Goal: Information Seeking & Learning: Find specific fact

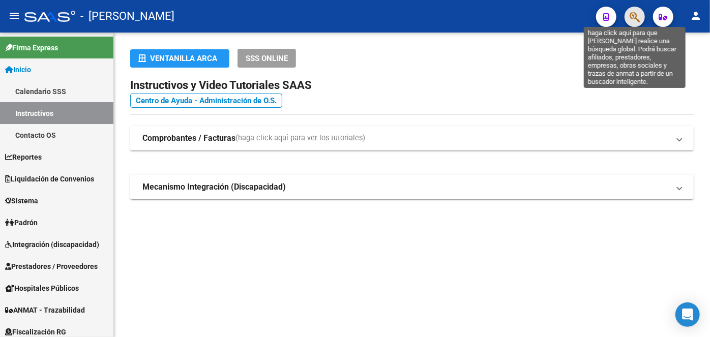
click at [633, 23] on icon "button" at bounding box center [635, 17] width 10 height 12
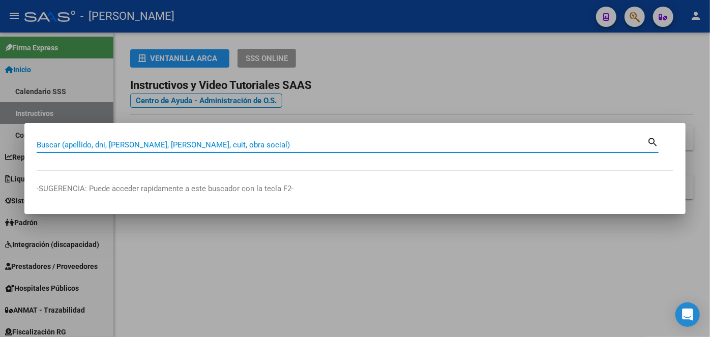
paste input "20313520774"
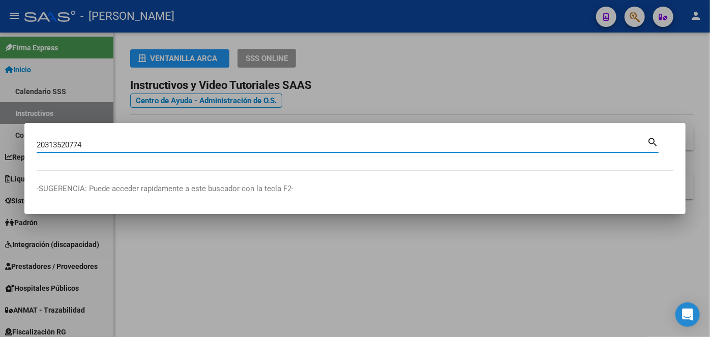
type input "20313520774"
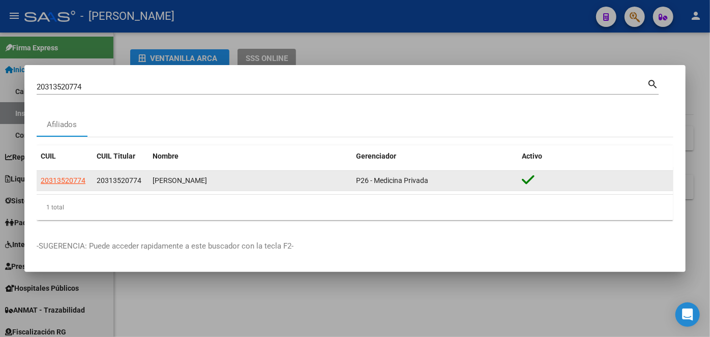
drag, startPoint x: 74, startPoint y: 174, endPoint x: 70, endPoint y: 178, distance: 6.1
click at [74, 174] on datatable-body-cell "20313520774" at bounding box center [65, 181] width 56 height 20
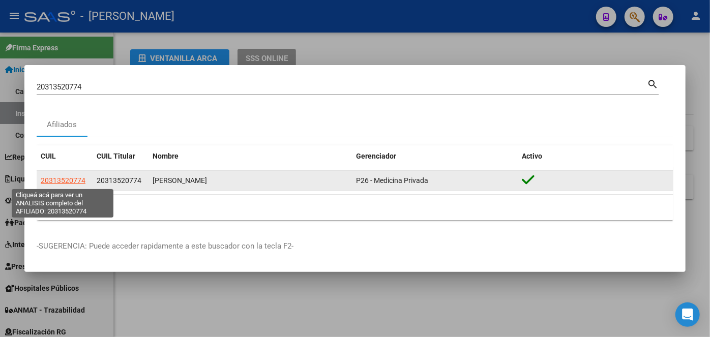
click at [70, 178] on span "20313520774" at bounding box center [63, 181] width 45 height 8
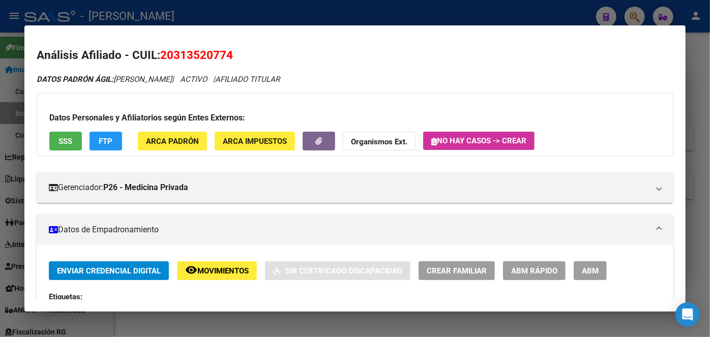
click at [152, 139] on span "ARCA Padrón" at bounding box center [172, 141] width 53 height 9
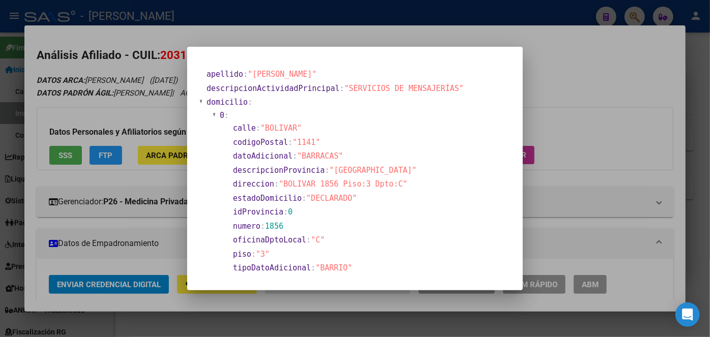
click at [104, 100] on div at bounding box center [355, 168] width 710 height 337
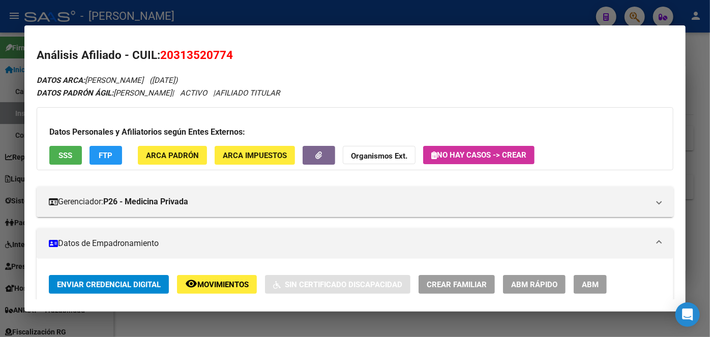
click at [184, 151] on span "ARCA Padrón" at bounding box center [172, 155] width 53 height 9
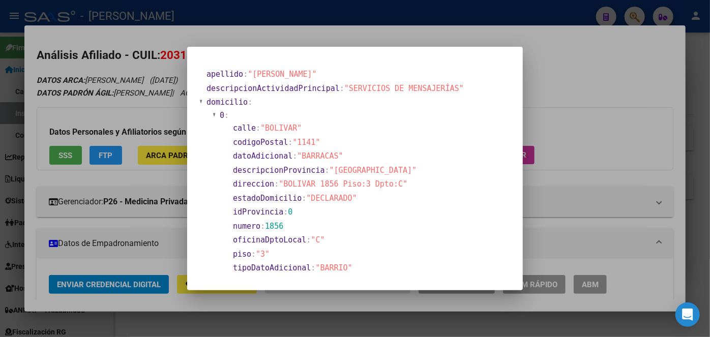
click at [177, 46] on div at bounding box center [355, 168] width 710 height 337
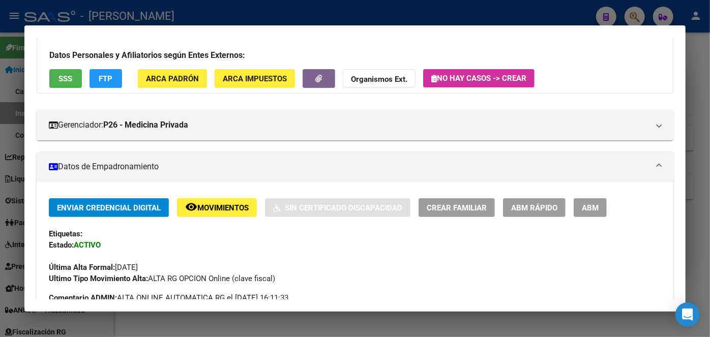
scroll to position [277, 0]
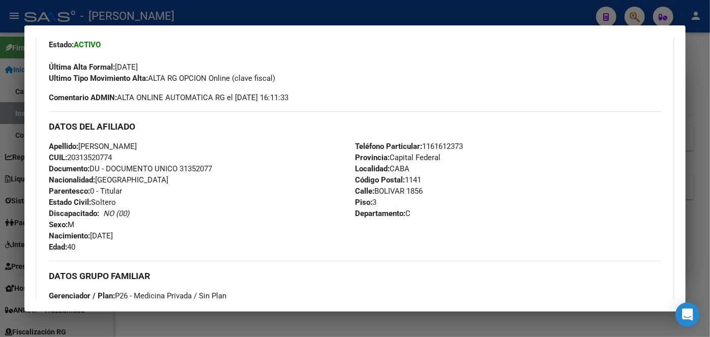
click at [196, 167] on span "Documento: DU - DOCUMENTO UNICO 31352077" at bounding box center [130, 168] width 163 height 9
copy span "31352077"
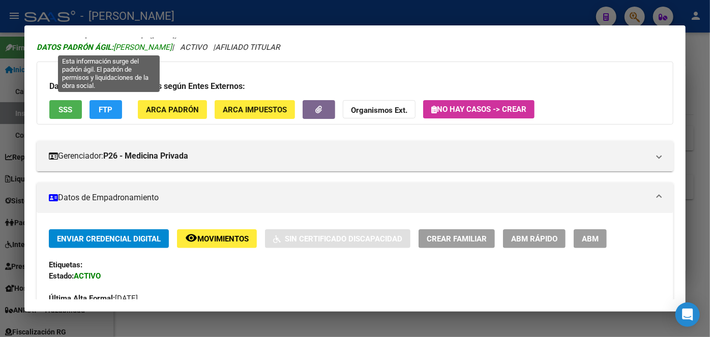
scroll to position [0, 0]
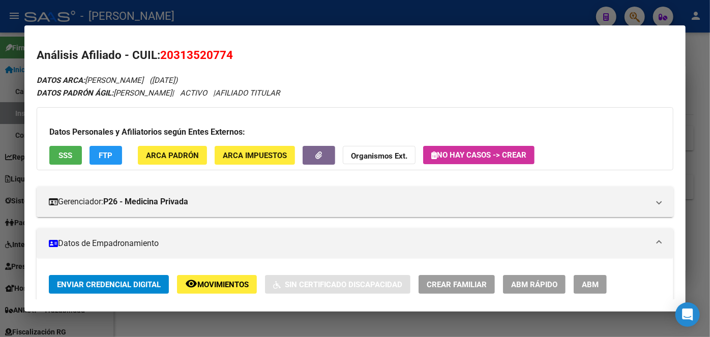
click at [180, 39] on mat-dialog-content "Análisis Afiliado - CUIL: 20313520774 DATOS ARCA: [PERSON_NAME] ([DATE]) DATOS …" at bounding box center [355, 169] width 662 height 263
click at [180, 49] on span "20313520774" at bounding box center [196, 54] width 73 height 13
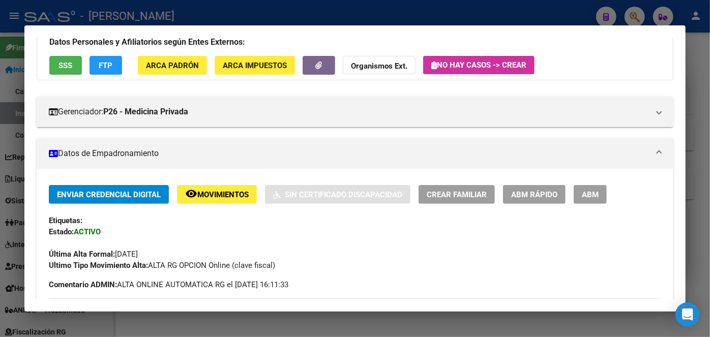
scroll to position [277, 0]
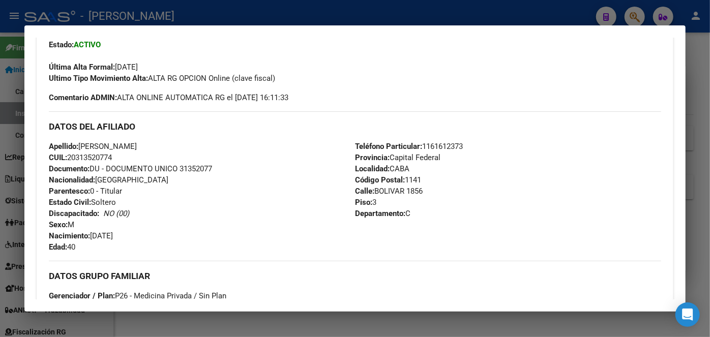
click at [448, 146] on span "Teléfono Particular: [PHONE_NUMBER]" at bounding box center [409, 146] width 108 height 9
copy span "1161612373"
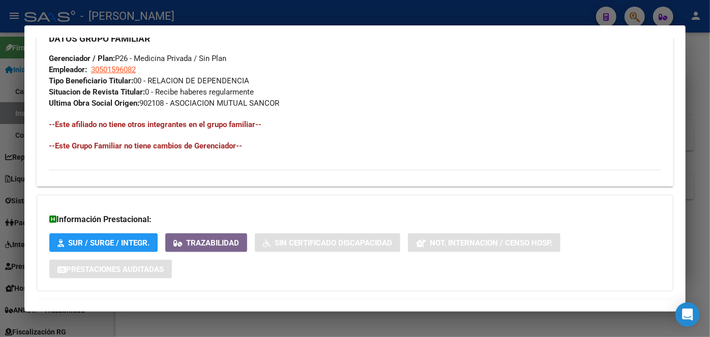
scroll to position [469, 0]
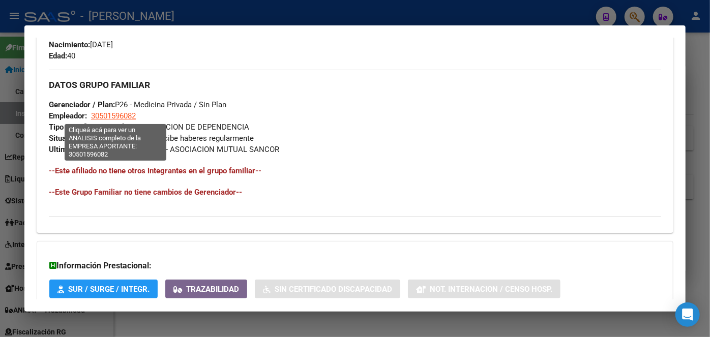
click at [115, 117] on span "30501596082" at bounding box center [113, 115] width 45 height 9
type textarea "30501596082"
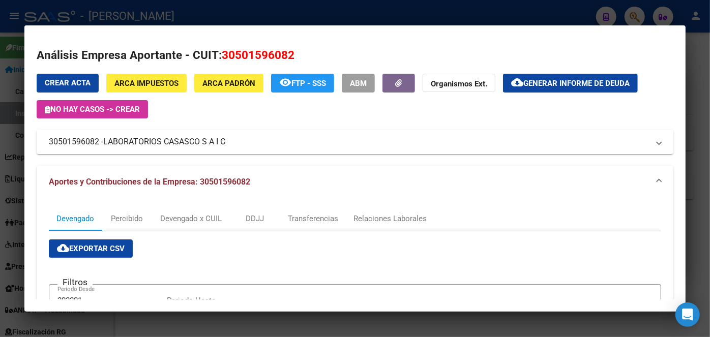
click at [144, 141] on span "LABORATORIOS CASASCO S A I C" at bounding box center [164, 142] width 122 height 12
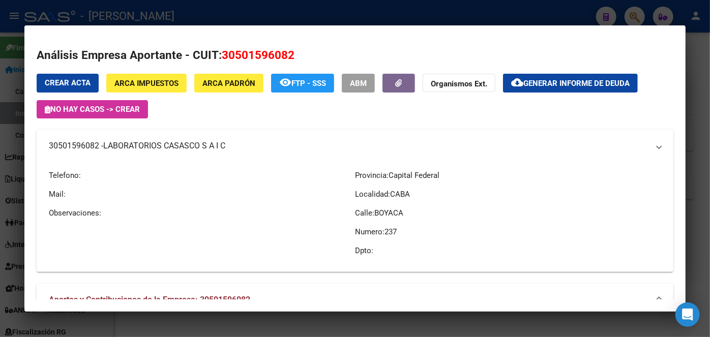
click at [144, 141] on span "LABORATORIOS CASASCO S A I C" at bounding box center [164, 146] width 122 height 12
copy span "LABORATORIOS CASASCO S A I C"
click at [283, 13] on div at bounding box center [355, 168] width 710 height 337
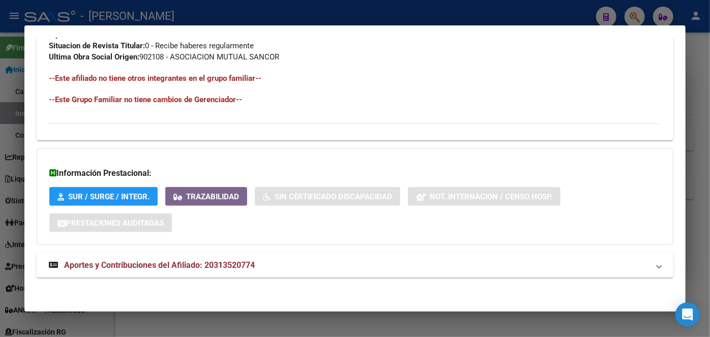
click at [371, 263] on mat-panel-title "Aportes y Contribuciones del Afiliado: 20313520774" at bounding box center [349, 266] width 601 height 12
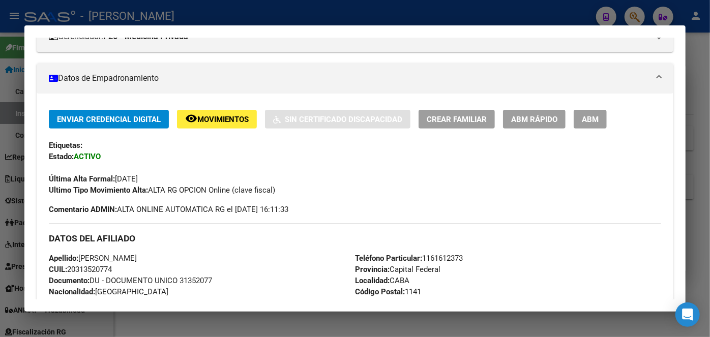
scroll to position [169, 0]
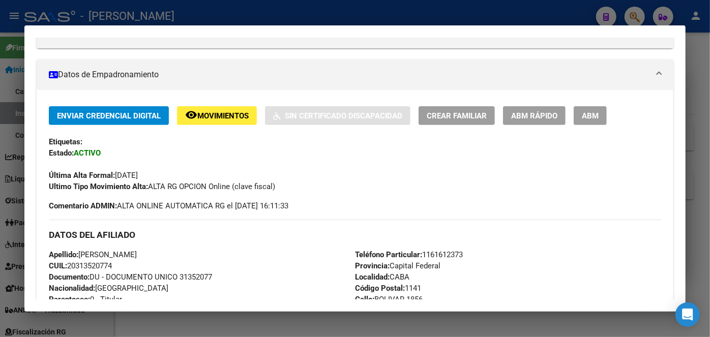
click at [200, 9] on div at bounding box center [355, 168] width 710 height 337
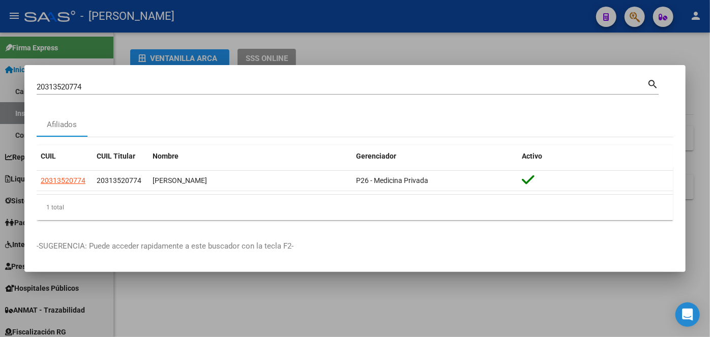
click at [130, 89] on input "20313520774" at bounding box center [342, 86] width 611 height 9
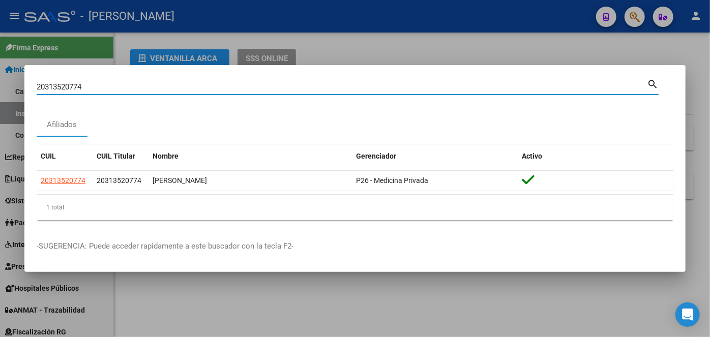
click at [130, 87] on input "20313520774" at bounding box center [342, 86] width 611 height 9
paste input "188992235"
type input "20188992235"
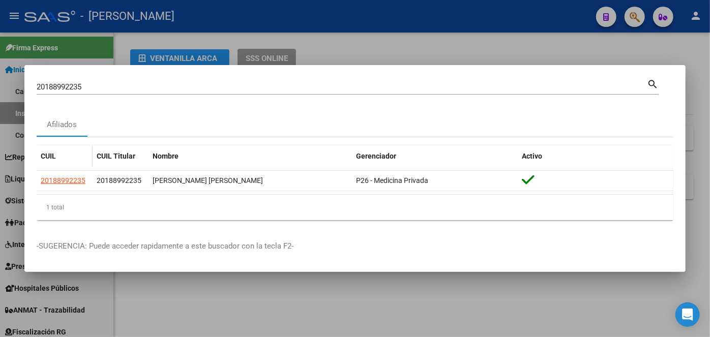
click at [50, 175] on app-link-go-to "20188992235" at bounding box center [63, 181] width 45 height 12
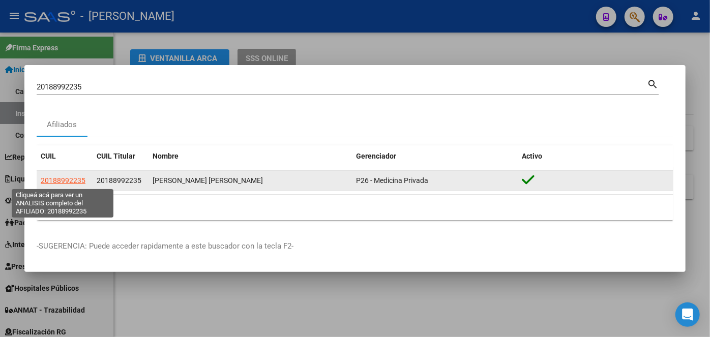
click at [58, 181] on span "20188992235" at bounding box center [63, 181] width 45 height 8
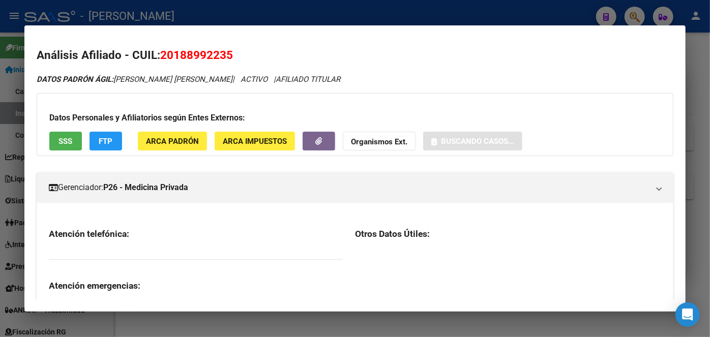
click at [189, 135] on button "ARCA Padrón" at bounding box center [172, 141] width 69 height 19
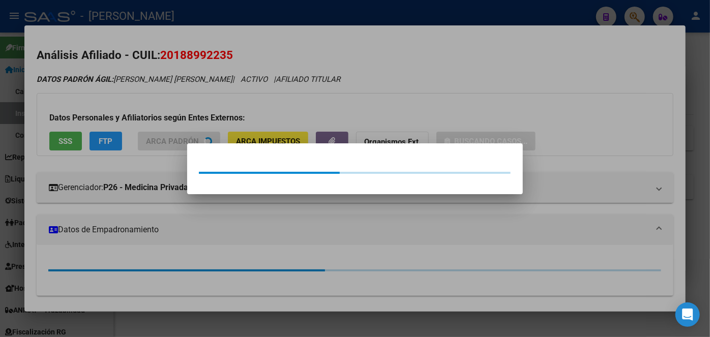
drag, startPoint x: 181, startPoint y: 113, endPoint x: 157, endPoint y: 124, distance: 25.9
click at [179, 113] on div at bounding box center [355, 168] width 710 height 337
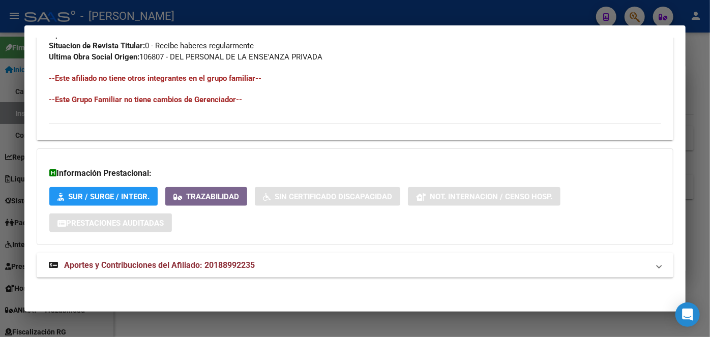
click at [210, 258] on mat-expansion-panel-header "Aportes y Contribuciones del Afiliado: 20188992235" at bounding box center [355, 265] width 637 height 24
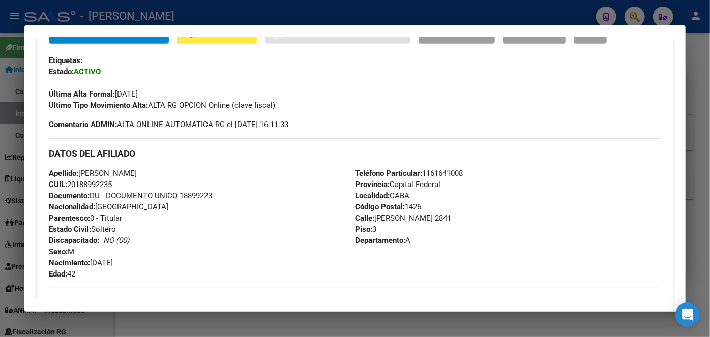
scroll to position [251, 0]
click at [195, 191] on span "Documento: DU - DOCUMENTO UNICO 18899223" at bounding box center [130, 195] width 163 height 9
click at [195, 192] on span "Documento: DU - DOCUMENTO UNICO 18899223" at bounding box center [130, 195] width 163 height 9
copy span "18899223"
drag, startPoint x: 141, startPoint y: 171, endPoint x: 305, endPoint y: 171, distance: 163.9
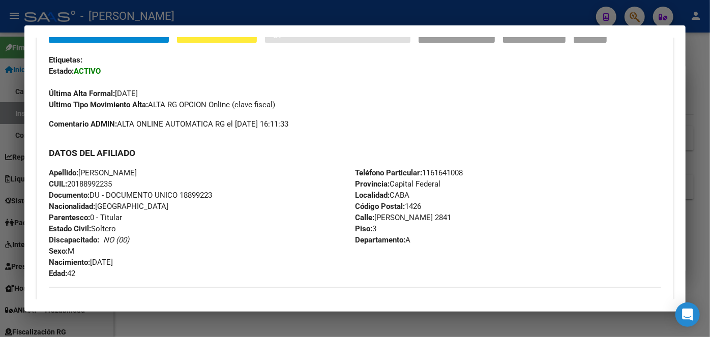
click at [305, 171] on div "Apellido: [PERSON_NAME] CUIL: 20188992235 Documento: DU - DOCUMENTO UNICO 18899…" at bounding box center [202, 223] width 306 height 112
copy span "[PERSON_NAME] [PERSON_NAME]"
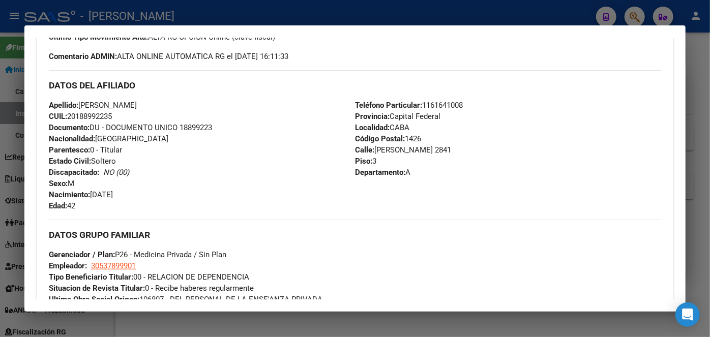
scroll to position [324, 0]
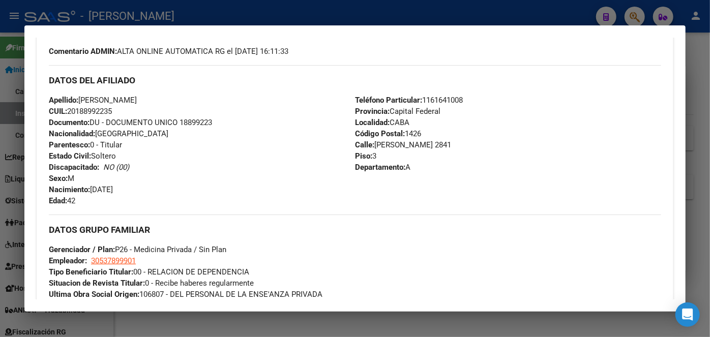
click at [164, 132] on div "Apellido: [PERSON_NAME] CUIL: 20188992235 Documento: DU - DOCUMENTO UNICO 18899…" at bounding box center [202, 151] width 306 height 112
click at [133, 49] on span "Comentario ADMIN: ALTA ONLINE AUTOMATICA RG el [DATE] 16:11:33" at bounding box center [169, 51] width 240 height 11
click at [446, 93] on div "DATOS DEL AFILIADO" at bounding box center [355, 80] width 613 height 30
click at [447, 99] on span "Teléfono Particular: [PHONE_NUMBER]" at bounding box center [409, 100] width 108 height 9
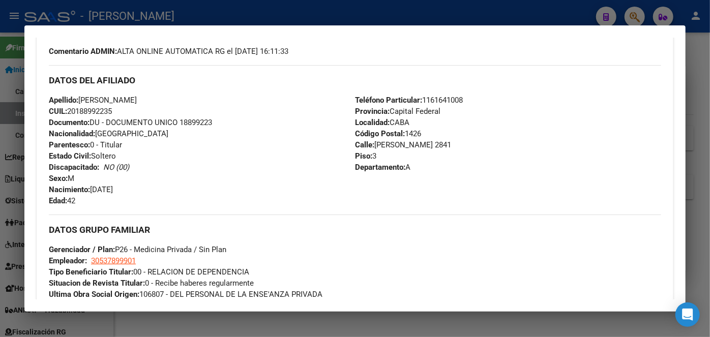
copy span "1161641008"
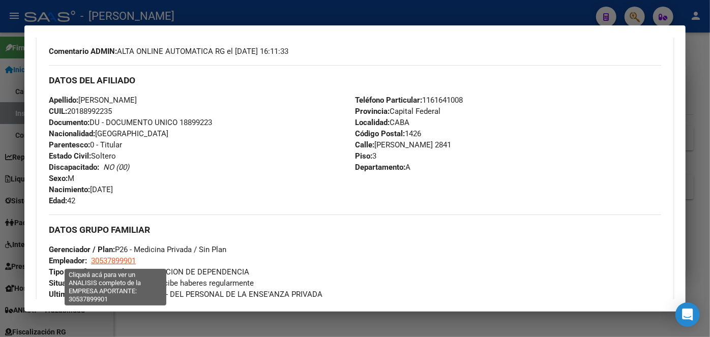
click at [111, 262] on span "30537899901" at bounding box center [113, 260] width 45 height 9
type textarea "30537899901"
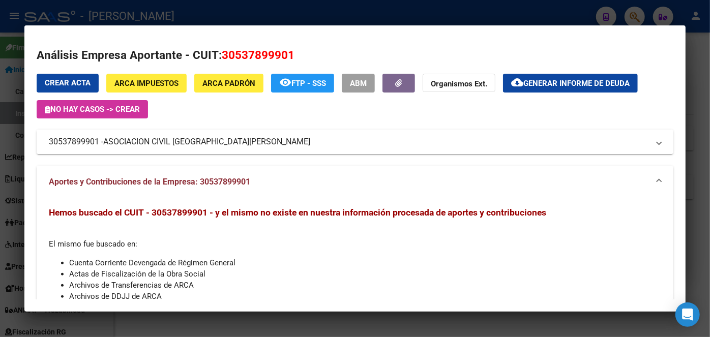
click at [141, 140] on span "ASOCIACION CIVIL [GEOGRAPHIC_DATA][PERSON_NAME]" at bounding box center [206, 142] width 207 height 12
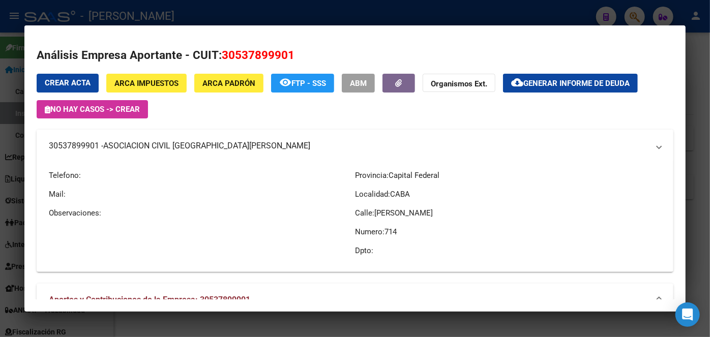
click at [141, 140] on span "ASOCIACION CIVIL [GEOGRAPHIC_DATA][PERSON_NAME]" at bounding box center [206, 146] width 207 height 12
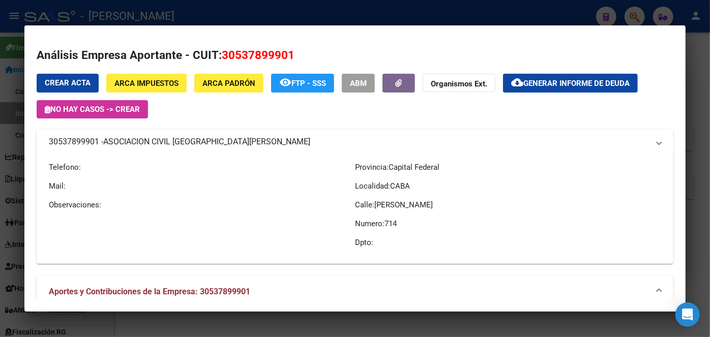
click at [141, 140] on span "ASOCIACION CIVIL [GEOGRAPHIC_DATA][PERSON_NAME]" at bounding box center [206, 142] width 207 height 12
copy span "ASOCIACION CIVIL [GEOGRAPHIC_DATA][PERSON_NAME]"
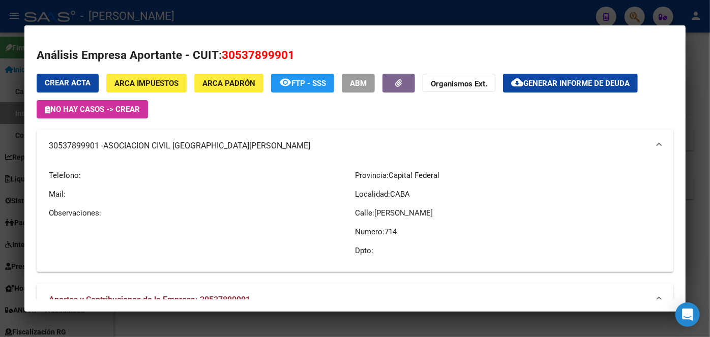
click at [167, 17] on div at bounding box center [355, 168] width 710 height 337
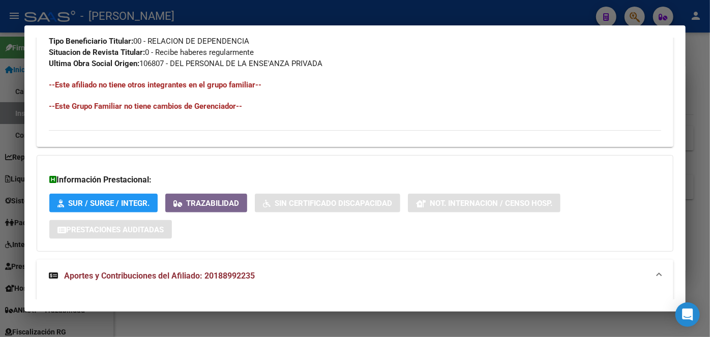
scroll to position [770, 0]
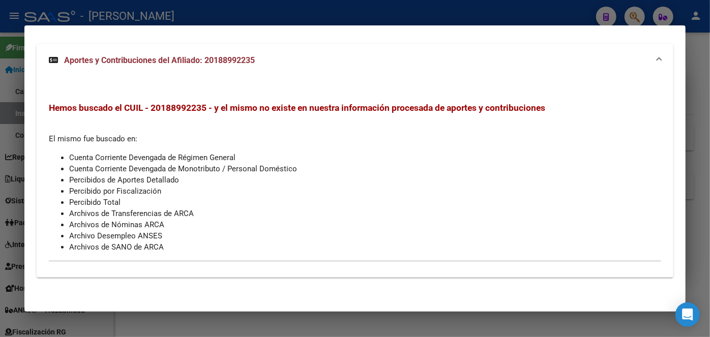
click at [150, 17] on div at bounding box center [355, 168] width 710 height 337
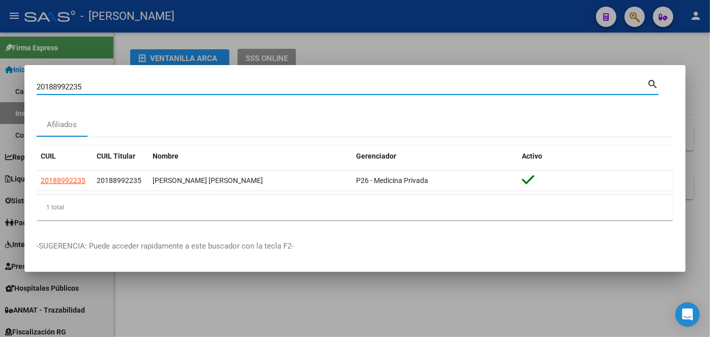
click at [110, 91] on input "20188992235" at bounding box center [342, 86] width 611 height 9
drag, startPoint x: 110, startPoint y: 91, endPoint x: 121, endPoint y: 83, distance: 13.4
click at [119, 84] on input "20188992235" at bounding box center [342, 86] width 611 height 9
paste input "7224710556"
type input "27224710556"
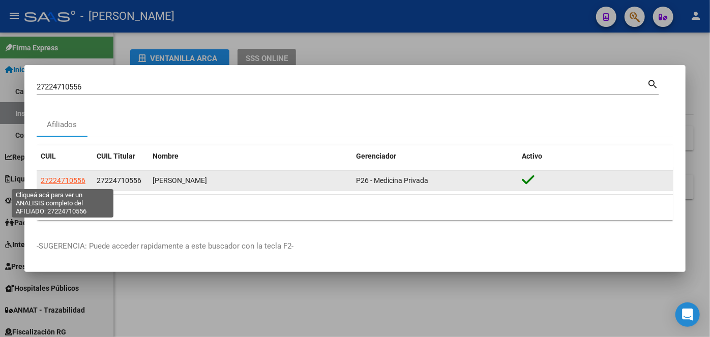
click at [60, 185] on span "27224710556" at bounding box center [63, 181] width 45 height 8
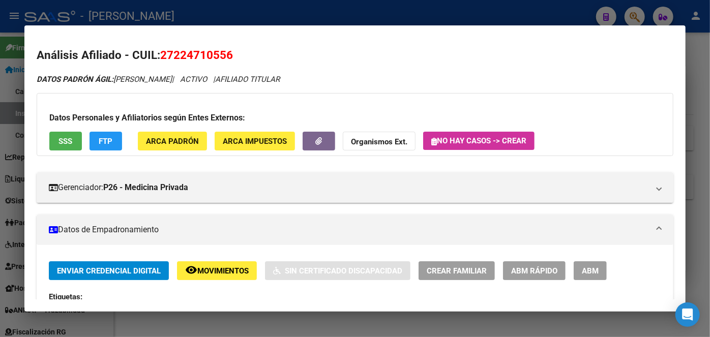
click at [145, 148] on button "ARCA Padrón" at bounding box center [172, 141] width 69 height 19
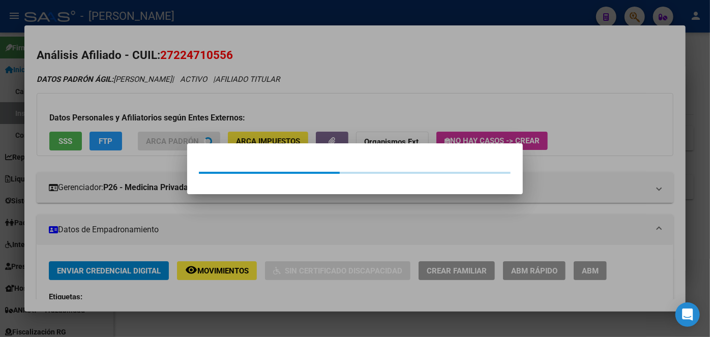
drag, startPoint x: 132, startPoint y: 110, endPoint x: 67, endPoint y: 135, distance: 69.3
click at [130, 110] on div at bounding box center [355, 168] width 710 height 337
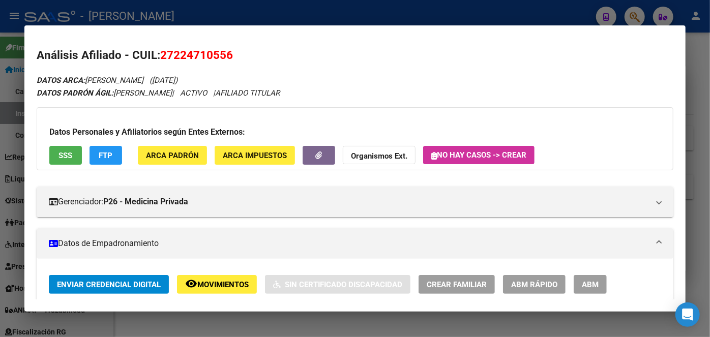
click at [69, 143] on div "Datos Personales y Afiliatorios según Entes Externos: SSS FTP ARCA Padrón ARCA …" at bounding box center [355, 138] width 637 height 63
click at [68, 165] on div "Datos Personales y Afiliatorios según Entes Externos: SSS FTP ARCA Padrón ARCA …" at bounding box center [355, 138] width 637 height 63
click at [68, 154] on span "SSS" at bounding box center [66, 155] width 14 height 9
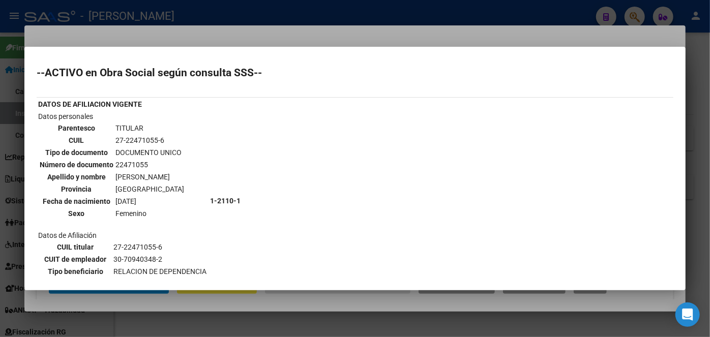
click at [392, 30] on div at bounding box center [355, 168] width 710 height 337
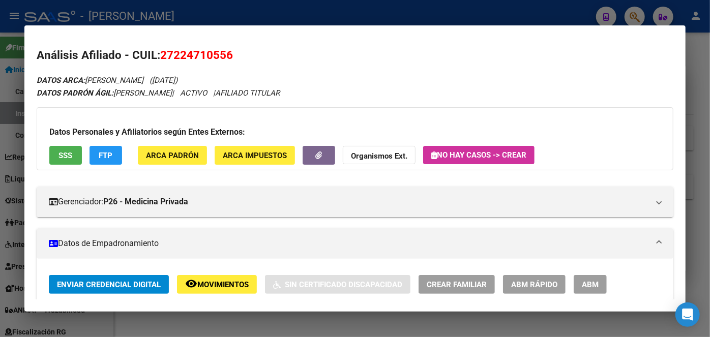
scroll to position [185, 0]
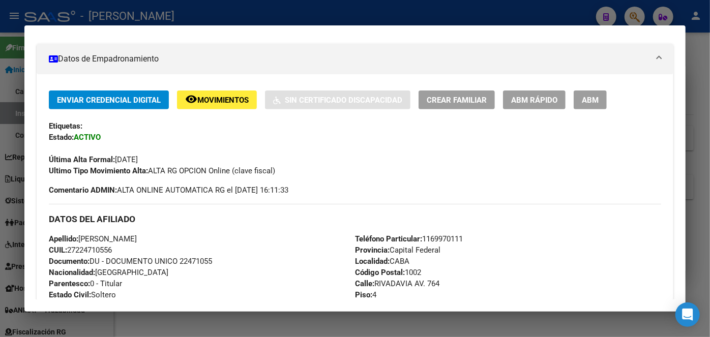
click at [184, 264] on span "Documento: DU - DOCUMENTO UNICO 22471055" at bounding box center [130, 261] width 163 height 9
copy span "22471055"
click at [454, 242] on span "Teléfono Particular: [PHONE_NUMBER]" at bounding box center [409, 239] width 108 height 9
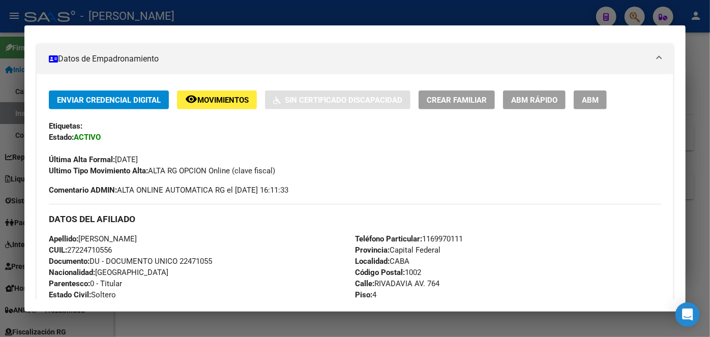
copy span "1169970111"
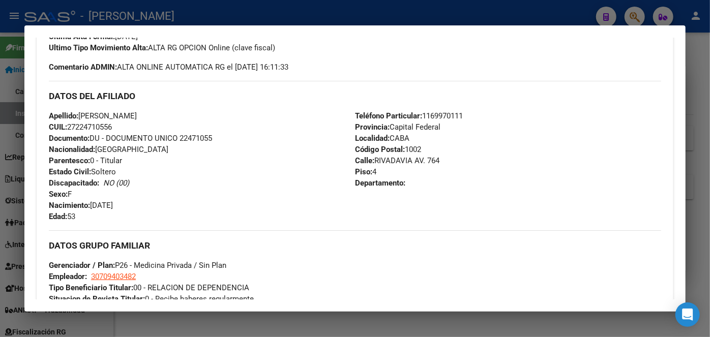
scroll to position [324, 0]
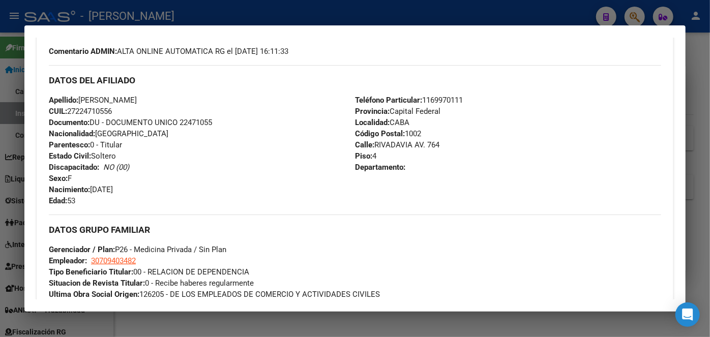
click at [135, 266] on div "DATOS GRUPO FAMILIAR Gerenciador / Plan: P26 - Medicina Privada / Sin Plan Empl…" at bounding box center [355, 257] width 613 height 85
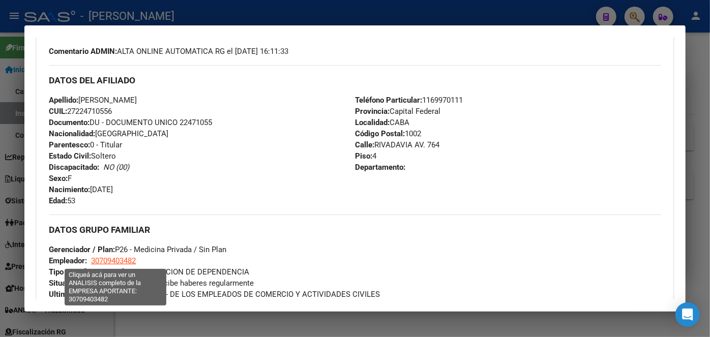
click at [135, 265] on span "30709403482" at bounding box center [113, 260] width 45 height 9
type textarea "30709403482"
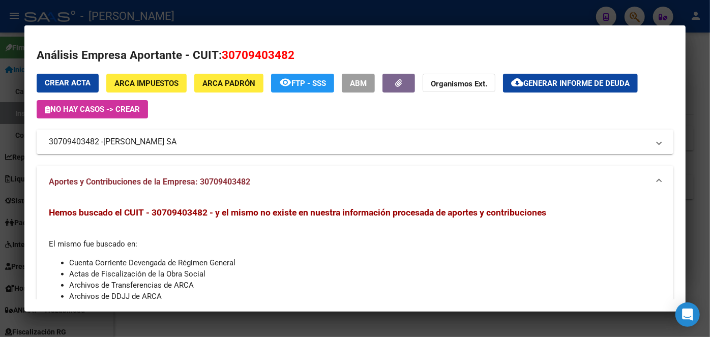
click at [126, 145] on span "[PERSON_NAME] SA" at bounding box center [139, 142] width 73 height 12
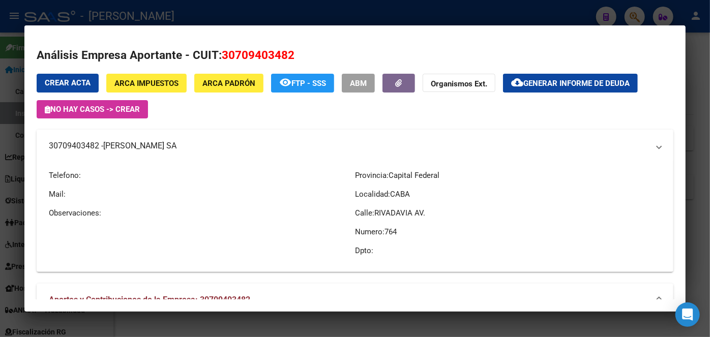
click at [126, 145] on span "[PERSON_NAME] SA" at bounding box center [139, 146] width 73 height 12
copy span "[PERSON_NAME] SA"
click at [151, 12] on div at bounding box center [355, 168] width 710 height 337
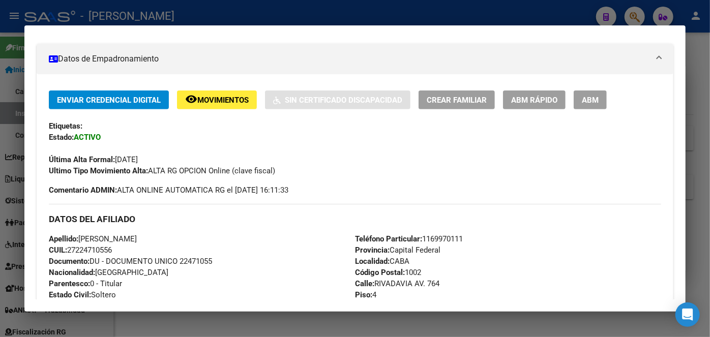
scroll to position [46, 0]
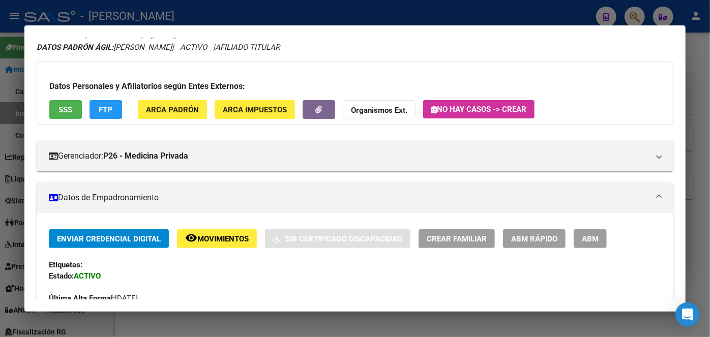
click at [146, 15] on div at bounding box center [355, 168] width 710 height 337
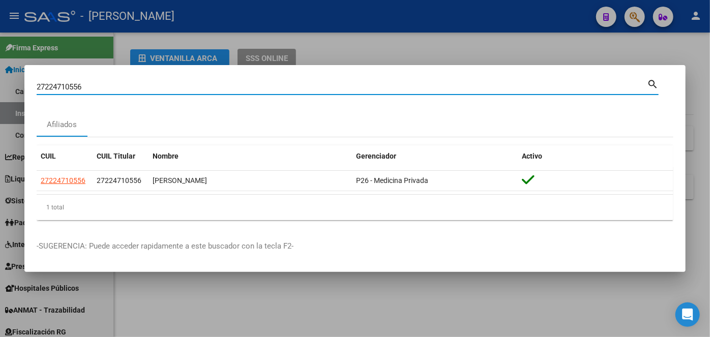
click at [144, 83] on input "27224710556" at bounding box center [342, 86] width 611 height 9
paste input "0940373930"
type input "20940373930"
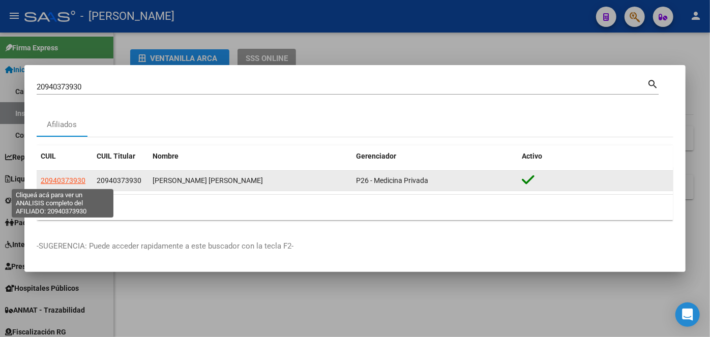
click at [68, 182] on span "20940373930" at bounding box center [63, 181] width 45 height 8
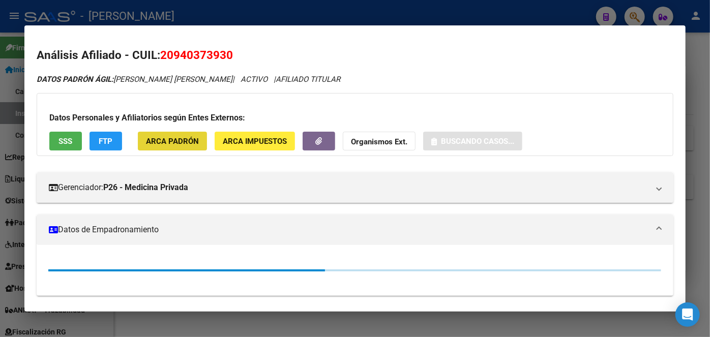
click at [177, 144] on span "ARCA Padrón" at bounding box center [172, 141] width 53 height 9
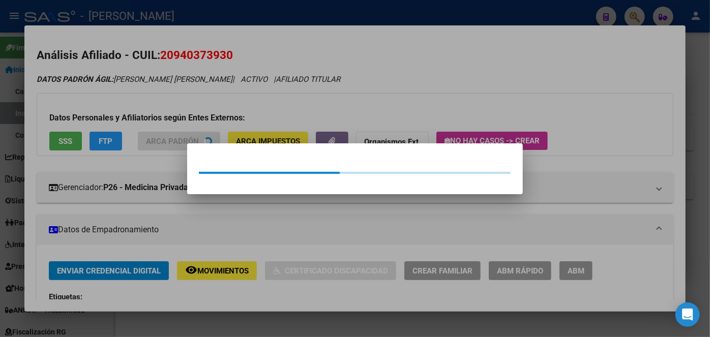
click at [156, 113] on div at bounding box center [355, 168] width 710 height 337
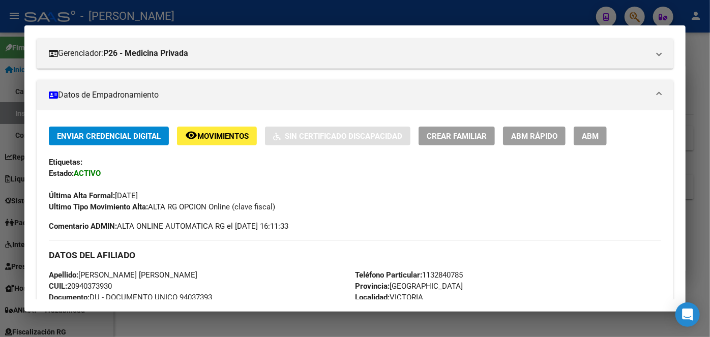
scroll to position [185, 0]
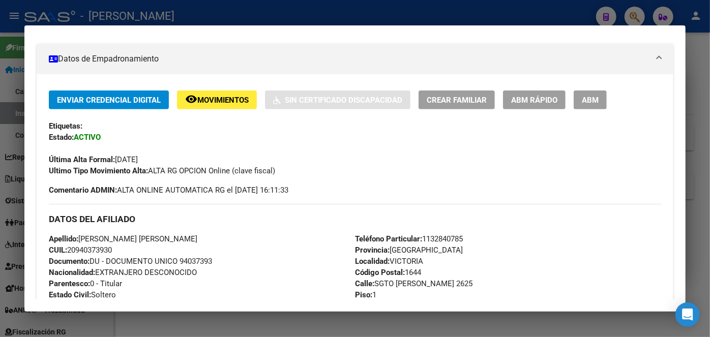
click at [199, 260] on span "Documento: DU - DOCUMENTO UNICO 94037393" at bounding box center [130, 261] width 163 height 9
drag, startPoint x: 137, startPoint y: 239, endPoint x: 197, endPoint y: 238, distance: 60.6
click at [197, 238] on div "Apellido: [PERSON_NAME] [PERSON_NAME] CUIL: 20940373930 Documento: DU - DOCUMEN…" at bounding box center [202, 290] width 306 height 112
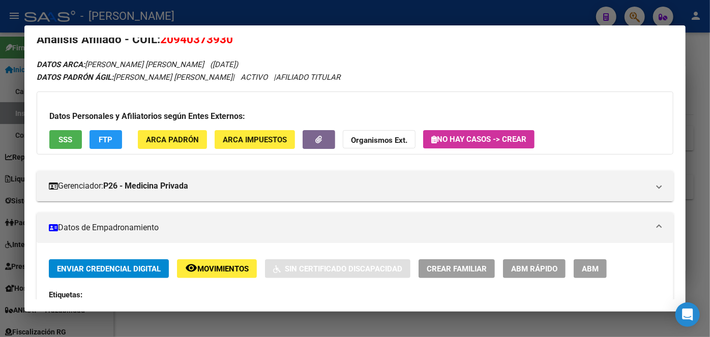
scroll to position [0, 0]
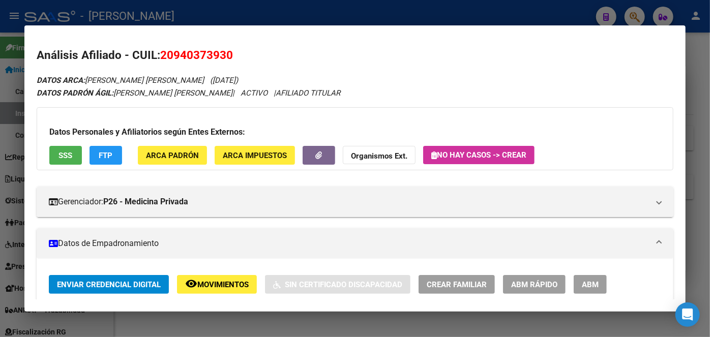
click at [146, 151] on span "ARCA Padrón" at bounding box center [172, 155] width 53 height 9
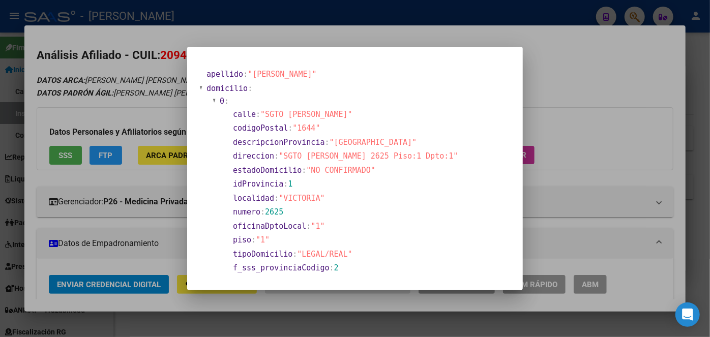
click at [154, 119] on div at bounding box center [355, 168] width 710 height 337
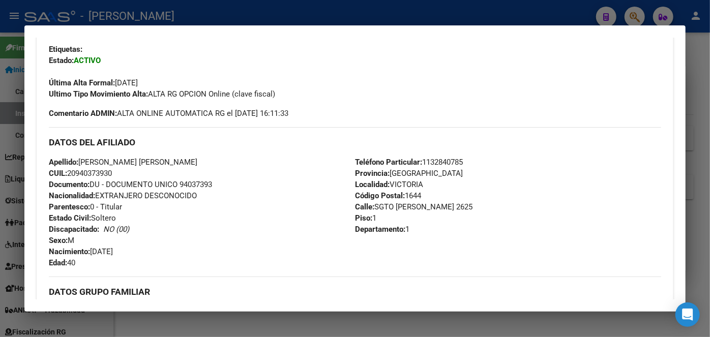
scroll to position [277, 0]
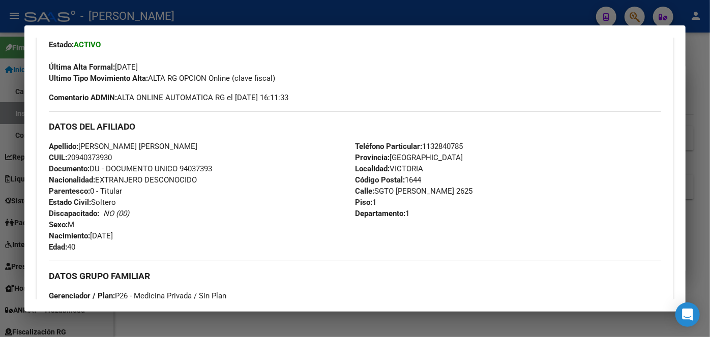
click at [442, 145] on span "Teléfono Particular: [PHONE_NUMBER]" at bounding box center [409, 146] width 108 height 9
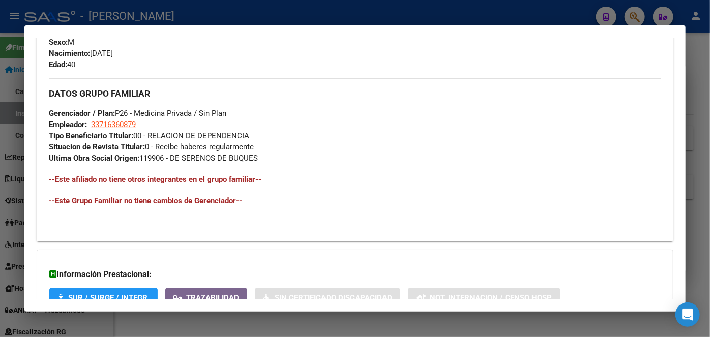
scroll to position [463, 0]
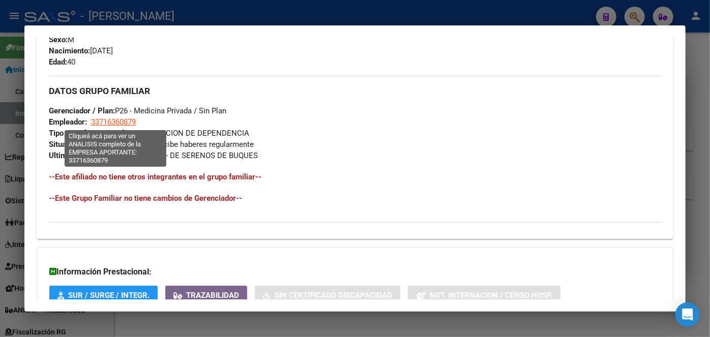
click at [118, 122] on span "33716360879" at bounding box center [113, 122] width 45 height 9
type textarea "33716360879"
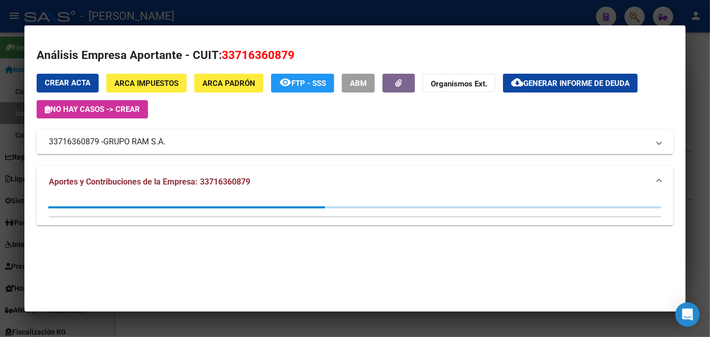
click at [134, 144] on span "GRUPO RAM S.A." at bounding box center [134, 142] width 62 height 12
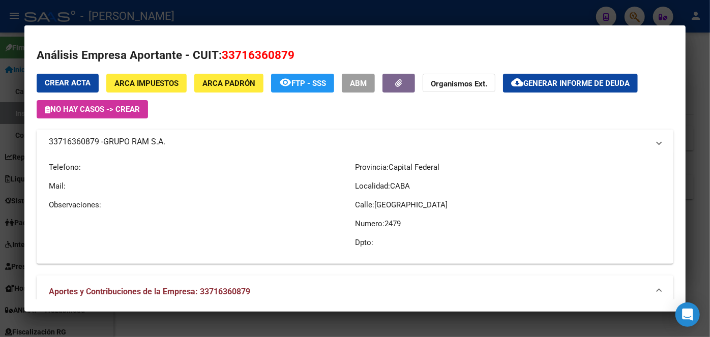
click at [134, 144] on span "GRUPO RAM S.A." at bounding box center [134, 142] width 62 height 12
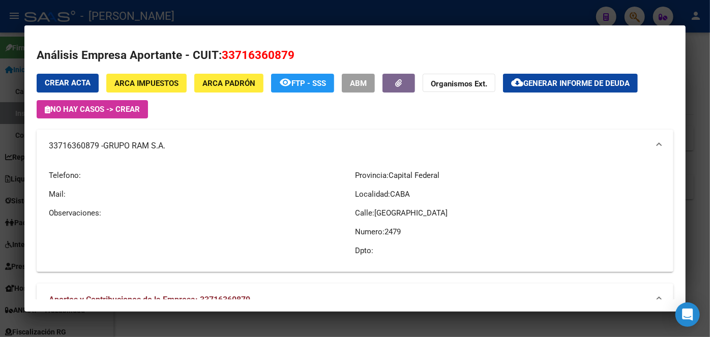
click at [177, 17] on div at bounding box center [355, 168] width 710 height 337
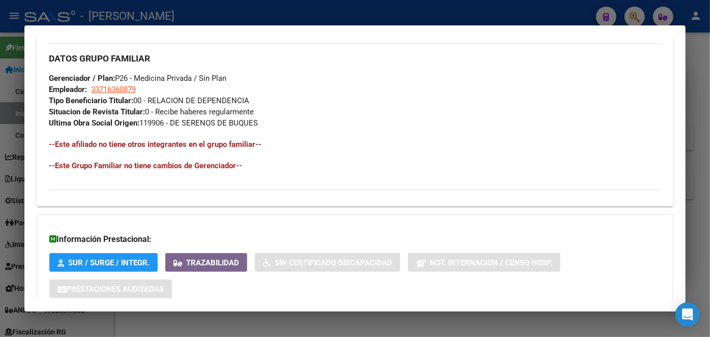
scroll to position [561, 0]
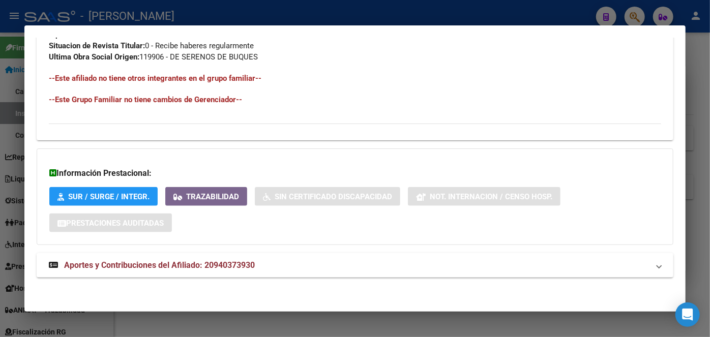
click at [289, 261] on mat-panel-title "Aportes y Contribuciones del Afiliado: 20940373930" at bounding box center [349, 266] width 601 height 12
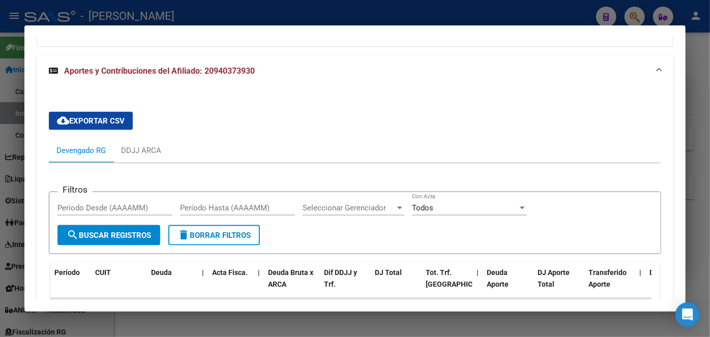
scroll to position [852, 0]
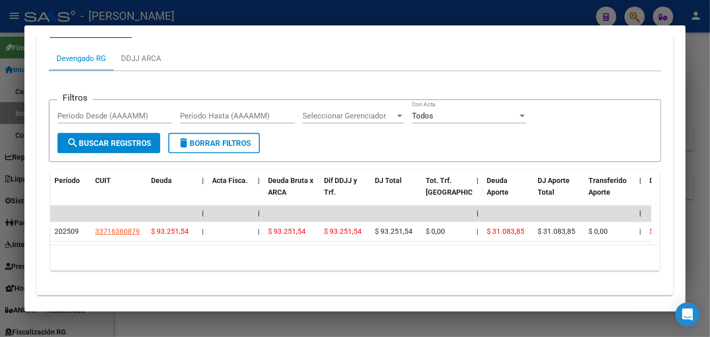
click at [137, 18] on div at bounding box center [355, 168] width 710 height 337
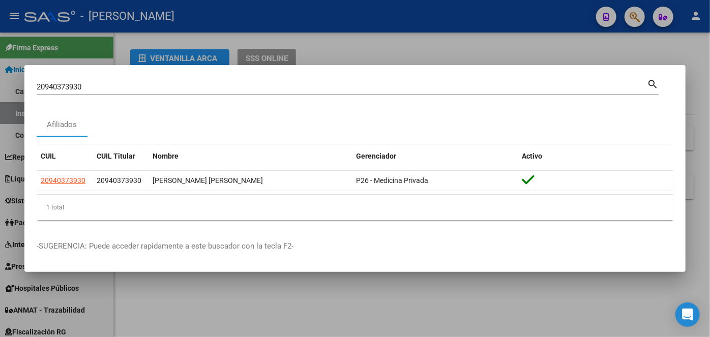
click at [125, 85] on input "20940373930" at bounding box center [342, 86] width 611 height 9
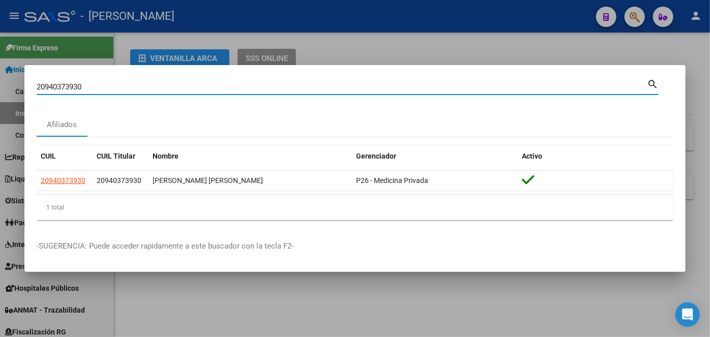
click at [125, 85] on input "20940373930" at bounding box center [342, 86] width 611 height 9
paste input "3354878259"
type input "23354878259"
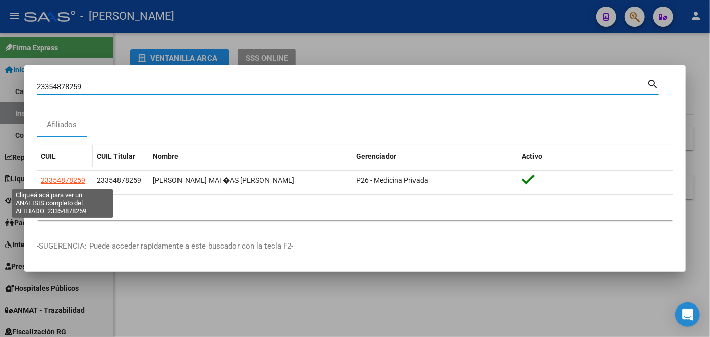
click at [66, 180] on span "23354878259" at bounding box center [63, 181] width 45 height 8
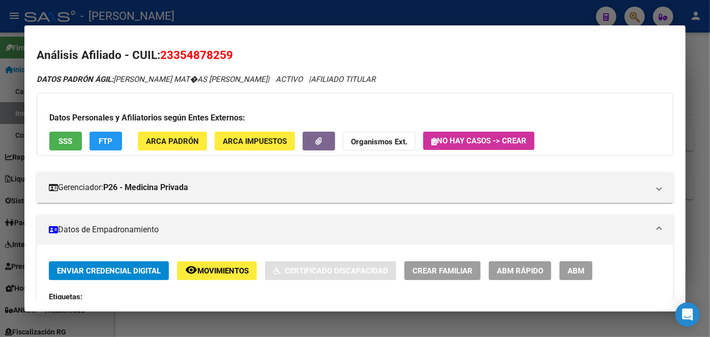
click at [164, 134] on button "ARCA Padrón" at bounding box center [172, 141] width 69 height 19
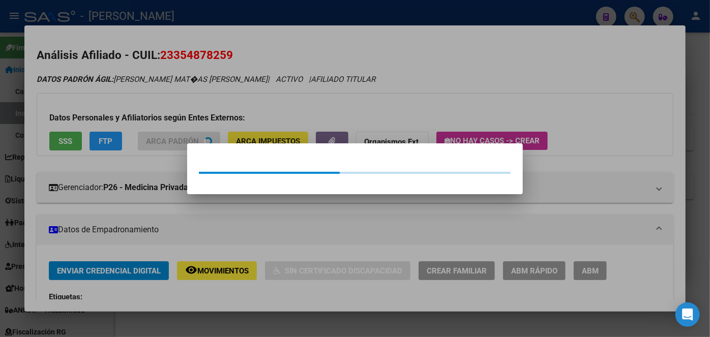
drag, startPoint x: 160, startPoint y: 119, endPoint x: 151, endPoint y: 116, distance: 9.8
click at [159, 118] on div at bounding box center [355, 168] width 710 height 337
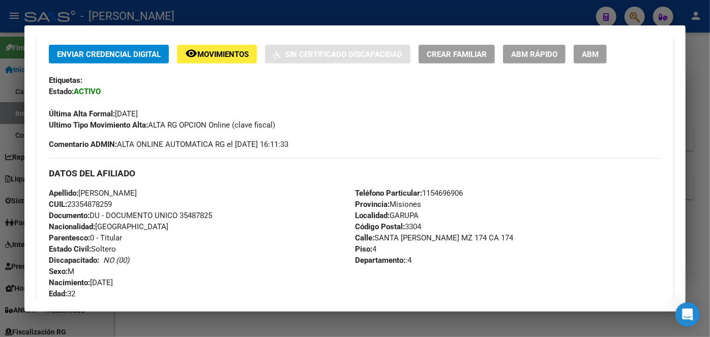
scroll to position [231, 0]
click at [202, 212] on span "Documento: DU - DOCUMENTO UNICO 35487825" at bounding box center [130, 215] width 163 height 9
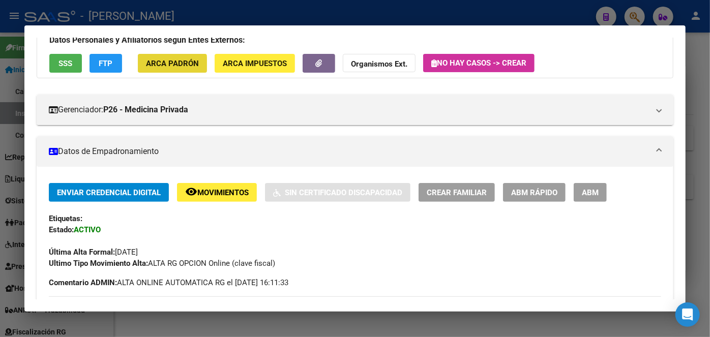
click at [172, 65] on span "ARCA Padrón" at bounding box center [172, 63] width 53 height 9
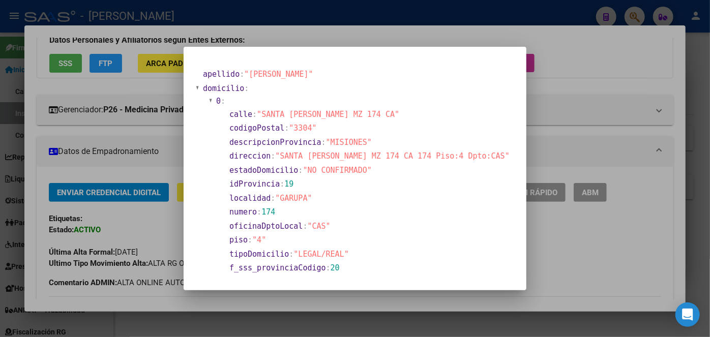
click at [122, 85] on div at bounding box center [355, 168] width 710 height 337
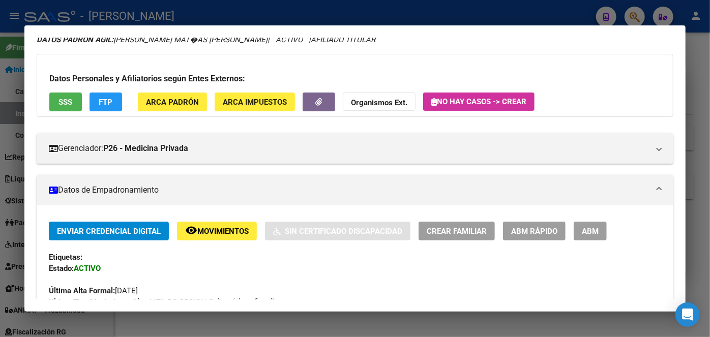
scroll to position [0, 0]
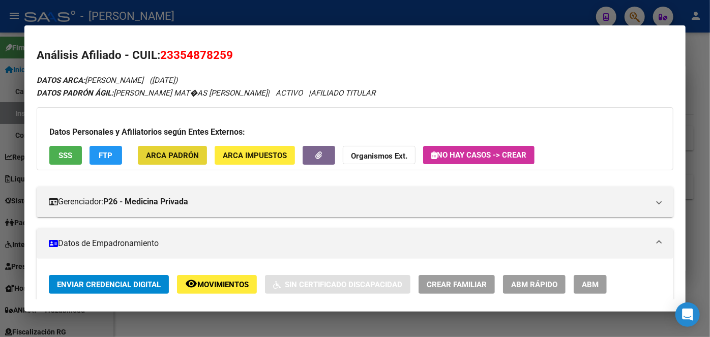
click at [189, 149] on button "ARCA Padrón" at bounding box center [172, 155] width 69 height 19
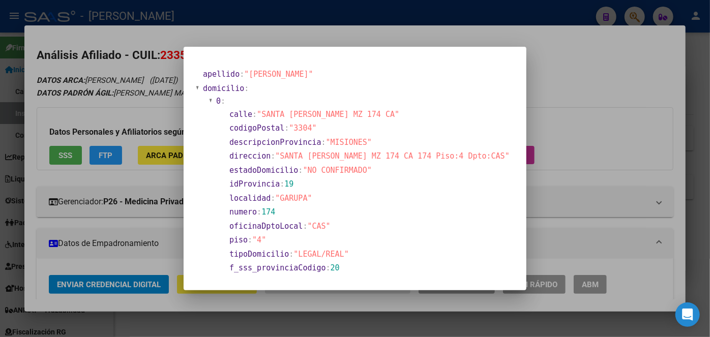
click at [98, 65] on div at bounding box center [355, 168] width 710 height 337
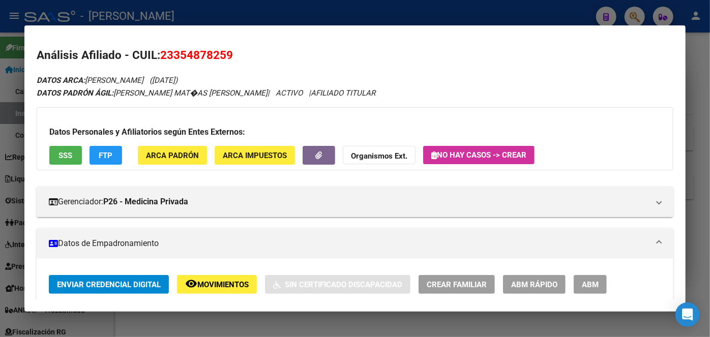
scroll to position [277, 0]
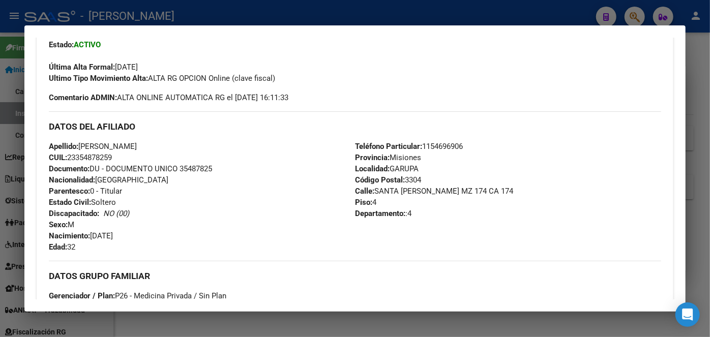
click at [446, 142] on span "Teléfono Particular: [PHONE_NUMBER]" at bounding box center [409, 146] width 108 height 9
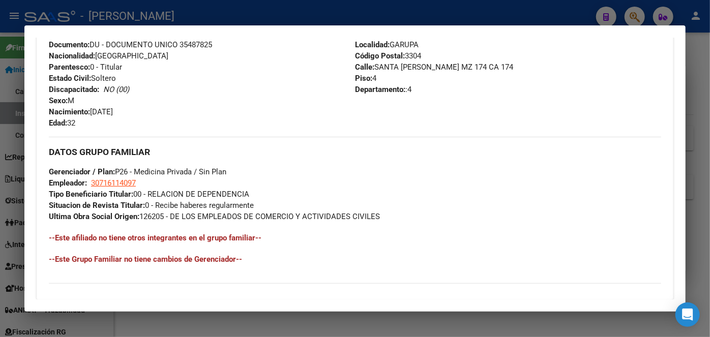
scroll to position [416, 0]
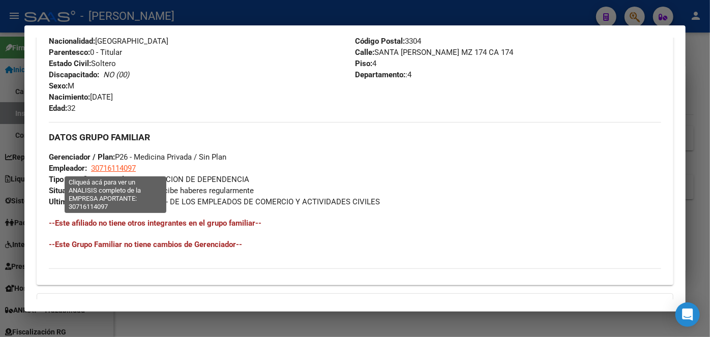
click at [112, 170] on span "30716114097" at bounding box center [113, 168] width 45 height 9
type textarea "30716114097"
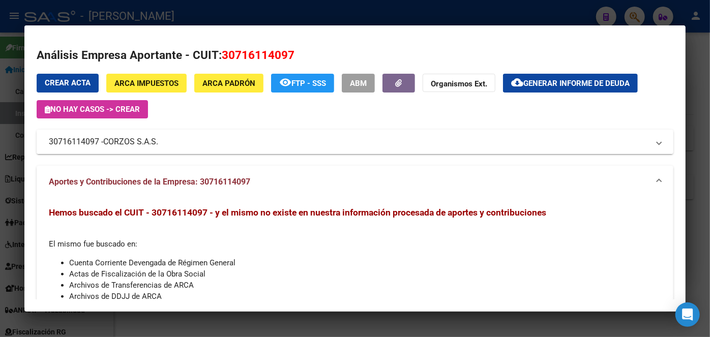
click at [138, 138] on span "CORZOS S.A.S." at bounding box center [130, 142] width 55 height 12
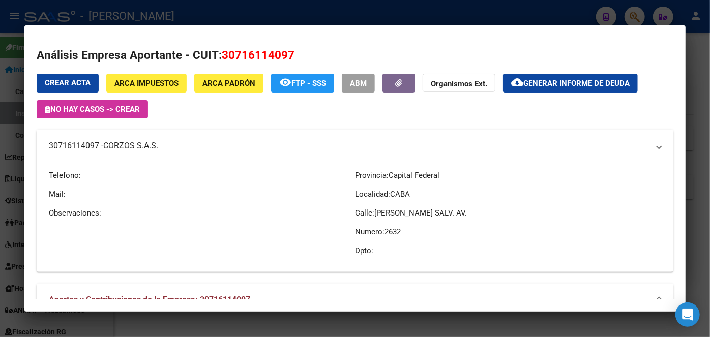
click at [138, 138] on mat-expansion-panel-header "30716114097 - CORZOS S.A.S." at bounding box center [355, 146] width 637 height 33
click at [138, 140] on span "CORZOS S.A.S." at bounding box center [130, 146] width 55 height 12
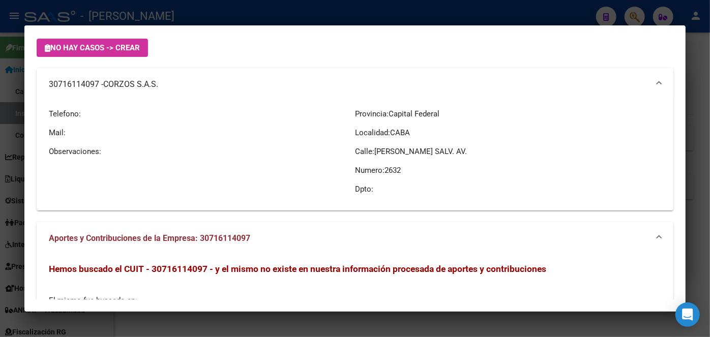
scroll to position [148, 0]
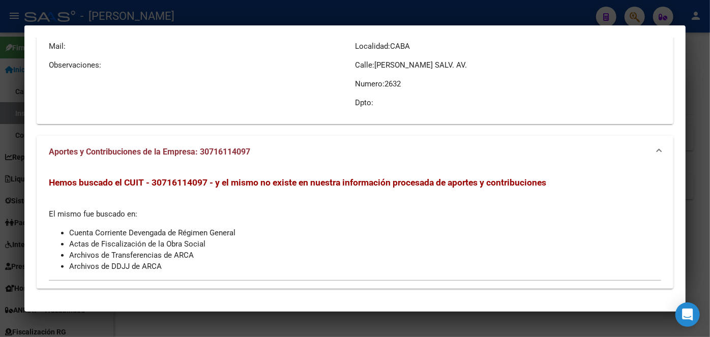
click at [375, 15] on div at bounding box center [355, 168] width 710 height 337
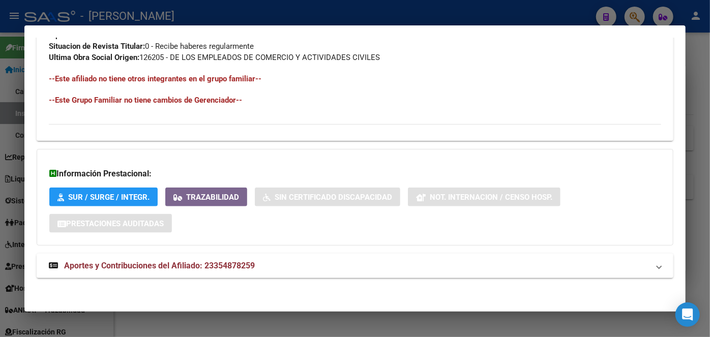
scroll to position [561, 0]
click at [483, 263] on mat-panel-title "Aportes y Contribuciones del Afiliado: 23354878259" at bounding box center [349, 266] width 601 height 12
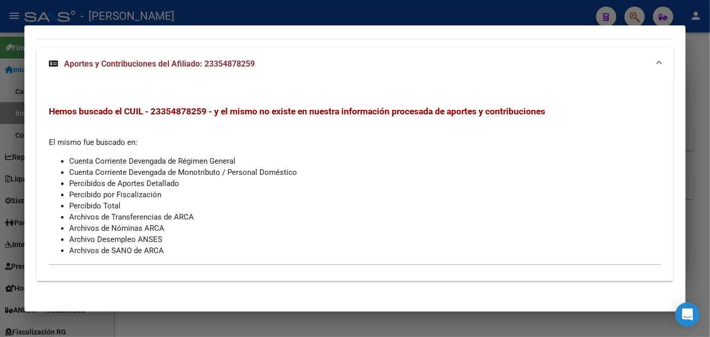
scroll to position [770, 0]
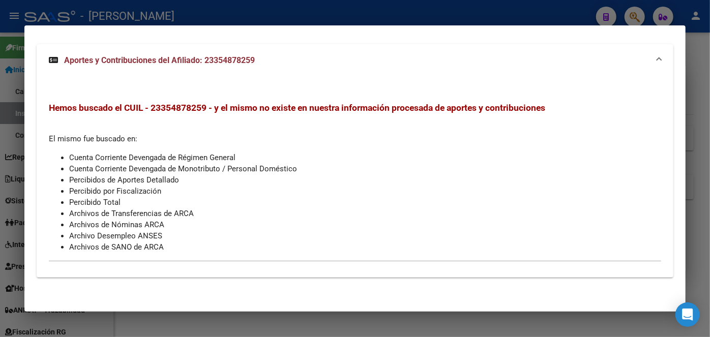
click at [178, 10] on div at bounding box center [355, 168] width 710 height 337
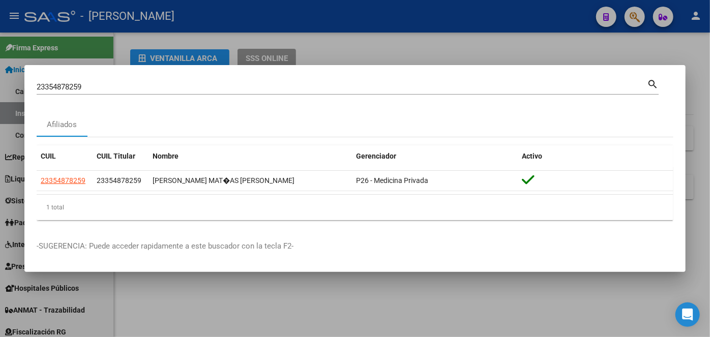
click at [125, 92] on input "23354878259" at bounding box center [342, 86] width 611 height 9
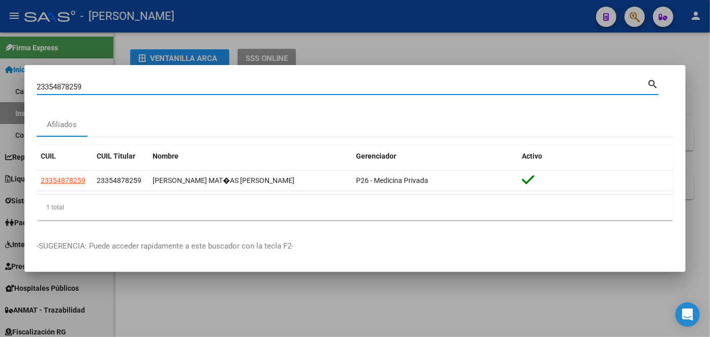
click at [125, 92] on input "23354878259" at bounding box center [342, 86] width 611 height 9
paste input "0925158985"
type input "20925158985"
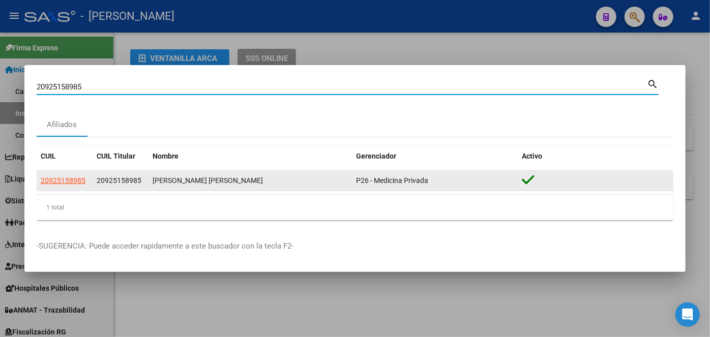
click at [58, 177] on app-link-go-to "20925158985" at bounding box center [63, 181] width 45 height 12
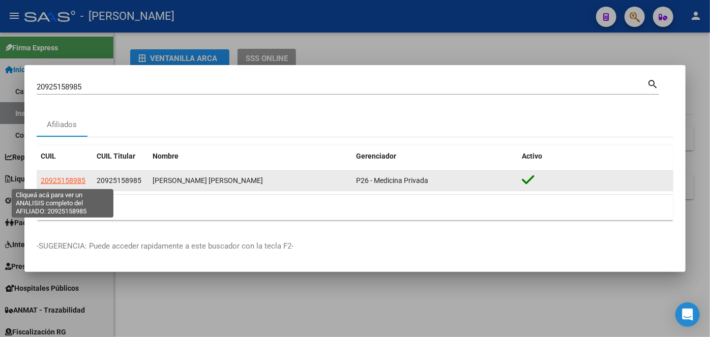
click at [59, 179] on span "20925158985" at bounding box center [63, 181] width 45 height 8
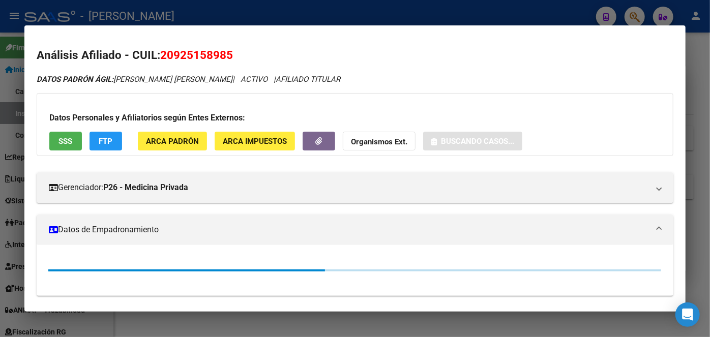
click at [188, 140] on span "ARCA Padrón" at bounding box center [172, 141] width 53 height 9
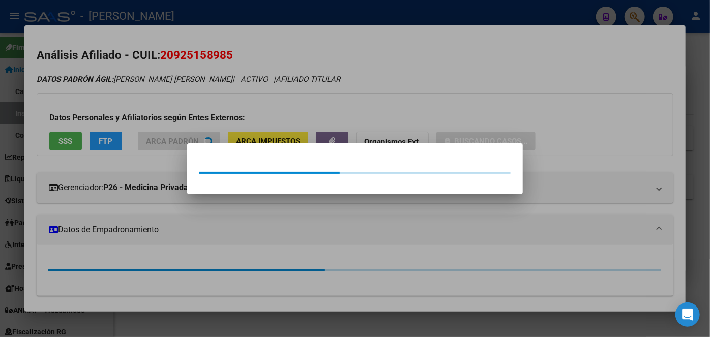
click at [186, 120] on div at bounding box center [355, 168] width 710 height 337
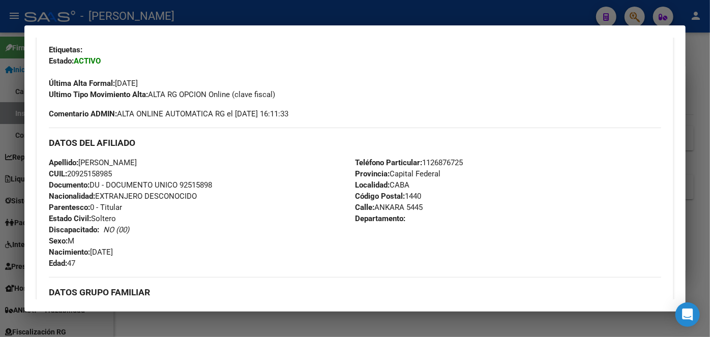
scroll to position [277, 0]
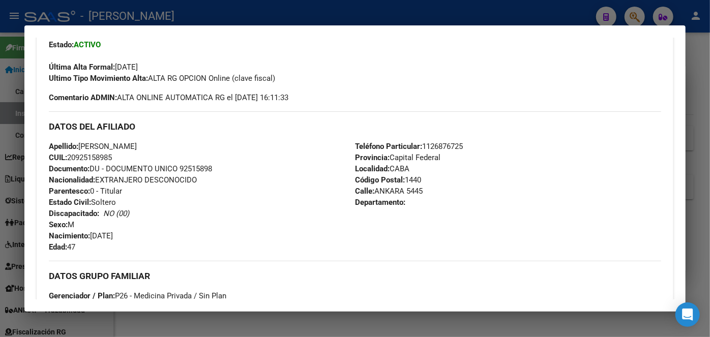
click at [191, 168] on span "Documento: DU - DOCUMENTO UNICO 92515898" at bounding box center [130, 168] width 163 height 9
drag, startPoint x: 147, startPoint y: 144, endPoint x: 293, endPoint y: 142, distance: 146.6
click at [293, 142] on div "Apellido: [PERSON_NAME] CUIL: 20925158985 Documento: DU - DOCUMENTO UNICO 92515…" at bounding box center [202, 197] width 306 height 112
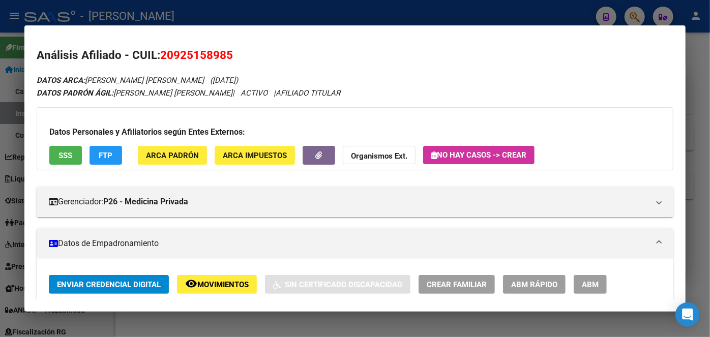
scroll to position [138, 0]
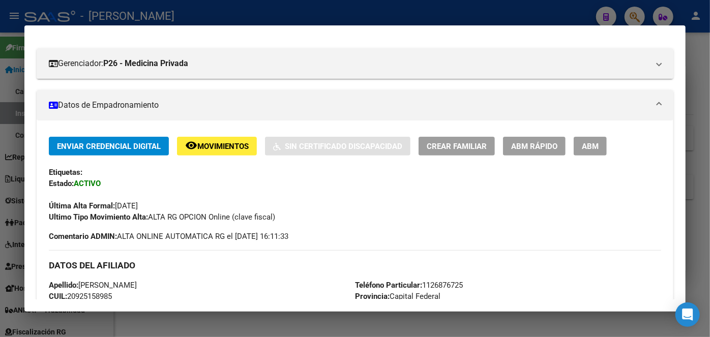
click at [453, 284] on span "Teléfono Particular: [PHONE_NUMBER]" at bounding box center [409, 285] width 108 height 9
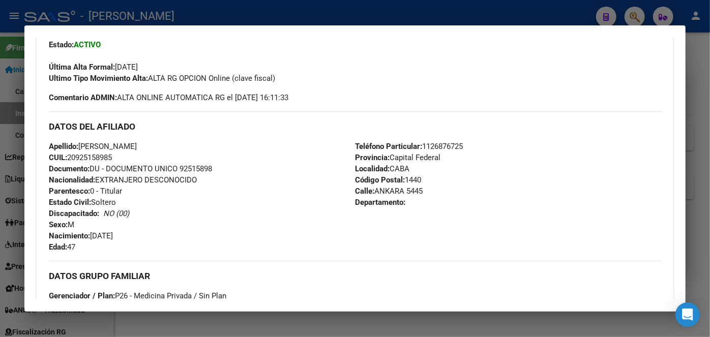
scroll to position [370, 0]
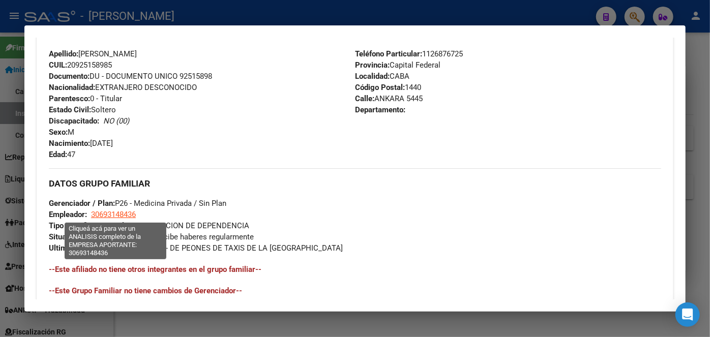
click at [117, 217] on span "30693148436" at bounding box center [113, 214] width 45 height 9
type textarea "30693148436"
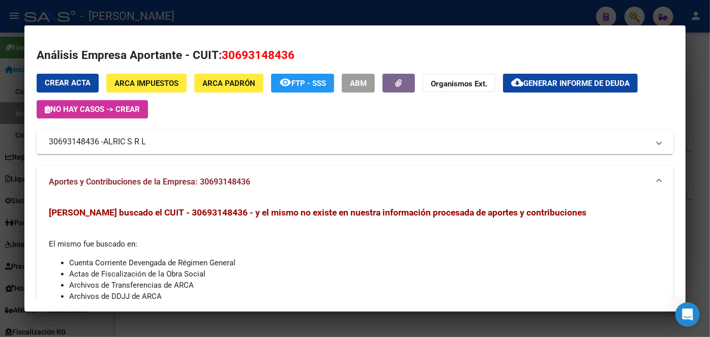
click at [136, 140] on span "ALRIC S R L" at bounding box center [124, 142] width 43 height 12
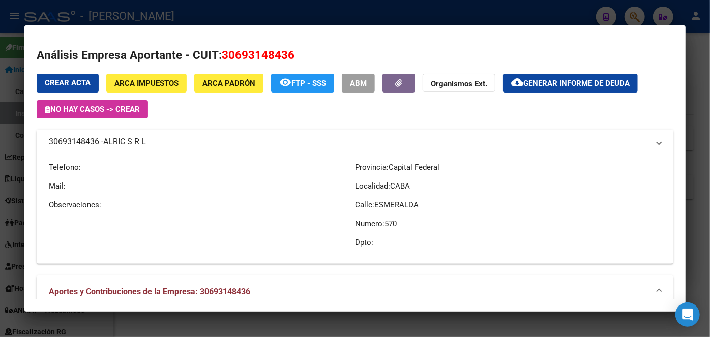
click at [136, 140] on span "ALRIC S R L" at bounding box center [124, 142] width 43 height 12
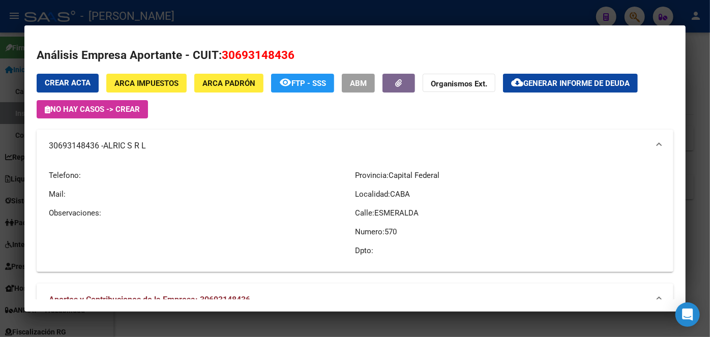
click at [161, 5] on div at bounding box center [355, 168] width 710 height 337
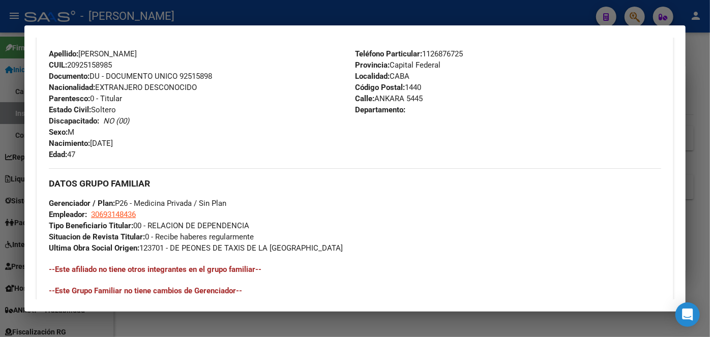
click at [135, 15] on div at bounding box center [355, 168] width 710 height 337
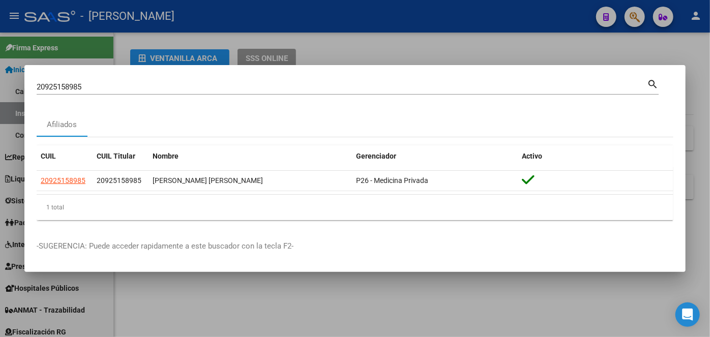
click at [116, 83] on input "20925158985" at bounding box center [342, 86] width 611 height 9
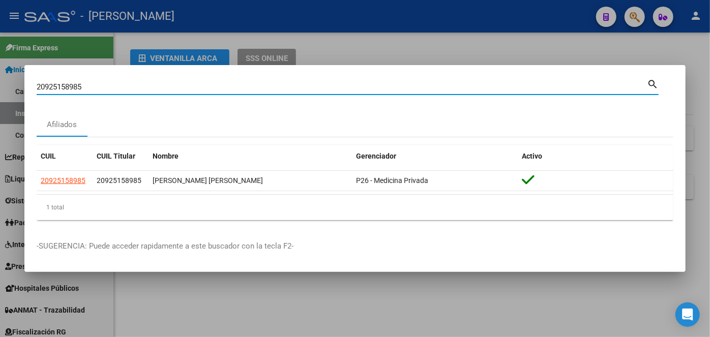
click at [116, 83] on input "20925158985" at bounding box center [342, 86] width 611 height 9
paste input "7207866852"
type input "27207866852"
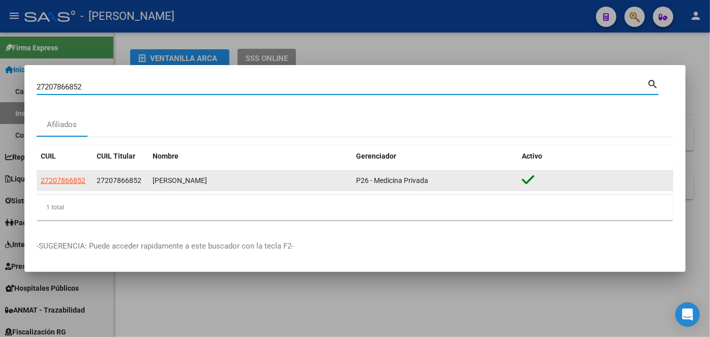
click at [61, 179] on span "27207866852" at bounding box center [63, 181] width 45 height 8
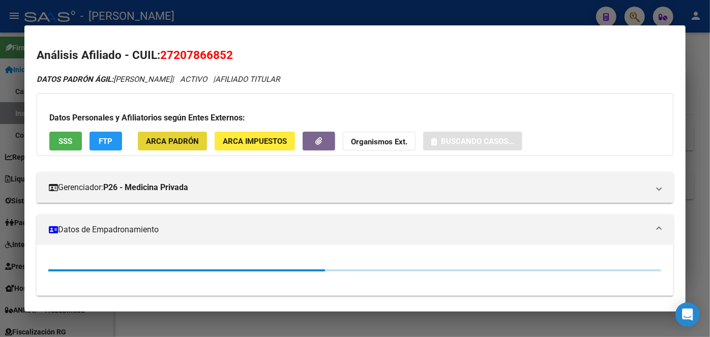
click at [199, 136] on button "ARCA Padrón" at bounding box center [172, 141] width 69 height 19
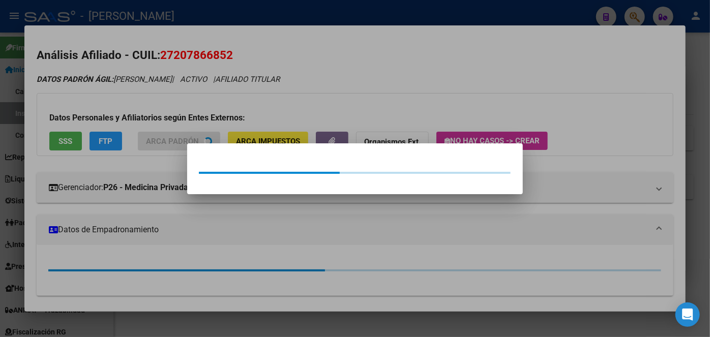
click at [183, 103] on div at bounding box center [355, 168] width 710 height 337
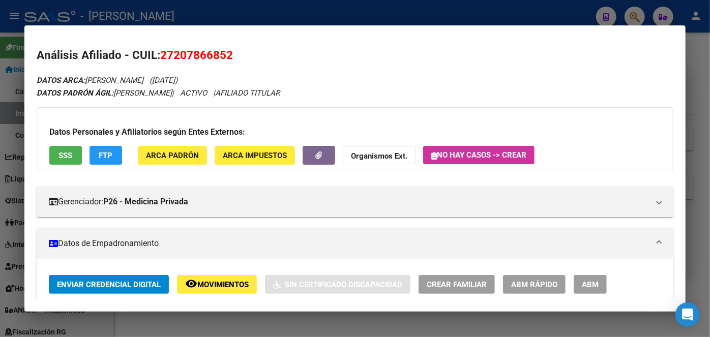
click at [68, 145] on div "Datos Personales y Afiliatorios según Entes Externos: SSS FTP ARCA Padrón ARCA …" at bounding box center [355, 138] width 637 height 63
click at [66, 150] on button "SSS" at bounding box center [65, 155] width 33 height 19
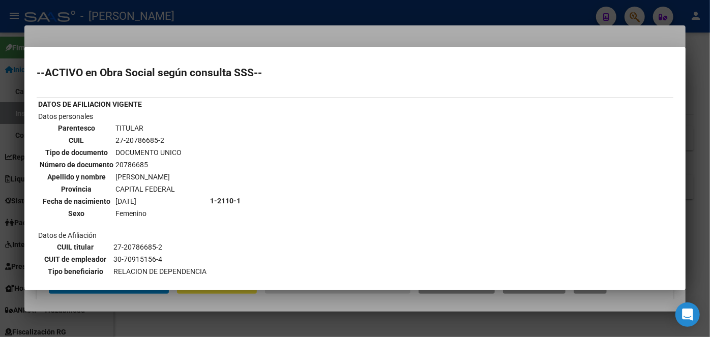
click at [174, 35] on div at bounding box center [355, 168] width 710 height 337
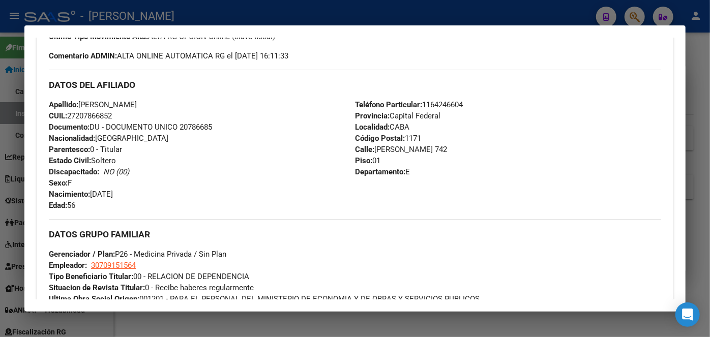
scroll to position [324, 0]
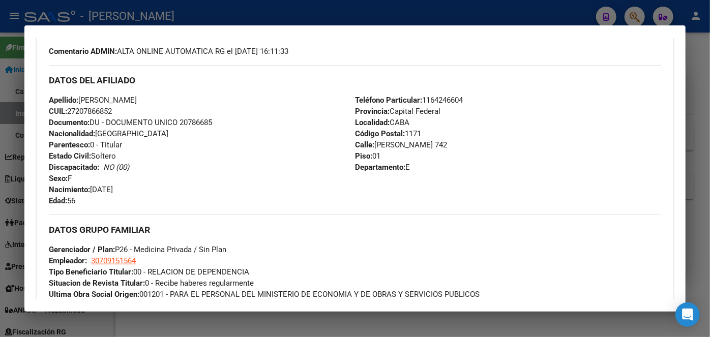
click at [201, 121] on span "Documento: DU - DOCUMENTO UNICO 20786685" at bounding box center [130, 122] width 163 height 9
drag, startPoint x: 81, startPoint y: 98, endPoint x: 131, endPoint y: 98, distance: 49.9
click at [131, 98] on span "Apellido: [PERSON_NAME]" at bounding box center [93, 100] width 88 height 9
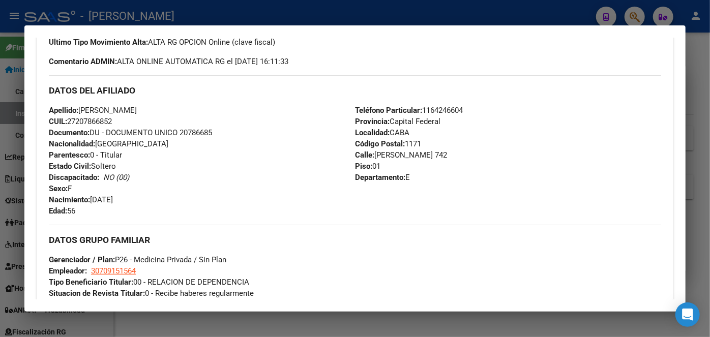
scroll to position [370, 0]
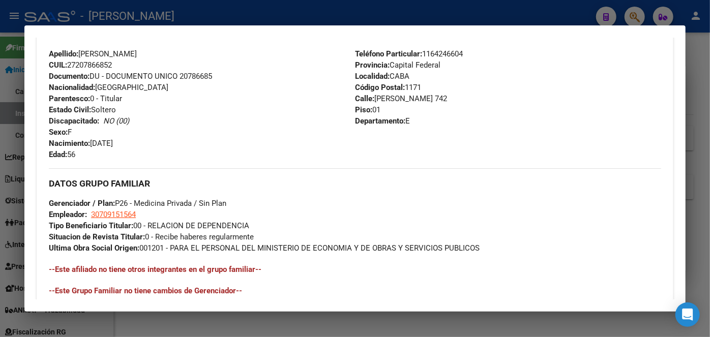
click at [435, 51] on span "Teléfono Particular: [PHONE_NUMBER]" at bounding box center [409, 53] width 108 height 9
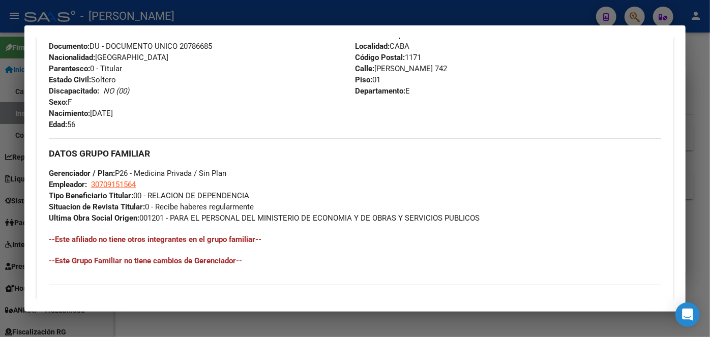
scroll to position [416, 0]
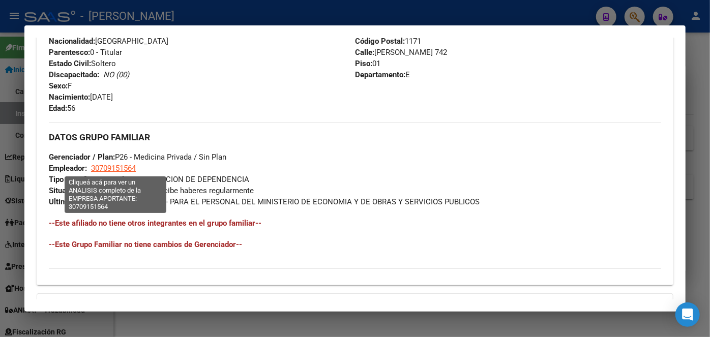
click at [120, 166] on span "30709151564" at bounding box center [113, 168] width 45 height 9
type textarea "30709151564"
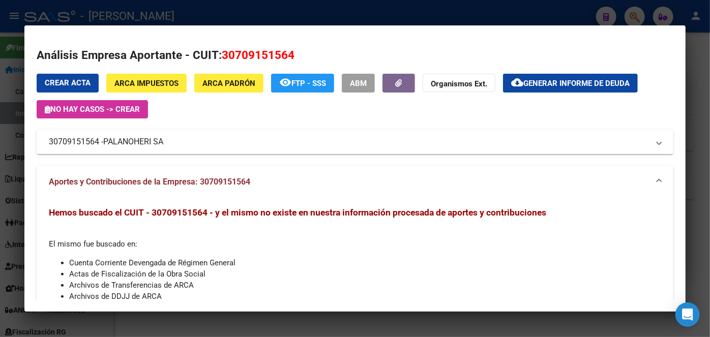
click at [127, 140] on span "PALANOHERI SA" at bounding box center [133, 142] width 60 height 12
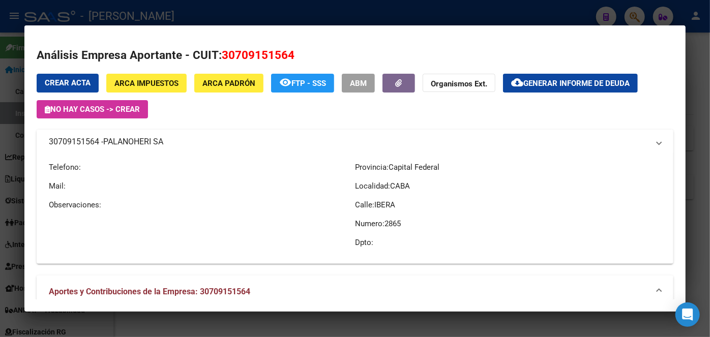
click at [127, 140] on span "PALANOHERI SA" at bounding box center [133, 142] width 60 height 12
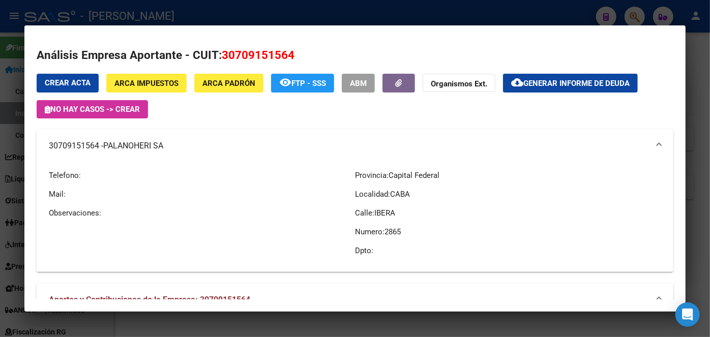
click at [167, 16] on div at bounding box center [355, 168] width 710 height 337
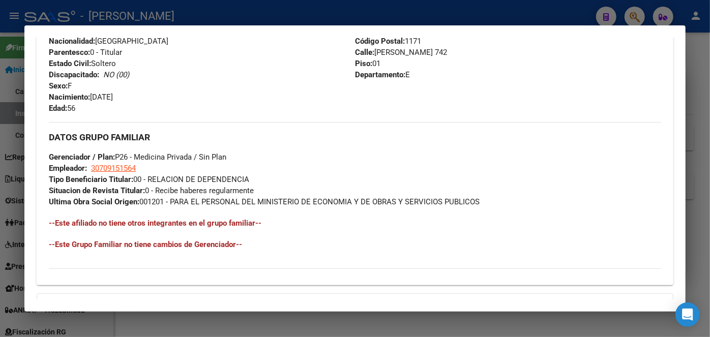
click at [144, 12] on div at bounding box center [355, 168] width 710 height 337
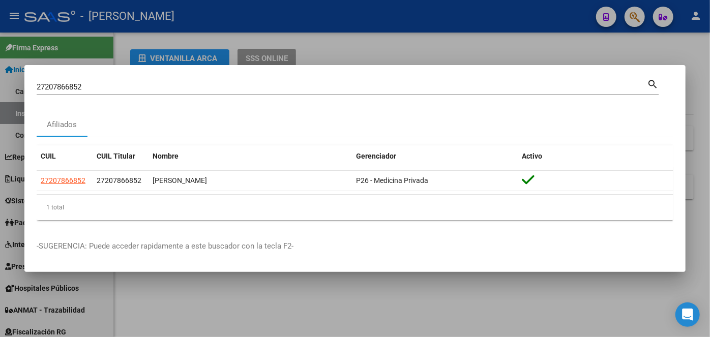
click at [118, 90] on input "27207866852" at bounding box center [342, 86] width 611 height 9
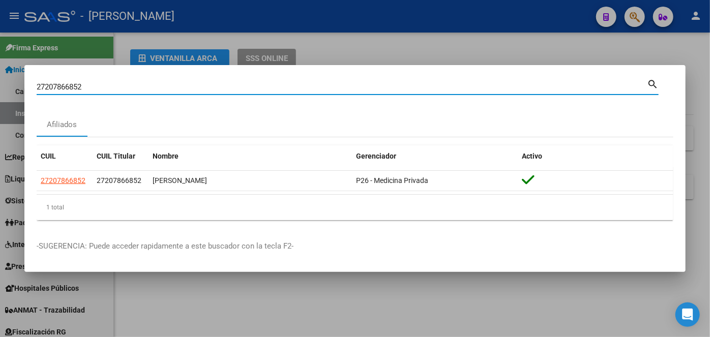
drag, startPoint x: 118, startPoint y: 90, endPoint x: 161, endPoint y: 31, distance: 73.2
click at [121, 90] on input "27207866852" at bounding box center [342, 86] width 611 height 9
paste input "0946174441"
type input "20946174441"
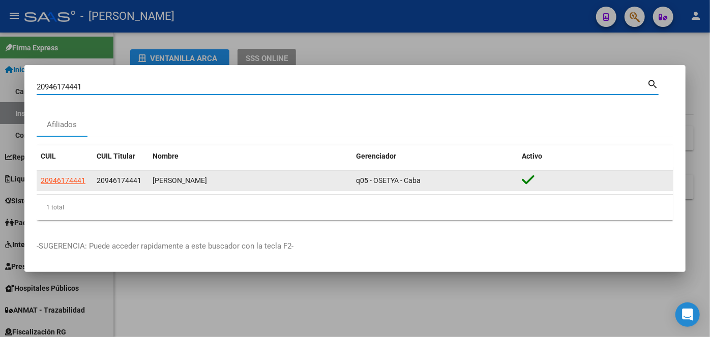
click at [69, 177] on span "20946174441" at bounding box center [63, 181] width 45 height 8
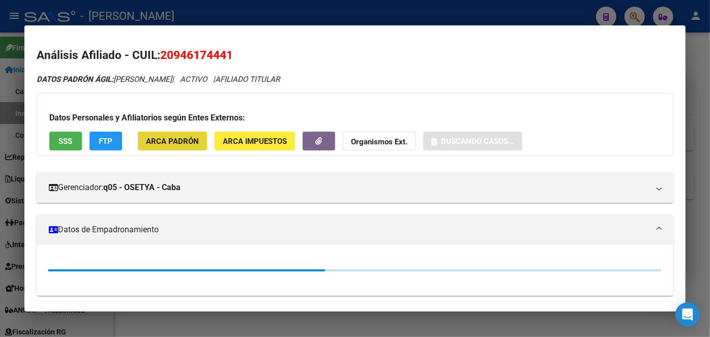
click at [175, 147] on button "ARCA Padrón" at bounding box center [172, 141] width 69 height 19
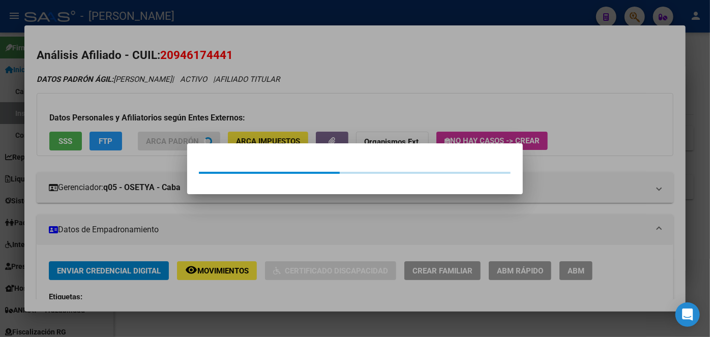
click at [168, 117] on div at bounding box center [355, 168] width 710 height 337
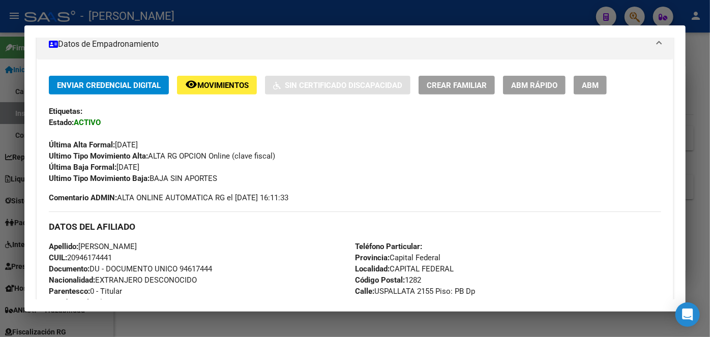
scroll to position [324, 0]
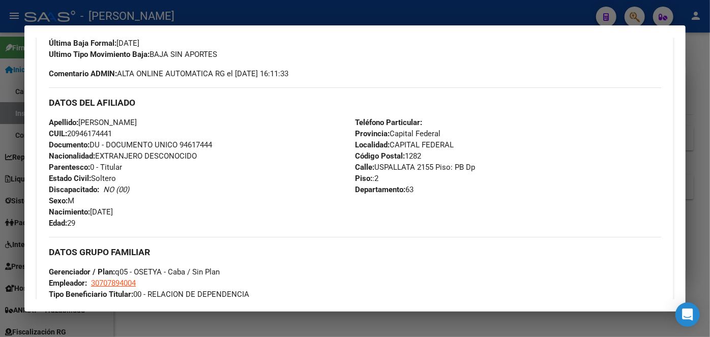
click at [195, 138] on div "Apellido: [PERSON_NAME]: 20946174441 Documento: DU - DOCUMENTO UNICO 94617444 N…" at bounding box center [202, 173] width 306 height 112
click at [197, 141] on span "Documento: DU - DOCUMENTO UNICO 94617444" at bounding box center [130, 144] width 163 height 9
drag, startPoint x: 81, startPoint y: 122, endPoint x: 159, endPoint y: 118, distance: 78.0
click at [137, 118] on span "Apellido: [PERSON_NAME]" at bounding box center [93, 122] width 88 height 9
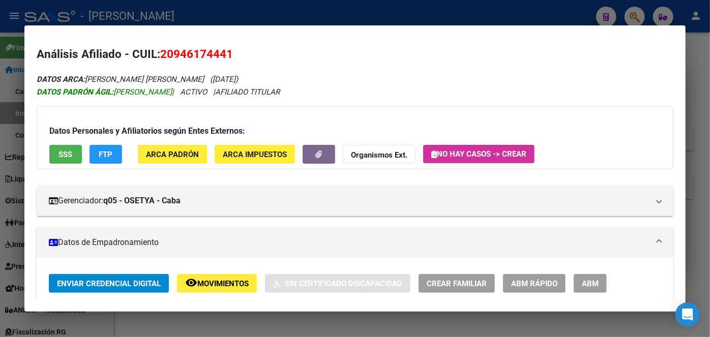
scroll to position [0, 0]
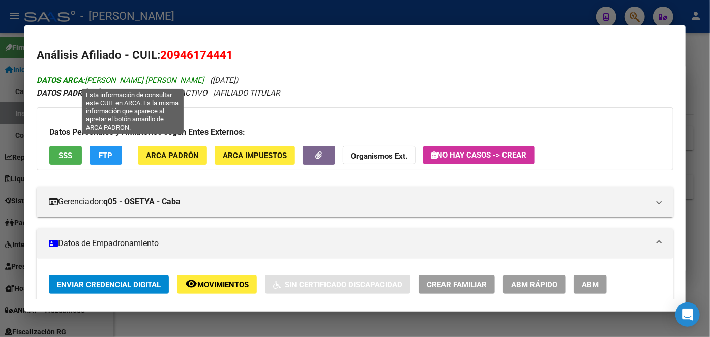
drag, startPoint x: 169, startPoint y: 79, endPoint x: 226, endPoint y: 79, distance: 57.5
click at [204, 79] on span "DATOS ARCA: [PERSON_NAME] [PERSON_NAME]" at bounding box center [120, 80] width 167 height 9
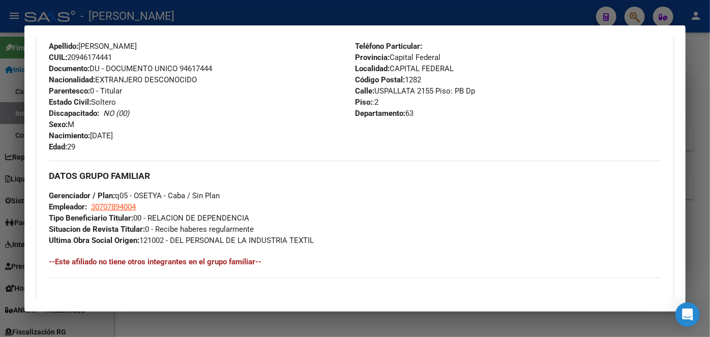
scroll to position [416, 0]
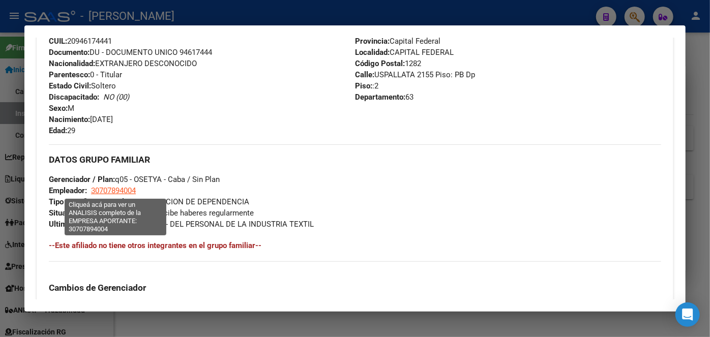
click at [118, 191] on span "30707894004" at bounding box center [113, 190] width 45 height 9
type textarea "30707894004"
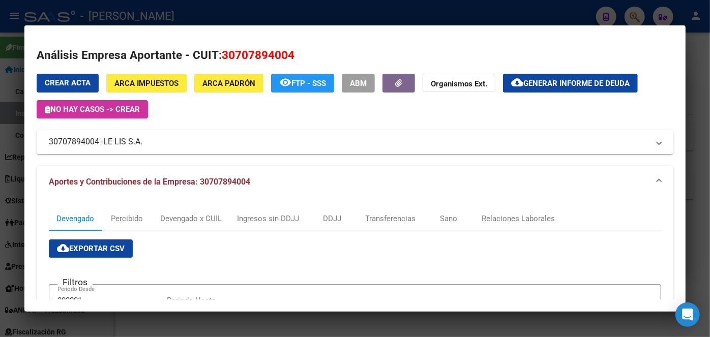
click at [221, 12] on div at bounding box center [355, 168] width 710 height 337
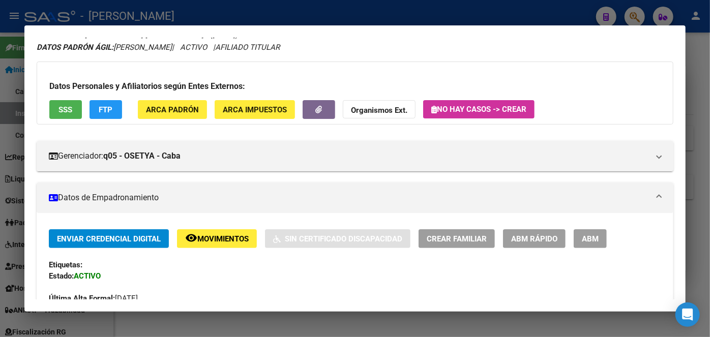
scroll to position [0, 0]
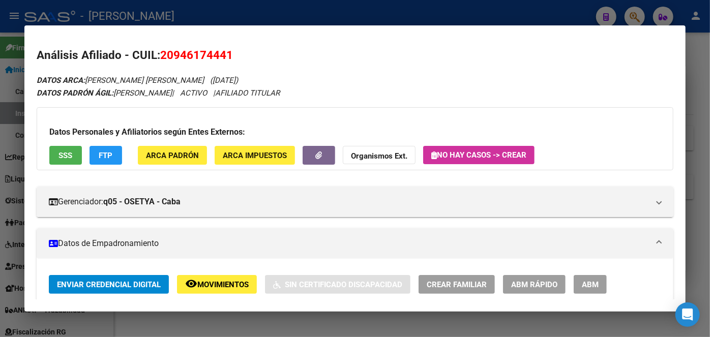
click at [216, 53] on span "20946174441" at bounding box center [196, 54] width 73 height 13
drag, startPoint x: 44, startPoint y: 156, endPoint x: 59, endPoint y: 156, distance: 14.2
click at [47, 156] on div "Datos Personales y Afiliatorios según Entes Externos: SSS FTP ARCA Padrón ARCA …" at bounding box center [355, 138] width 637 height 63
click at [59, 156] on span "SSS" at bounding box center [66, 155] width 14 height 9
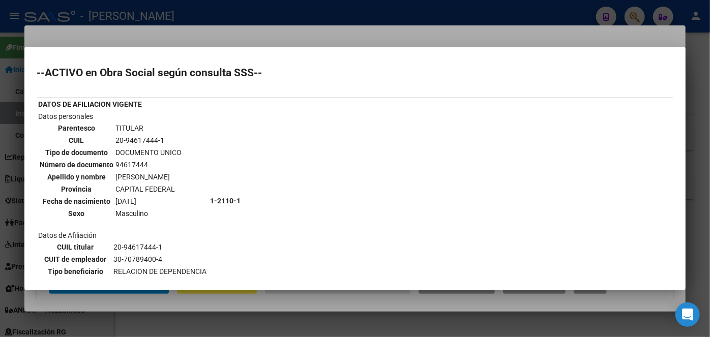
click at [184, 31] on div at bounding box center [355, 168] width 710 height 337
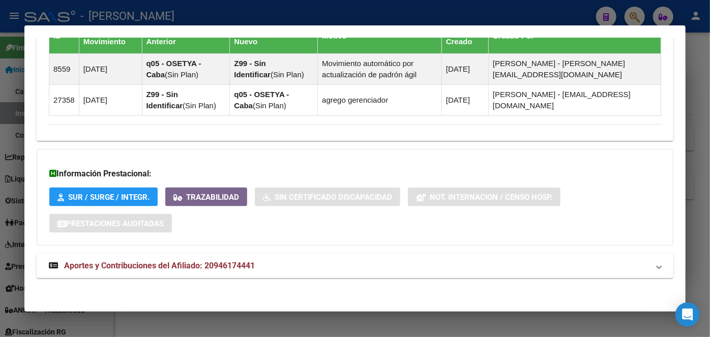
click at [251, 262] on span "Aportes y Contribuciones del Afiliado: 20946174441" at bounding box center [159, 266] width 191 height 10
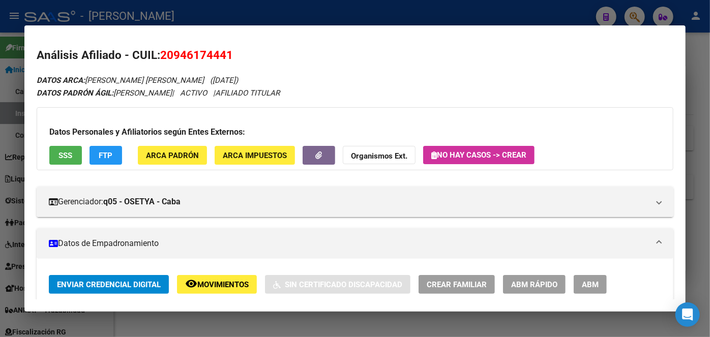
click at [191, 51] on span "20946174441" at bounding box center [196, 54] width 73 height 13
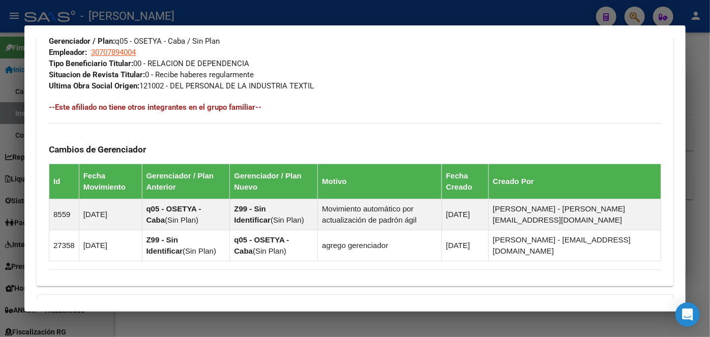
scroll to position [509, 0]
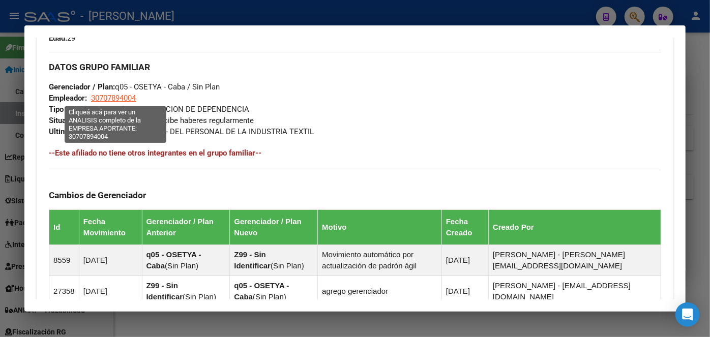
click at [129, 98] on span "30707894004" at bounding box center [113, 98] width 45 height 9
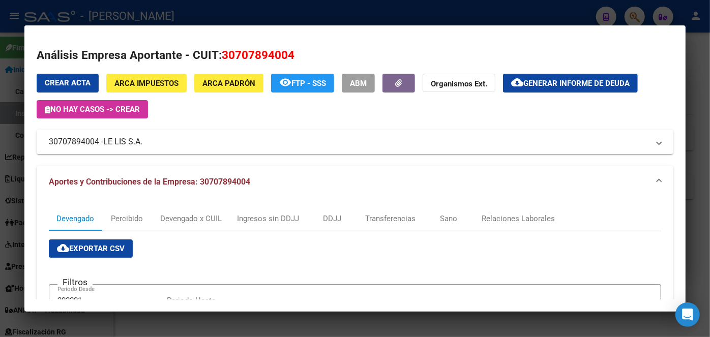
click at [150, 9] on div at bounding box center [355, 168] width 710 height 337
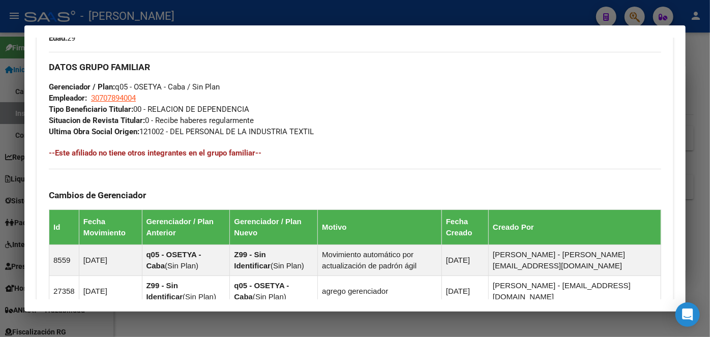
click at [146, 26] on mat-dialog-container "Análisis Afiliado - CUIL: 20946174441 DATOS ARCA: [PERSON_NAME] [PERSON_NAME] (…" at bounding box center [355, 168] width 662 height 287
click at [147, 23] on div at bounding box center [355, 168] width 710 height 337
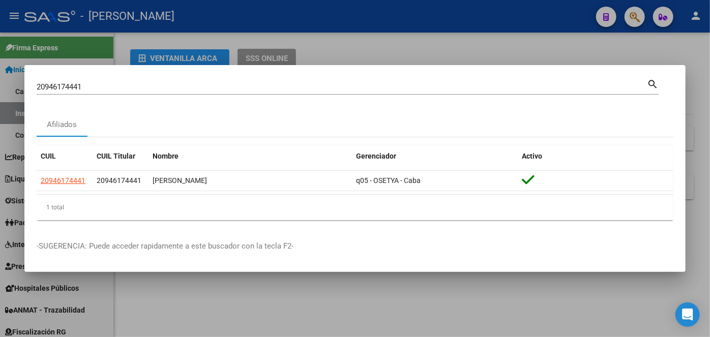
click at [130, 88] on input "20946174441" at bounding box center [342, 86] width 611 height 9
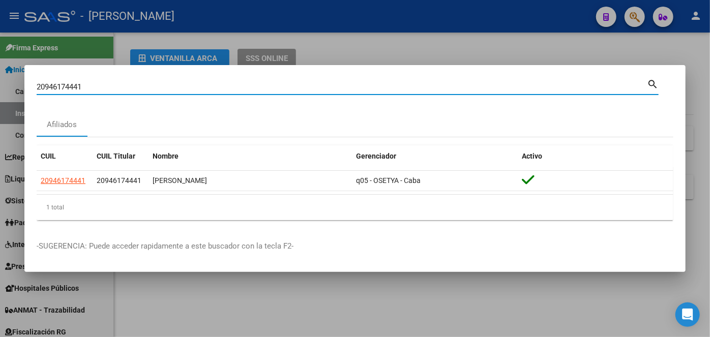
click at [130, 88] on input "20946174441" at bounding box center [342, 86] width 611 height 9
paste input "289360485"
type input "20289360485"
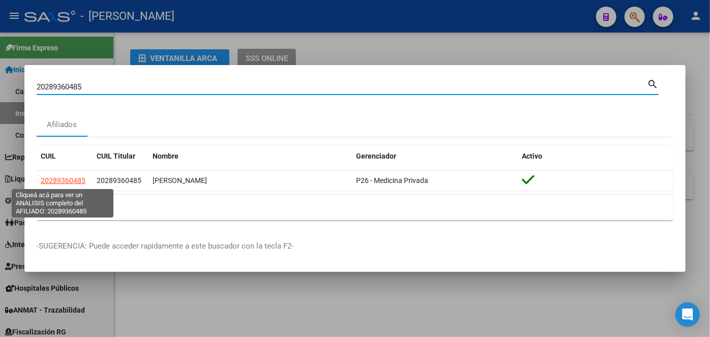
click at [69, 182] on span "20289360485" at bounding box center [63, 181] width 45 height 8
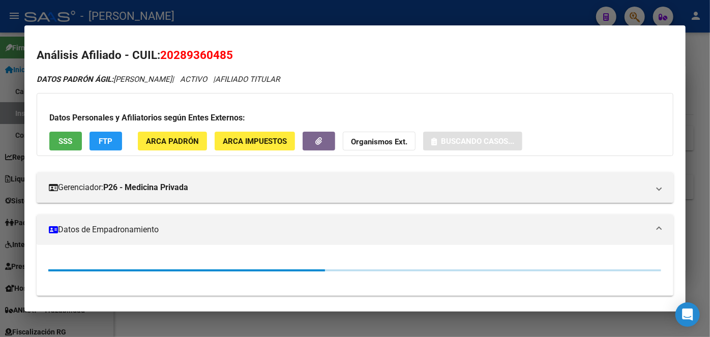
click at [164, 154] on div "Datos Personales y Afiliatorios según Entes Externos: SSS FTP ARCA Padrón ARCA …" at bounding box center [355, 124] width 637 height 63
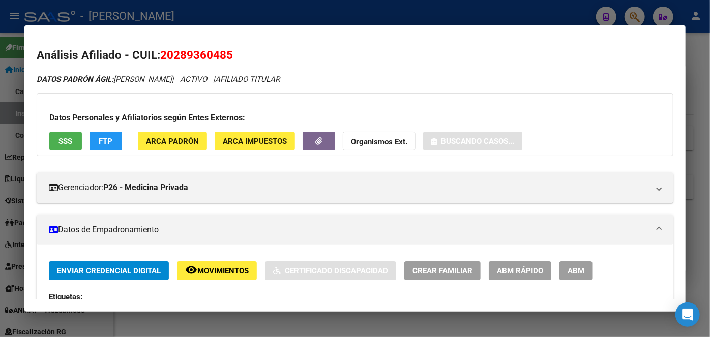
click at [164, 144] on span "ARCA Padrón" at bounding box center [172, 141] width 53 height 9
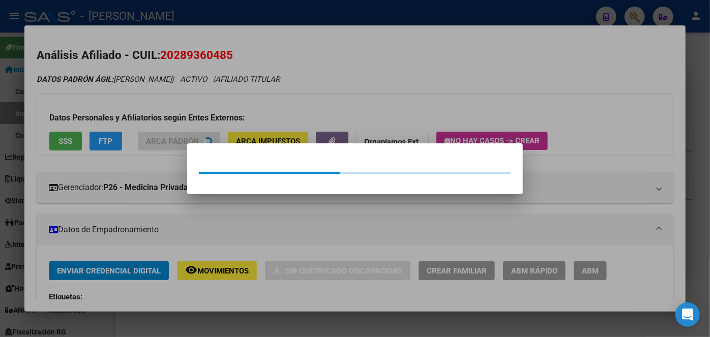
click at [155, 95] on div at bounding box center [355, 168] width 710 height 337
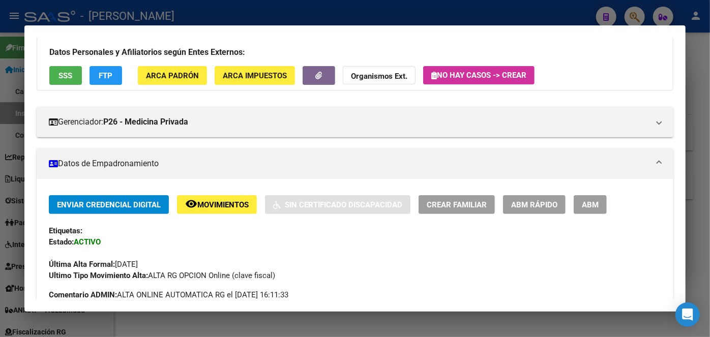
scroll to position [231, 0]
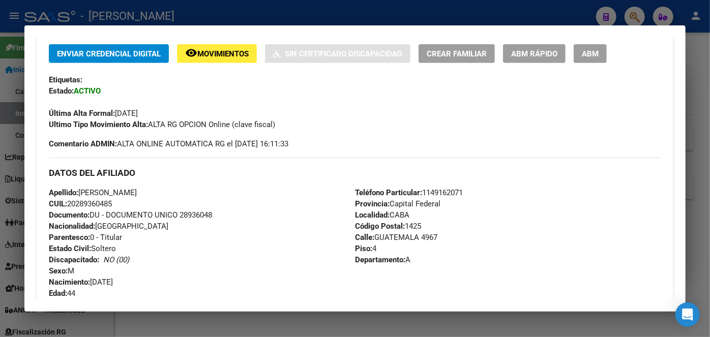
click at [199, 215] on span "Documento: DU - DOCUMENTO UNICO 28936048" at bounding box center [130, 215] width 163 height 9
drag, startPoint x: 81, startPoint y: 194, endPoint x: 138, endPoint y: 192, distance: 56.5
click at [137, 192] on span "Apellido: [PERSON_NAME]" at bounding box center [93, 192] width 88 height 9
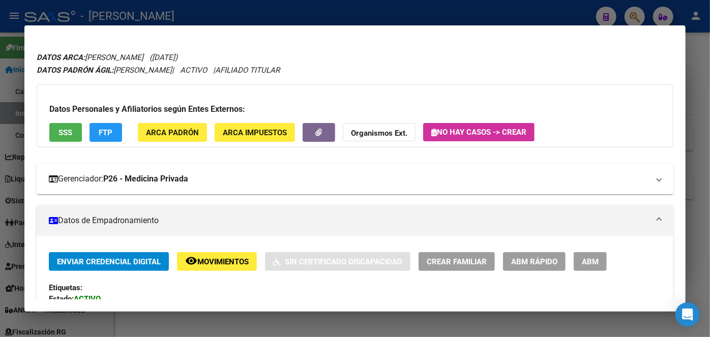
scroll to position [0, 0]
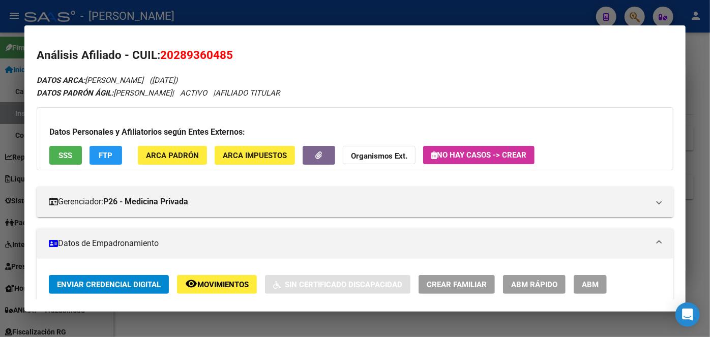
click at [194, 151] on span "ARCA Padrón" at bounding box center [172, 155] width 53 height 9
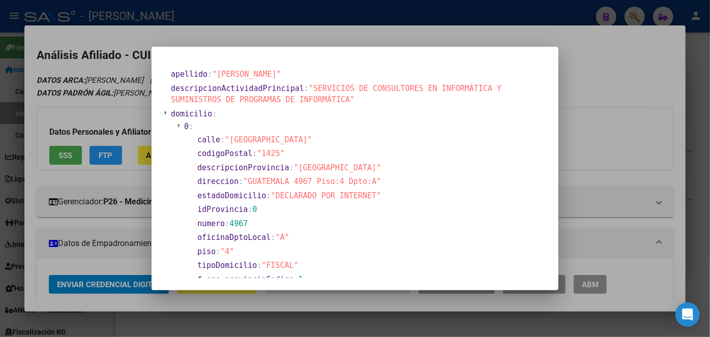
click at [92, 77] on div at bounding box center [355, 168] width 710 height 337
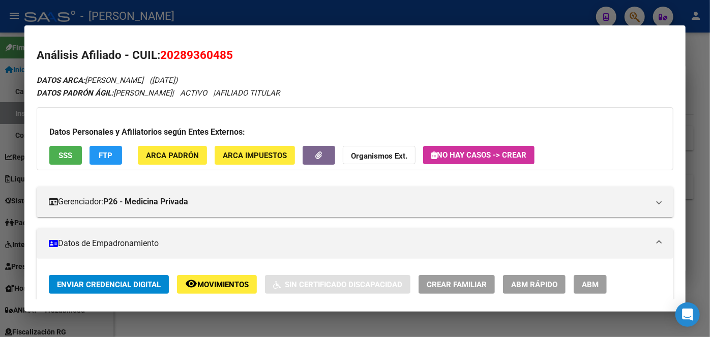
scroll to position [277, 0]
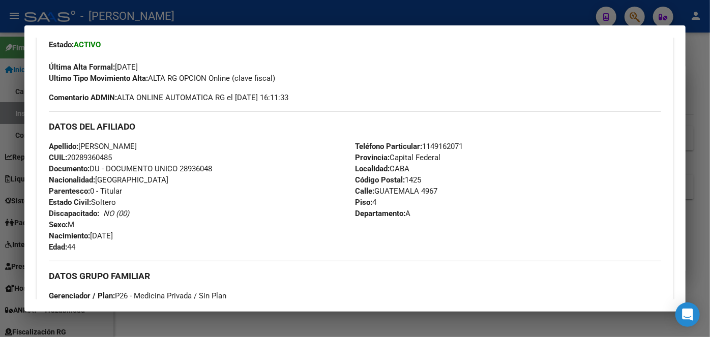
click at [440, 145] on span "Teléfono Particular: [PHONE_NUMBER]" at bounding box center [409, 146] width 108 height 9
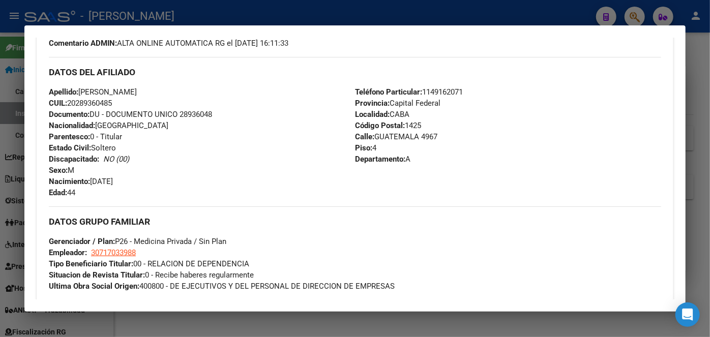
scroll to position [509, 0]
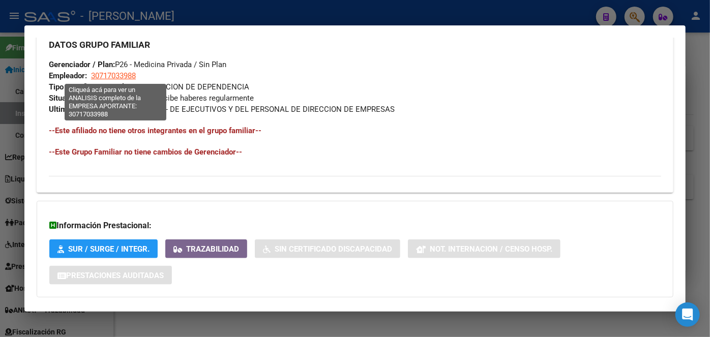
click at [124, 78] on span "30717033988" at bounding box center [113, 75] width 45 height 9
type textarea "30717033988"
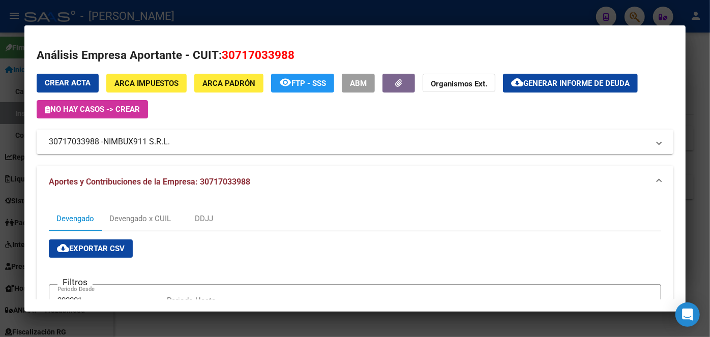
click at [131, 140] on span "NIMBUX911 S.R.L." at bounding box center [136, 142] width 67 height 12
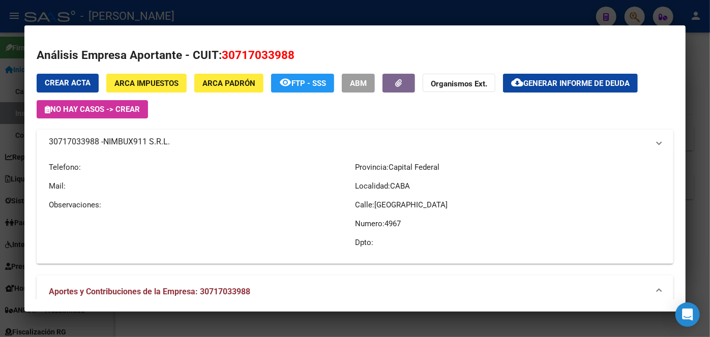
click at [131, 140] on span "NIMBUX911 S.R.L." at bounding box center [136, 142] width 67 height 12
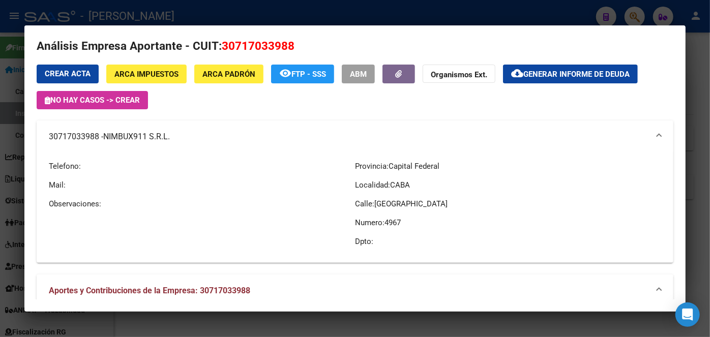
scroll to position [0, 0]
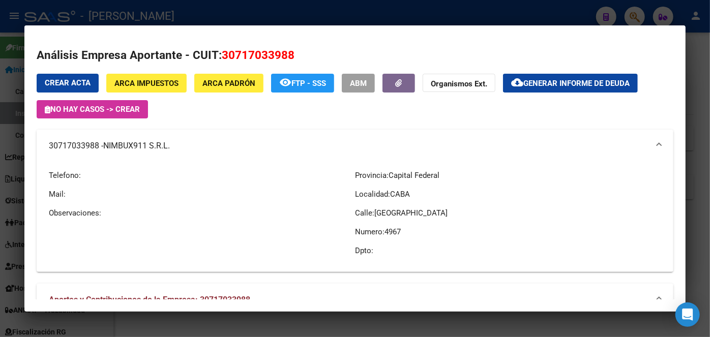
click at [218, 15] on div at bounding box center [355, 168] width 710 height 337
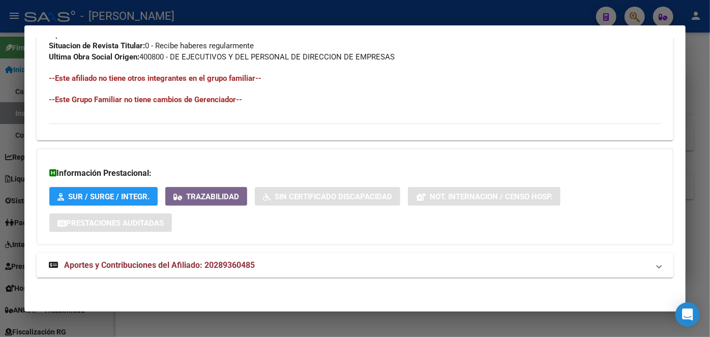
click at [248, 274] on mat-expansion-panel-header "Aportes y Contribuciones del Afiliado: 20289360485" at bounding box center [355, 265] width 637 height 24
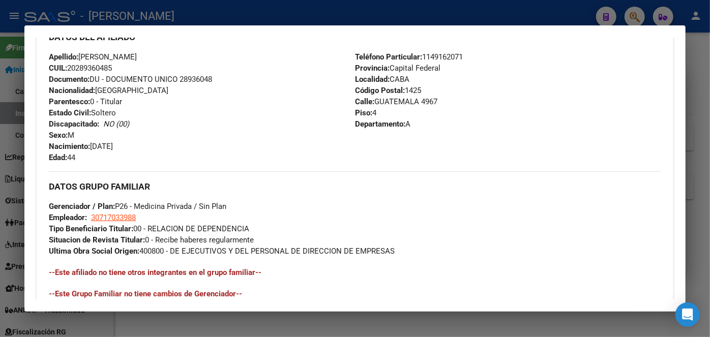
scroll to position [363, 0]
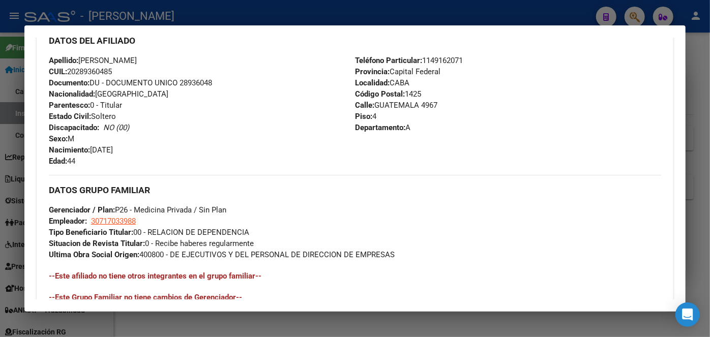
click at [147, 11] on div at bounding box center [355, 168] width 710 height 337
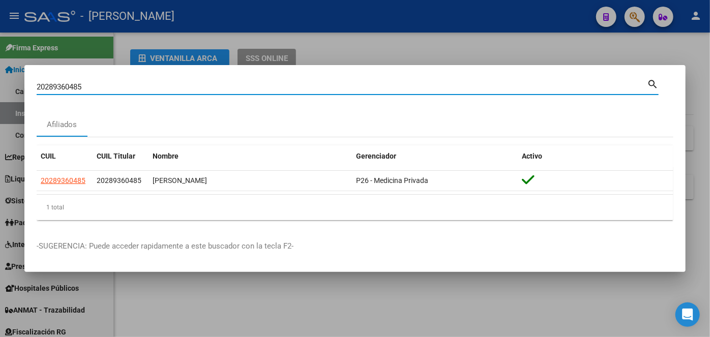
click at [124, 89] on input "20289360485" at bounding box center [342, 86] width 611 height 9
paste input "7185781939"
type input "27185781939"
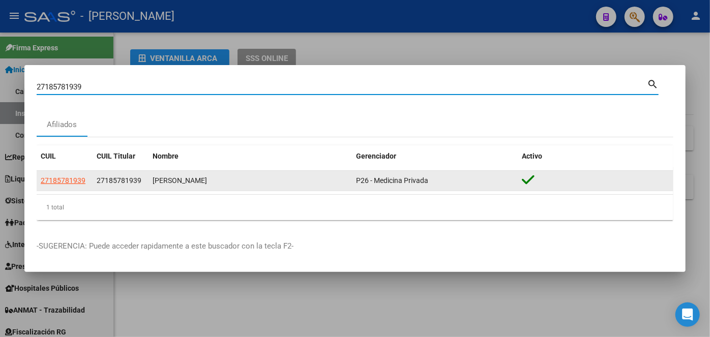
click at [73, 178] on span "27185781939" at bounding box center [63, 181] width 45 height 8
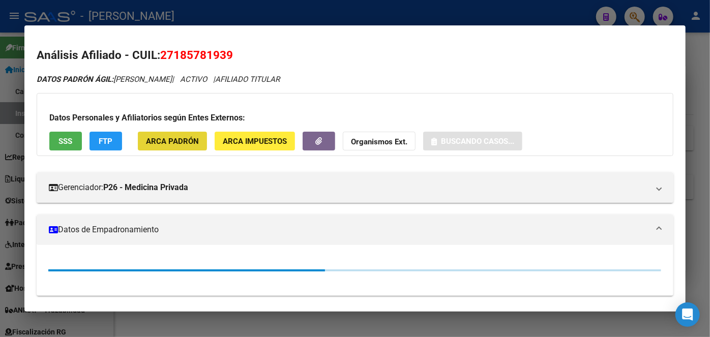
click at [155, 137] on span "ARCA Padrón" at bounding box center [172, 141] width 53 height 9
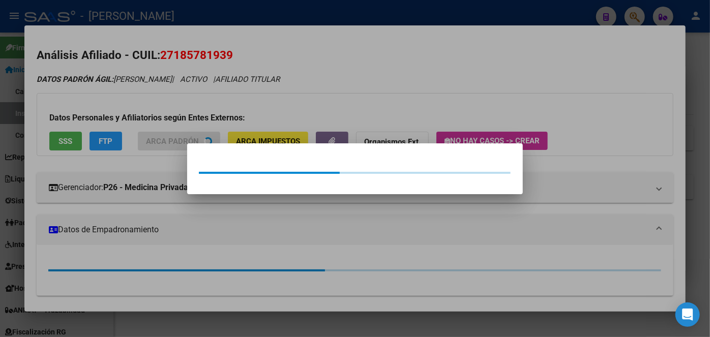
click at [144, 112] on div at bounding box center [355, 168] width 710 height 337
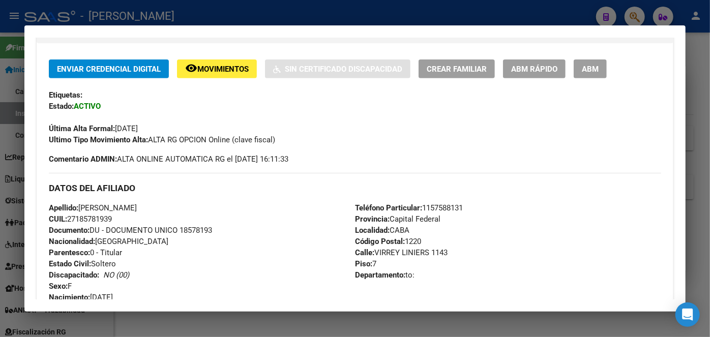
scroll to position [277, 0]
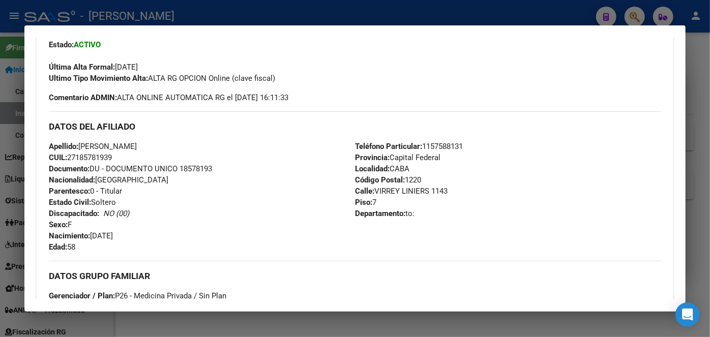
click at [190, 166] on span "Documento: DU - DOCUMENTO UNICO 18578193" at bounding box center [130, 168] width 163 height 9
drag, startPoint x: 81, startPoint y: 144, endPoint x: 139, endPoint y: 146, distance: 58.6
click at [137, 146] on span "Apellido: [PERSON_NAME]" at bounding box center [93, 146] width 88 height 9
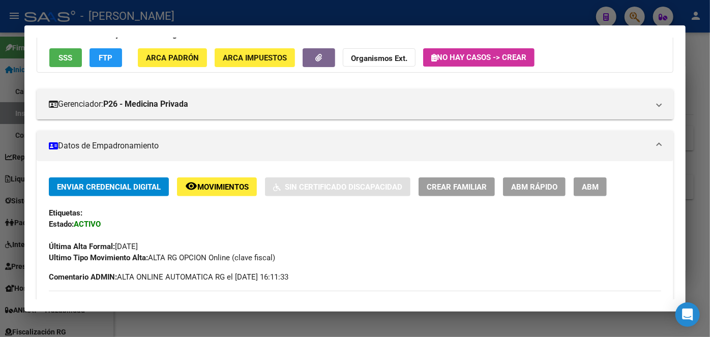
scroll to position [0, 0]
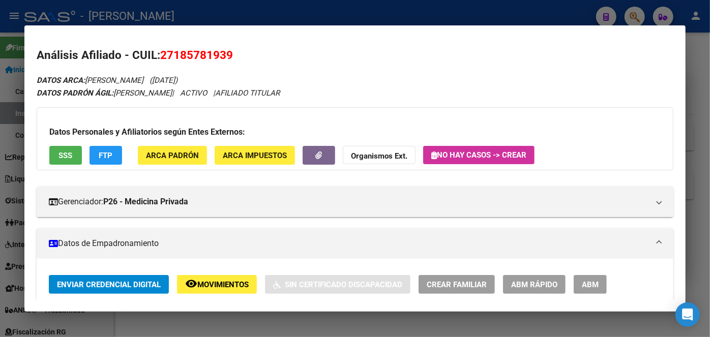
drag, startPoint x: 185, startPoint y: 79, endPoint x: 215, endPoint y: 81, distance: 29.6
click at [178, 81] on span "([DATE])" at bounding box center [164, 80] width 28 height 9
drag, startPoint x: 184, startPoint y: 78, endPoint x: 225, endPoint y: 78, distance: 40.7
click at [178, 78] on span "([DATE])" at bounding box center [164, 80] width 28 height 9
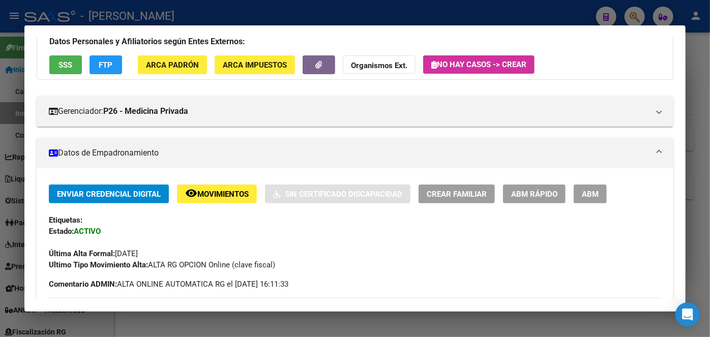
scroll to position [277, 0]
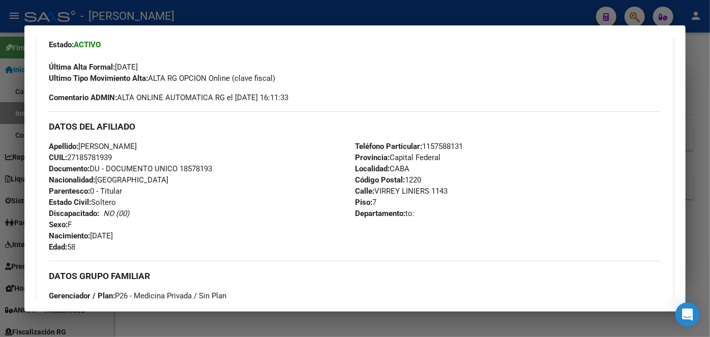
click at [446, 145] on span "Teléfono Particular: [PHONE_NUMBER]" at bounding box center [409, 146] width 108 height 9
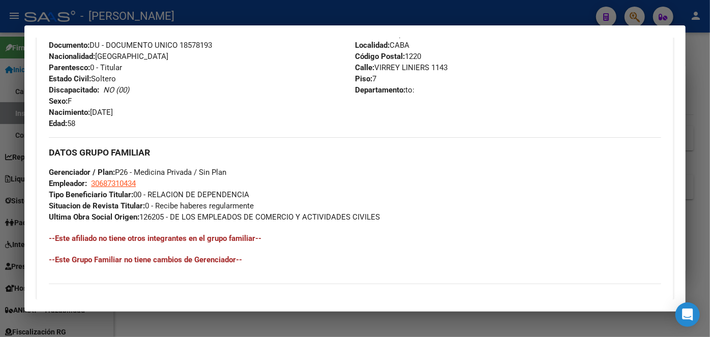
scroll to position [416, 0]
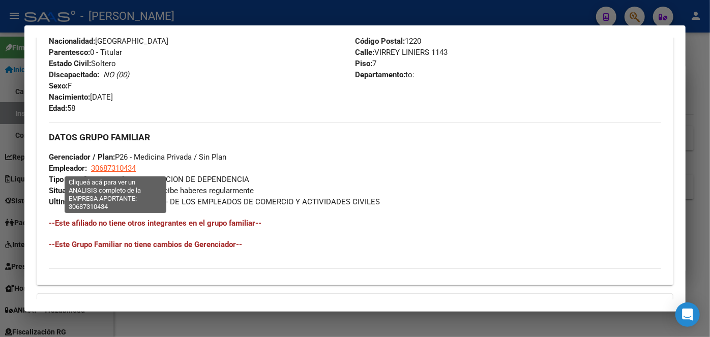
click at [108, 168] on span "30687310434" at bounding box center [113, 168] width 45 height 9
type textarea "30687310434"
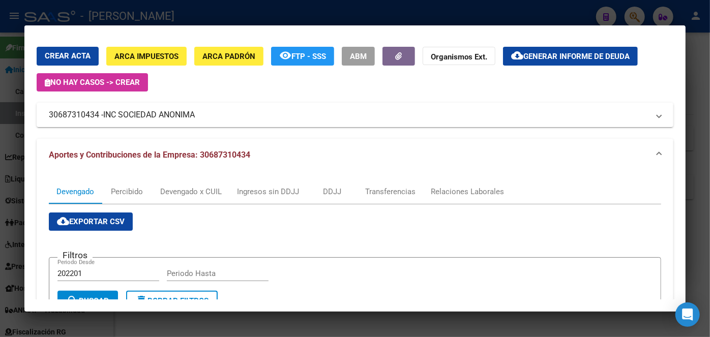
scroll to position [0, 0]
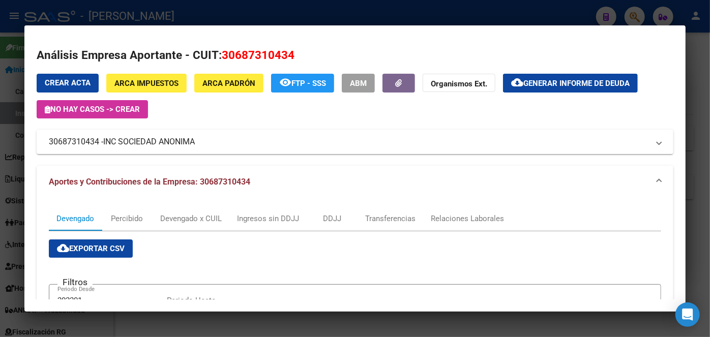
click at [188, 21] on div at bounding box center [355, 168] width 710 height 337
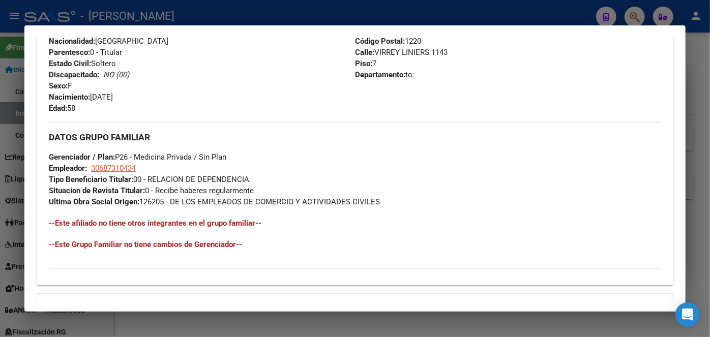
click at [163, 15] on div at bounding box center [355, 168] width 710 height 337
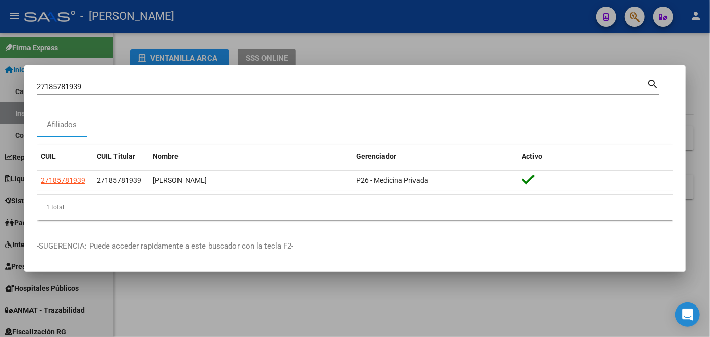
click at [113, 83] on input "27185781939" at bounding box center [342, 86] width 611 height 9
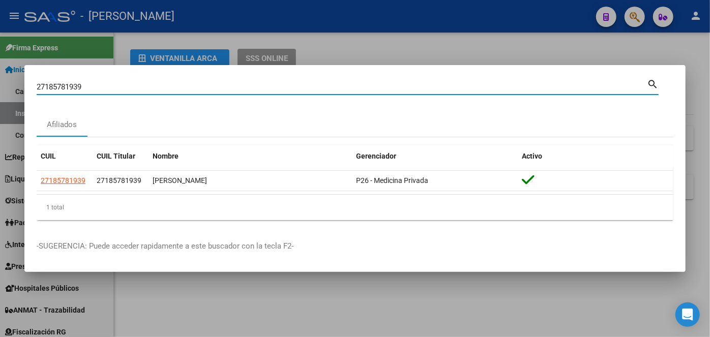
click at [113, 83] on input "27185781939" at bounding box center [342, 86] width 611 height 9
paste input "0274308061"
type input "20274308061"
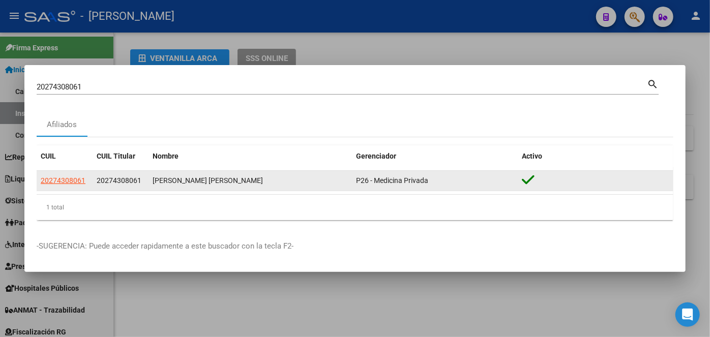
click at [45, 177] on app-link-go-to "20274308061" at bounding box center [63, 181] width 45 height 12
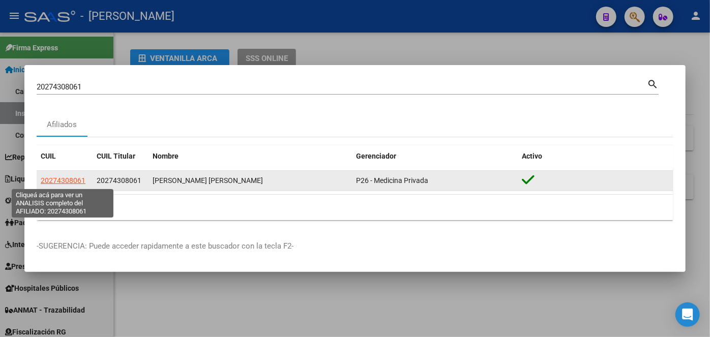
click at [46, 178] on span "20274308061" at bounding box center [63, 181] width 45 height 8
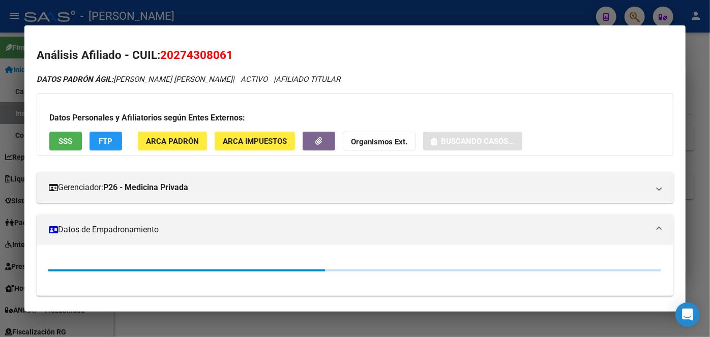
click at [183, 140] on span "ARCA Padrón" at bounding box center [172, 141] width 53 height 9
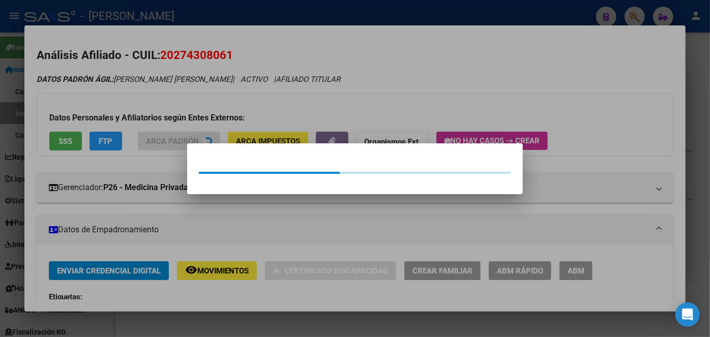
click at [183, 125] on div at bounding box center [355, 168] width 710 height 337
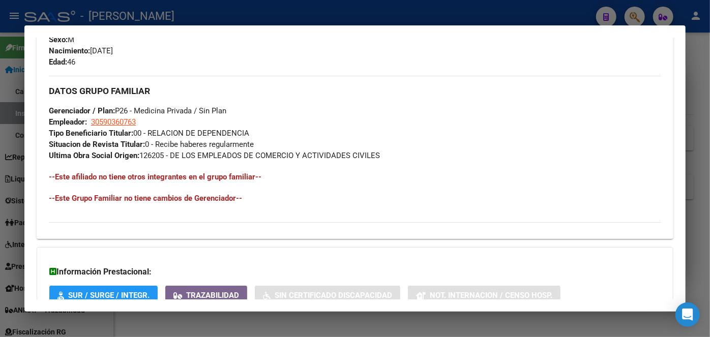
scroll to position [324, 0]
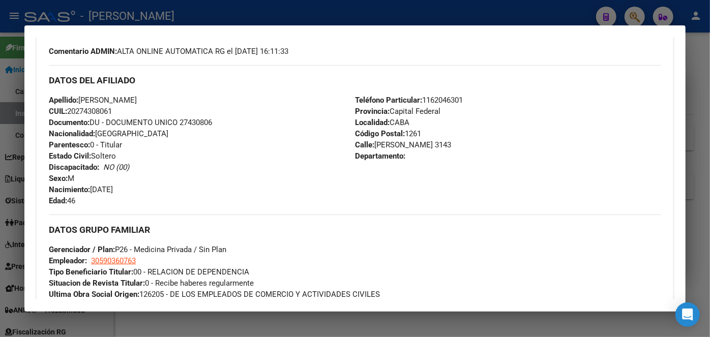
click at [200, 121] on span "Documento: DU - DOCUMENTO UNICO 27430806" at bounding box center [130, 122] width 163 height 9
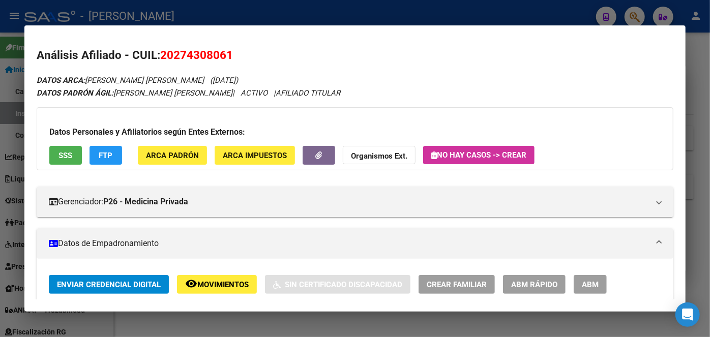
scroll to position [0, 0]
click at [188, 147] on button "ARCA Padrón" at bounding box center [172, 155] width 69 height 19
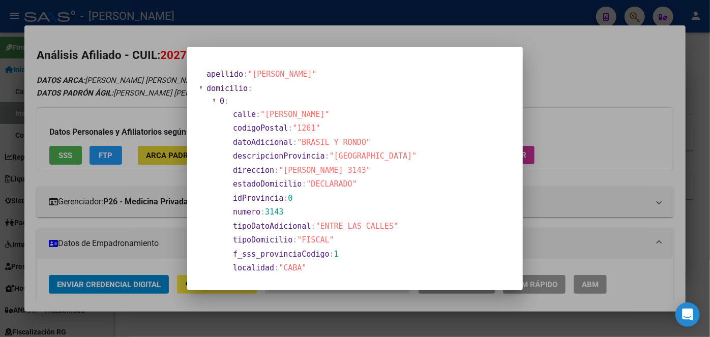
click at [188, 152] on mat-dialog-content "apellido : "[PERSON_NAME]" domicilio : 0 : calle : "[PERSON_NAME]" codigoPostal…" at bounding box center [355, 168] width 336 height 219
click at [132, 42] on div at bounding box center [355, 168] width 710 height 337
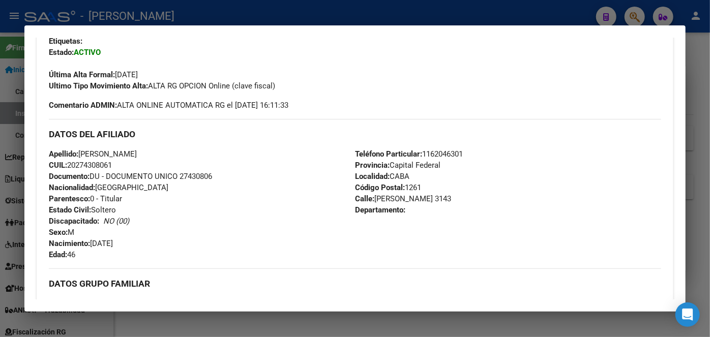
scroll to position [277, 0]
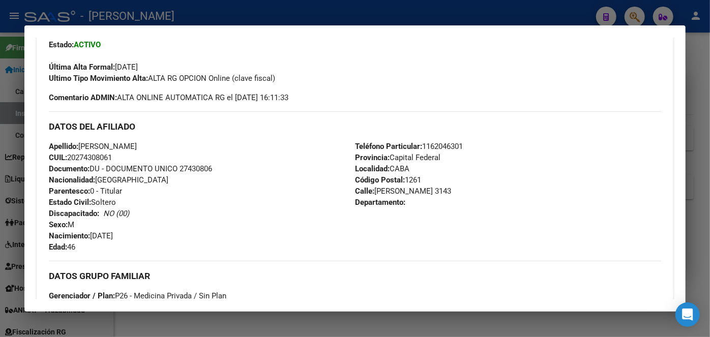
click at [430, 150] on span "Teléfono Particular: [PHONE_NUMBER]" at bounding box center [409, 146] width 108 height 9
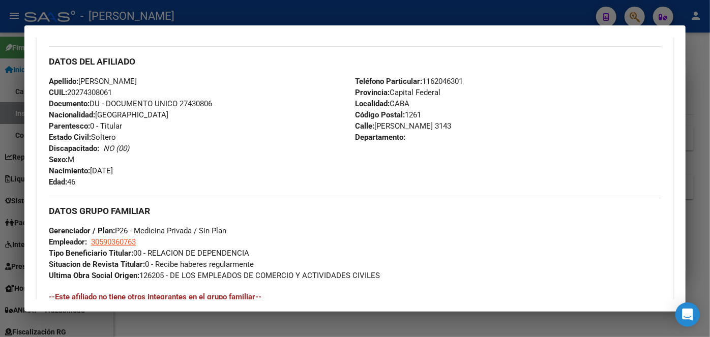
scroll to position [416, 0]
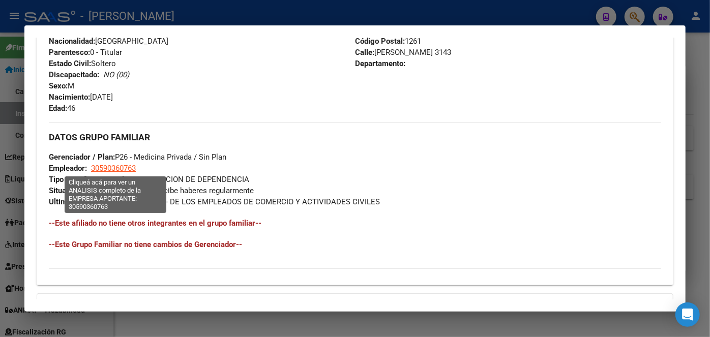
click at [121, 167] on span "30590360763" at bounding box center [113, 168] width 45 height 9
type textarea "30590360763"
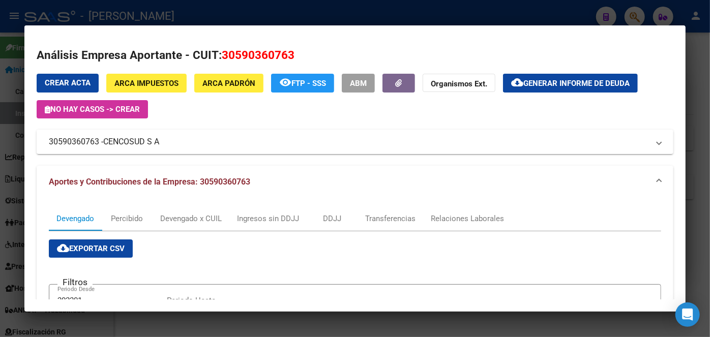
click at [168, 16] on div at bounding box center [355, 168] width 710 height 337
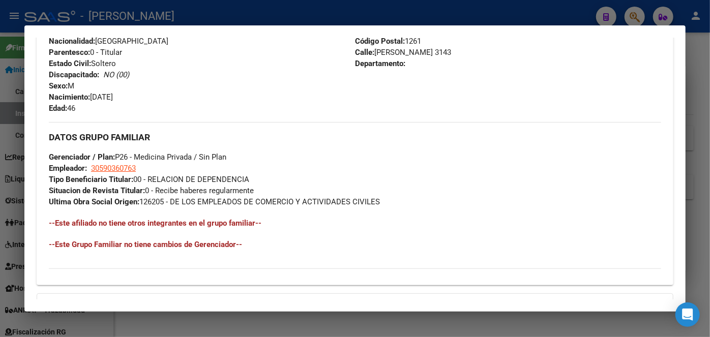
click at [135, 17] on div at bounding box center [355, 168] width 710 height 337
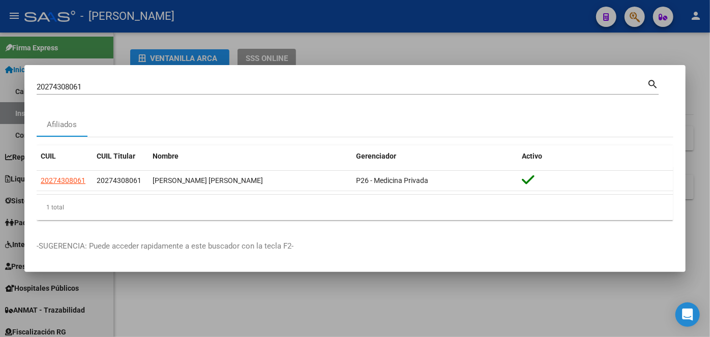
click at [119, 88] on input "20274308061" at bounding box center [342, 86] width 611 height 9
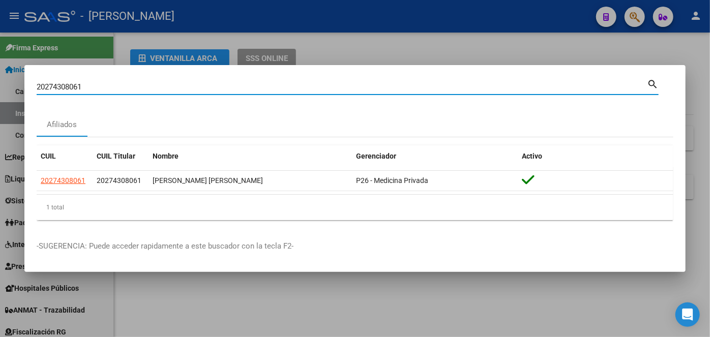
click at [119, 88] on input "20274308061" at bounding box center [342, 86] width 611 height 9
paste input "7269082726"
type input "27269082726"
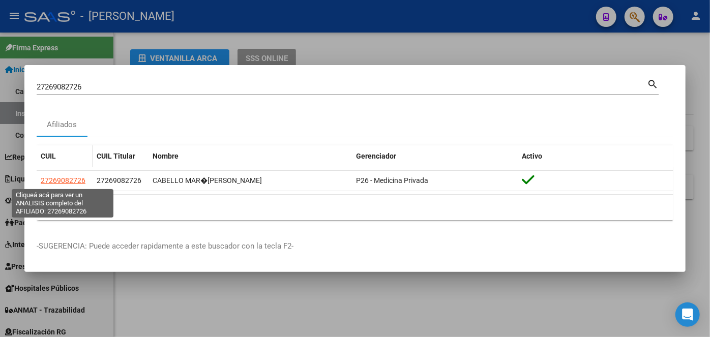
click at [67, 180] on span "27269082726" at bounding box center [63, 181] width 45 height 8
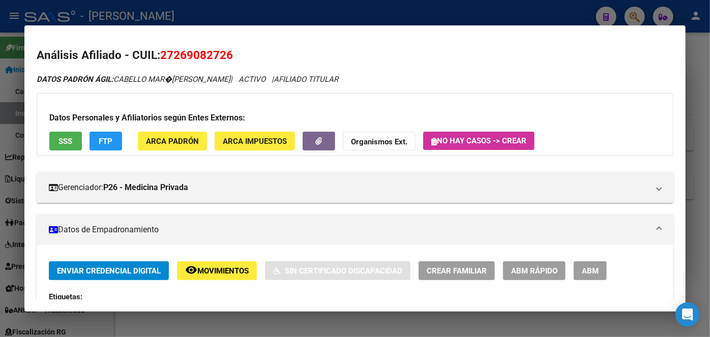
click at [181, 141] on span "ARCA Padrón" at bounding box center [172, 141] width 53 height 9
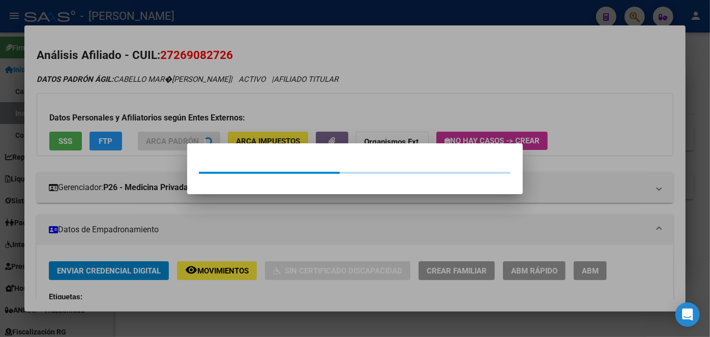
click at [180, 115] on div at bounding box center [355, 168] width 710 height 337
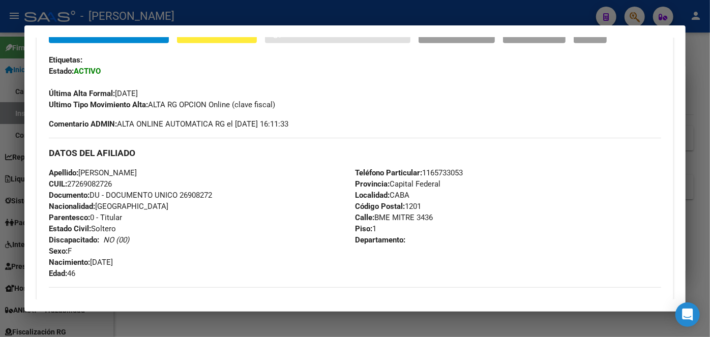
scroll to position [324, 0]
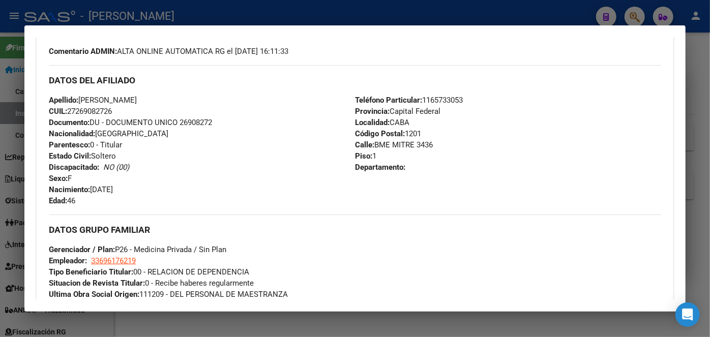
click at [182, 120] on span "Documento: DU - DOCUMENTO UNICO 26908272" at bounding box center [130, 122] width 163 height 9
click at [183, 120] on span "Documento: DU - DOCUMENTO UNICO 26908272" at bounding box center [130, 122] width 163 height 9
drag, startPoint x: 79, startPoint y: 101, endPoint x: 120, endPoint y: 101, distance: 40.2
click at [120, 101] on span "Apellido: [PERSON_NAME]" at bounding box center [93, 100] width 88 height 9
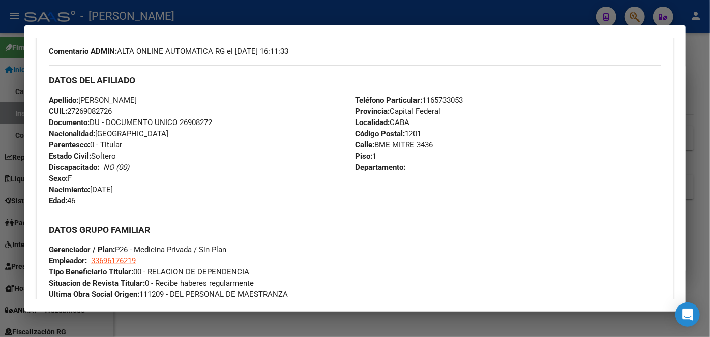
drag, startPoint x: 81, startPoint y: 98, endPoint x: 152, endPoint y: 102, distance: 70.3
click at [137, 102] on span "Apellido: [PERSON_NAME]" at bounding box center [93, 100] width 88 height 9
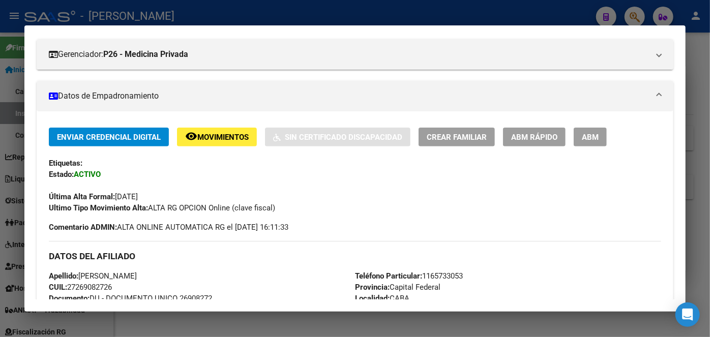
scroll to position [0, 0]
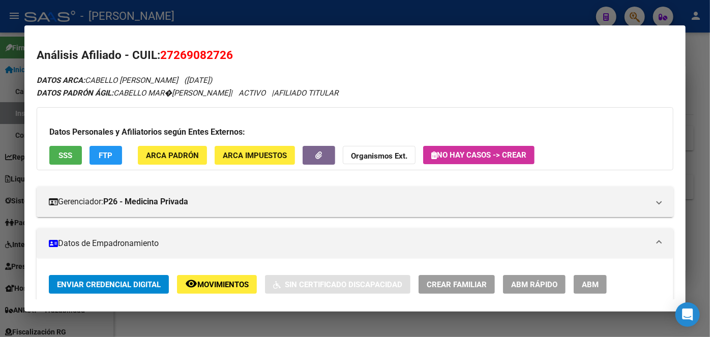
click at [181, 142] on div "Datos Personales y Afiliatorios según Entes Externos: SSS FTP ARCA Padrón ARCA …" at bounding box center [355, 138] width 637 height 63
click at [180, 152] on span "ARCA Padrón" at bounding box center [172, 155] width 53 height 9
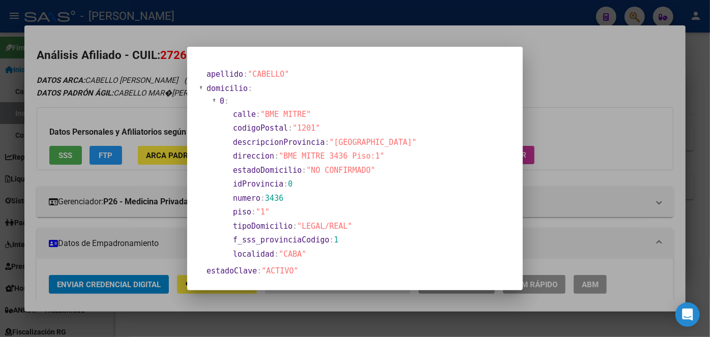
drag, startPoint x: 189, startPoint y: 43, endPoint x: 219, endPoint y: 3, distance: 50.5
click at [197, 33] on div at bounding box center [355, 168] width 710 height 337
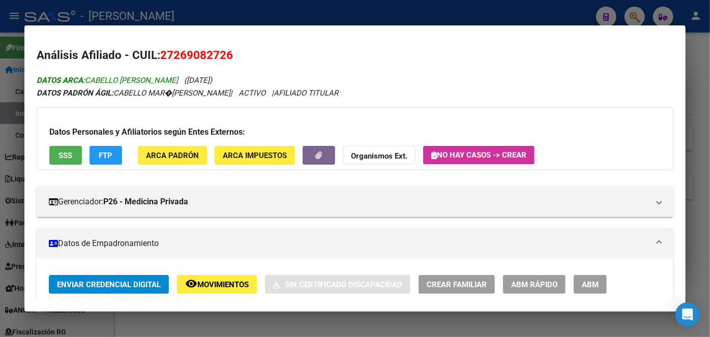
click at [133, 81] on span "DATOS ARCA: CABELLO [PERSON_NAME]" at bounding box center [107, 80] width 141 height 9
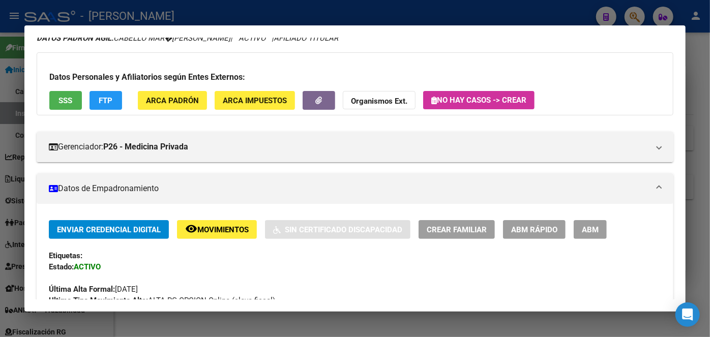
scroll to position [231, 0]
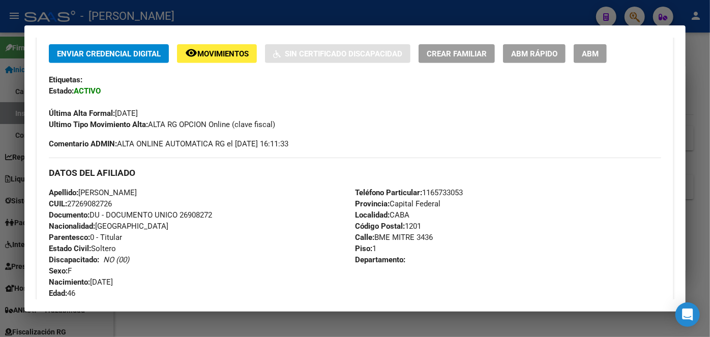
click at [441, 190] on span "Teléfono Particular: [PHONE_NUMBER]" at bounding box center [409, 192] width 108 height 9
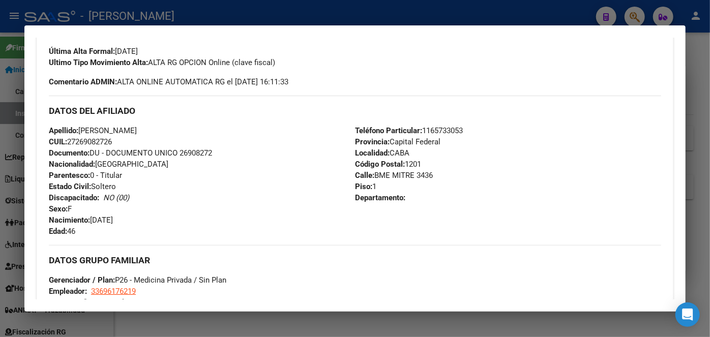
scroll to position [370, 0]
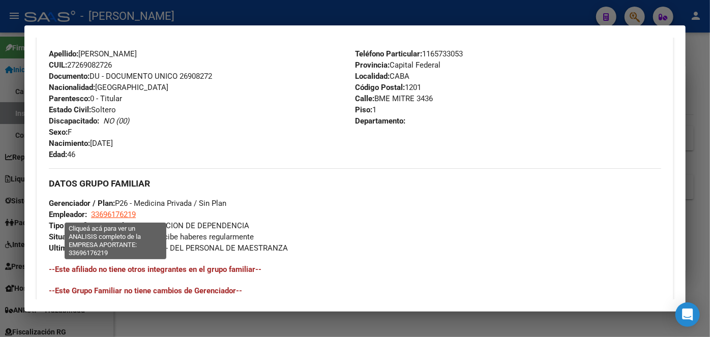
click at [126, 211] on span "33696176219" at bounding box center [113, 214] width 45 height 9
type textarea "33696176219"
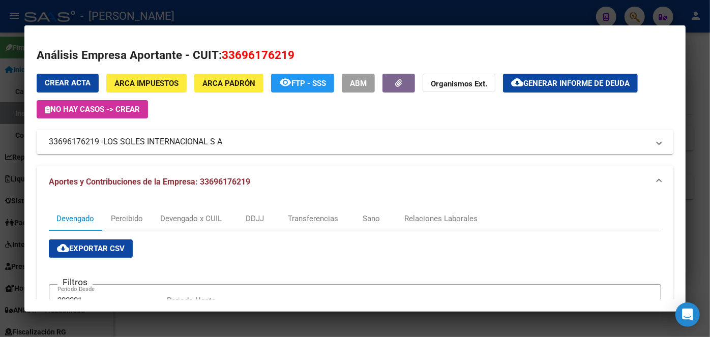
click at [175, 141] on span "LOS SOLES INTERNACIONAL S A" at bounding box center [162, 142] width 119 height 12
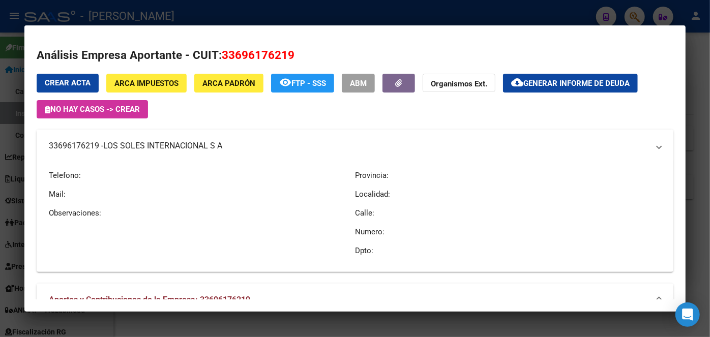
click at [175, 141] on span "LOS SOLES INTERNACIONAL S A" at bounding box center [162, 146] width 119 height 12
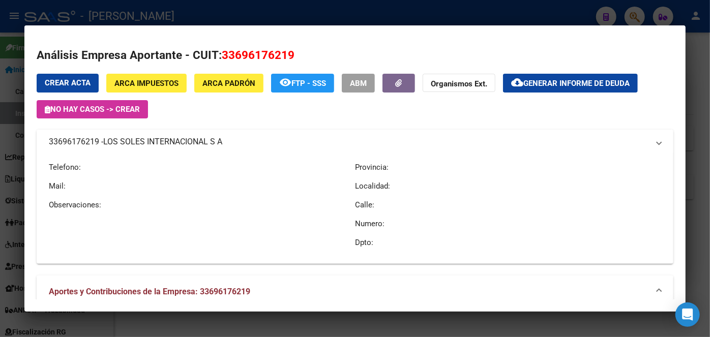
click at [175, 141] on span "LOS SOLES INTERNACIONAL S A" at bounding box center [162, 142] width 119 height 12
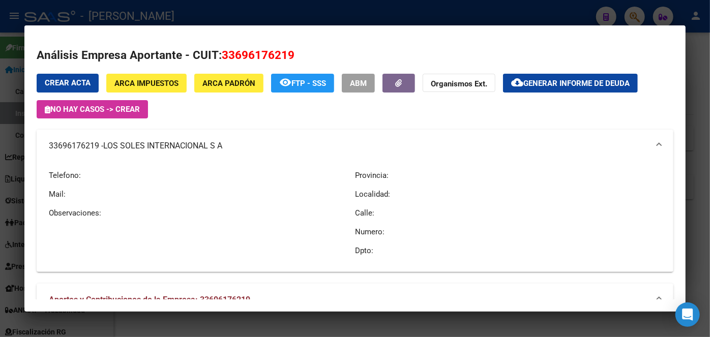
drag, startPoint x: 166, startPoint y: 19, endPoint x: 168, endPoint y: 87, distance: 67.2
click at [165, 19] on div at bounding box center [355, 168] width 710 height 337
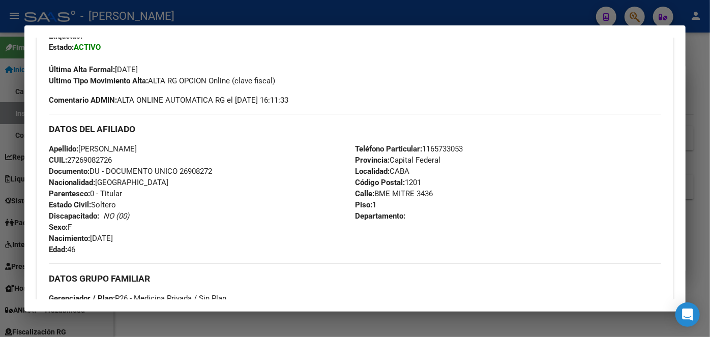
scroll to position [277, 0]
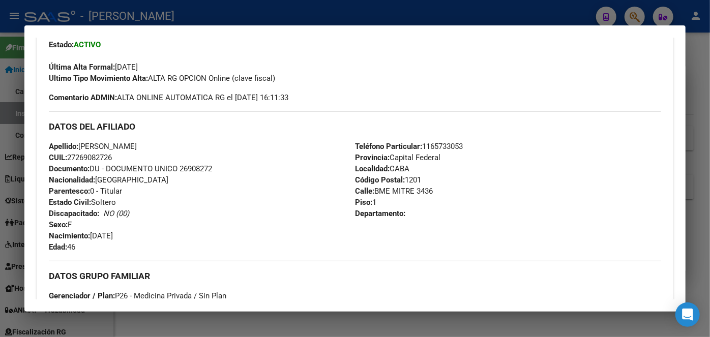
click at [202, 169] on span "Documento: DU - DOCUMENTO UNICO 26908272" at bounding box center [130, 168] width 163 height 9
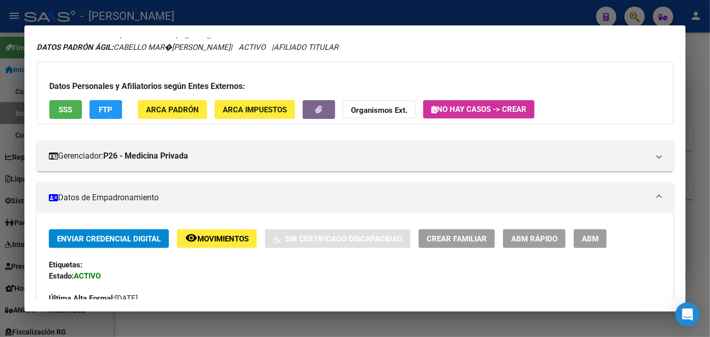
click at [136, 5] on div at bounding box center [355, 168] width 710 height 337
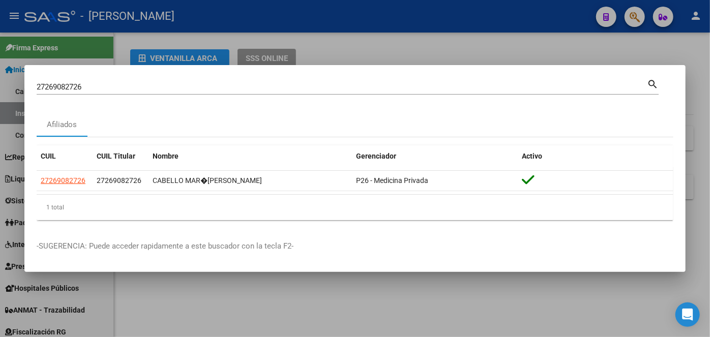
click at [133, 84] on input "27269082726" at bounding box center [342, 86] width 611 height 9
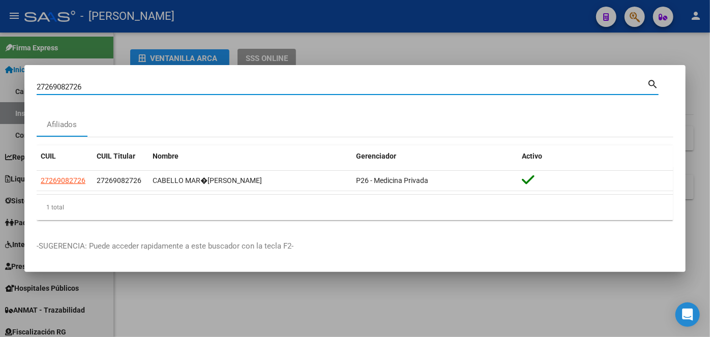
click at [133, 84] on input "27269082726" at bounding box center [342, 86] width 611 height 9
paste input "0446418999"
type input "20446418999"
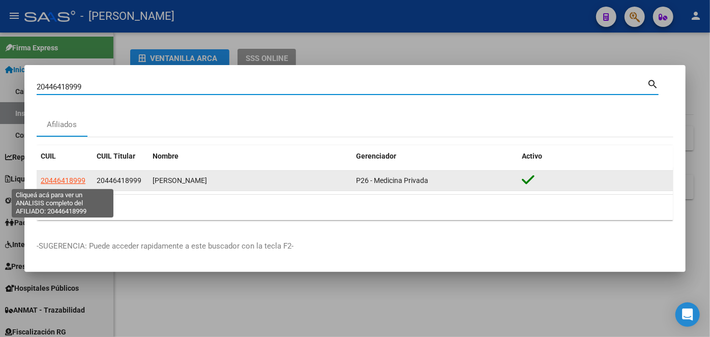
click at [67, 185] on span "20446418999" at bounding box center [63, 181] width 45 height 8
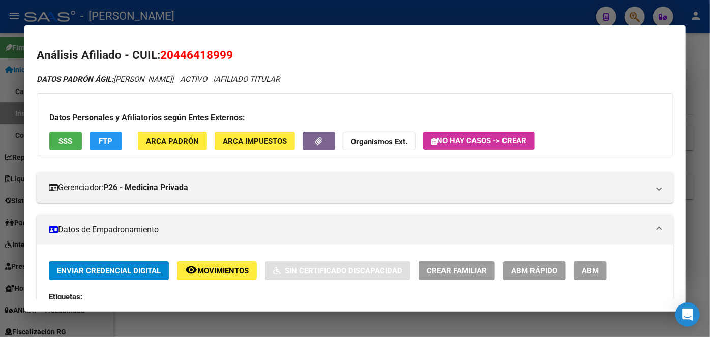
click at [178, 132] on button "ARCA Padrón" at bounding box center [172, 141] width 69 height 19
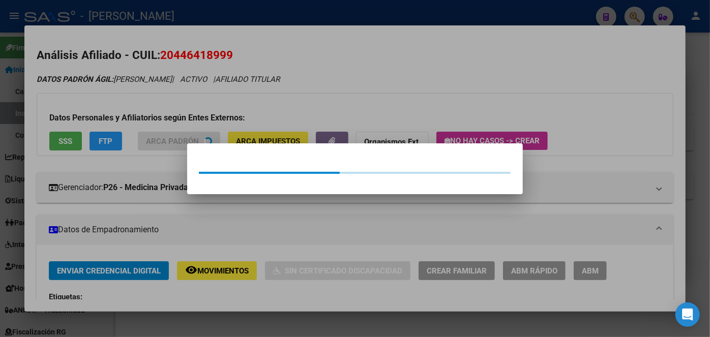
click at [176, 127] on div at bounding box center [355, 168] width 710 height 337
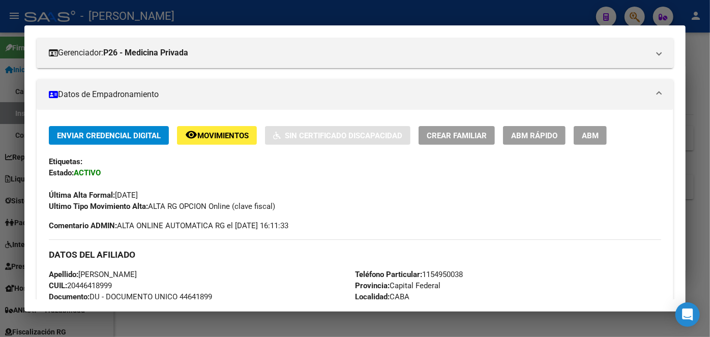
scroll to position [277, 0]
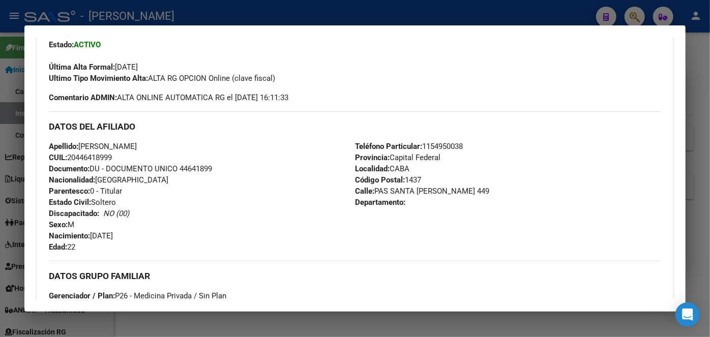
click at [200, 172] on div "Apellido: [PERSON_NAME] CUIL: 20446418999 Documento: DU - DOCUMENTO UNICO 44641…" at bounding box center [202, 197] width 306 height 112
click at [200, 171] on span "Documento: DU - DOCUMENTO UNICO 44641899" at bounding box center [130, 168] width 163 height 9
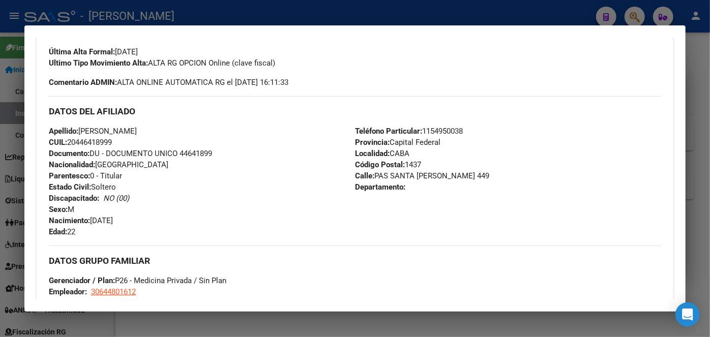
scroll to position [370, 0]
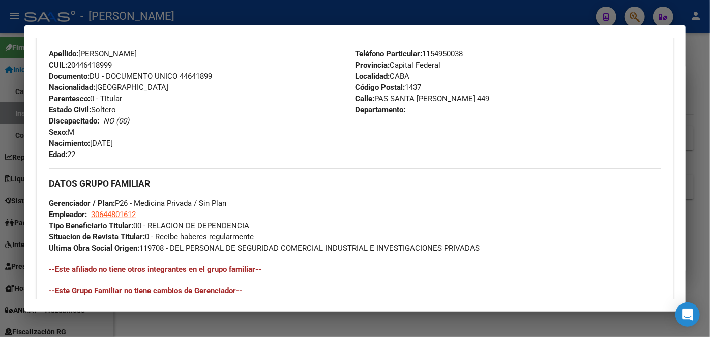
click at [445, 56] on span "Teléfono Particular: [PHONE_NUMBER]" at bounding box center [409, 53] width 108 height 9
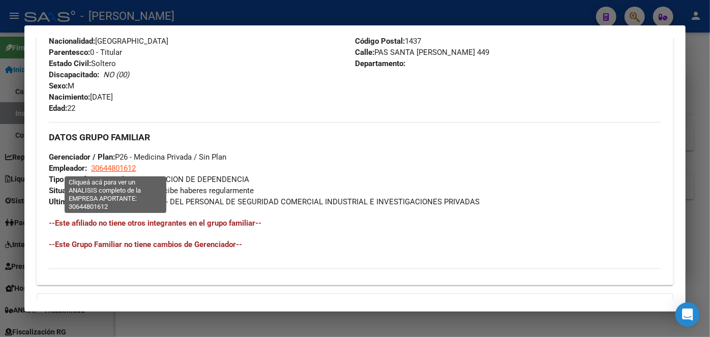
click at [131, 166] on span "30644801612" at bounding box center [113, 168] width 45 height 9
type textarea "30644801612"
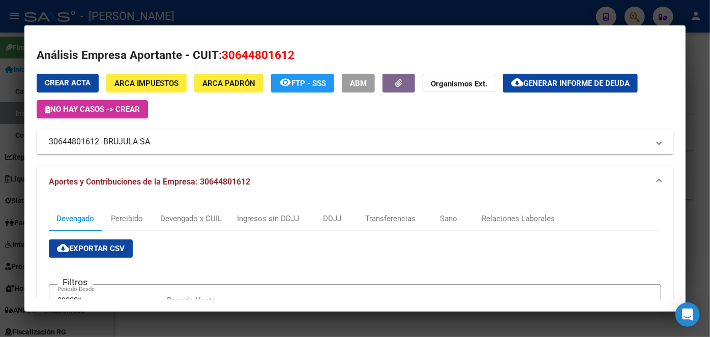
click at [207, 14] on div at bounding box center [355, 168] width 710 height 337
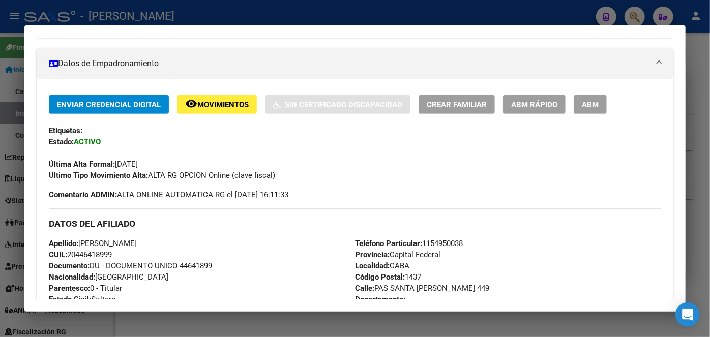
scroll to position [185, 0]
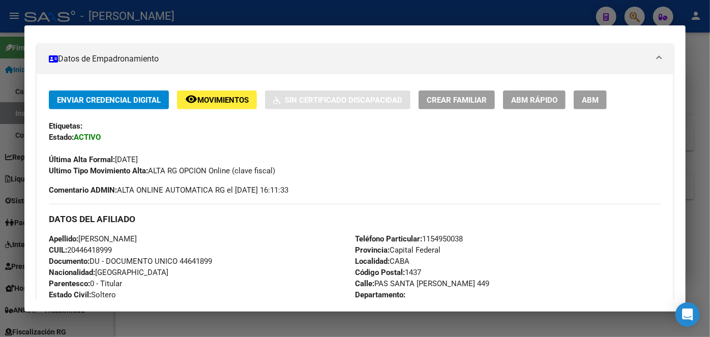
click at [172, 11] on div at bounding box center [355, 168] width 710 height 337
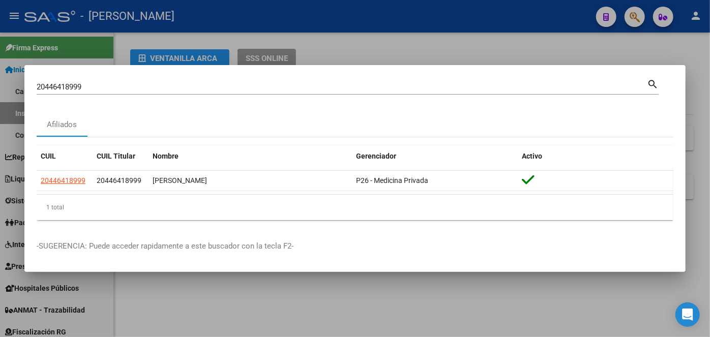
click at [142, 92] on div "20446418999 Buscar (apellido, dni, [PERSON_NAME], [PERSON_NAME], cuit, obra soc…" at bounding box center [342, 86] width 611 height 15
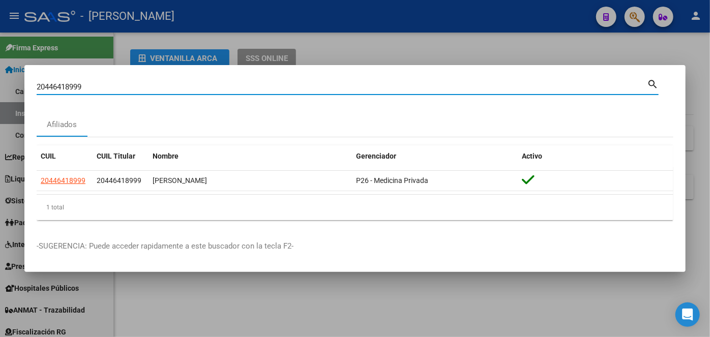
click at [145, 87] on input "20446418999" at bounding box center [342, 86] width 611 height 9
paste input "34630086"
type input "20346300869"
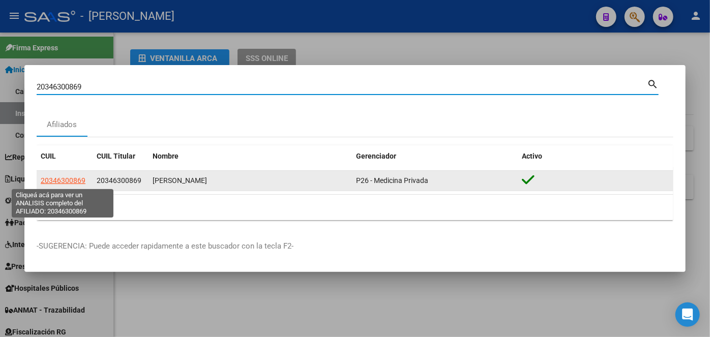
click at [61, 177] on span "20346300869" at bounding box center [63, 181] width 45 height 8
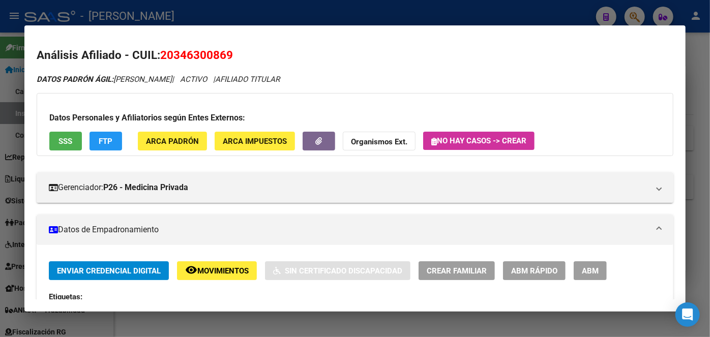
click at [160, 140] on span "ARCA Padrón" at bounding box center [172, 141] width 53 height 9
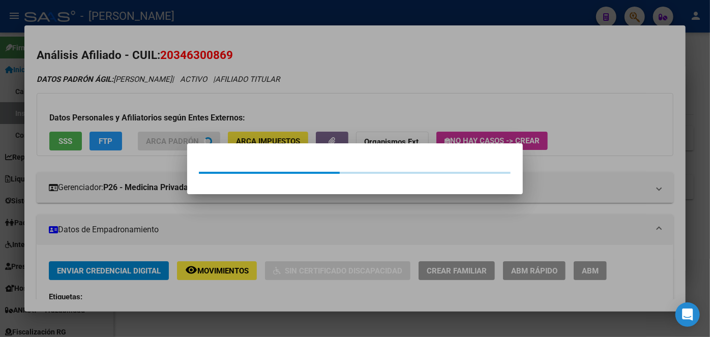
click at [139, 77] on div at bounding box center [355, 168] width 710 height 337
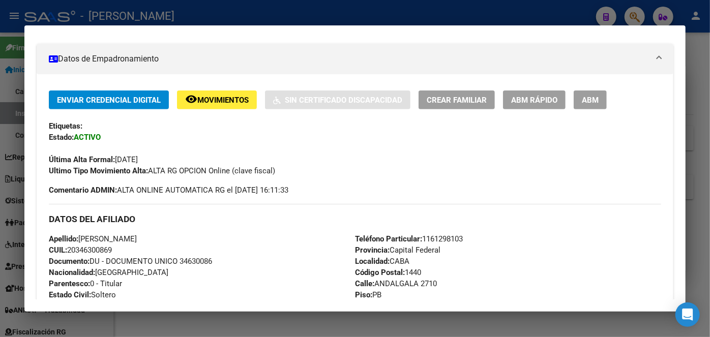
click at [201, 258] on span "Documento: DU - DOCUMENTO UNICO 34630086" at bounding box center [130, 261] width 163 height 9
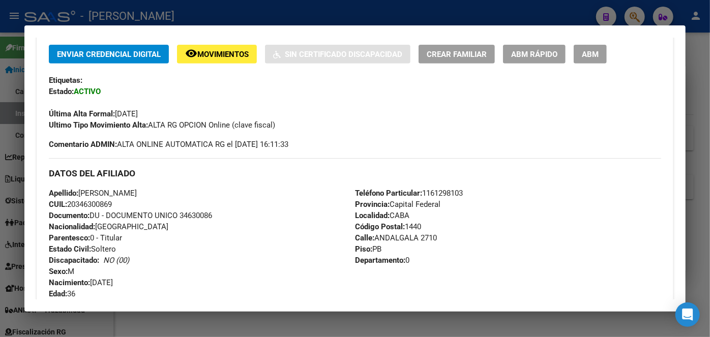
scroll to position [231, 0]
drag, startPoint x: 81, startPoint y: 192, endPoint x: 133, endPoint y: 190, distance: 51.4
click at [133, 190] on span "Apellido: [PERSON_NAME]" at bounding box center [93, 192] width 88 height 9
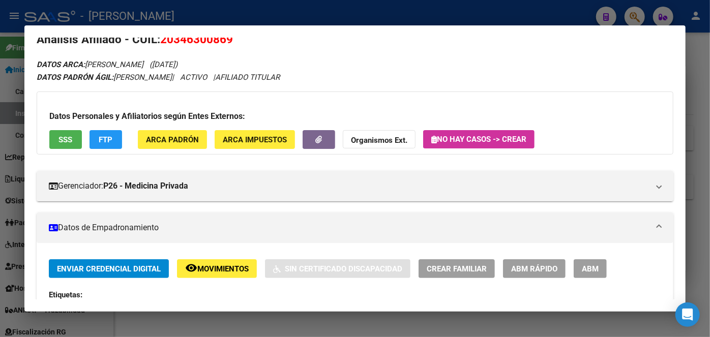
scroll to position [0, 0]
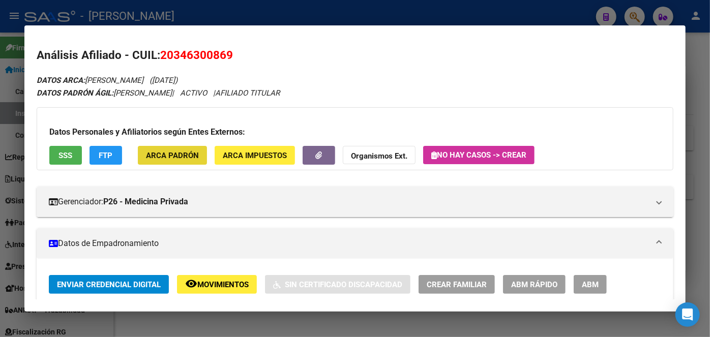
click at [189, 157] on span "ARCA Padrón" at bounding box center [172, 155] width 53 height 9
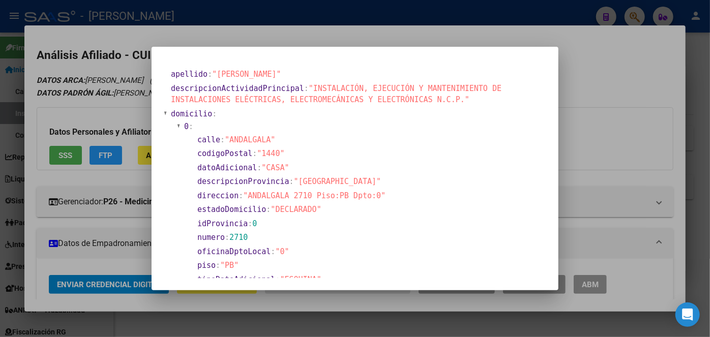
click at [142, 88] on div at bounding box center [355, 168] width 710 height 337
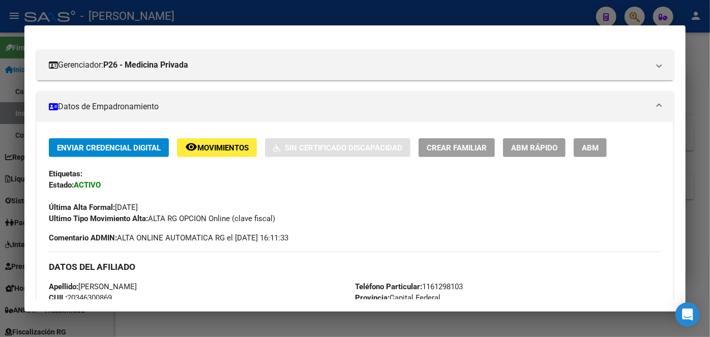
scroll to position [138, 0]
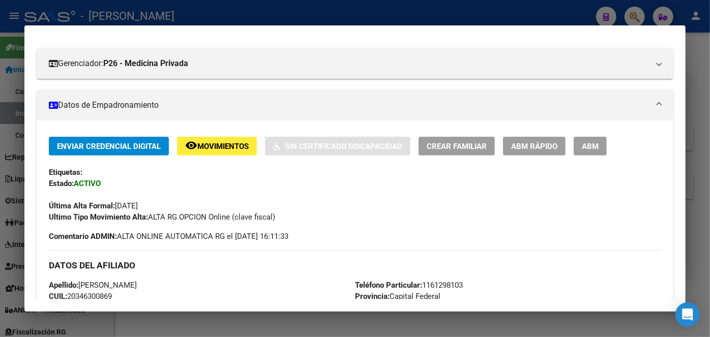
click at [442, 287] on span "Teléfono Particular: [PHONE_NUMBER]" at bounding box center [409, 285] width 108 height 9
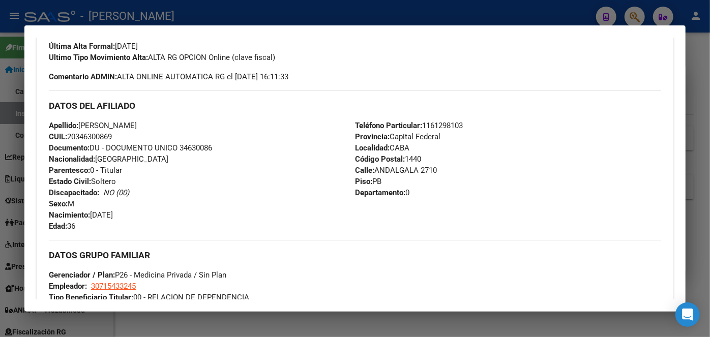
scroll to position [370, 0]
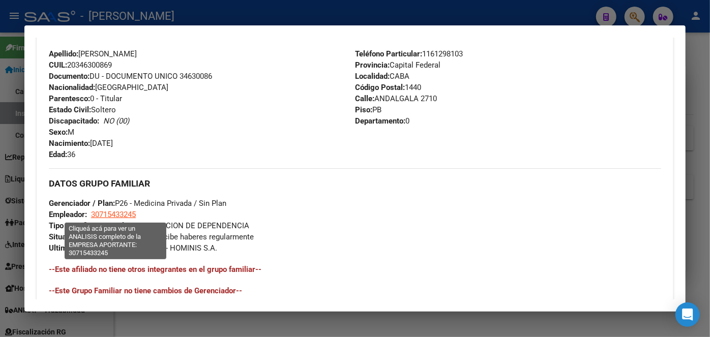
click at [123, 215] on span "30715433245" at bounding box center [113, 214] width 45 height 9
type textarea "30715433245"
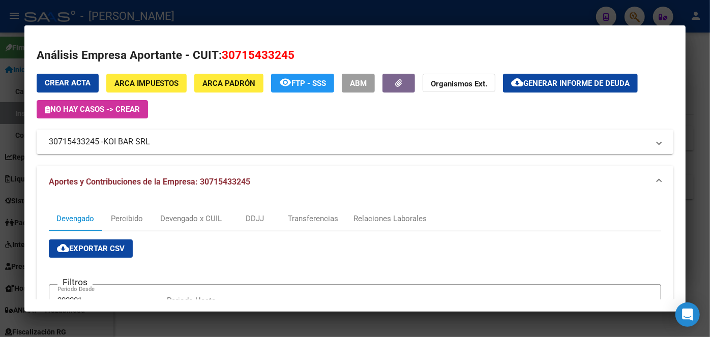
click at [133, 140] on span "KOI BAR SRL" at bounding box center [126, 142] width 47 height 12
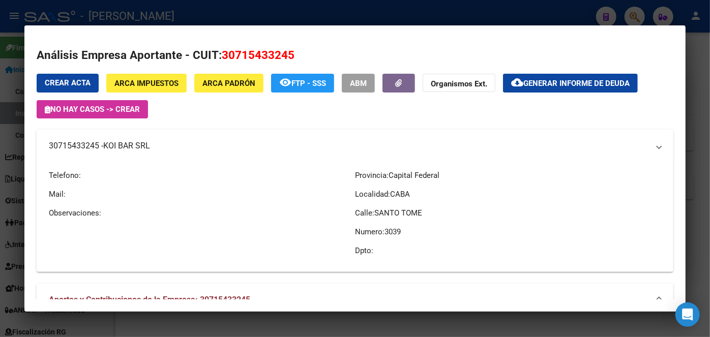
click at [133, 140] on span "KOI BAR SRL" at bounding box center [126, 146] width 47 height 12
click at [197, 13] on div at bounding box center [355, 168] width 710 height 337
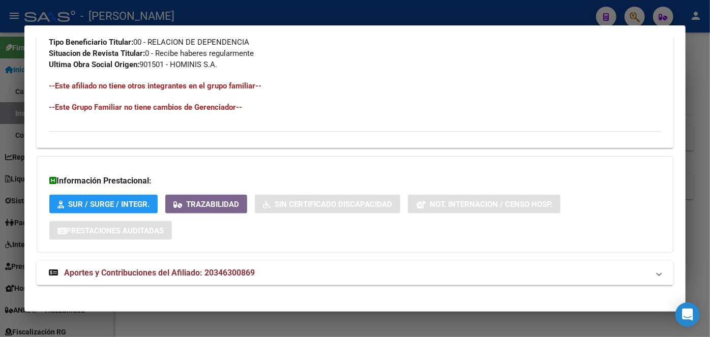
scroll to position [561, 0]
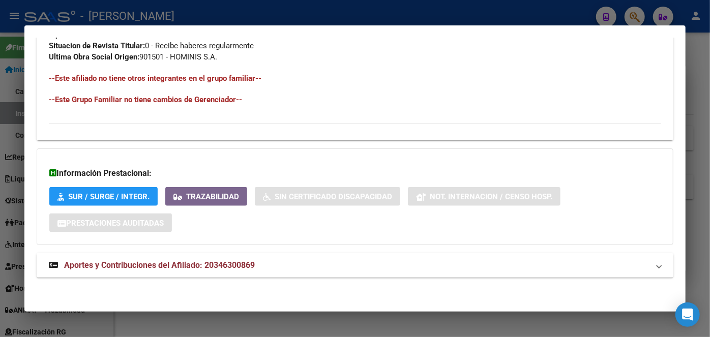
click at [411, 260] on mat-panel-title "Aportes y Contribuciones del Afiliado: 20346300869" at bounding box center [349, 266] width 601 height 12
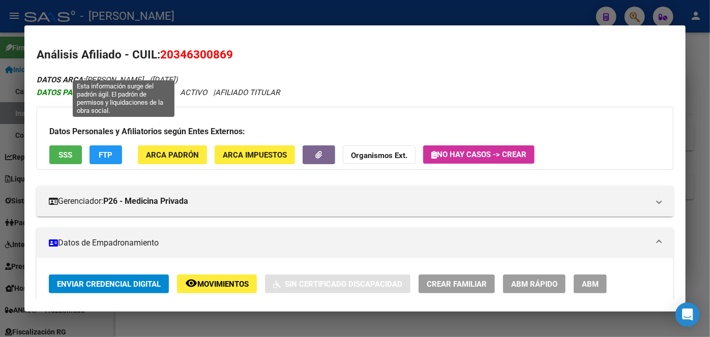
scroll to position [0, 0]
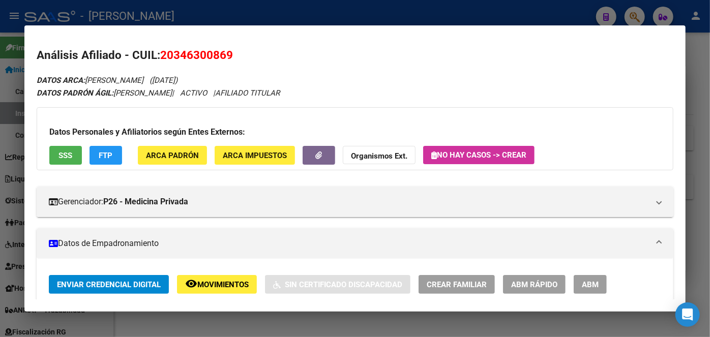
click at [151, 1] on div at bounding box center [355, 168] width 710 height 337
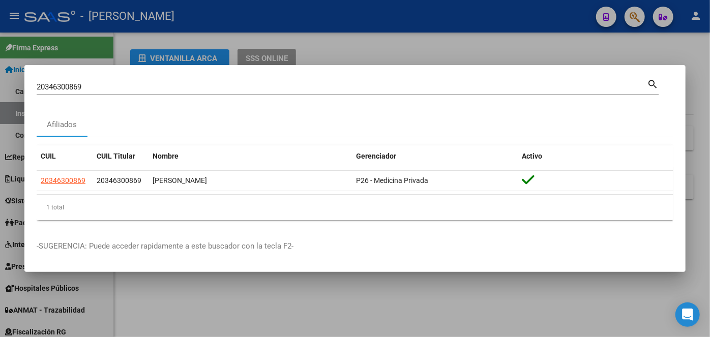
click at [129, 85] on input "20346300869" at bounding box center [342, 86] width 611 height 9
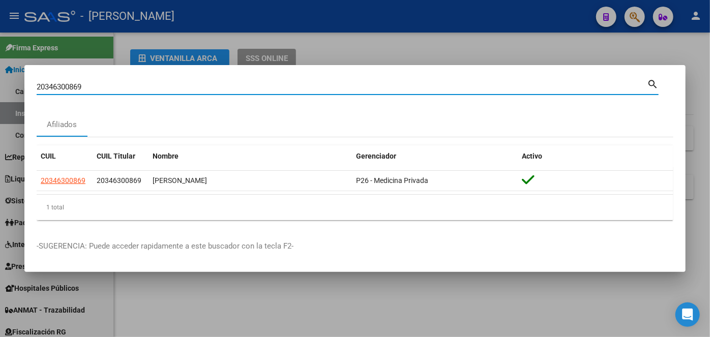
click at [129, 85] on input "20346300869" at bounding box center [342, 86] width 611 height 9
paste input "7392129354"
type input "27392129354"
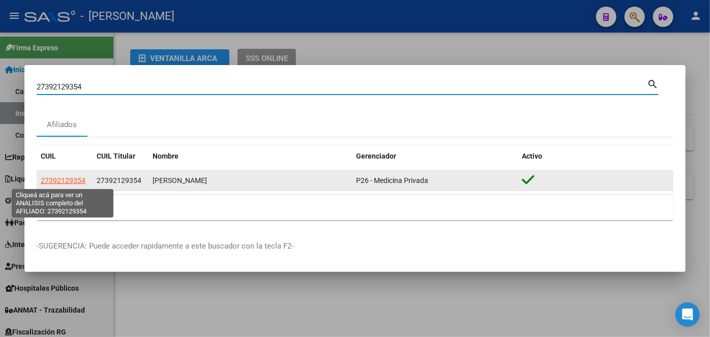
click at [60, 183] on span "27392129354" at bounding box center [63, 181] width 45 height 8
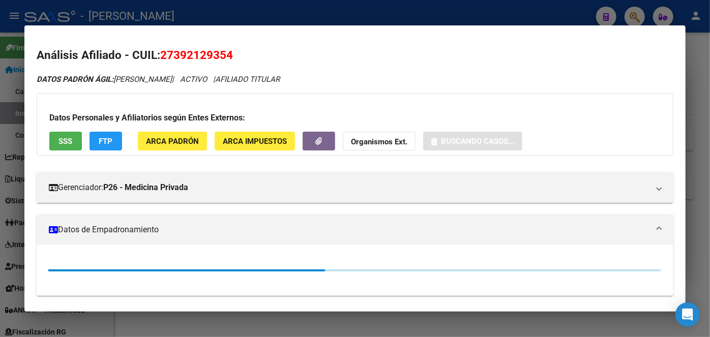
click at [182, 151] on div "Datos Personales y Afiliatorios según Entes Externos: SSS FTP ARCA Padrón ARCA …" at bounding box center [355, 124] width 637 height 63
click at [183, 142] on span "ARCA Padrón" at bounding box center [172, 141] width 53 height 9
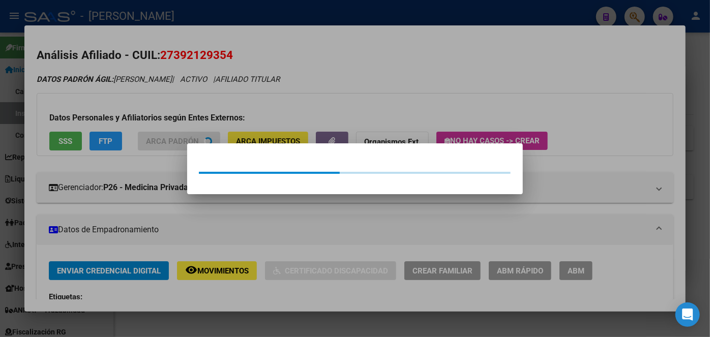
click at [145, 102] on div at bounding box center [355, 168] width 710 height 337
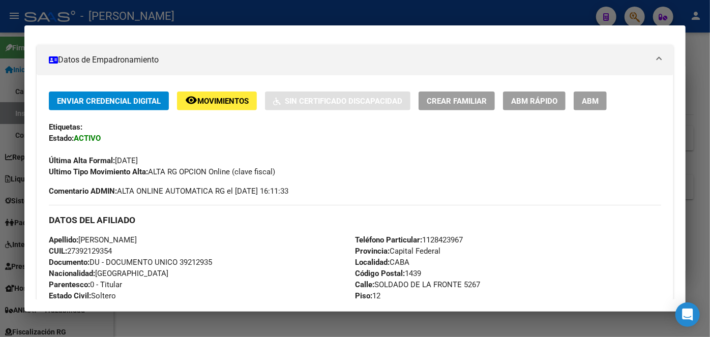
scroll to position [185, 0]
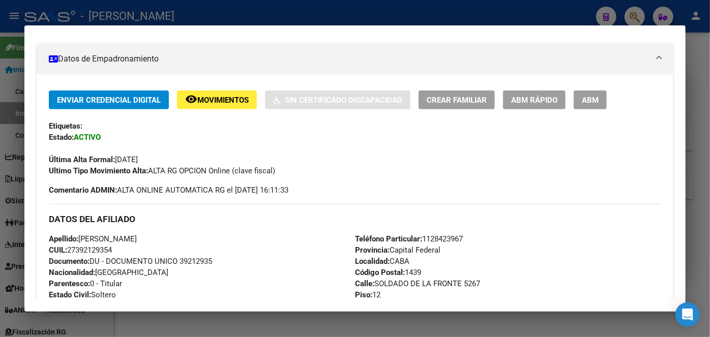
click at [210, 262] on span "Documento: DU - DOCUMENTO UNICO 39212935" at bounding box center [130, 261] width 163 height 9
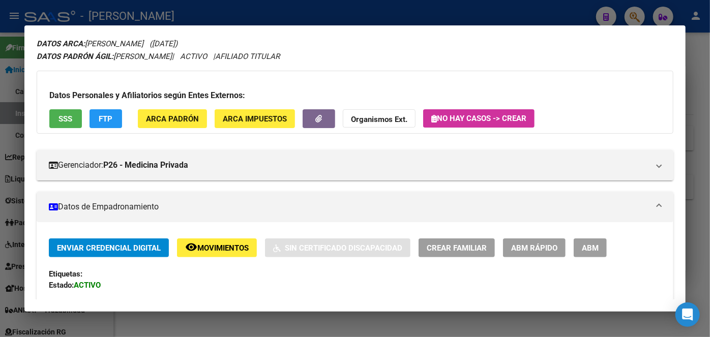
scroll to position [0, 0]
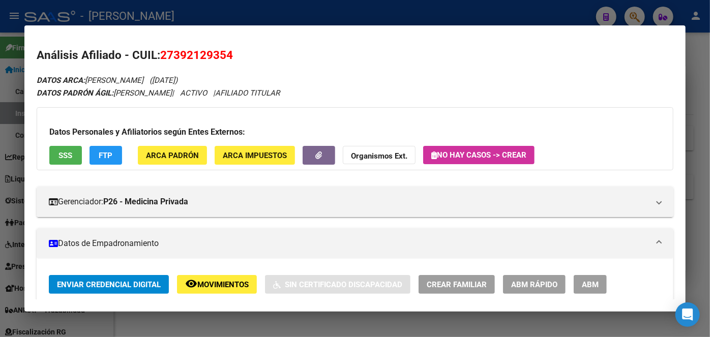
click at [178, 166] on div "Datos Personales y Afiliatorios según Entes Externos: SSS FTP ARCA Padrón ARCA …" at bounding box center [355, 138] width 637 height 63
click at [178, 160] on button "ARCA Padrón" at bounding box center [172, 155] width 69 height 19
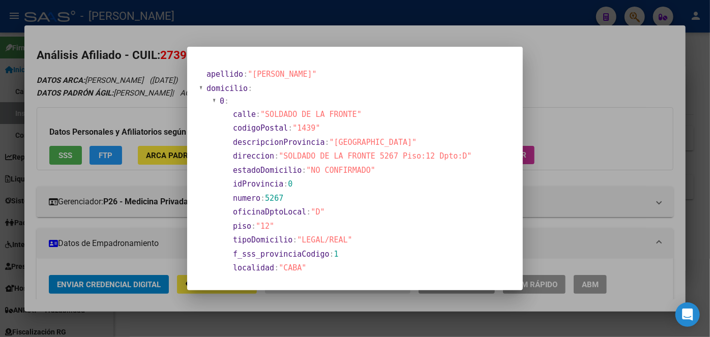
click at [146, 109] on div at bounding box center [355, 168] width 710 height 337
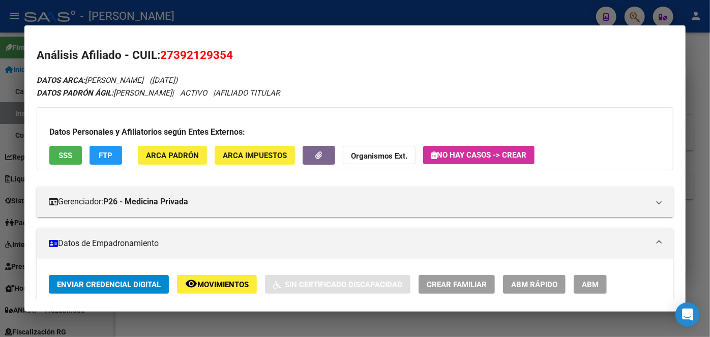
scroll to position [231, 0]
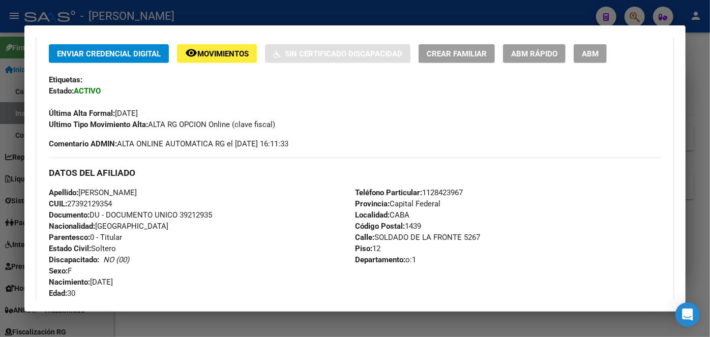
click at [451, 189] on span "Teléfono Particular: [PHONE_NUMBER]" at bounding box center [409, 192] width 108 height 9
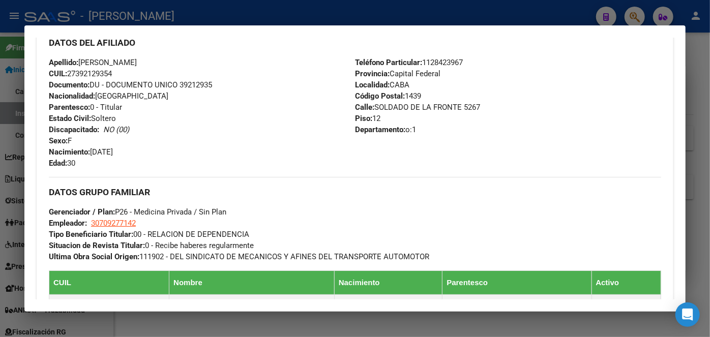
scroll to position [370, 0]
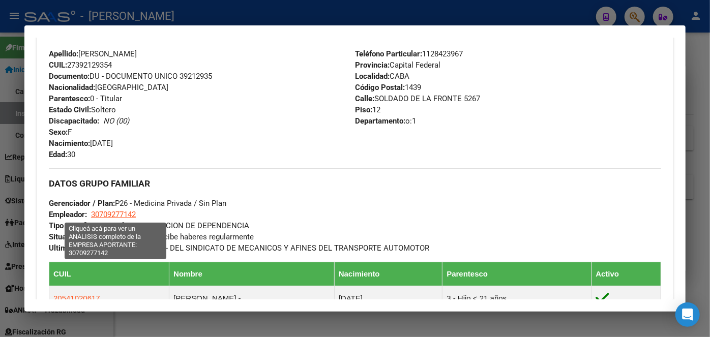
click at [102, 211] on span "30709277142" at bounding box center [113, 214] width 45 height 9
type textarea "30709277142"
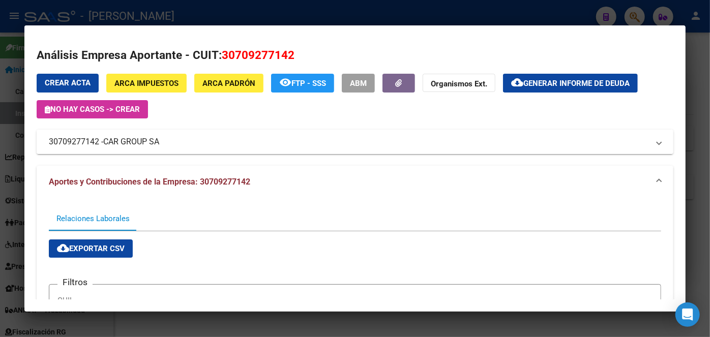
click at [120, 145] on span "CAR GROUP SA" at bounding box center [131, 142] width 56 height 12
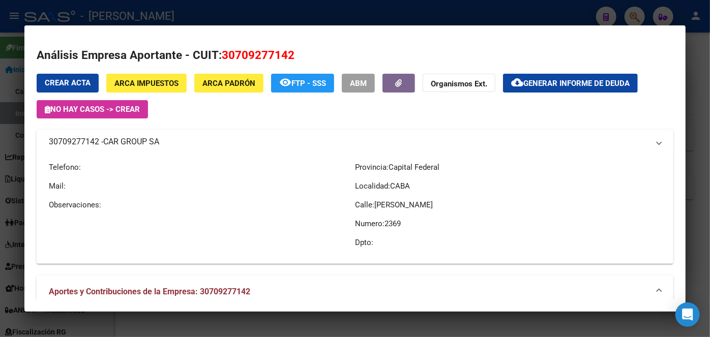
click at [120, 145] on span "CAR GROUP SA" at bounding box center [131, 142] width 56 height 12
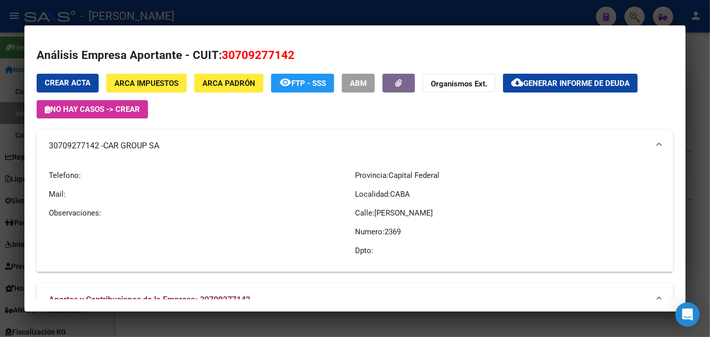
click at [187, 7] on div at bounding box center [355, 168] width 710 height 337
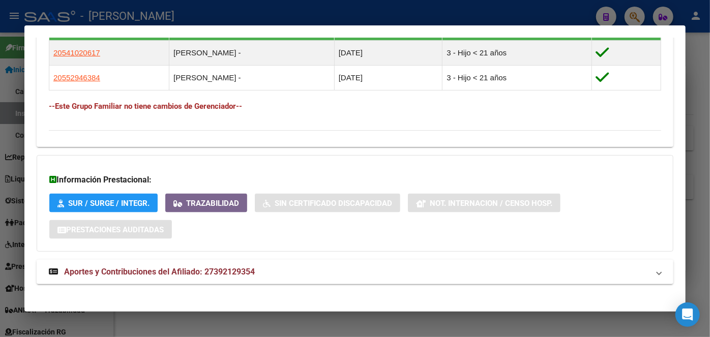
scroll to position [622, 0]
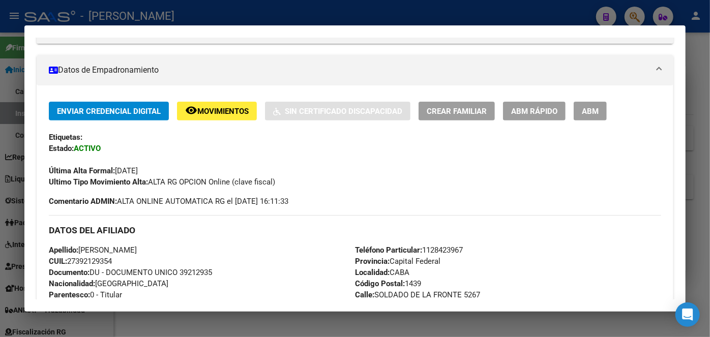
scroll to position [113, 0]
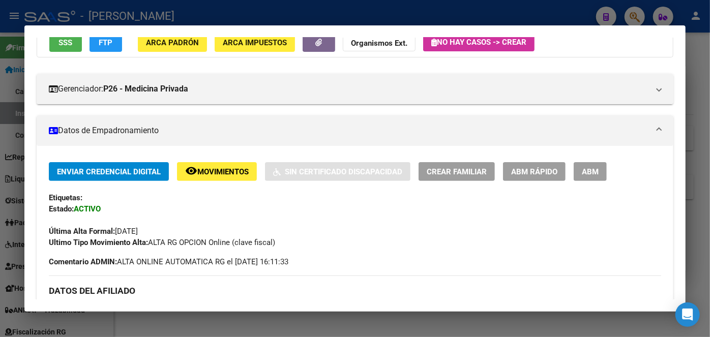
click at [156, 14] on div at bounding box center [355, 168] width 710 height 337
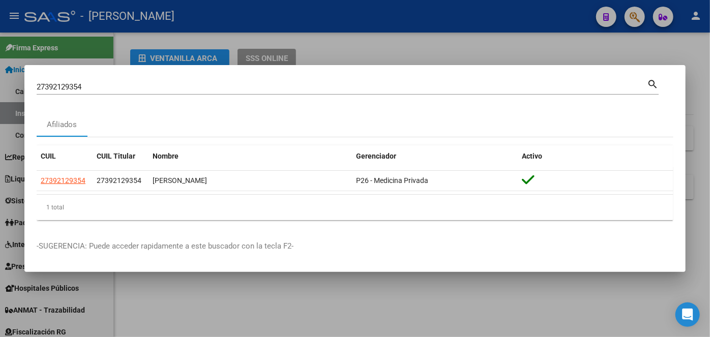
click at [130, 85] on input "27392129354" at bounding box center [342, 86] width 611 height 9
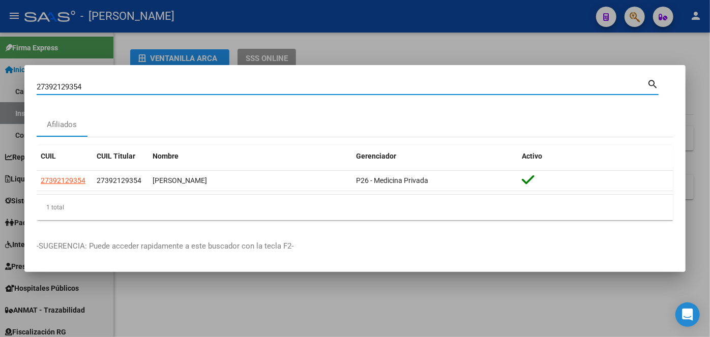
click at [130, 85] on input "27392129354" at bounding box center [342, 86] width 611 height 9
paste input "0378708983"
type input "20378708983"
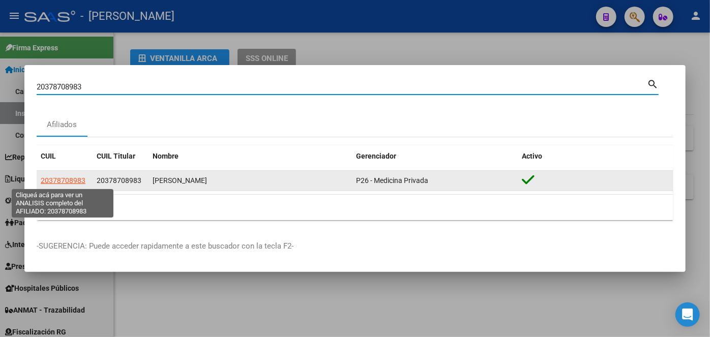
click at [80, 179] on span "20378708983" at bounding box center [63, 181] width 45 height 8
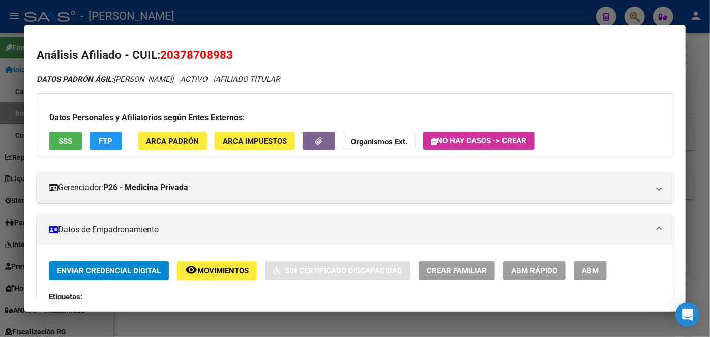
click at [138, 144] on button "ARCA Padrón" at bounding box center [172, 141] width 69 height 19
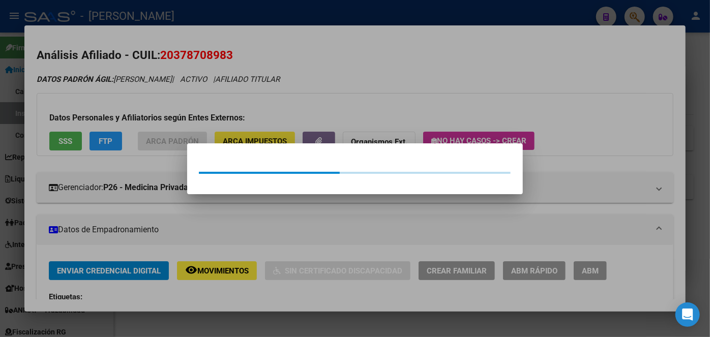
click at [141, 129] on div at bounding box center [355, 168] width 710 height 337
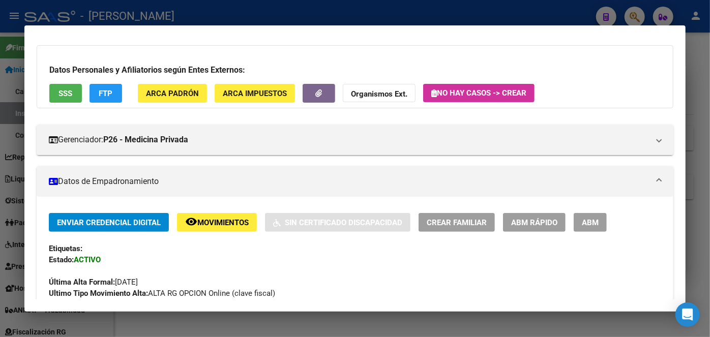
scroll to position [277, 0]
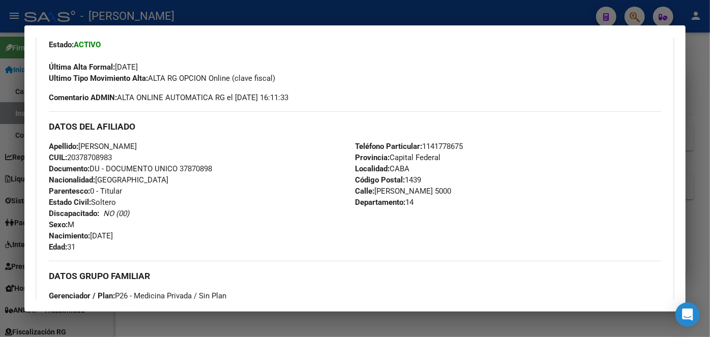
click at [202, 166] on span "Documento: DU - DOCUMENTO UNICO 37870898" at bounding box center [130, 168] width 163 height 9
drag, startPoint x: 82, startPoint y: 145, endPoint x: 165, endPoint y: 144, distance: 83.0
click at [137, 144] on span "Apellido: [PERSON_NAME]" at bounding box center [93, 146] width 88 height 9
click at [442, 143] on span "Teléfono Particular: [PHONE_NUMBER]" at bounding box center [409, 146] width 108 height 9
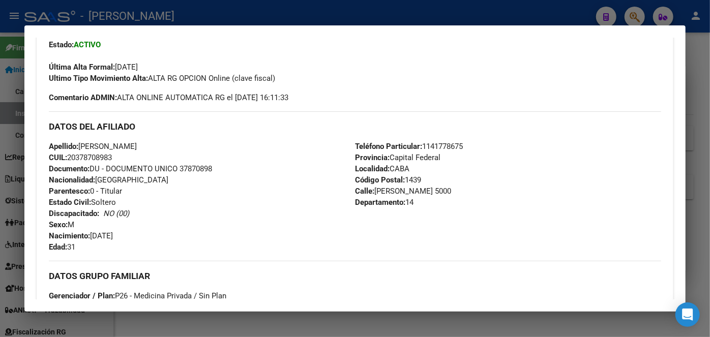
click at [442, 143] on span "Teléfono Particular: [PHONE_NUMBER]" at bounding box center [409, 146] width 108 height 9
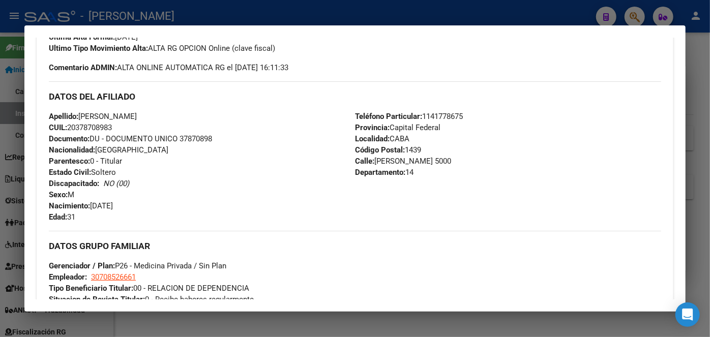
scroll to position [370, 0]
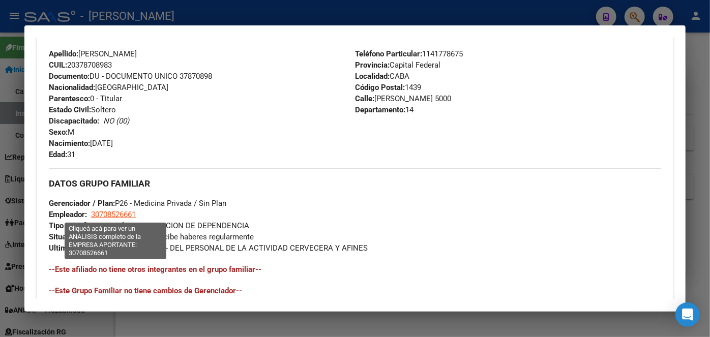
click at [115, 212] on span "30708526661" at bounding box center [113, 214] width 45 height 9
type textarea "30708526661"
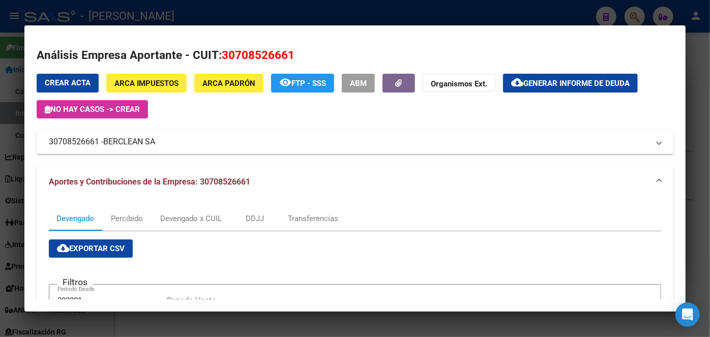
click at [134, 146] on span "BERCLEAN SA" at bounding box center [129, 142] width 52 height 12
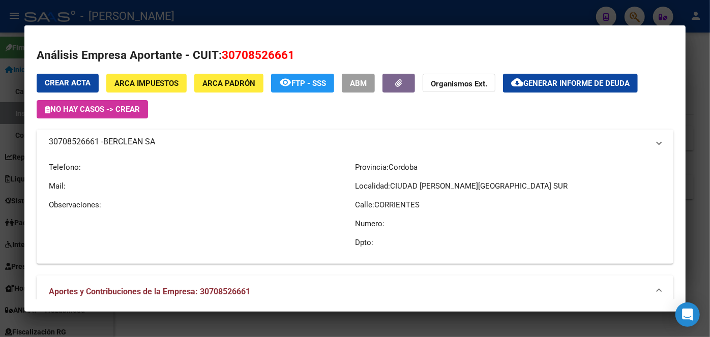
click at [134, 146] on span "BERCLEAN SA" at bounding box center [129, 142] width 52 height 12
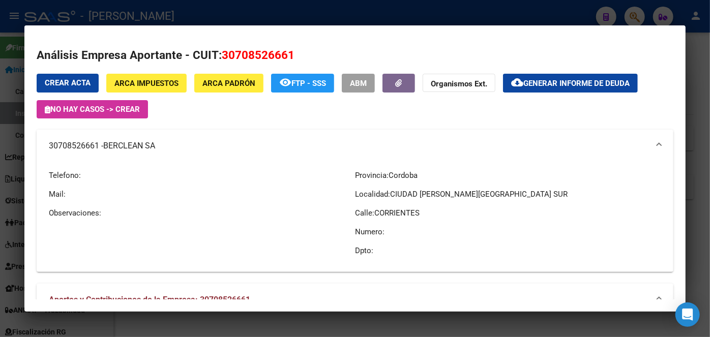
click at [185, 16] on div at bounding box center [355, 168] width 710 height 337
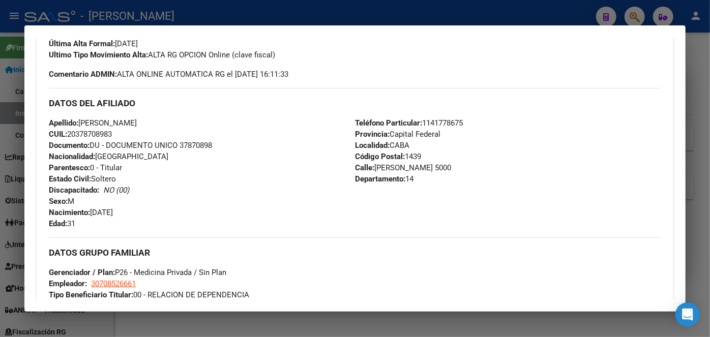
scroll to position [283, 0]
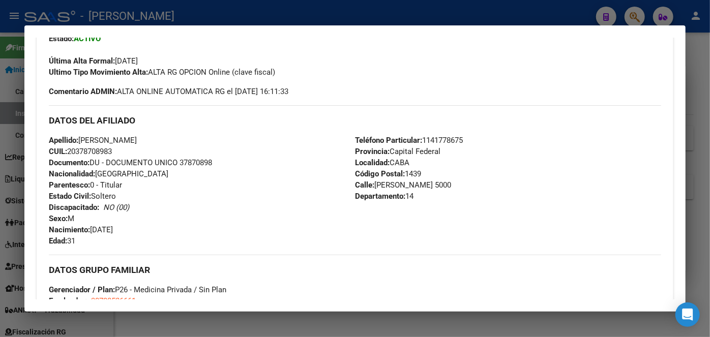
click at [161, 11] on div at bounding box center [355, 168] width 710 height 337
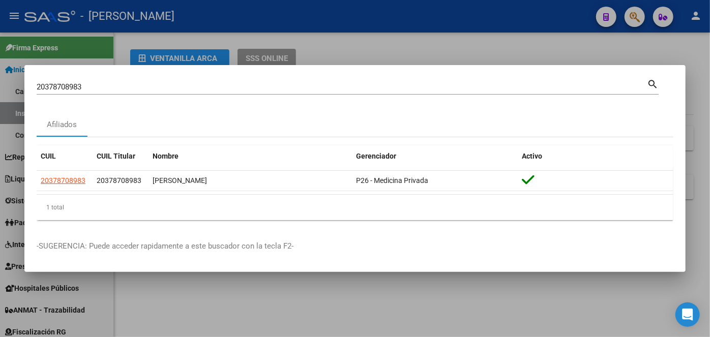
click at [130, 81] on div "20378708983 Buscar (apellido, dni, [PERSON_NAME], [PERSON_NAME], cuit, obra soc…" at bounding box center [342, 86] width 611 height 15
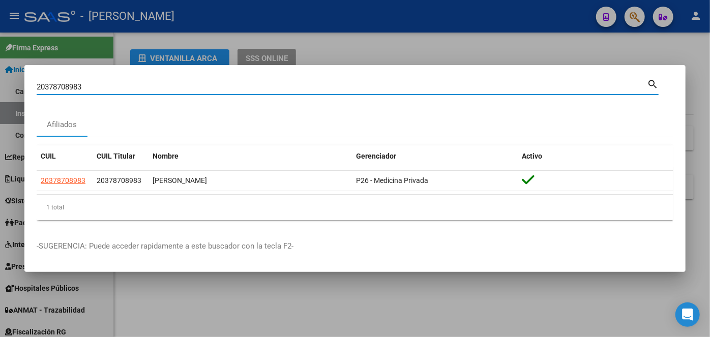
click at [130, 83] on input "20378708983" at bounding box center [342, 86] width 611 height 9
paste input "7411426667"
type input "27411426667"
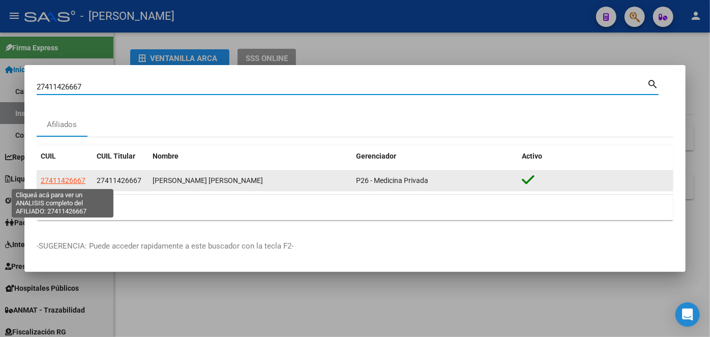
click at [64, 179] on span "27411426667" at bounding box center [63, 181] width 45 height 8
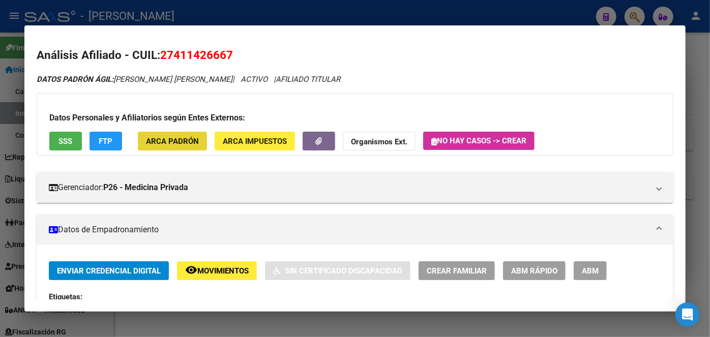
click at [169, 141] on span "ARCA Padrón" at bounding box center [172, 141] width 53 height 9
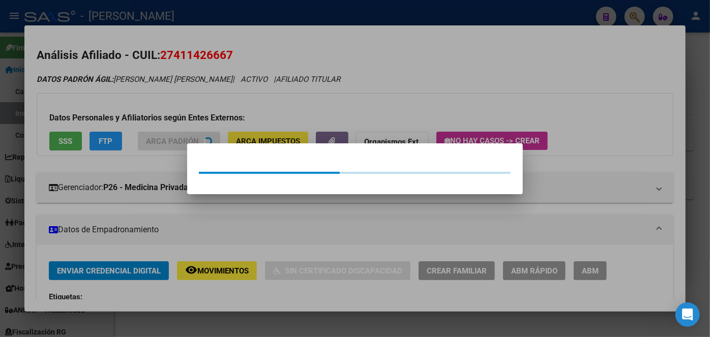
click at [165, 113] on div at bounding box center [355, 168] width 710 height 337
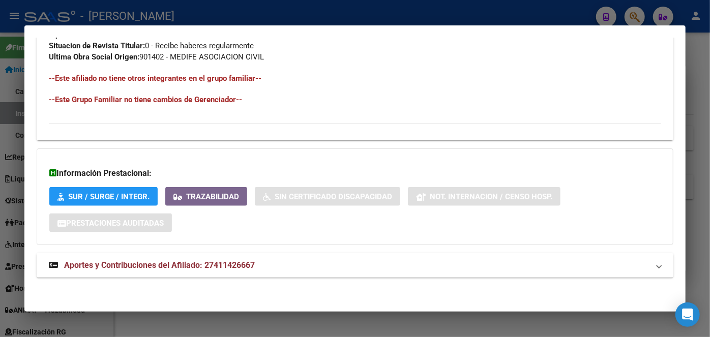
click at [198, 269] on span "Aportes y Contribuciones del Afiliado: 27411426667" at bounding box center [159, 266] width 191 height 10
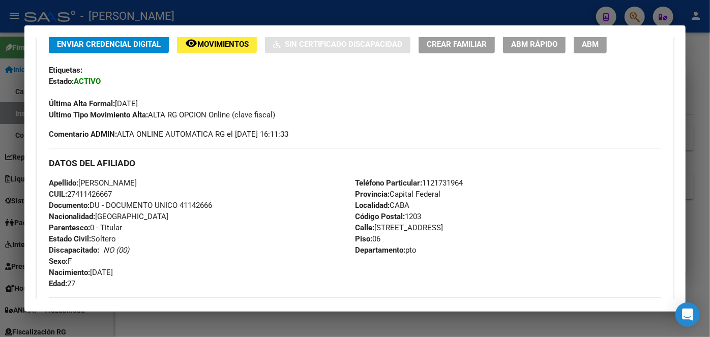
scroll to position [277, 0]
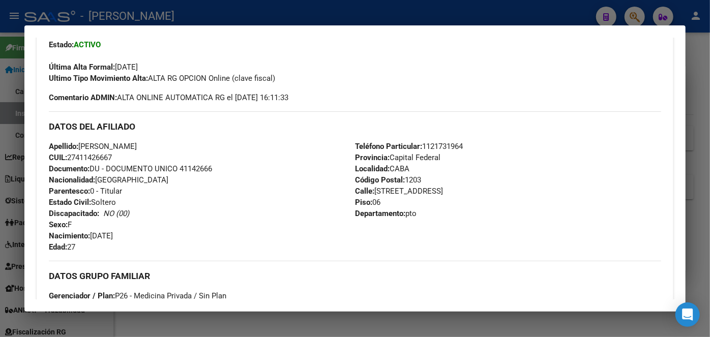
click at [212, 167] on span "Documento: DU - DOCUMENTO UNICO 41142666" at bounding box center [130, 168] width 163 height 9
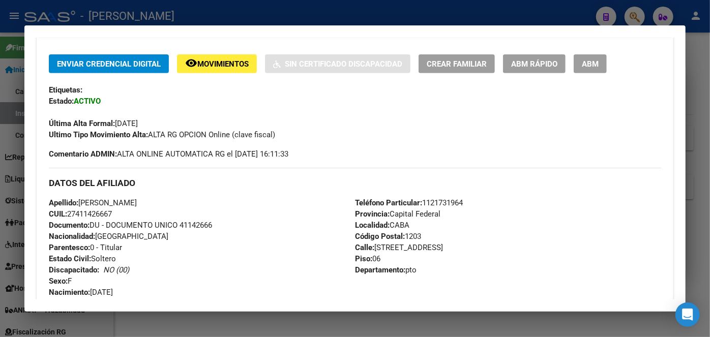
scroll to position [370, 0]
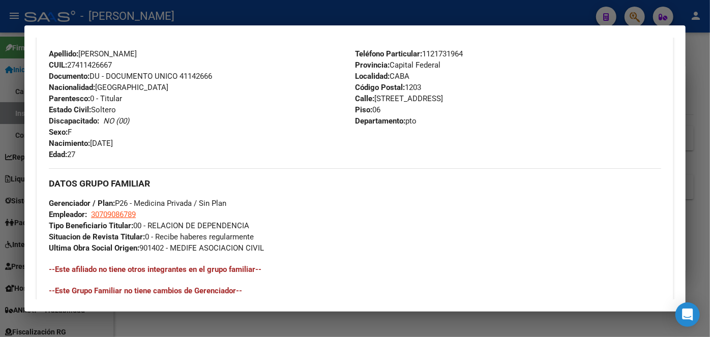
click at [434, 50] on span "Teléfono Particular: [PHONE_NUMBER]" at bounding box center [409, 53] width 108 height 9
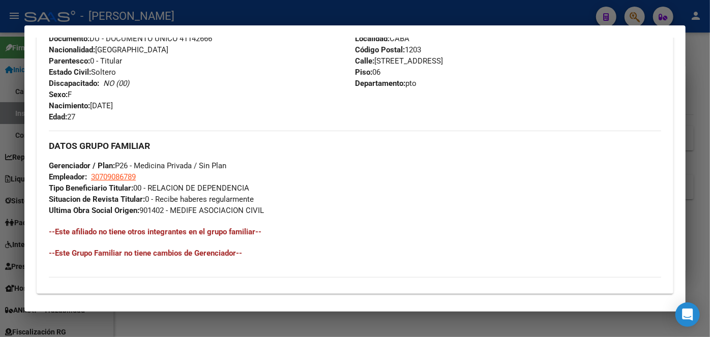
scroll to position [463, 0]
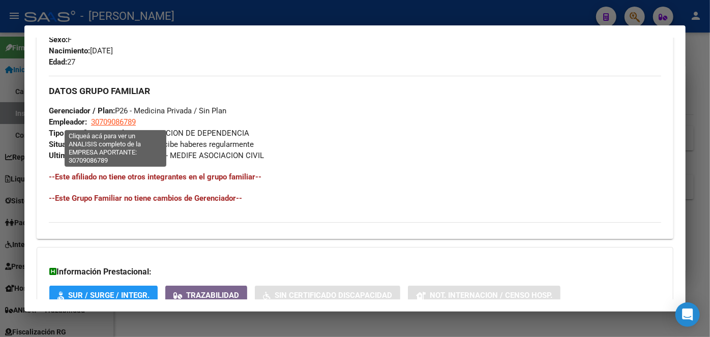
click at [130, 122] on span "30709086789" at bounding box center [113, 122] width 45 height 9
type textarea "30709086789"
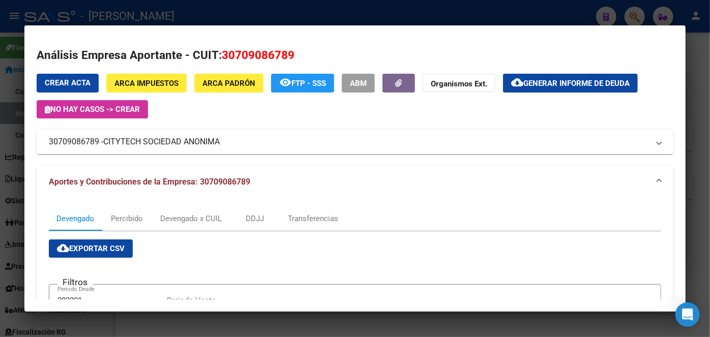
click at [158, 147] on span "CITYTECH SOCIEDAD ANONIMA" at bounding box center [161, 142] width 117 height 12
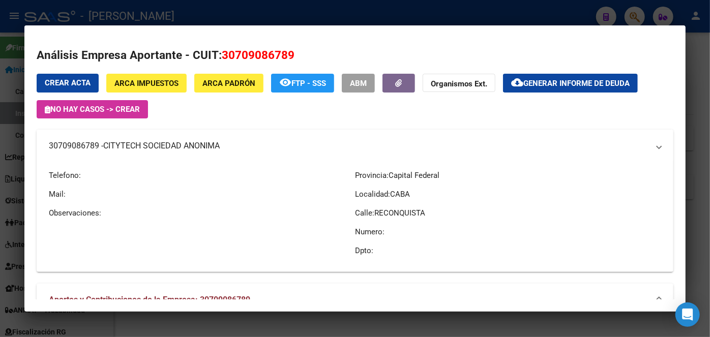
click at [158, 146] on span "CITYTECH SOCIEDAD ANONIMA" at bounding box center [161, 146] width 117 height 12
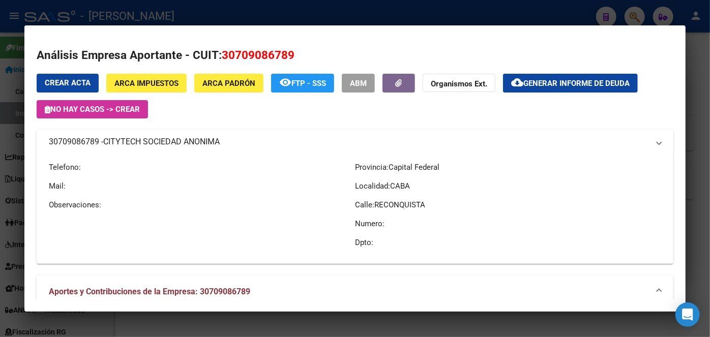
click at [158, 146] on span "CITYTECH SOCIEDAD ANONIMA" at bounding box center [161, 142] width 117 height 12
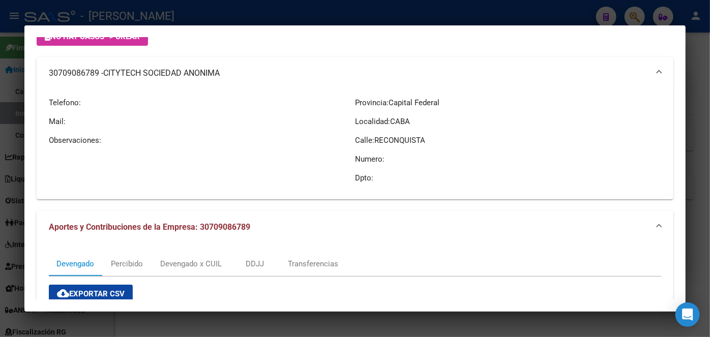
scroll to position [92, 0]
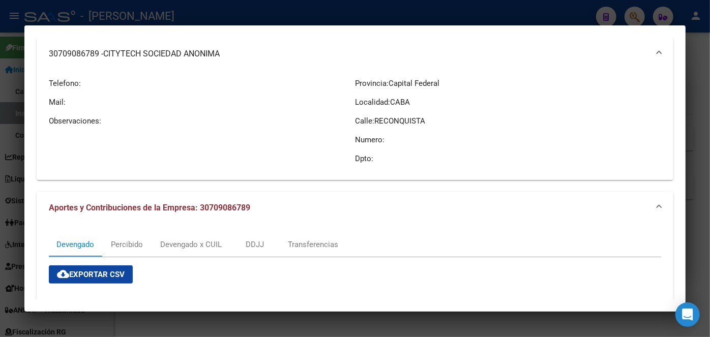
click at [193, 12] on div at bounding box center [355, 168] width 710 height 337
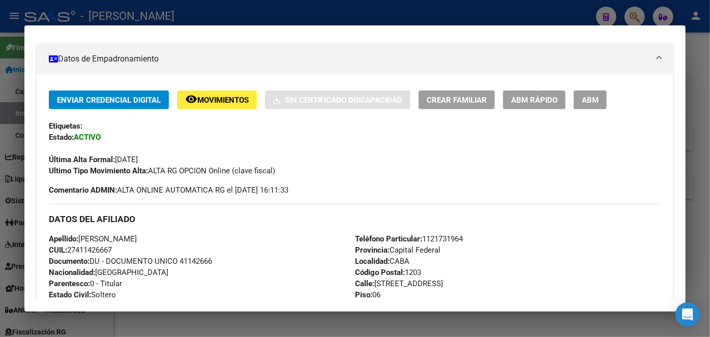
scroll to position [0, 0]
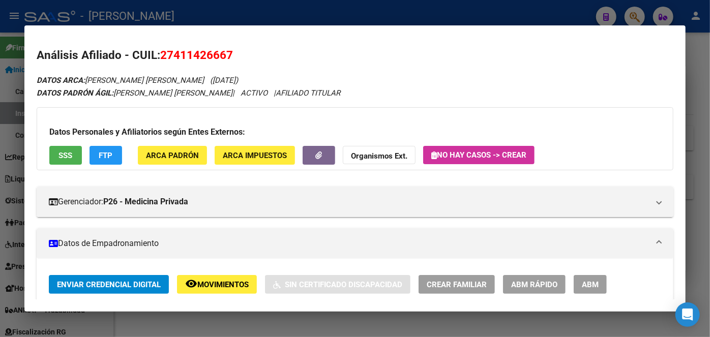
click at [152, 21] on div at bounding box center [355, 168] width 710 height 337
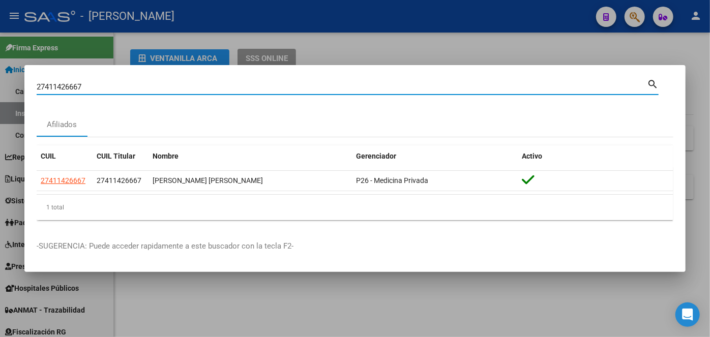
click at [122, 90] on input "27411426667" at bounding box center [342, 86] width 611 height 9
paste input "0162056841"
type input "20162056841"
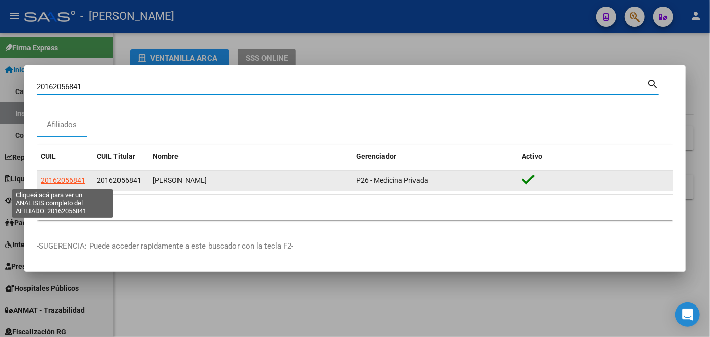
click at [79, 177] on span "20162056841" at bounding box center [63, 181] width 45 height 8
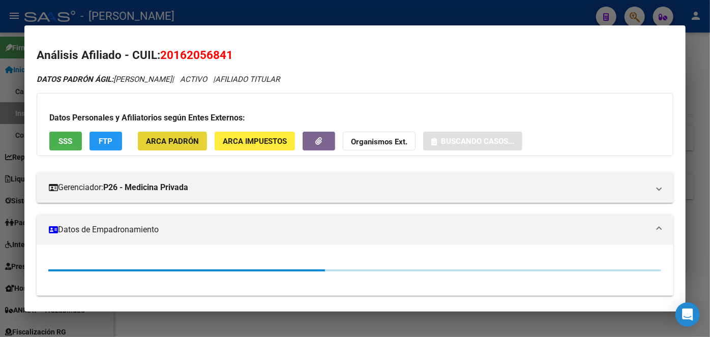
click at [162, 147] on button "ARCA Padrón" at bounding box center [172, 141] width 69 height 19
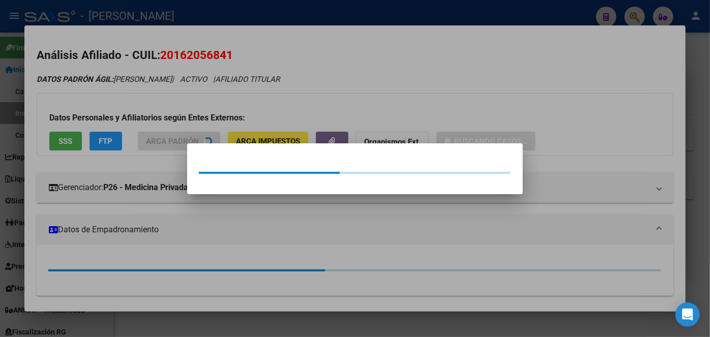
click at [163, 115] on div at bounding box center [355, 168] width 710 height 337
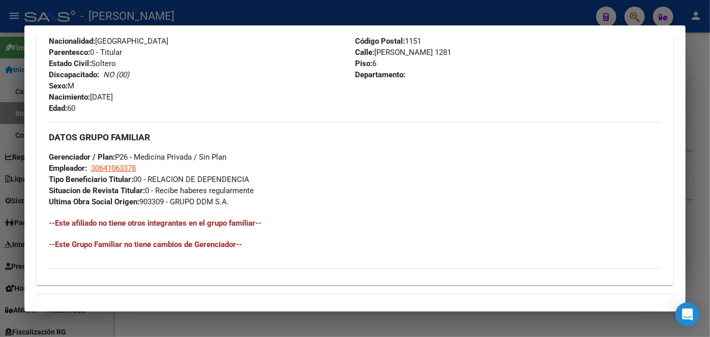
scroll to position [277, 0]
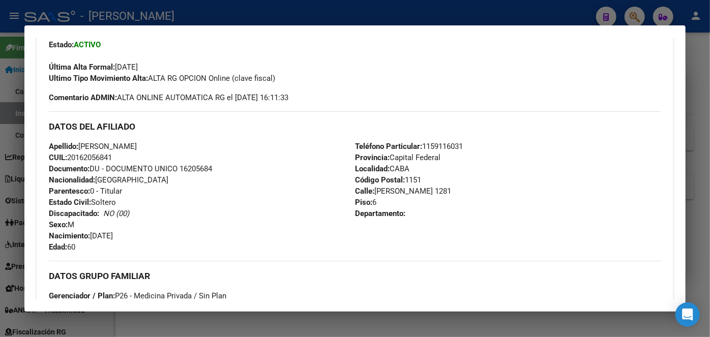
click at [201, 169] on span "Documento: DU - DOCUMENTO UNICO 16205684" at bounding box center [130, 168] width 163 height 9
click at [445, 138] on div "DATOS DEL AFILIADO" at bounding box center [355, 126] width 613 height 30
click at [446, 142] on span "Teléfono Particular: [PHONE_NUMBER]" at bounding box center [409, 146] width 108 height 9
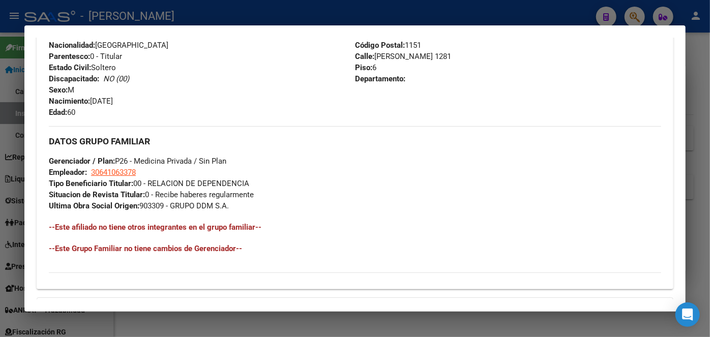
scroll to position [463, 0]
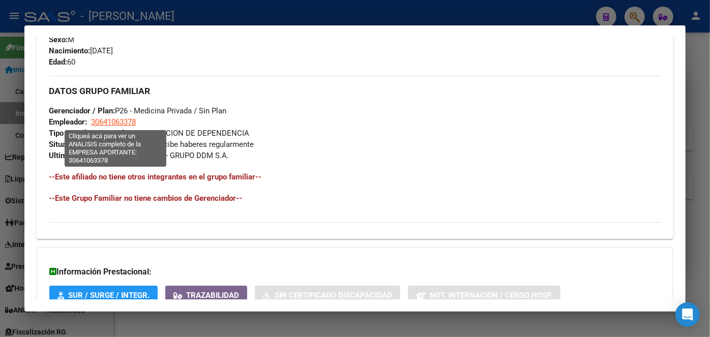
click at [130, 124] on span "30641063378" at bounding box center [113, 122] width 45 height 9
type textarea "30641063378"
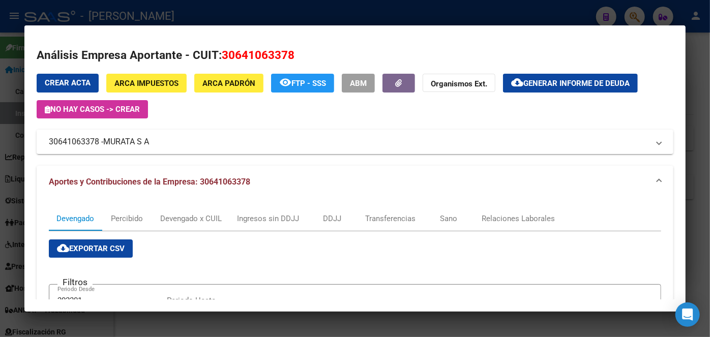
click at [182, 11] on div at bounding box center [355, 168] width 710 height 337
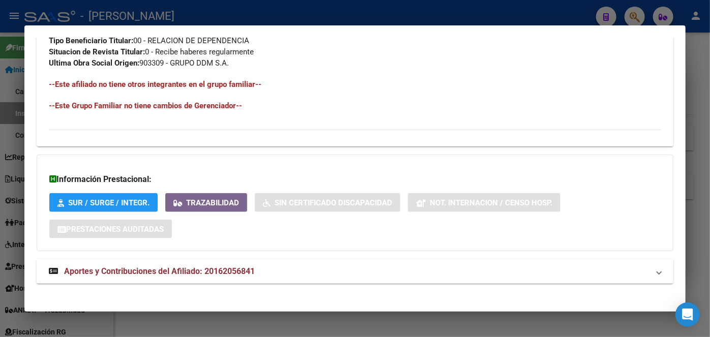
scroll to position [561, 0]
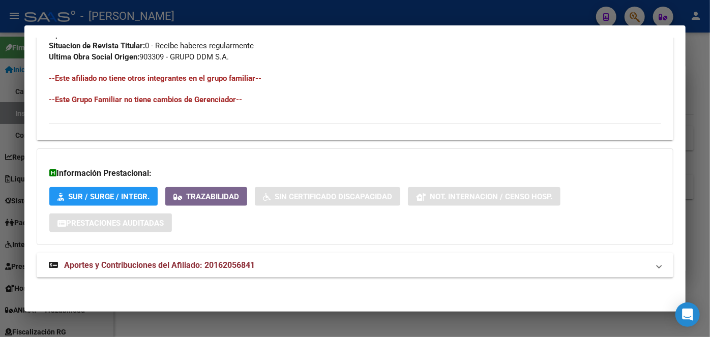
click at [157, 19] on div at bounding box center [355, 168] width 710 height 337
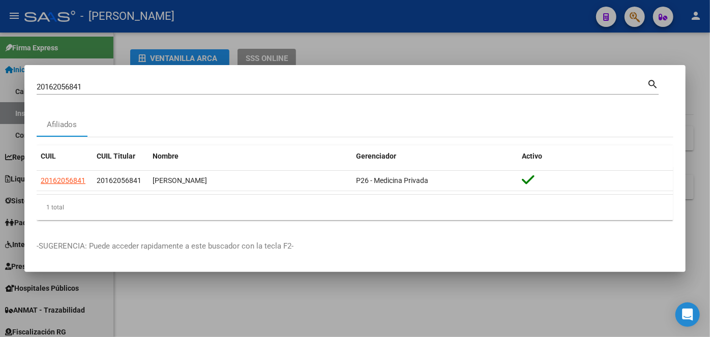
click at [129, 94] on div "20162056841 Buscar (apellido, dni, [PERSON_NAME], [PERSON_NAME], cuit, obra soc…" at bounding box center [342, 86] width 611 height 15
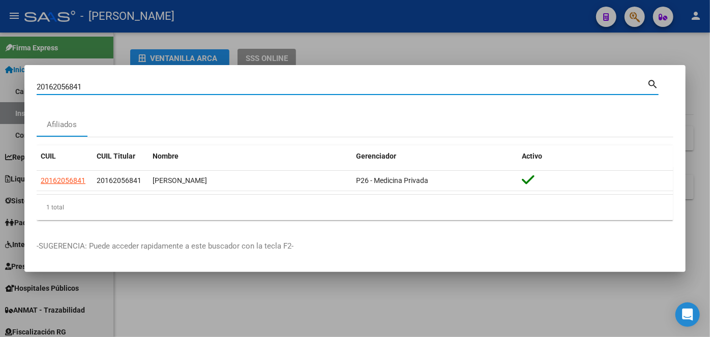
click at [129, 85] on input "20162056841" at bounding box center [342, 86] width 611 height 9
paste input "385581484"
type input "20385581484"
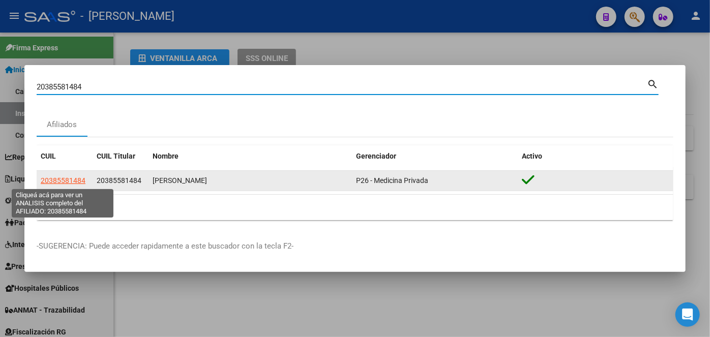
click at [74, 181] on span "20385581484" at bounding box center [63, 181] width 45 height 8
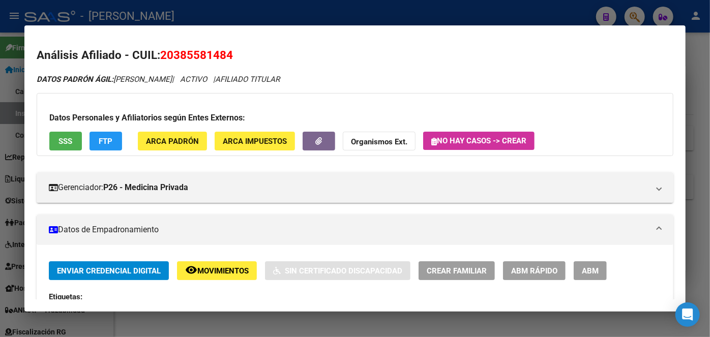
click at [150, 145] on span "ARCA Padrón" at bounding box center [172, 141] width 53 height 9
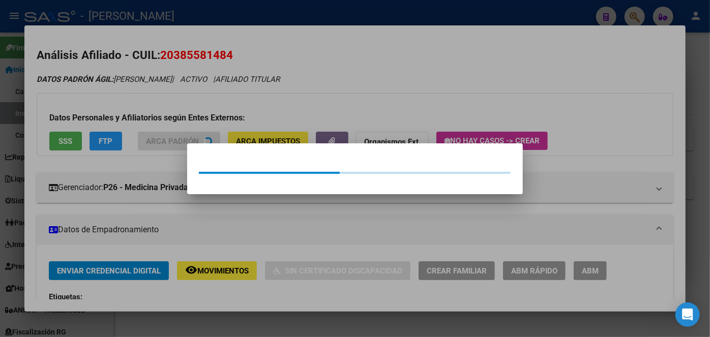
click at [147, 126] on div at bounding box center [355, 168] width 710 height 337
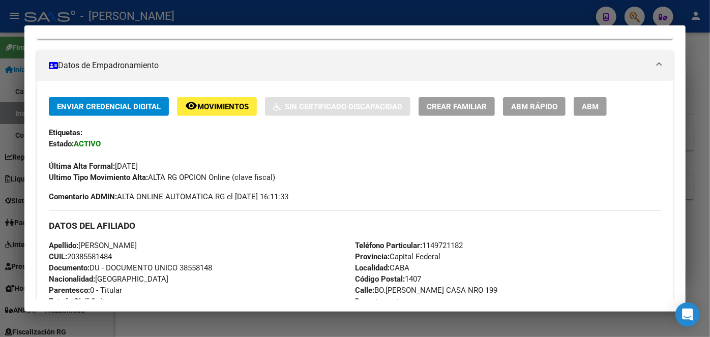
scroll to position [231, 0]
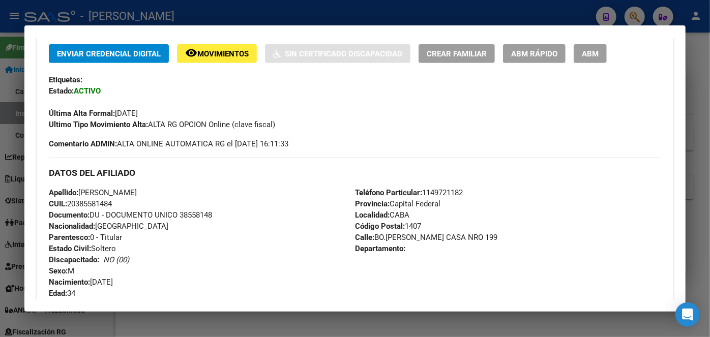
click at [192, 216] on span "Documento: DU - DOCUMENTO UNICO 38558148" at bounding box center [130, 215] width 163 height 9
drag, startPoint x: 80, startPoint y: 190, endPoint x: 157, endPoint y: 187, distance: 77.4
click at [137, 188] on span "Apellido: [PERSON_NAME]" at bounding box center [93, 192] width 88 height 9
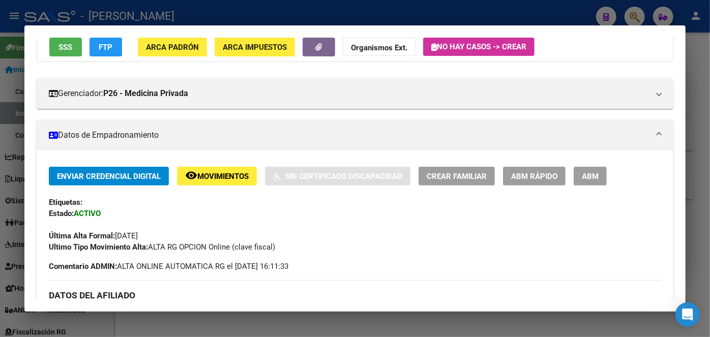
scroll to position [277, 0]
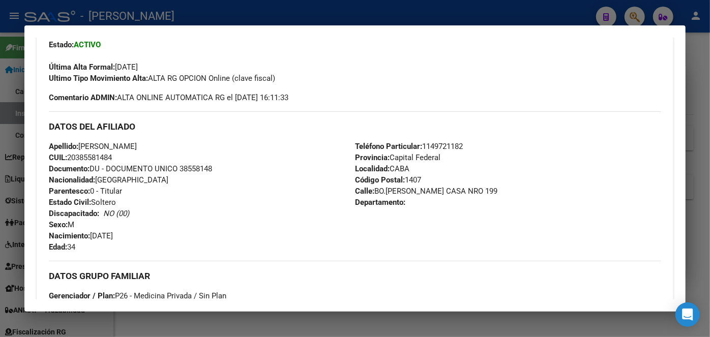
click at [454, 145] on span "Teléfono Particular: [PHONE_NUMBER]" at bounding box center [409, 146] width 108 height 9
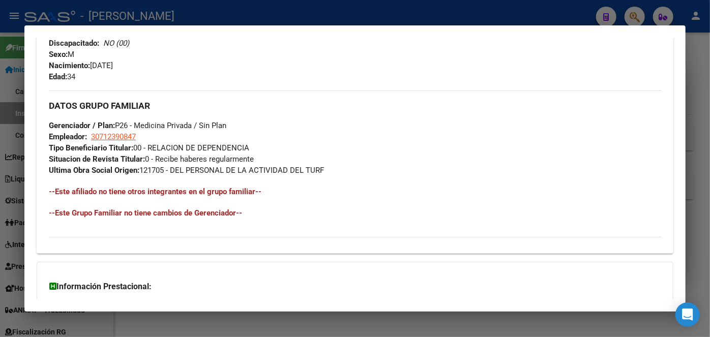
scroll to position [463, 0]
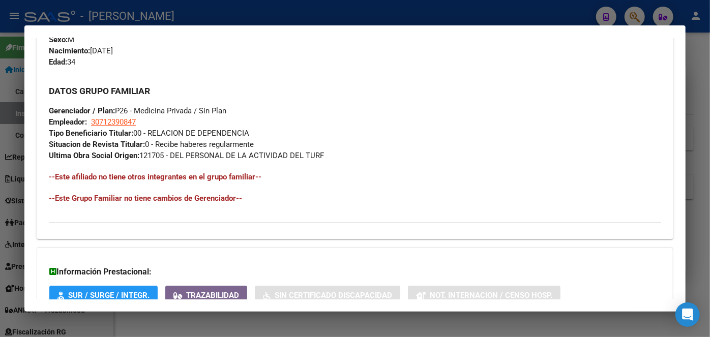
click at [120, 118] on div "DATOS GRUPO FAMILIAR Gerenciador / Plan: P26 - Medicina Privada / Sin Plan Empl…" at bounding box center [355, 118] width 613 height 85
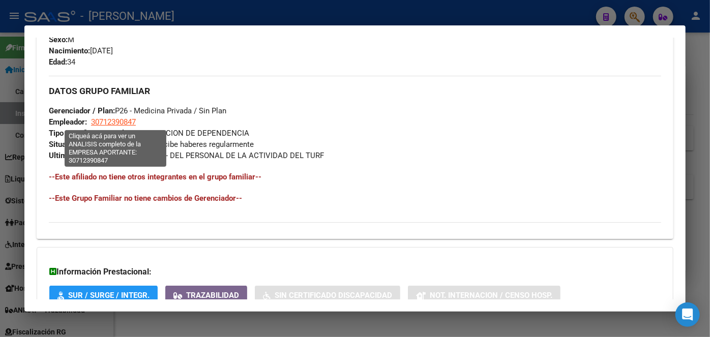
click at [119, 122] on span "30712390847" at bounding box center [113, 122] width 45 height 9
type textarea "30712390847"
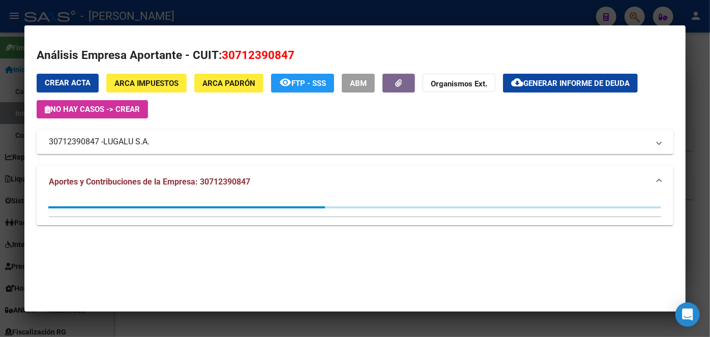
click at [138, 144] on span "LUGALU S.A." at bounding box center [126, 142] width 46 height 12
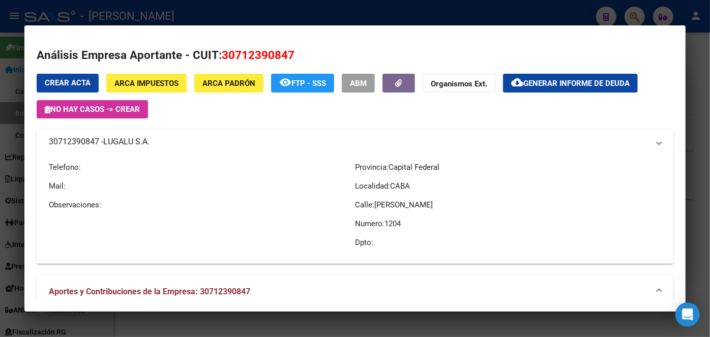
click at [138, 144] on span "LUGALU S.A." at bounding box center [126, 142] width 46 height 12
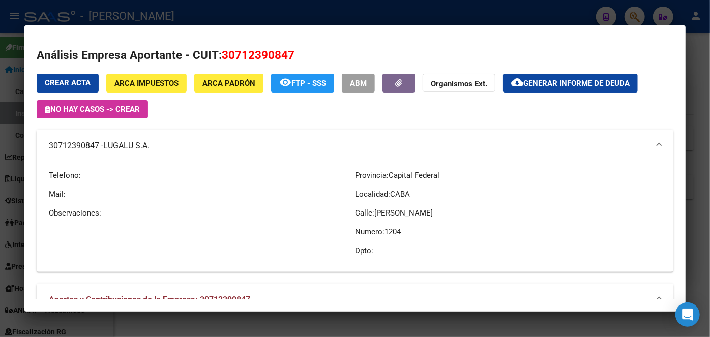
click at [182, 8] on div at bounding box center [355, 168] width 710 height 337
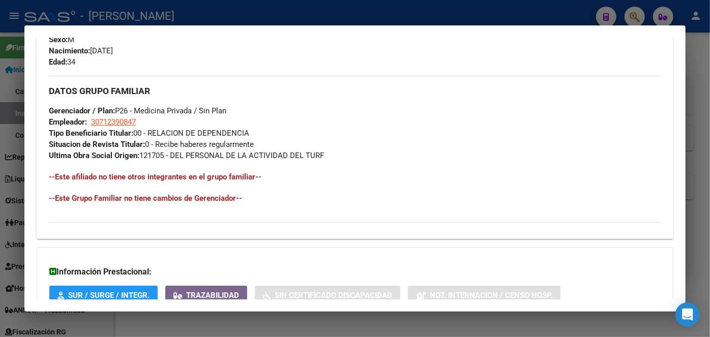
scroll to position [509, 0]
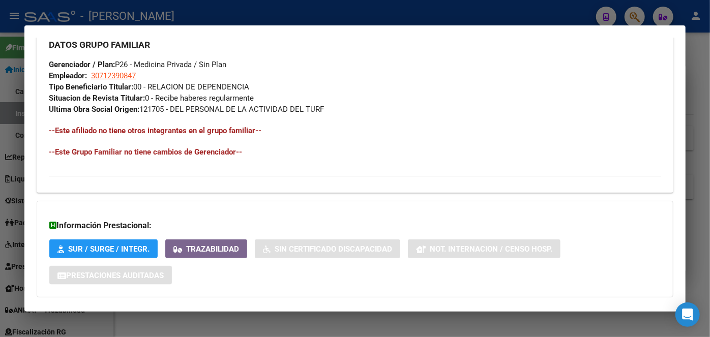
click at [149, 15] on div at bounding box center [355, 168] width 710 height 337
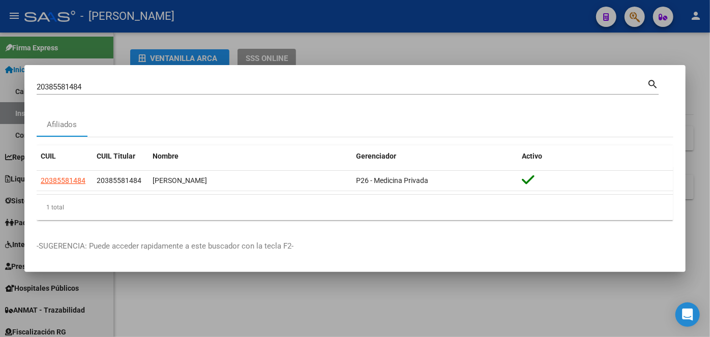
click at [123, 77] on mat-dialog-container "20385581484 Buscar (apellido, dni, cuil, nro traspaso, cuit, obra social) searc…" at bounding box center [355, 168] width 662 height 207
click at [123, 79] on div "20385581484 Buscar (apellido, dni, cuil, [PERSON_NAME], cuit, obra social) sear…" at bounding box center [348, 85] width 622 height 17
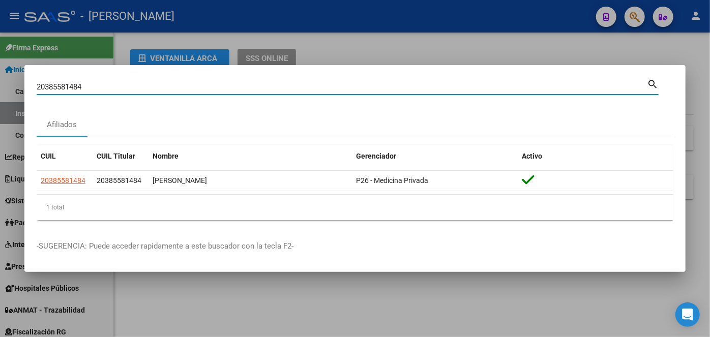
click at [123, 85] on input "20385581484" at bounding box center [342, 86] width 611 height 9
paste input "7302823680"
type input "27302823680"
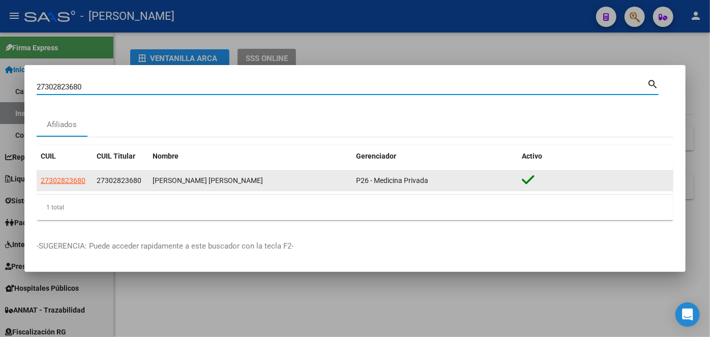
click at [80, 181] on span "27302823680" at bounding box center [63, 181] width 45 height 8
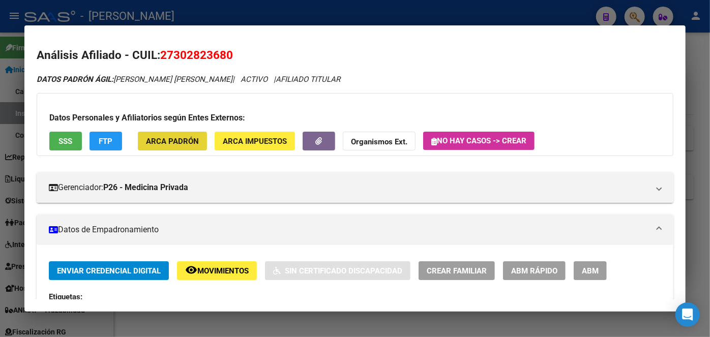
click at [182, 134] on button "ARCA Padrón" at bounding box center [172, 141] width 69 height 19
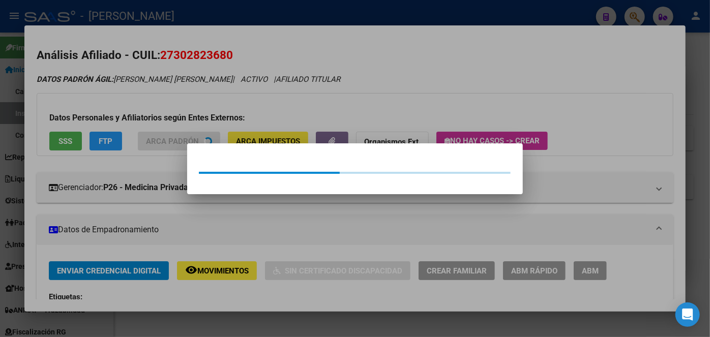
click at [180, 116] on div at bounding box center [355, 168] width 710 height 337
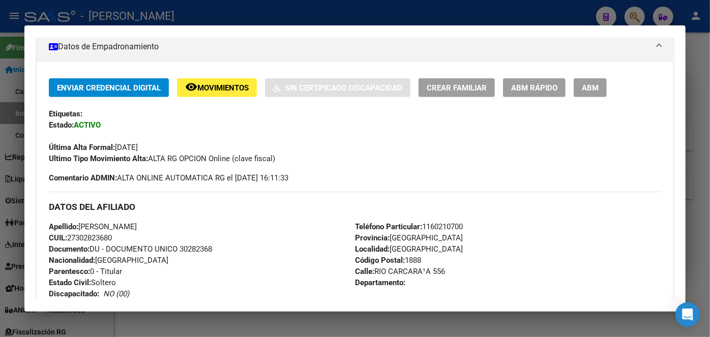
scroll to position [277, 0]
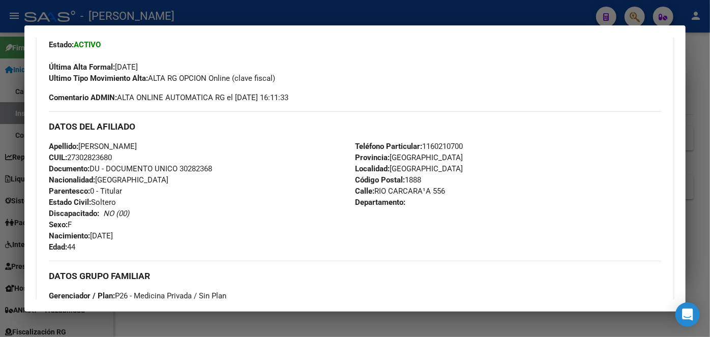
click at [205, 171] on span "Documento: DU - DOCUMENTO UNICO 30282368" at bounding box center [130, 168] width 163 height 9
drag, startPoint x: 81, startPoint y: 144, endPoint x: 136, endPoint y: 145, distance: 55.0
click at [136, 145] on span "Apellido: [PERSON_NAME]" at bounding box center [93, 146] width 88 height 9
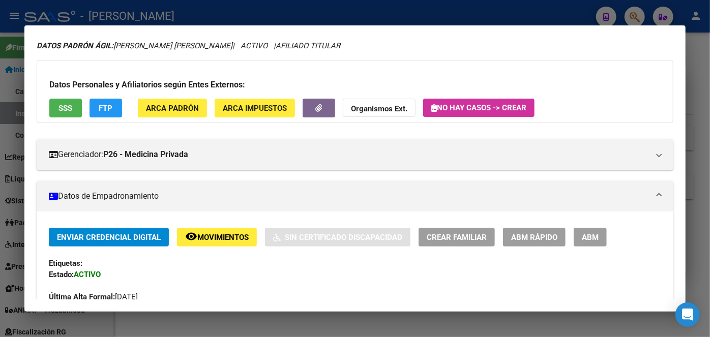
scroll to position [0, 0]
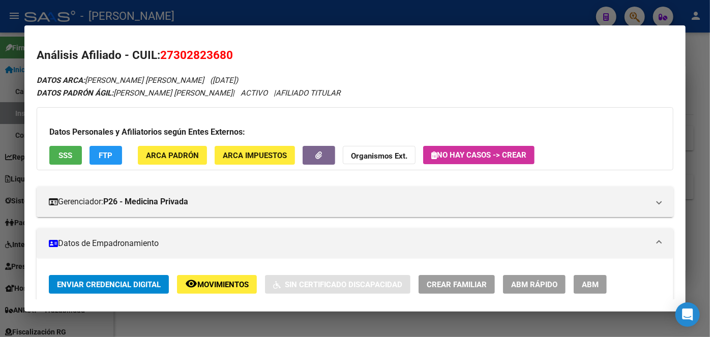
drag, startPoint x: 183, startPoint y: 136, endPoint x: 183, endPoint y: 145, distance: 8.1
click at [183, 140] on div "Datos Personales y Afiliatorios según Entes Externos: SSS FTP ARCA Padrón ARCA …" at bounding box center [355, 138] width 637 height 63
click at [183, 151] on span "ARCA Padrón" at bounding box center [172, 155] width 53 height 9
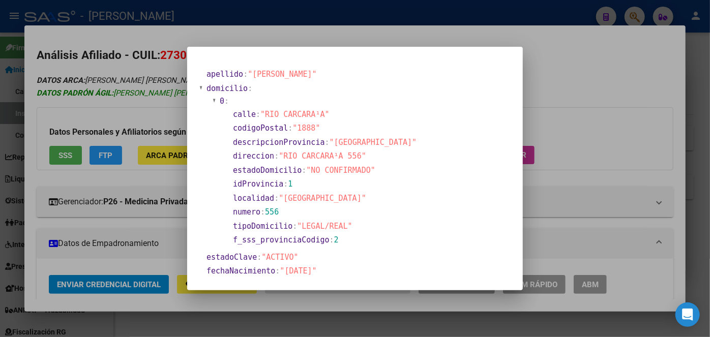
drag, startPoint x: 136, startPoint y: 103, endPoint x: 142, endPoint y: 96, distance: 9.5
click at [137, 101] on div at bounding box center [355, 168] width 710 height 337
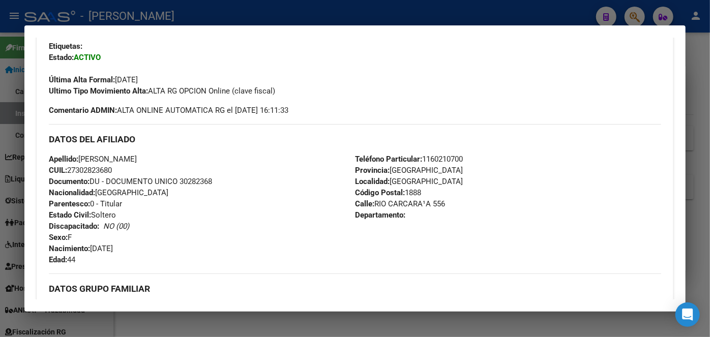
scroll to position [370, 0]
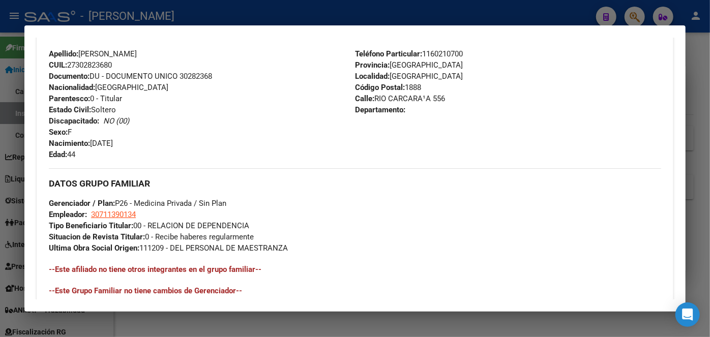
click at [442, 55] on span "Teléfono Particular: [PHONE_NUMBER]" at bounding box center [409, 53] width 108 height 9
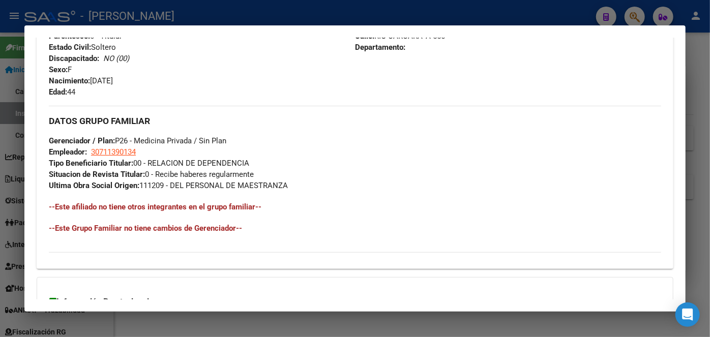
scroll to position [463, 0]
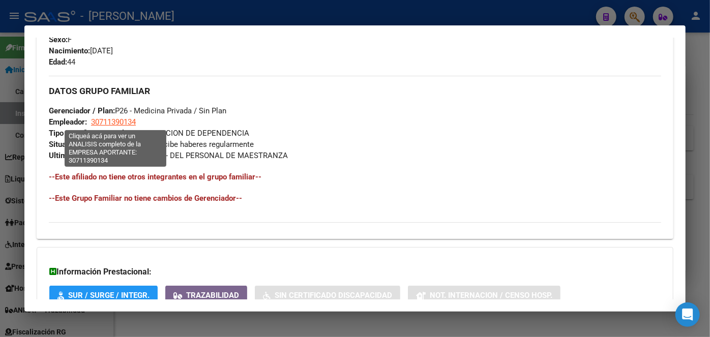
click at [129, 118] on span "30711390134" at bounding box center [113, 122] width 45 height 9
type textarea "30711390134"
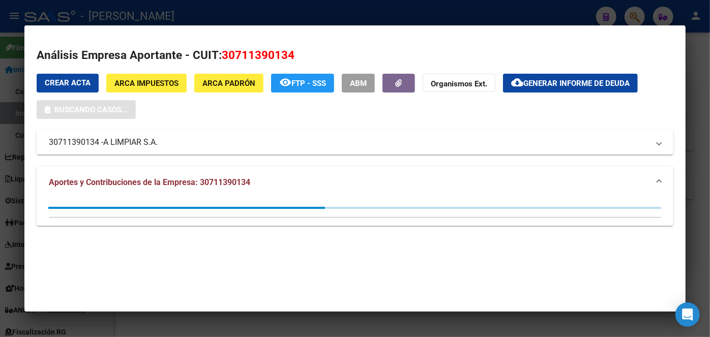
click at [133, 142] on span "A LIMPIAR S.A." at bounding box center [130, 142] width 54 height 12
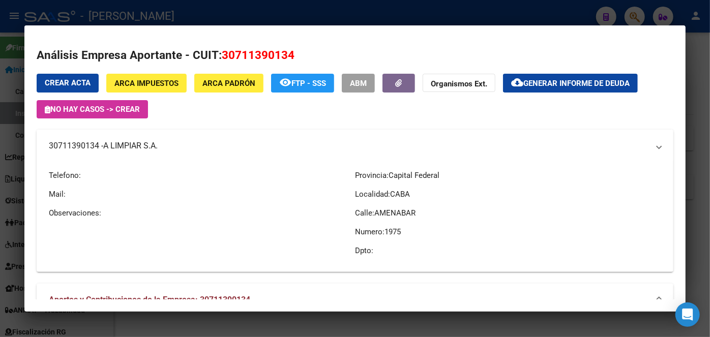
click at [133, 142] on span "A LIMPIAR S.A." at bounding box center [130, 146] width 54 height 12
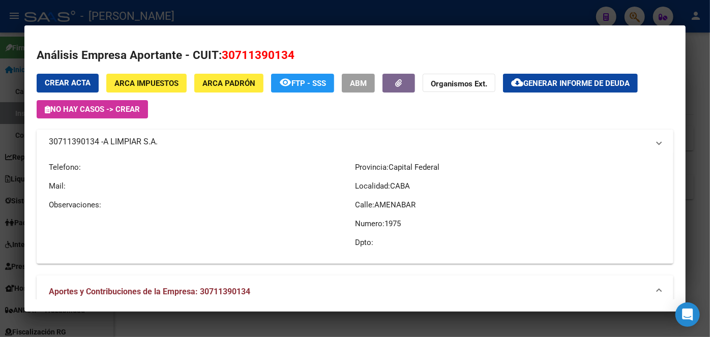
click at [133, 142] on span "A LIMPIAR S.A." at bounding box center [130, 142] width 54 height 12
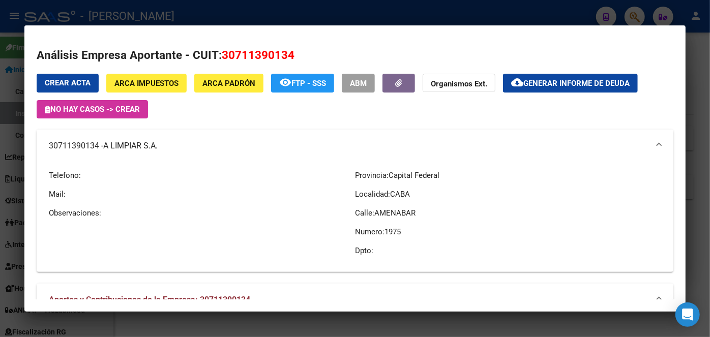
click at [179, 17] on div at bounding box center [355, 168] width 710 height 337
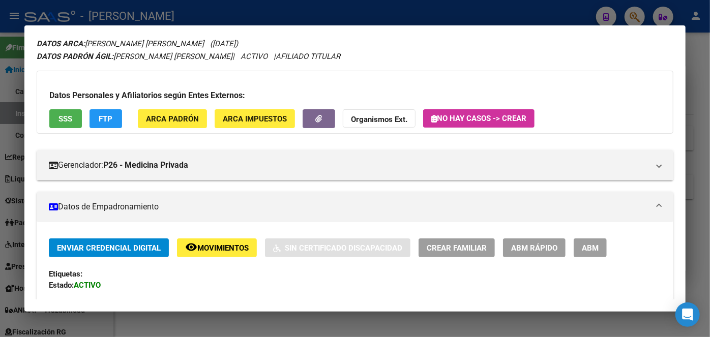
scroll to position [0, 0]
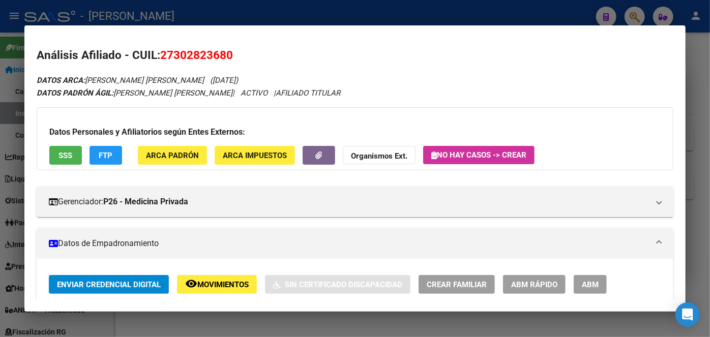
click at [170, 11] on div at bounding box center [355, 168] width 710 height 337
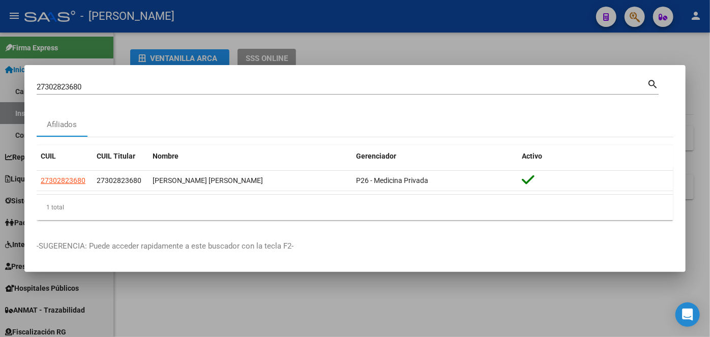
click at [147, 90] on input "27302823680" at bounding box center [342, 86] width 611 height 9
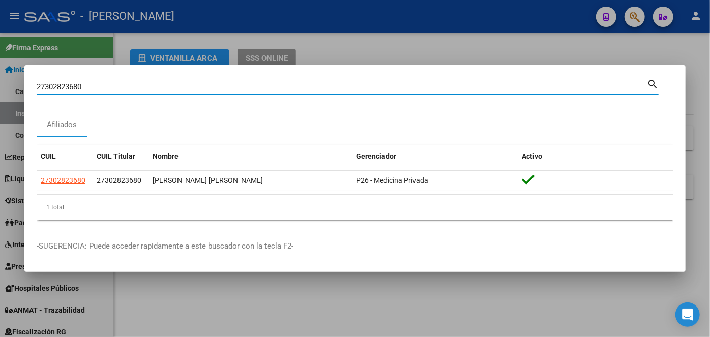
click at [147, 90] on input "27302823680" at bounding box center [342, 86] width 611 height 9
paste input "3948226839"
type input "23948226839"
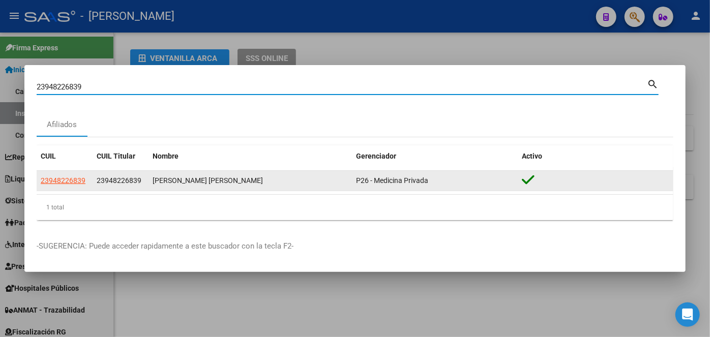
click at [75, 186] on app-link-go-to "23948226839" at bounding box center [63, 181] width 45 height 12
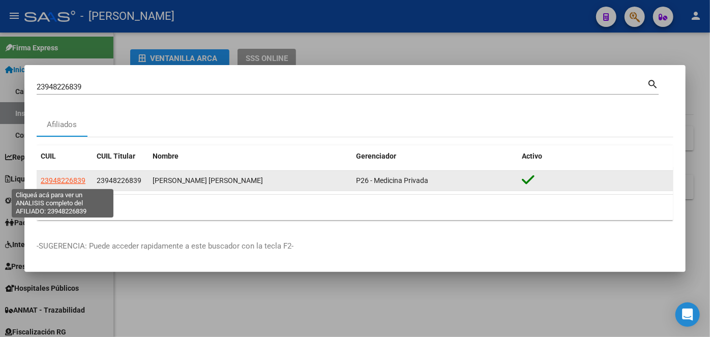
click at [75, 182] on span "23948226839" at bounding box center [63, 181] width 45 height 8
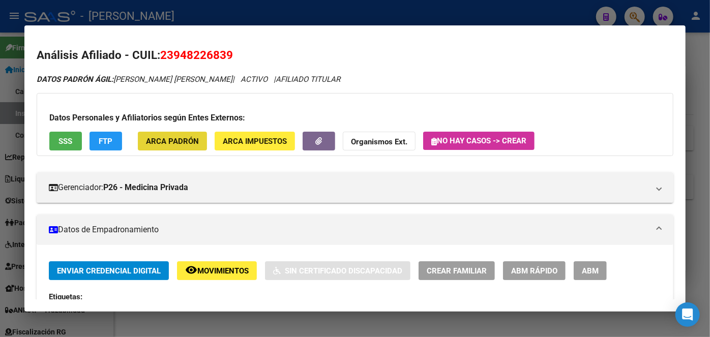
click at [174, 146] on span "ARCA Padrón" at bounding box center [172, 141] width 53 height 9
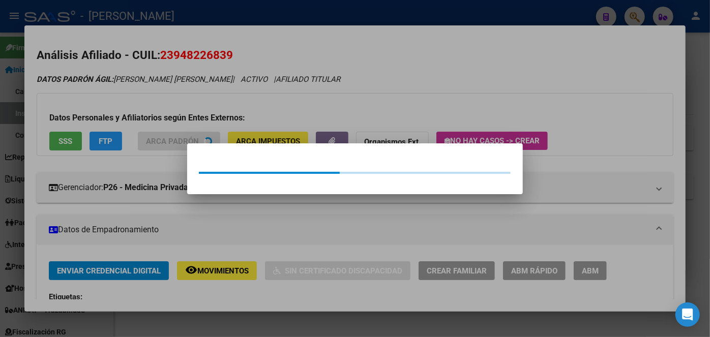
drag, startPoint x: 174, startPoint y: 146, endPoint x: 137, endPoint y: 37, distance: 114.9
click at [167, 125] on div at bounding box center [355, 168] width 710 height 337
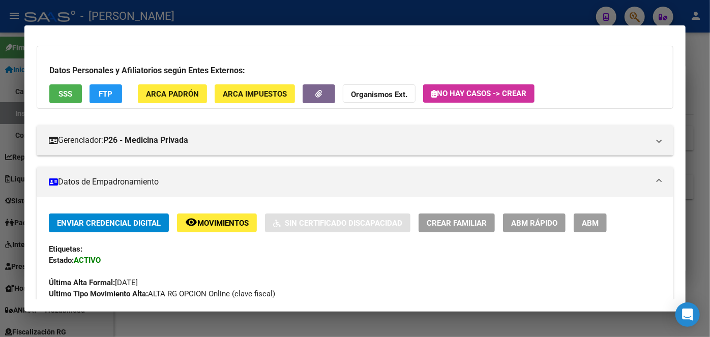
scroll to position [231, 0]
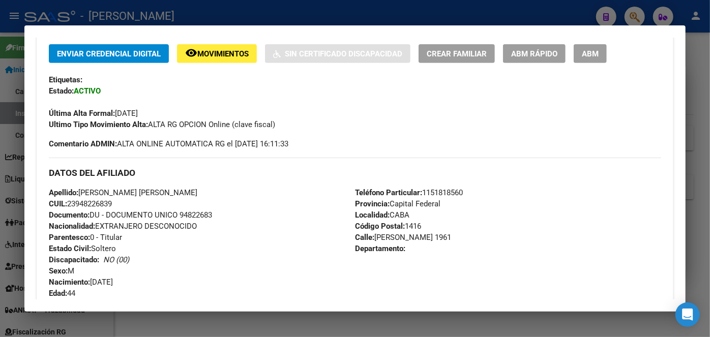
click at [194, 216] on span "Documento: DU - DOCUMENTO UNICO 94822683" at bounding box center [130, 215] width 163 height 9
drag, startPoint x: 80, startPoint y: 193, endPoint x: 142, endPoint y: 191, distance: 61.6
click at [142, 191] on span "Apellido: [PERSON_NAME] [PERSON_NAME]" at bounding box center [123, 192] width 149 height 9
click at [446, 195] on span "Teléfono Particular: [PHONE_NUMBER]" at bounding box center [409, 192] width 108 height 9
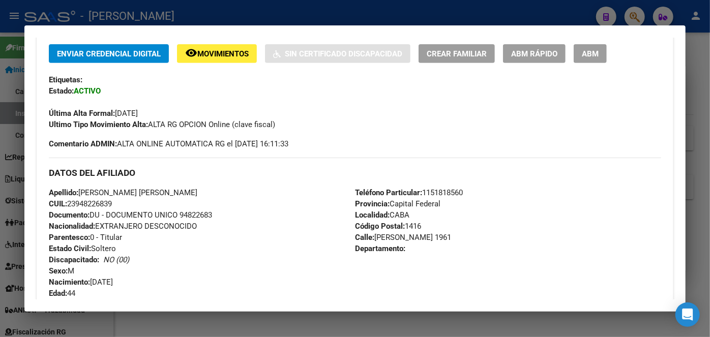
click at [445, 195] on span "Teléfono Particular: [PHONE_NUMBER]" at bounding box center [409, 192] width 108 height 9
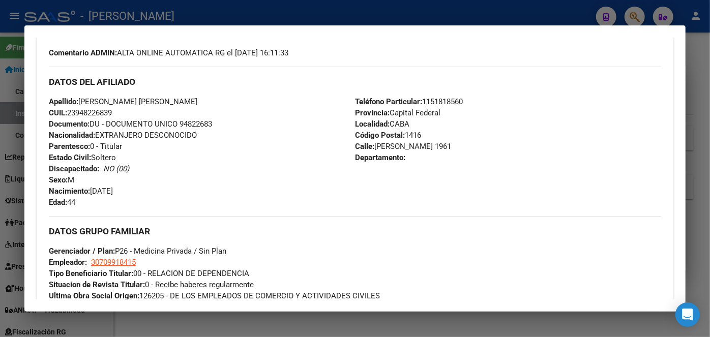
scroll to position [324, 0]
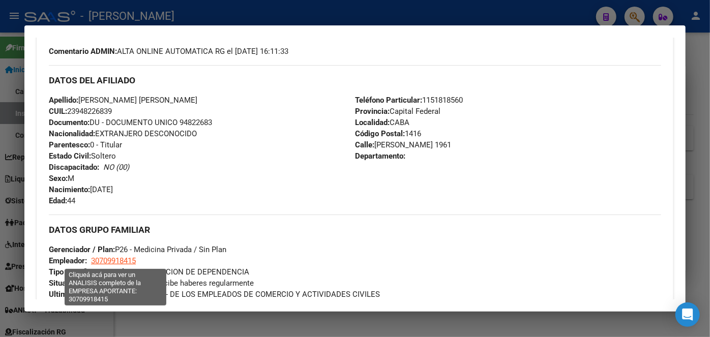
click at [128, 258] on span "30709918415" at bounding box center [113, 260] width 45 height 9
type textarea "30709918415"
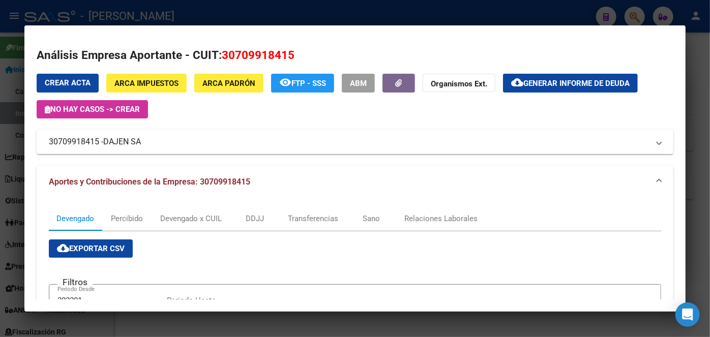
click at [168, 9] on div at bounding box center [355, 168] width 710 height 337
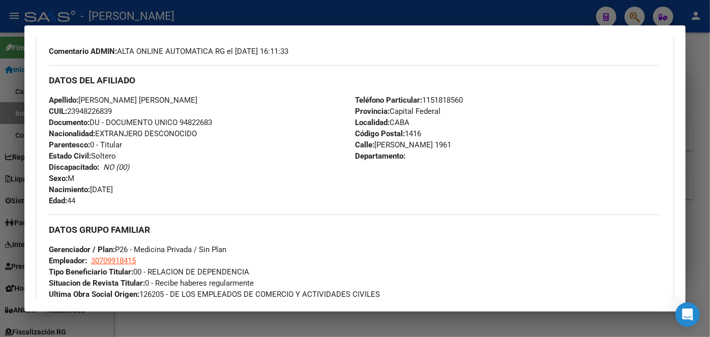
click at [168, 11] on div at bounding box center [355, 168] width 710 height 337
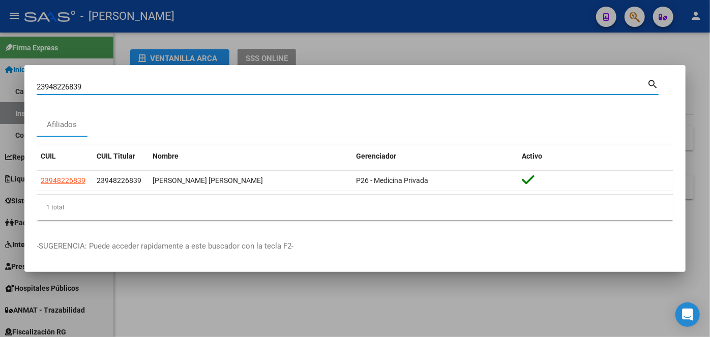
click at [148, 90] on input "23948226839" at bounding box center [342, 86] width 611 height 9
paste input "0957442235"
type input "20957442235"
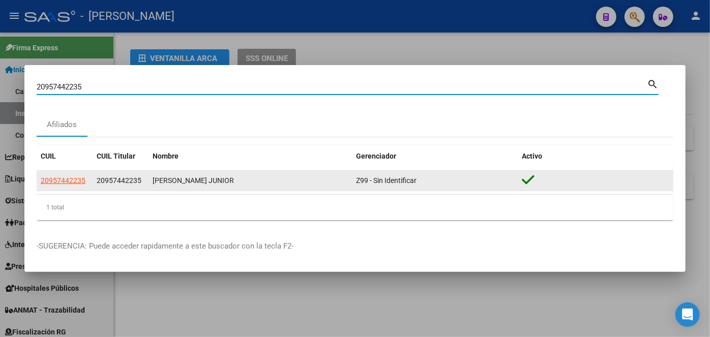
click at [80, 175] on app-link-go-to "20957442235" at bounding box center [63, 181] width 45 height 12
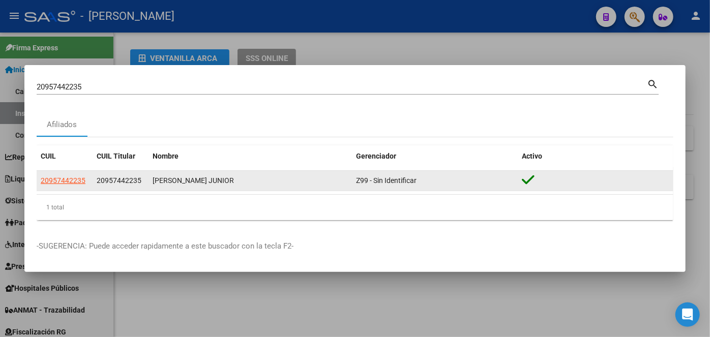
click at [80, 177] on span "20957442235" at bounding box center [63, 181] width 45 height 8
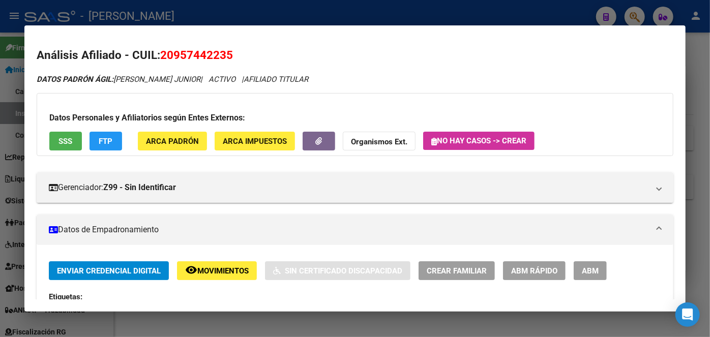
click at [166, 150] on button "ARCA Padrón" at bounding box center [172, 141] width 69 height 19
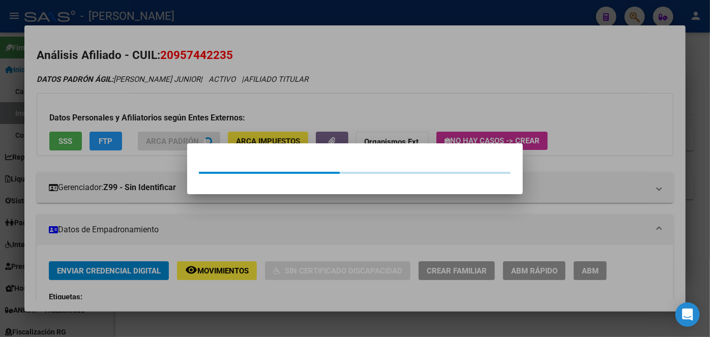
click at [138, 97] on div at bounding box center [355, 168] width 710 height 337
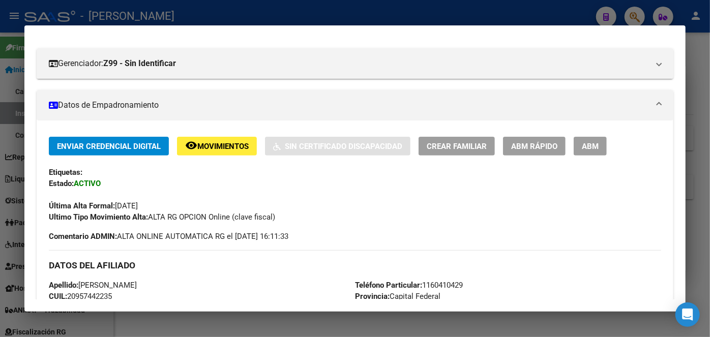
scroll to position [277, 0]
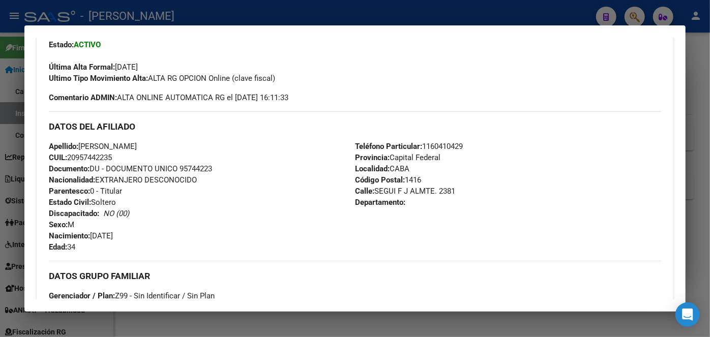
click at [201, 173] on span "Documento: DU - DOCUMENTO UNICO 95744223" at bounding box center [130, 168] width 163 height 9
drag, startPoint x: 147, startPoint y: 145, endPoint x: 218, endPoint y: 145, distance: 71.2
click at [218, 145] on div "Apellido: [PERSON_NAME] CUIL: 20957442235 Documento: DU - DOCUMENTO UNICO 95744…" at bounding box center [202, 197] width 306 height 112
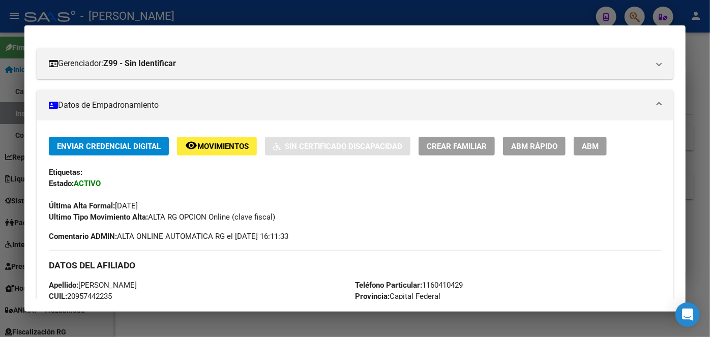
scroll to position [0, 0]
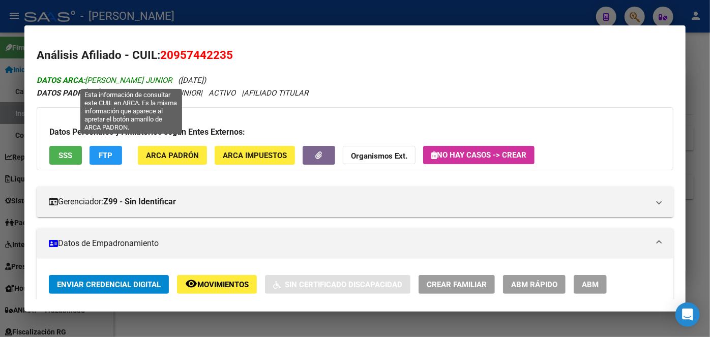
drag, startPoint x: 163, startPoint y: 79, endPoint x: 222, endPoint y: 79, distance: 58.5
click at [172, 79] on span "DATOS ARCA: [PERSON_NAME] JUNIOR" at bounding box center [104, 80] width 135 height 9
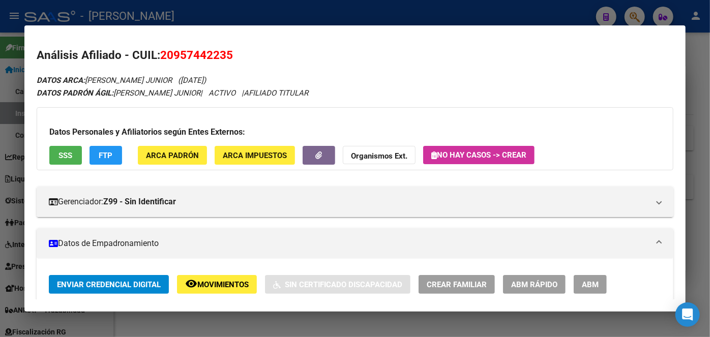
drag, startPoint x: 167, startPoint y: 142, endPoint x: 170, endPoint y: 148, distance: 6.6
click at [168, 142] on div "Datos Personales y Afiliatorios según Entes Externos: SSS FTP ARCA Padrón ARCA …" at bounding box center [355, 138] width 637 height 63
click at [170, 149] on button "ARCA Padrón" at bounding box center [172, 155] width 69 height 19
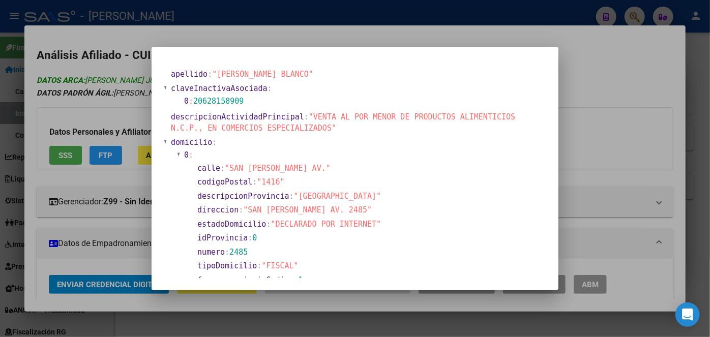
drag, startPoint x: 118, startPoint y: 62, endPoint x: 199, endPoint y: 82, distance: 83.4
click at [119, 63] on div at bounding box center [355, 168] width 710 height 337
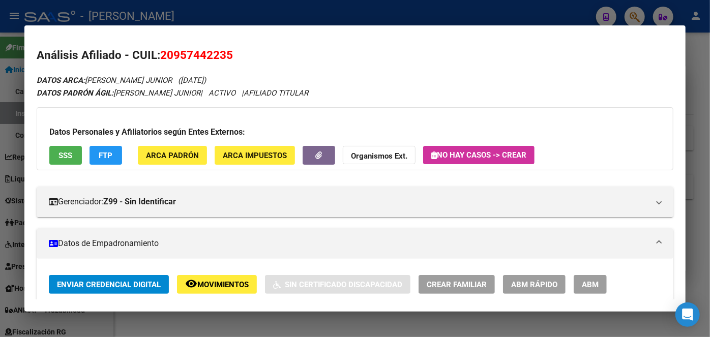
scroll to position [231, 0]
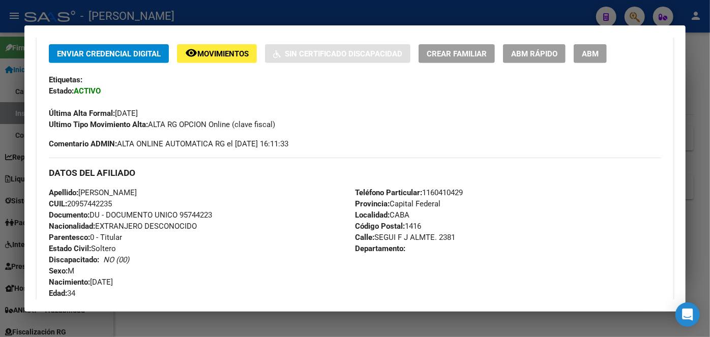
click at [449, 189] on span "Teléfono Particular: [PHONE_NUMBER]" at bounding box center [409, 192] width 108 height 9
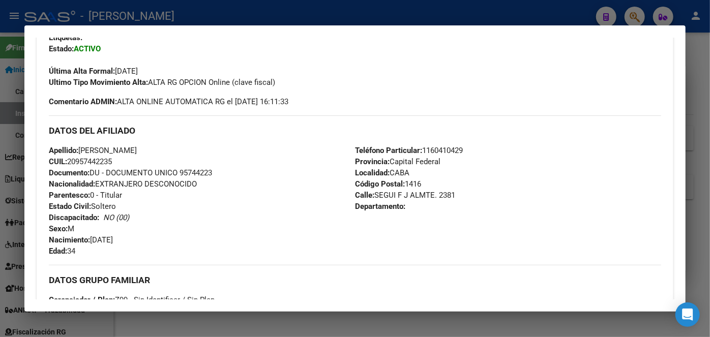
scroll to position [324, 0]
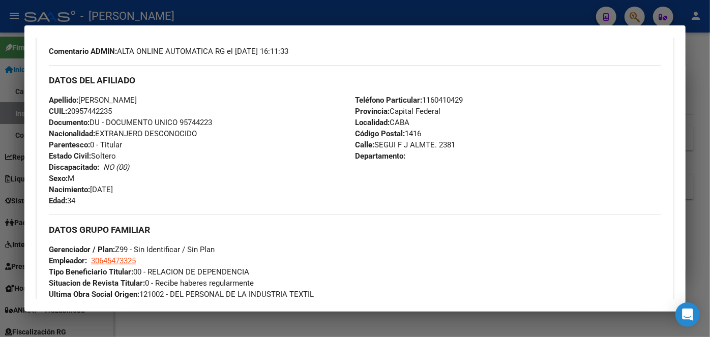
click at [120, 254] on div "DATOS GRUPO FAMILIAR Gerenciador / Plan: Z99 - Sin Identificar / Sin Plan Emple…" at bounding box center [355, 257] width 613 height 85
click at [121, 259] on span "30645473325" at bounding box center [113, 260] width 45 height 9
type textarea "30645473325"
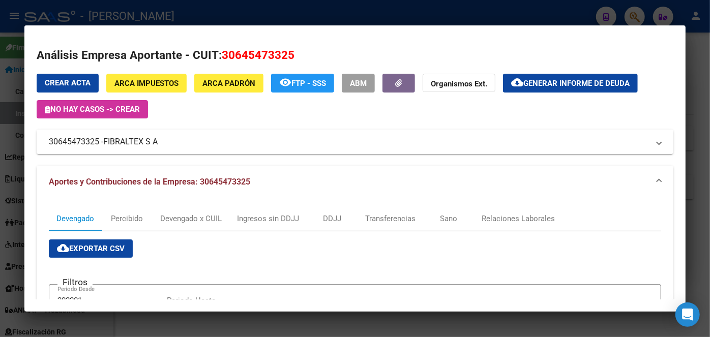
click at [156, 19] on div at bounding box center [355, 168] width 710 height 337
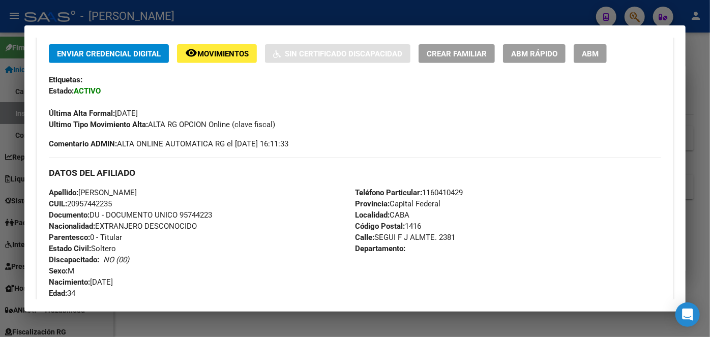
scroll to position [0, 0]
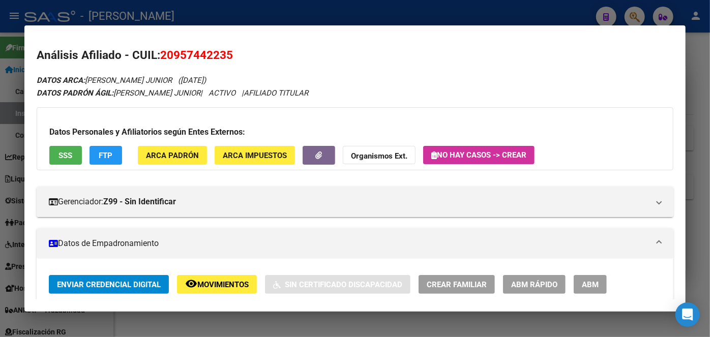
click at [172, 16] on div at bounding box center [355, 168] width 710 height 337
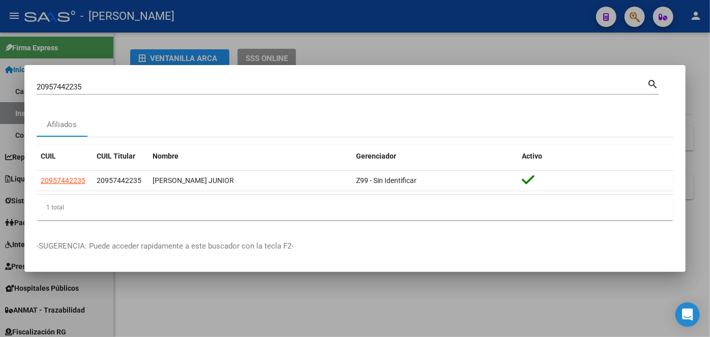
click at [152, 86] on input "20957442235" at bounding box center [342, 86] width 611 height 9
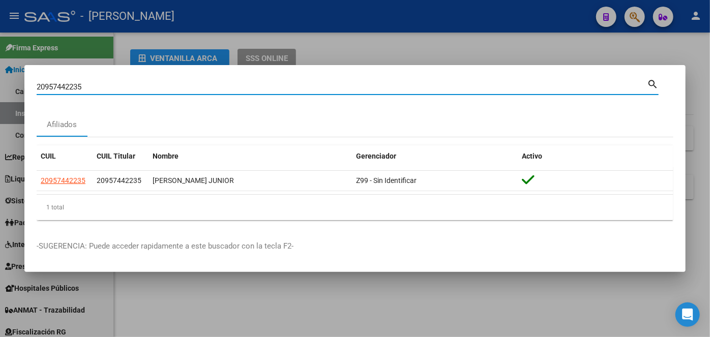
drag, startPoint x: 152, startPoint y: 86, endPoint x: 176, endPoint y: 94, distance: 25.1
click at [155, 87] on input "20957442235" at bounding box center [342, 86] width 611 height 9
paste input "7248736661"
type input "27248736661"
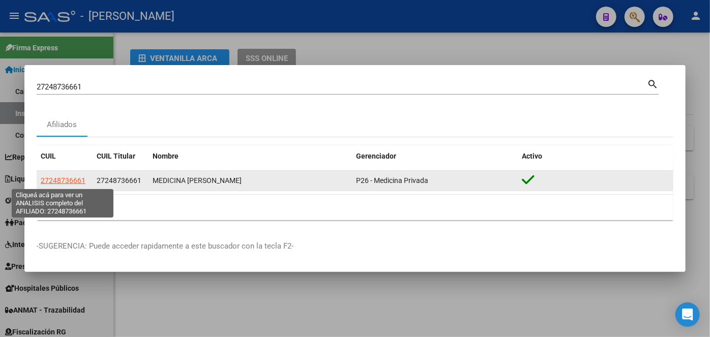
click at [72, 183] on span "27248736661" at bounding box center [63, 181] width 45 height 8
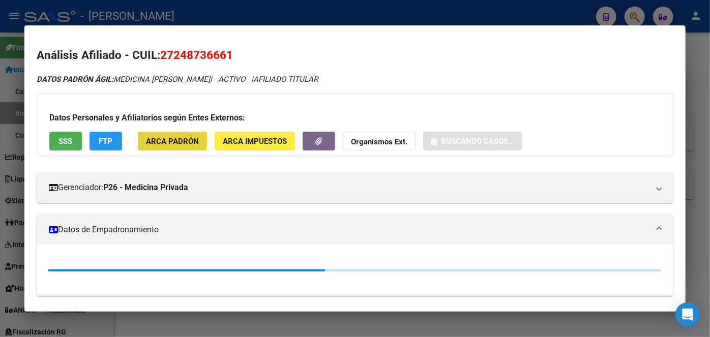
click at [147, 140] on span "ARCA Padrón" at bounding box center [172, 141] width 53 height 9
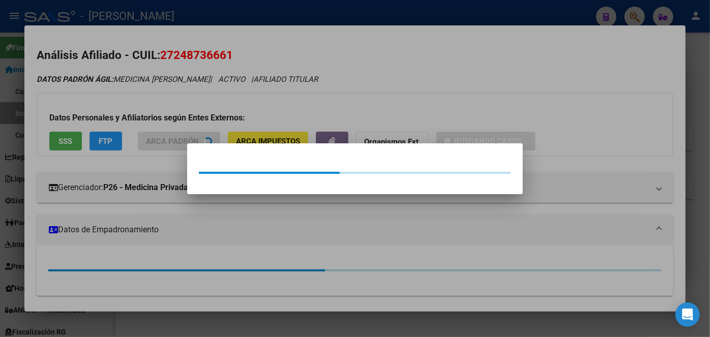
drag, startPoint x: 149, startPoint y: 114, endPoint x: 135, endPoint y: 99, distance: 20.2
click at [149, 111] on div at bounding box center [355, 168] width 710 height 337
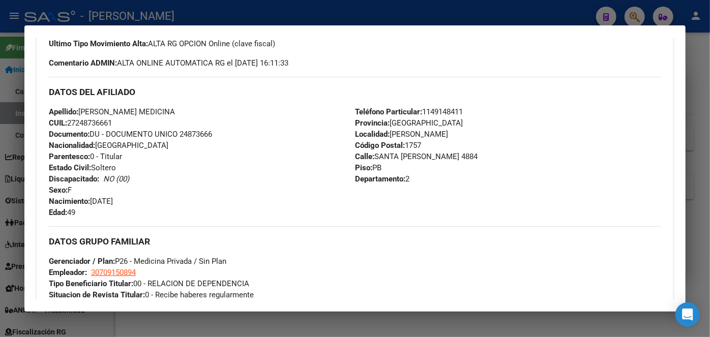
scroll to position [324, 0]
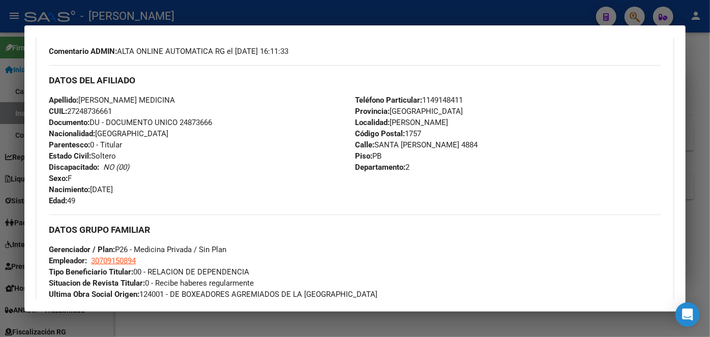
click at [190, 113] on div "Apellido: [PERSON_NAME] MEDICINA CUIL: 27248736661 Documento: DU - DOCUMENTO UN…" at bounding box center [202, 151] width 306 height 112
click at [193, 120] on span "Documento: DU - DOCUMENTO UNICO 24873666" at bounding box center [130, 122] width 163 height 9
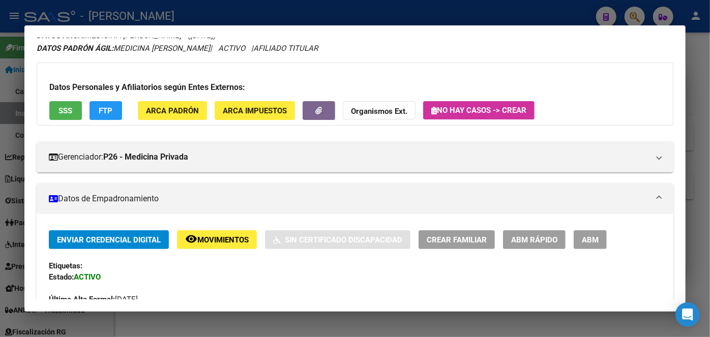
scroll to position [0, 0]
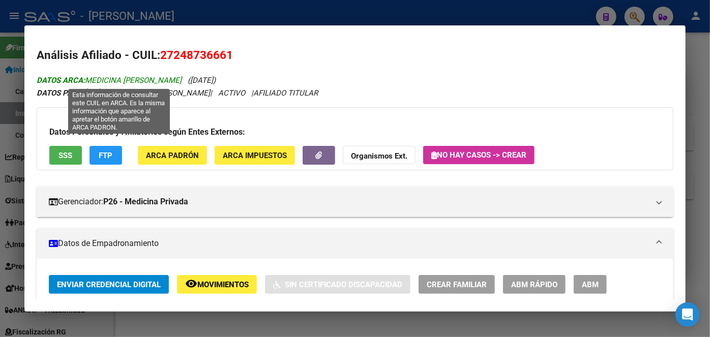
drag, startPoint x: 89, startPoint y: 79, endPoint x: 121, endPoint y: 79, distance: 32.1
click at [121, 79] on span "DATOS ARCA: MEDICINA [PERSON_NAME]" at bounding box center [109, 80] width 145 height 9
drag, startPoint x: 127, startPoint y: 80, endPoint x: 197, endPoint y: 80, distance: 70.2
click at [182, 80] on span "DATOS ARCA: MEDICINA [PERSON_NAME]" at bounding box center [109, 80] width 145 height 9
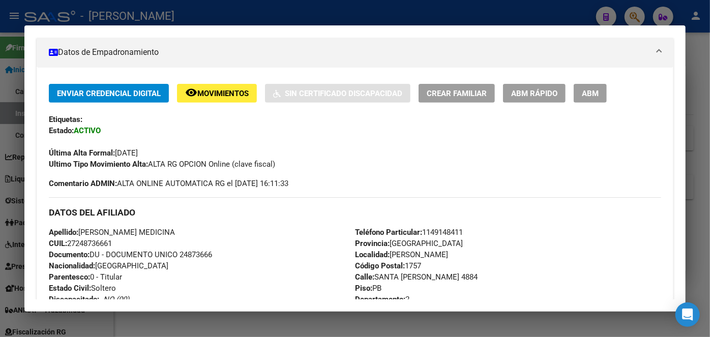
scroll to position [277, 0]
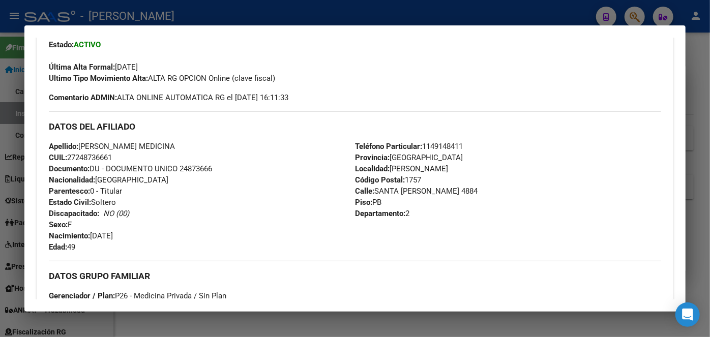
click at [444, 139] on div "DATOS DEL AFILIADO" at bounding box center [355, 126] width 613 height 30
click at [444, 142] on span "Teléfono Particular: [PHONE_NUMBER]" at bounding box center [409, 146] width 108 height 9
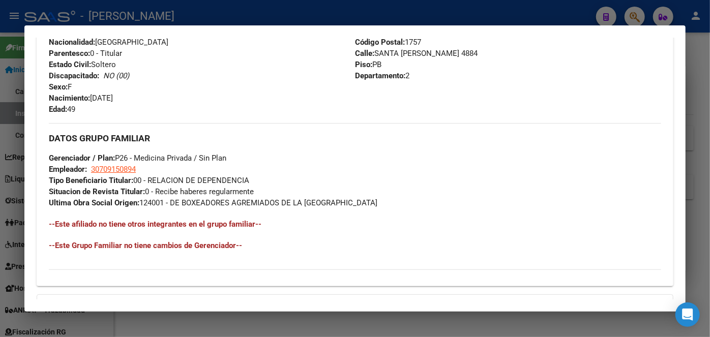
scroll to position [416, 0]
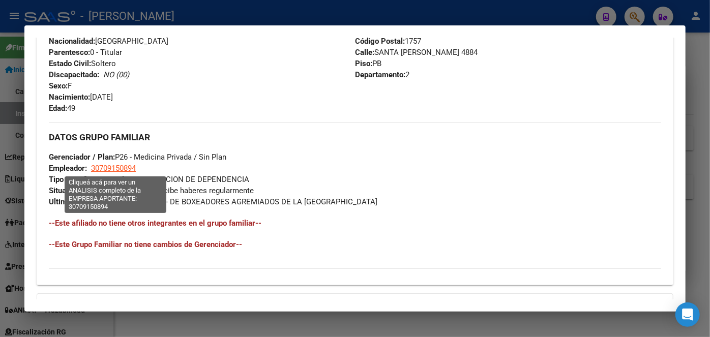
click at [134, 166] on span "30709150894" at bounding box center [113, 168] width 45 height 9
type textarea "30709150894"
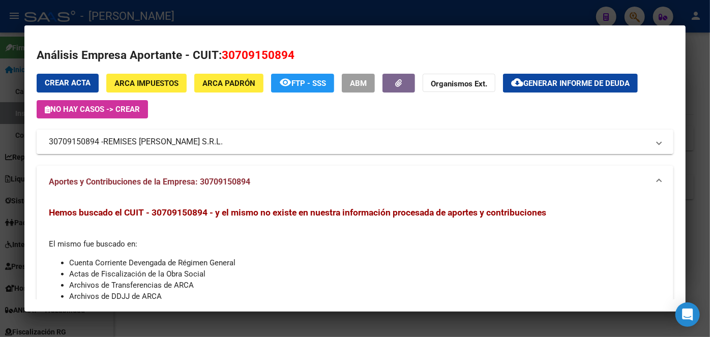
click at [151, 142] on span "REMISES [PERSON_NAME] S.R.L." at bounding box center [163, 142] width 120 height 12
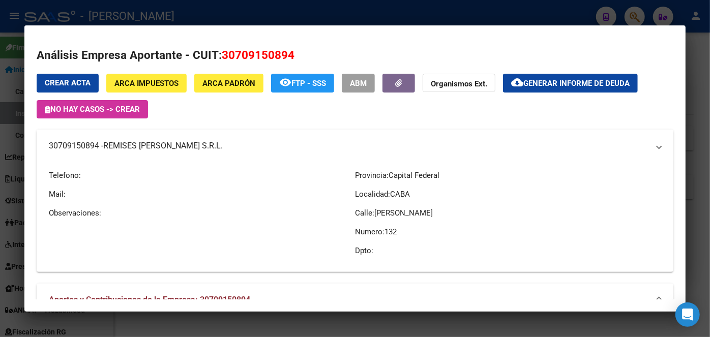
click at [151, 142] on span "REMISES [PERSON_NAME] S.R.L." at bounding box center [163, 146] width 120 height 12
click at [179, 13] on div at bounding box center [355, 168] width 710 height 337
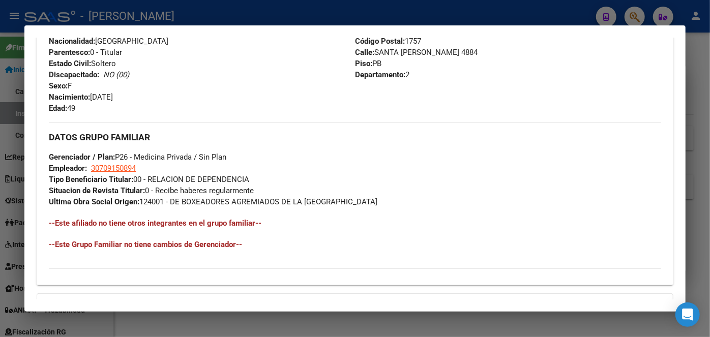
click at [148, 16] on div at bounding box center [355, 168] width 710 height 337
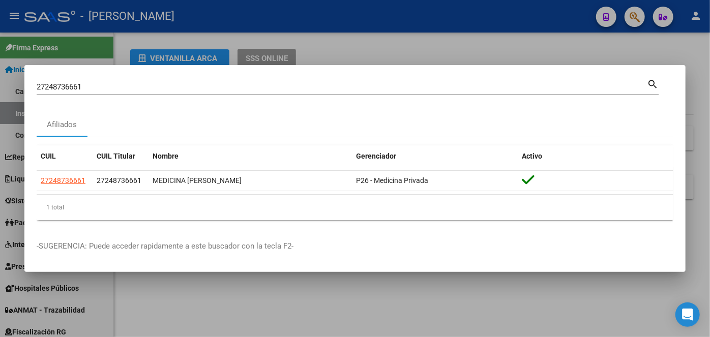
click at [124, 83] on input "27248736661" at bounding box center [342, 86] width 611 height 9
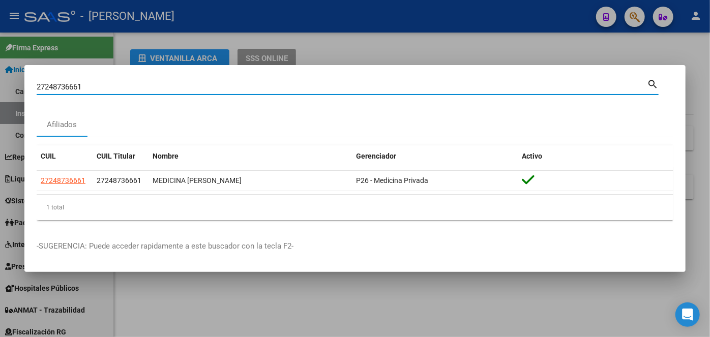
click at [124, 83] on input "27248736661" at bounding box center [342, 86] width 611 height 9
paste input "3949069249"
type input "23949069249"
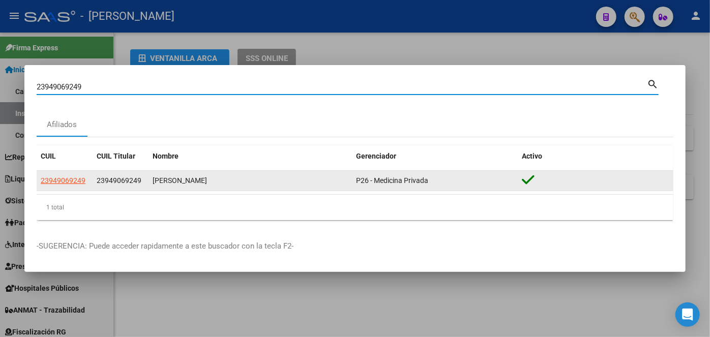
click at [68, 187] on datatable-body-cell "23949069249" at bounding box center [65, 181] width 56 height 20
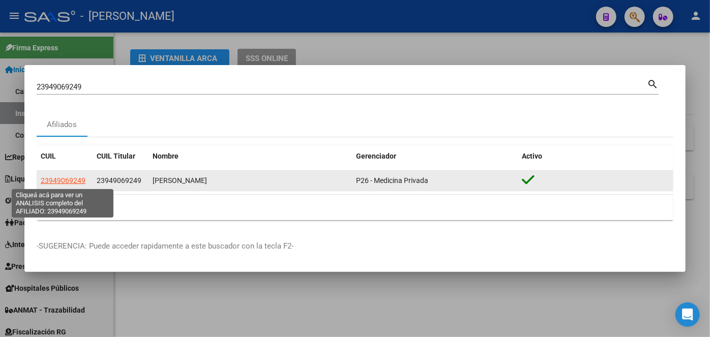
click at [68, 185] on span "23949069249" at bounding box center [63, 181] width 45 height 8
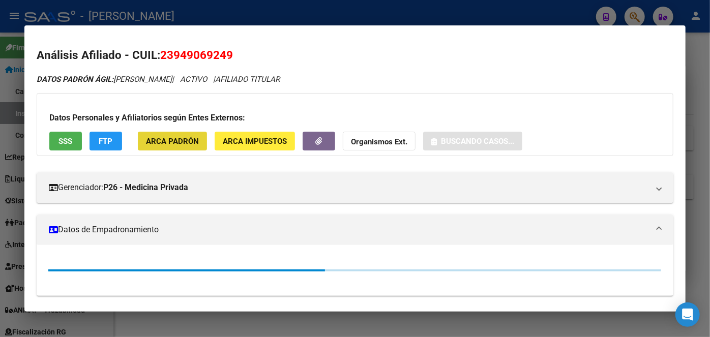
click at [182, 144] on span "ARCA Padrón" at bounding box center [172, 141] width 53 height 9
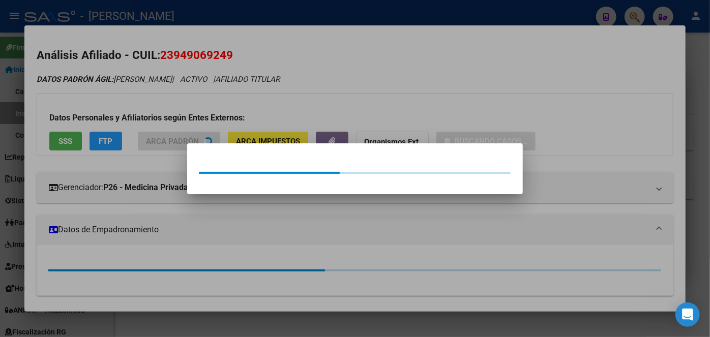
click at [179, 128] on div at bounding box center [355, 168] width 710 height 337
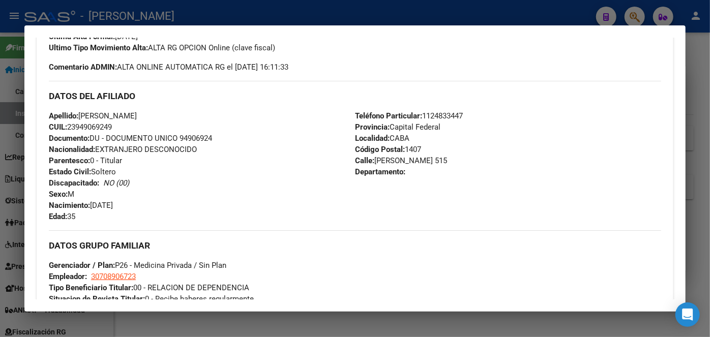
scroll to position [324, 0]
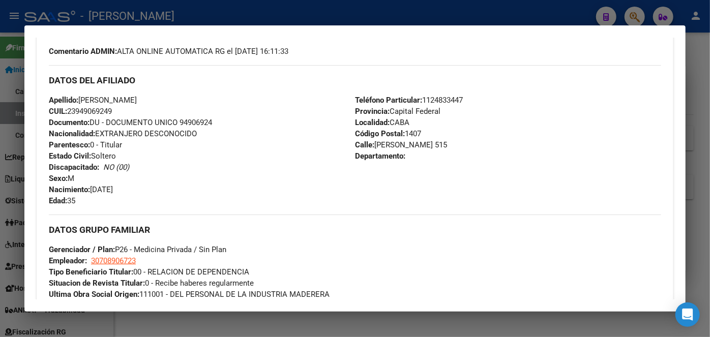
click at [204, 118] on span "Documento: DU - DOCUMENTO UNICO 94906924" at bounding box center [130, 122] width 163 height 9
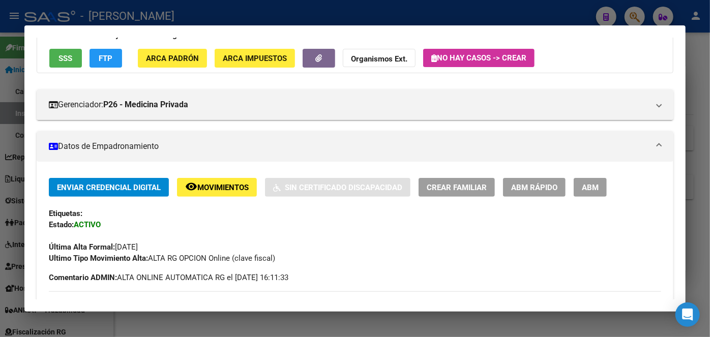
scroll to position [185, 0]
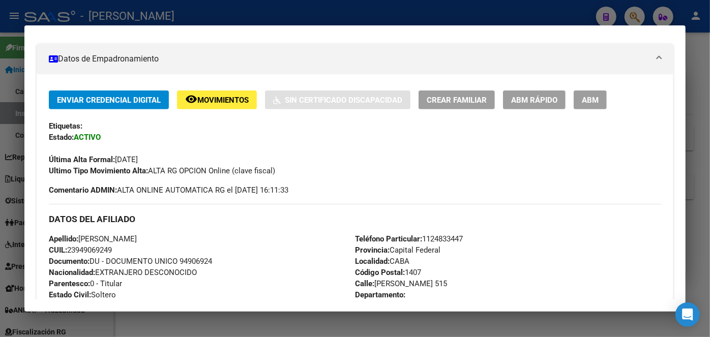
click at [450, 237] on span "Teléfono Particular: [PHONE_NUMBER]" at bounding box center [409, 239] width 108 height 9
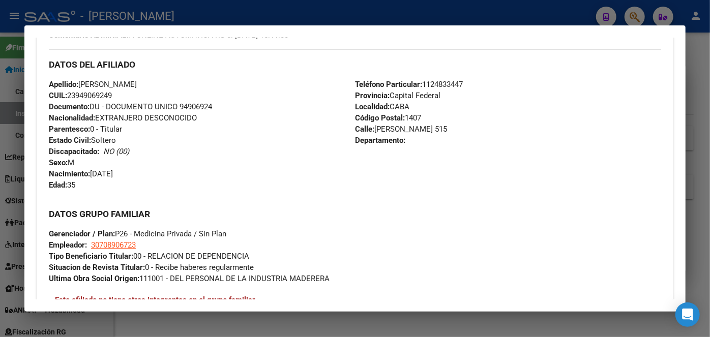
scroll to position [416, 0]
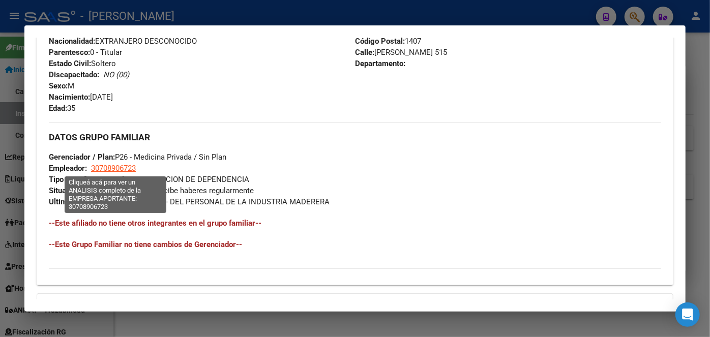
click at [133, 168] on span "30708906723" at bounding box center [113, 168] width 45 height 9
type textarea "30708906723"
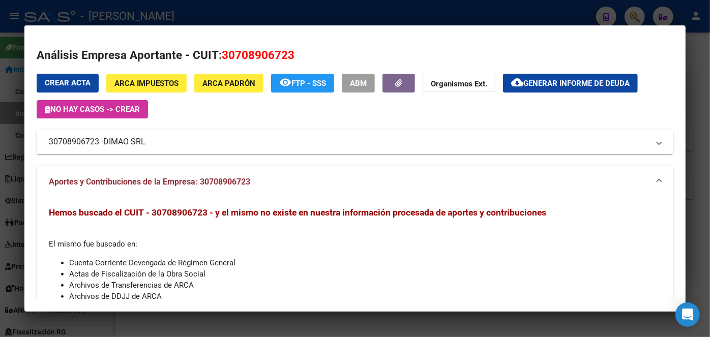
click at [122, 142] on span "DIMAO SRL" at bounding box center [124, 142] width 42 height 12
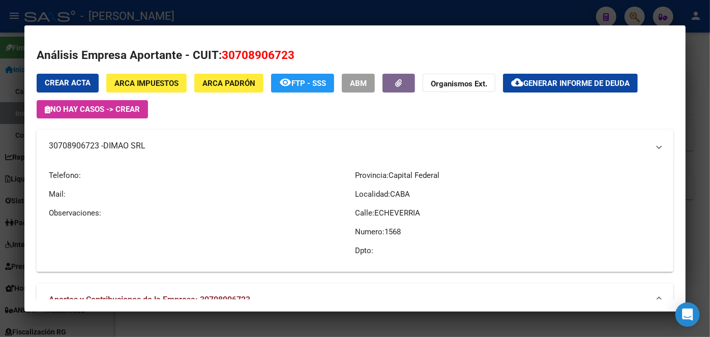
click at [122, 143] on span "DIMAO SRL" at bounding box center [124, 146] width 42 height 12
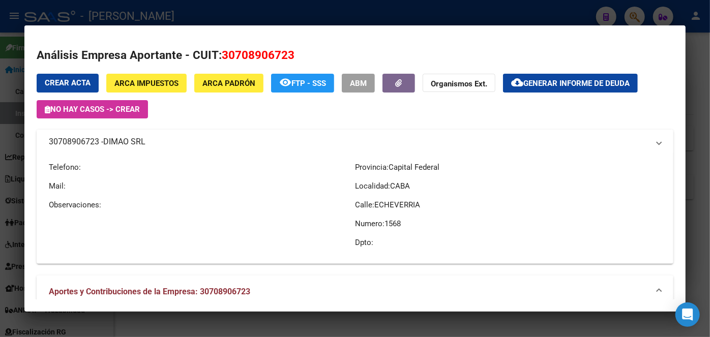
click at [122, 145] on span "DIMAO SRL" at bounding box center [124, 142] width 42 height 12
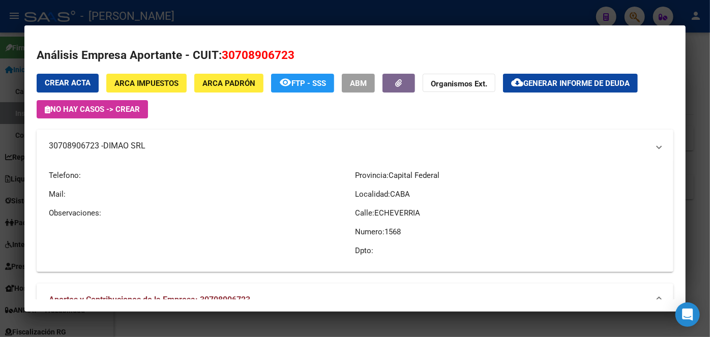
click at [122, 145] on span "DIMAO SRL" at bounding box center [124, 146] width 42 height 12
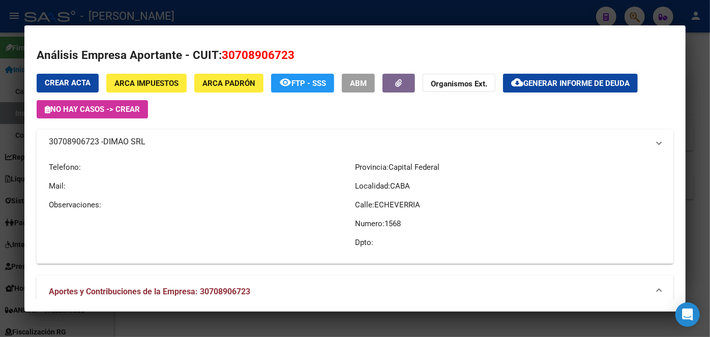
click at [122, 145] on span "DIMAO SRL" at bounding box center [124, 142] width 42 height 12
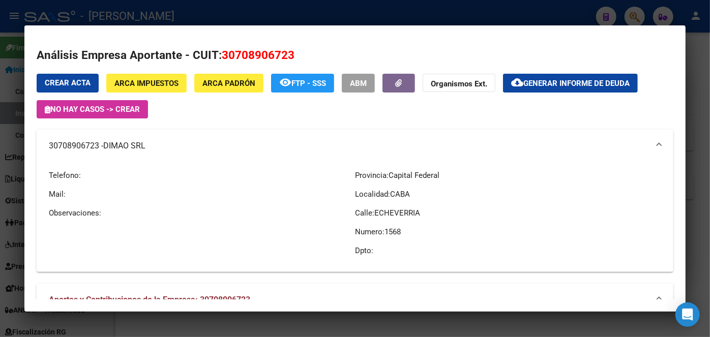
click at [150, 21] on div at bounding box center [355, 168] width 710 height 337
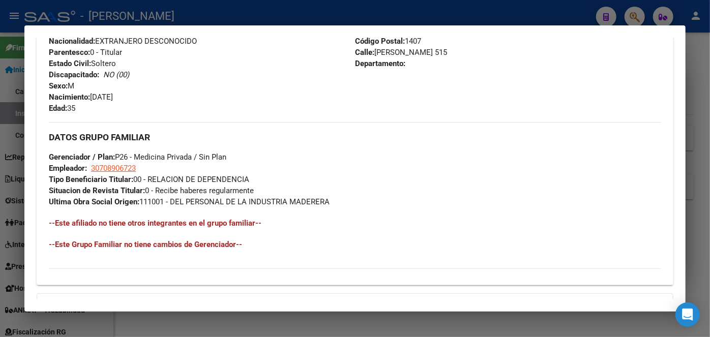
click at [135, 10] on div at bounding box center [355, 168] width 710 height 337
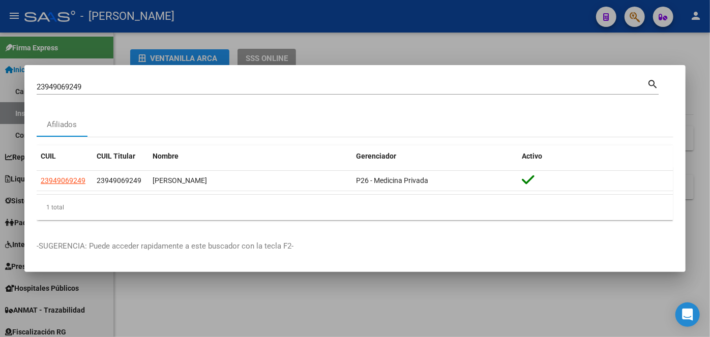
click at [113, 87] on input "23949069249" at bounding box center [342, 86] width 611 height 9
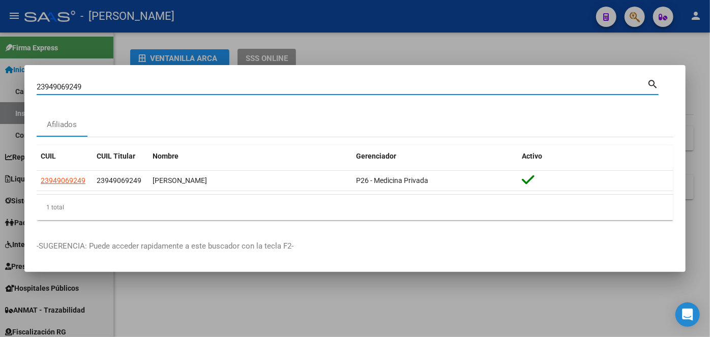
click at [113, 87] on input "23949069249" at bounding box center [342, 86] width 611 height 9
paste input "0421995126"
type input "20421995126"
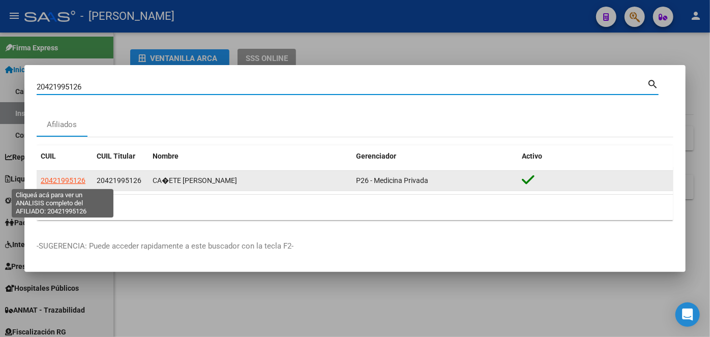
click at [64, 175] on datatable-body-cell "20421995126" at bounding box center [65, 181] width 56 height 20
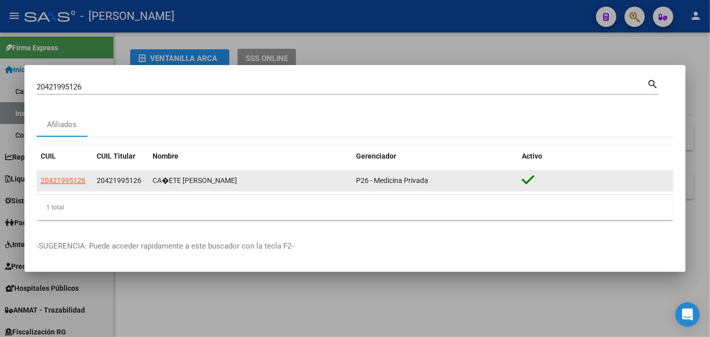
click at [64, 179] on span "20421995126" at bounding box center [63, 181] width 45 height 8
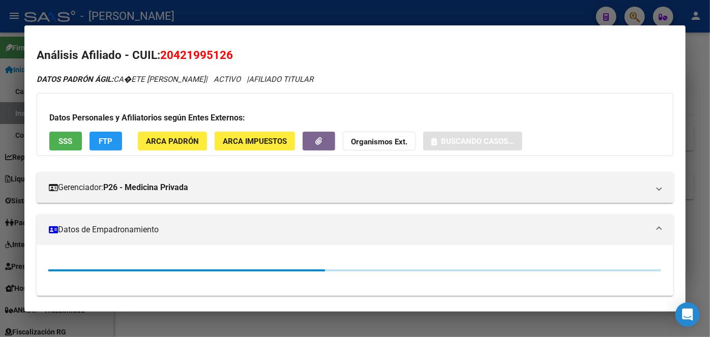
click at [174, 157] on div "DATOS PADRÓN ÁGIL: CA�ETE [PERSON_NAME] | ACTIVO | AFILIADO TITULAR Datos Perso…" at bounding box center [355, 259] width 637 height 371
click at [173, 146] on span "ARCA Padrón" at bounding box center [172, 141] width 53 height 9
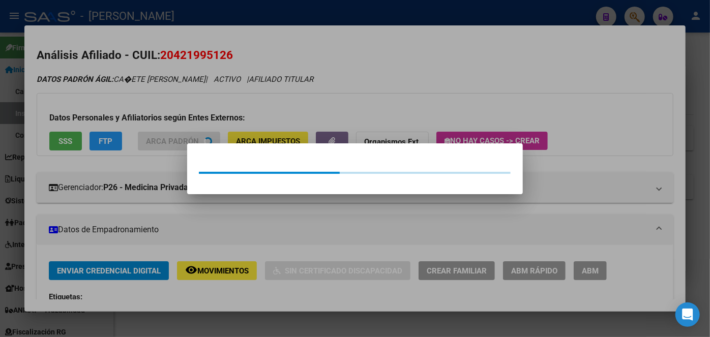
click at [169, 124] on div at bounding box center [355, 168] width 710 height 337
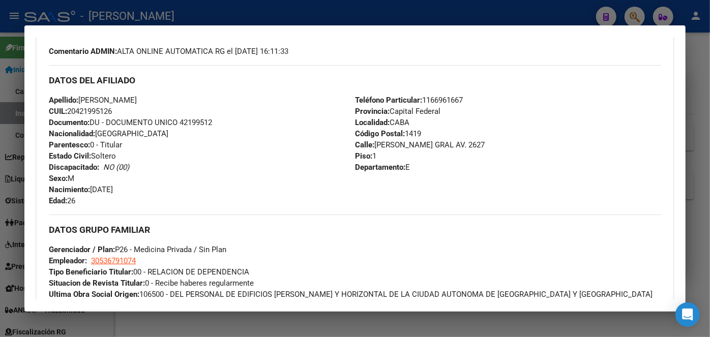
scroll to position [370, 0]
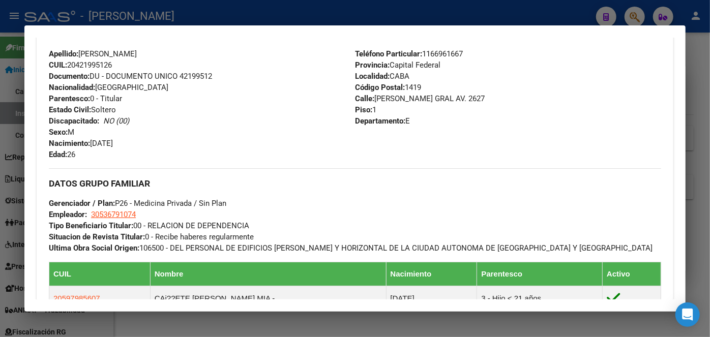
drag, startPoint x: 216, startPoint y: 77, endPoint x: 205, endPoint y: 77, distance: 11.2
click at [213, 77] on div "Apellido: [PERSON_NAME] CUIL: 20421995126 Documento: DU - DOCUMENTO UNICO 42199…" at bounding box center [202, 104] width 306 height 112
click at [205, 77] on span "Documento: DU - DOCUMENTO UNICO 42199512" at bounding box center [130, 76] width 163 height 9
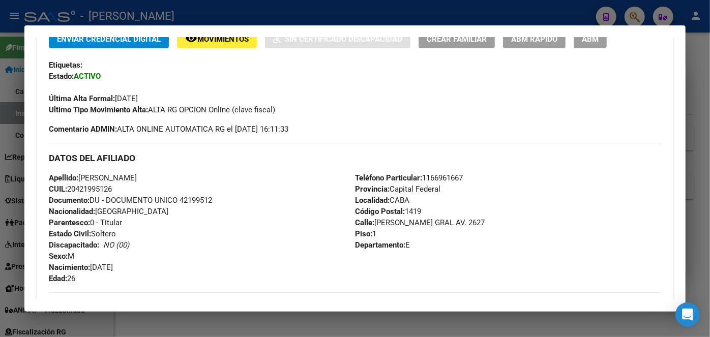
scroll to position [277, 0]
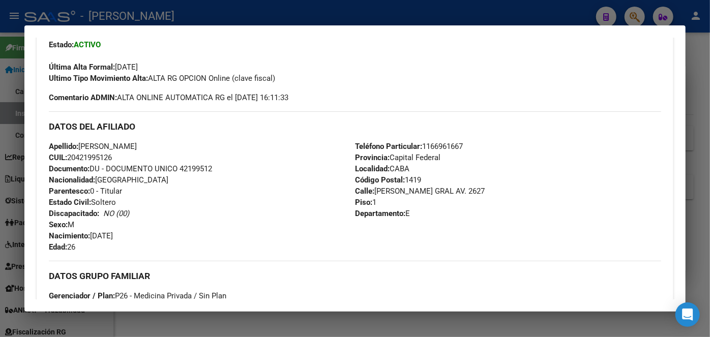
click at [453, 146] on span "Teléfono Particular: [PHONE_NUMBER]" at bounding box center [409, 146] width 108 height 9
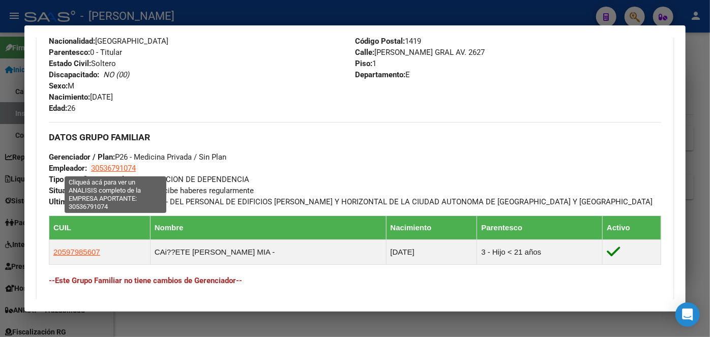
click at [125, 167] on span "30536791074" at bounding box center [113, 168] width 45 height 9
type textarea "30536791074"
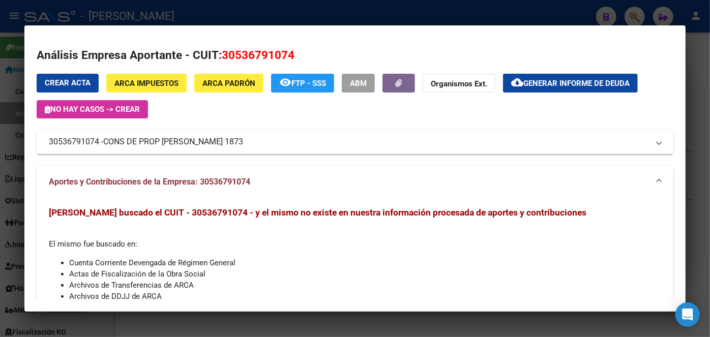
click at [151, 139] on span "CONS DE PROP [PERSON_NAME] 1873" at bounding box center [173, 142] width 140 height 12
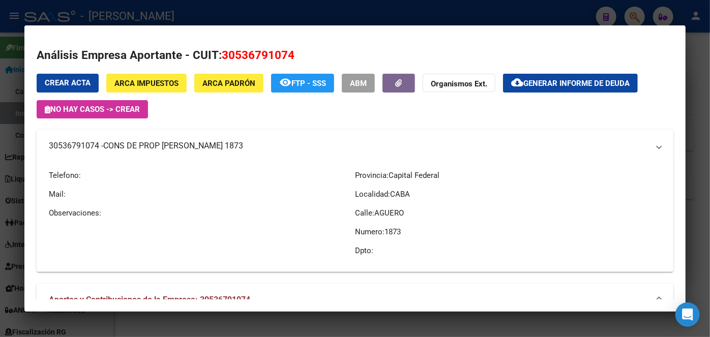
click at [151, 139] on mat-expansion-panel-header "30536791074 - CONS DE PROP [PERSON_NAME] 1873" at bounding box center [355, 146] width 637 height 33
click at [151, 140] on span "CONS DE PROP [PERSON_NAME] 1873" at bounding box center [173, 146] width 140 height 12
click at [164, 7] on div at bounding box center [355, 168] width 710 height 337
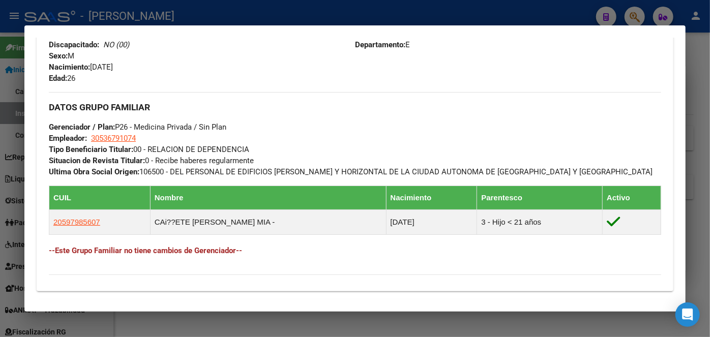
scroll to position [463, 0]
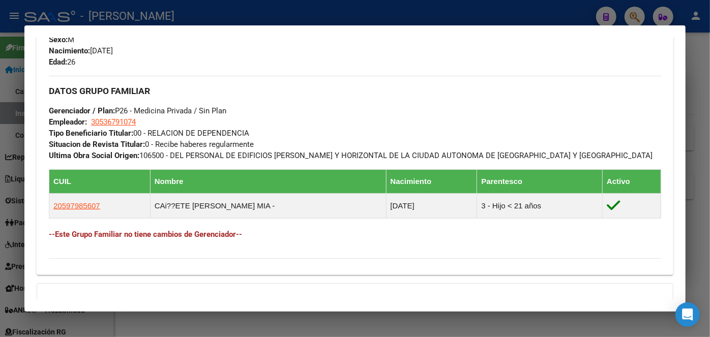
click at [176, 10] on div at bounding box center [355, 168] width 710 height 337
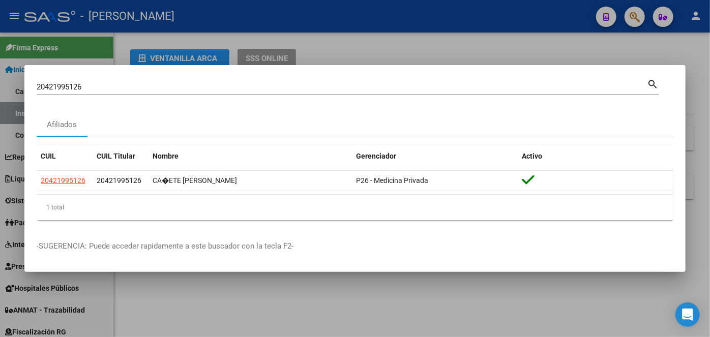
click at [114, 87] on input "20421995126" at bounding box center [342, 86] width 611 height 9
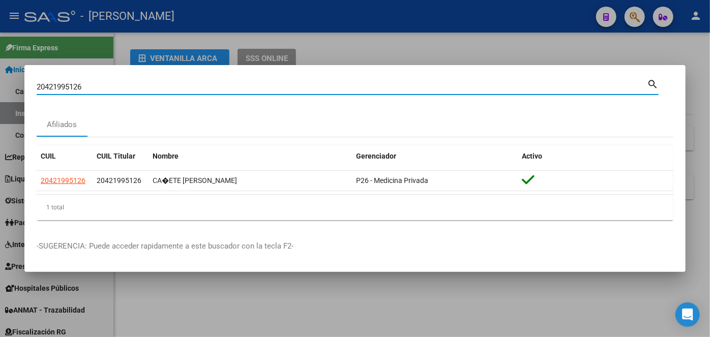
click at [114, 87] on input "20421995126" at bounding box center [342, 86] width 611 height 9
paste input "66494705"
type input "20466494705"
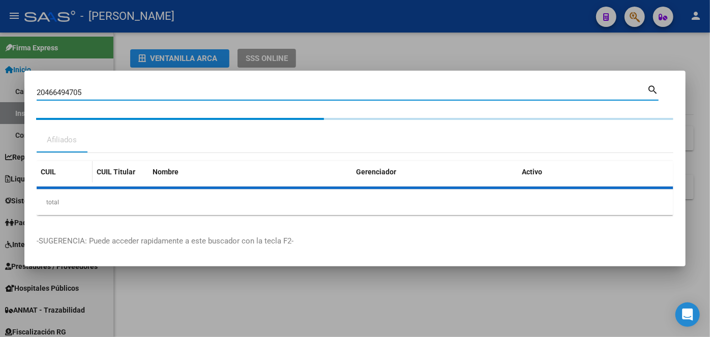
click at [73, 182] on datatable-header-cell "CUIL" at bounding box center [65, 172] width 56 height 22
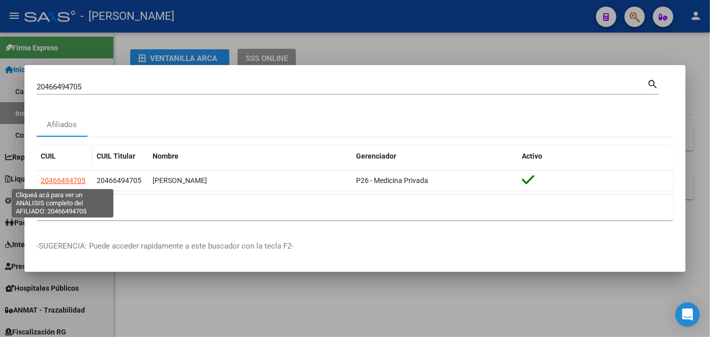
click at [73, 182] on div "CUIL CUIL Titular Nombre Gerenciador Activo 20466494705 20466494705 [PERSON_NAM…" at bounding box center [355, 183] width 637 height 75
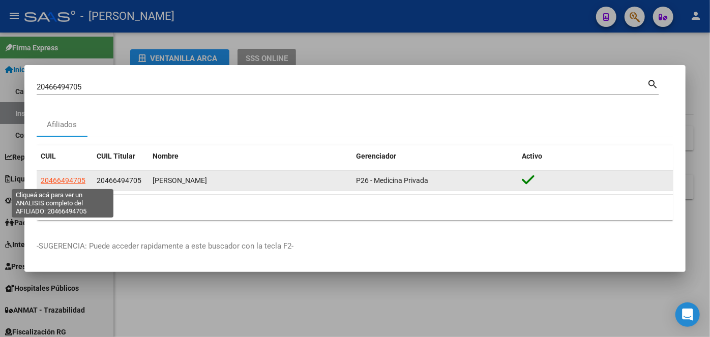
click at [76, 181] on span "20466494705" at bounding box center [63, 181] width 45 height 8
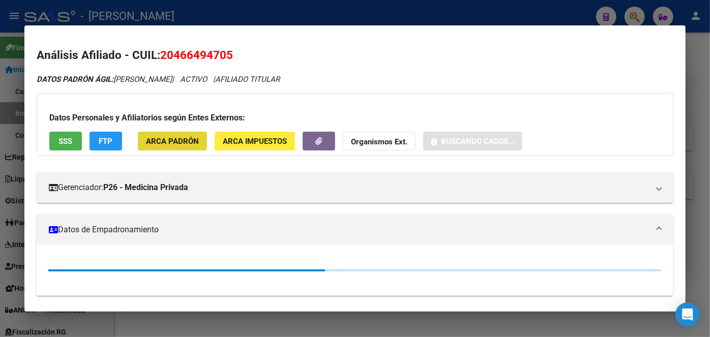
click at [160, 136] on span "ARCA Padrón" at bounding box center [172, 140] width 53 height 9
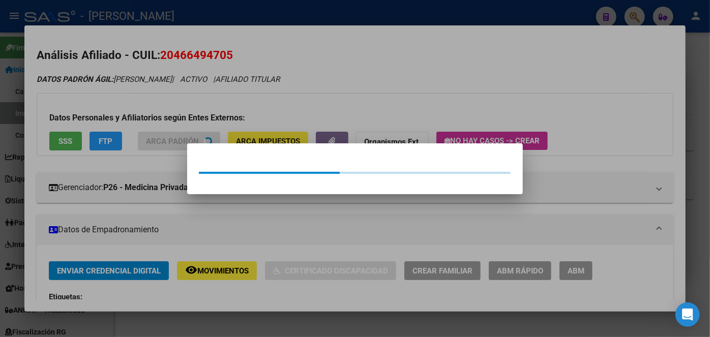
click at [162, 113] on div at bounding box center [355, 168] width 710 height 337
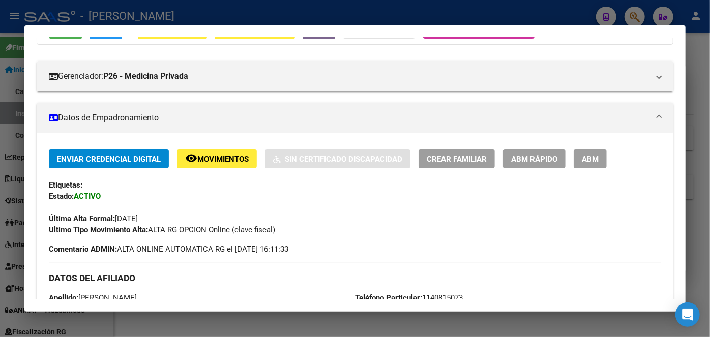
scroll to position [231, 0]
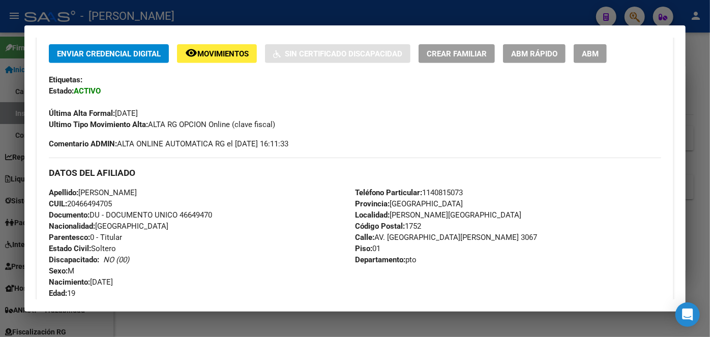
click at [207, 211] on span "Documento: DU - DOCUMENTO UNICO 46649470" at bounding box center [130, 215] width 163 height 9
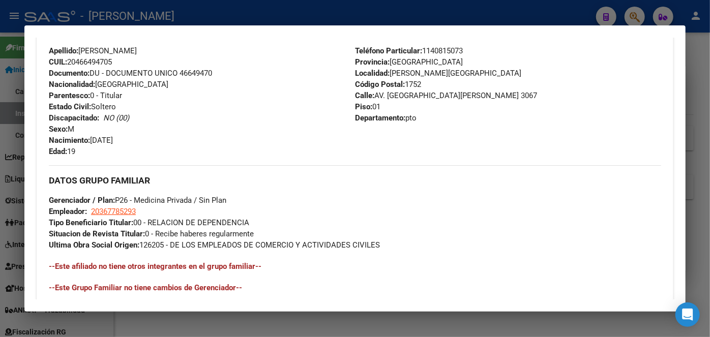
scroll to position [324, 0]
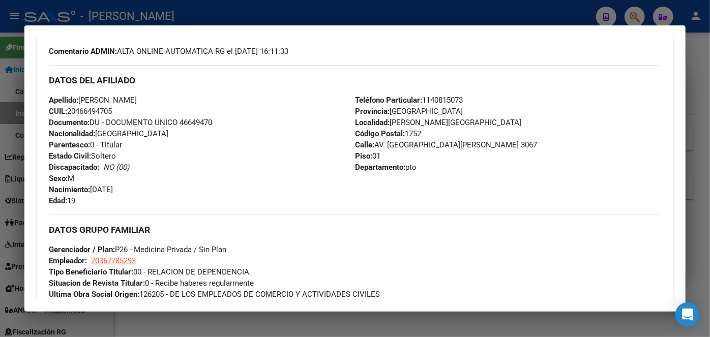
click at [459, 96] on span "Teléfono Particular: [PHONE_NUMBER]" at bounding box center [409, 100] width 108 height 9
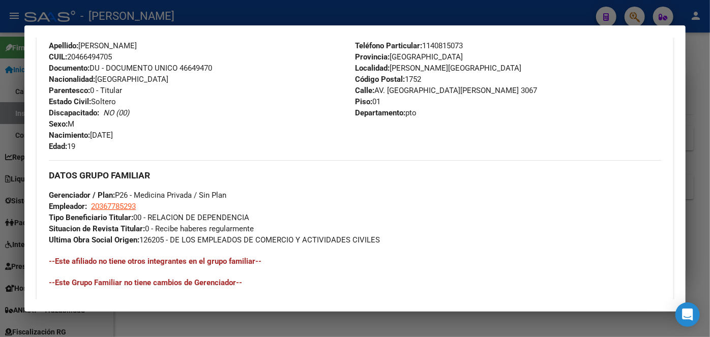
scroll to position [463, 0]
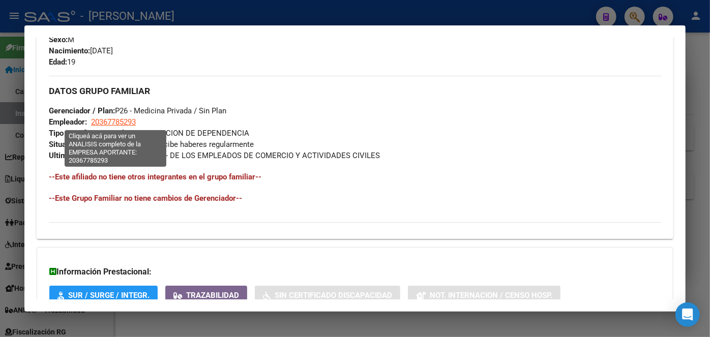
click at [128, 121] on span "20367785293" at bounding box center [113, 122] width 45 height 9
type textarea "20367785293"
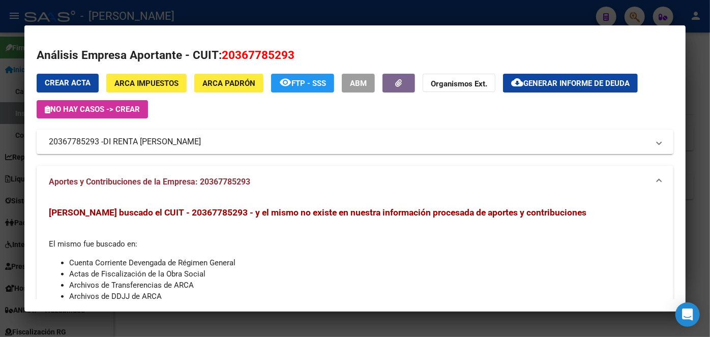
click at [139, 140] on span "DI RENTA [PERSON_NAME]" at bounding box center [152, 142] width 98 height 12
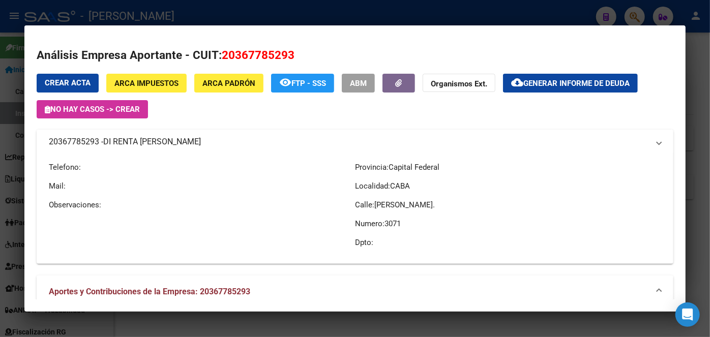
click at [139, 140] on span "DI RENTA [PERSON_NAME]" at bounding box center [152, 142] width 98 height 12
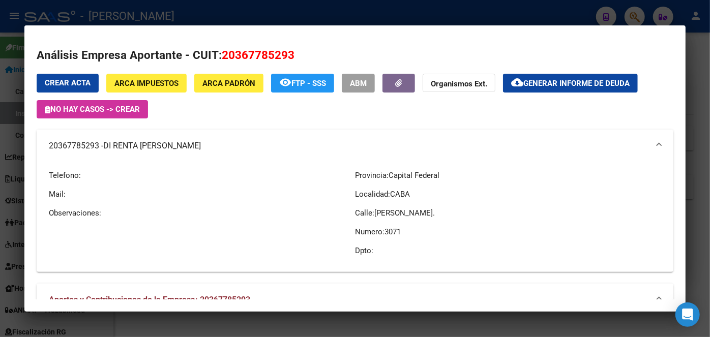
click at [174, 13] on div at bounding box center [355, 168] width 710 height 337
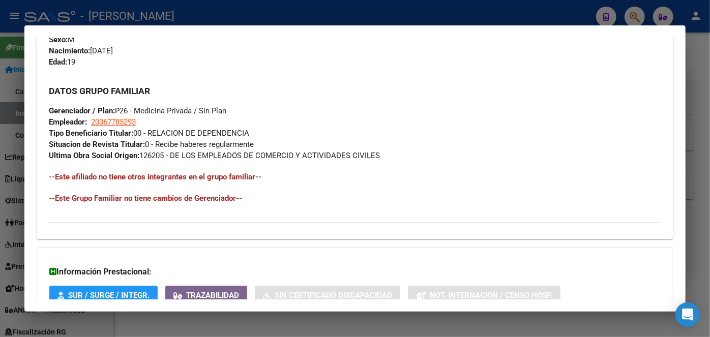
click at [142, 15] on div at bounding box center [355, 168] width 710 height 337
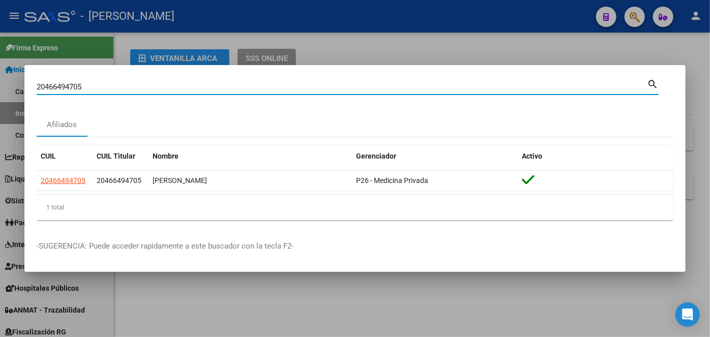
click at [125, 84] on input "20466494705" at bounding box center [342, 86] width 611 height 9
paste input "230750956"
type input "20230750956"
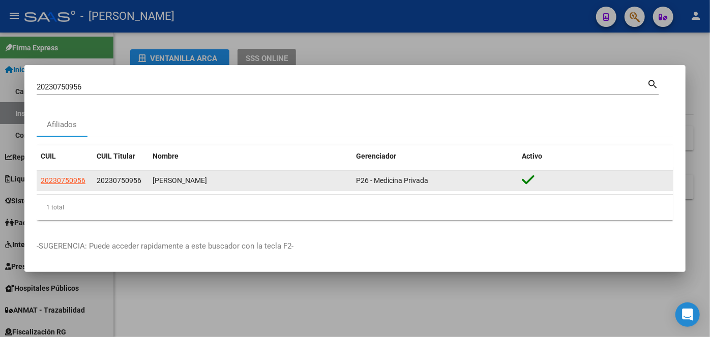
click at [74, 176] on app-link-go-to "20230750956" at bounding box center [63, 181] width 45 height 12
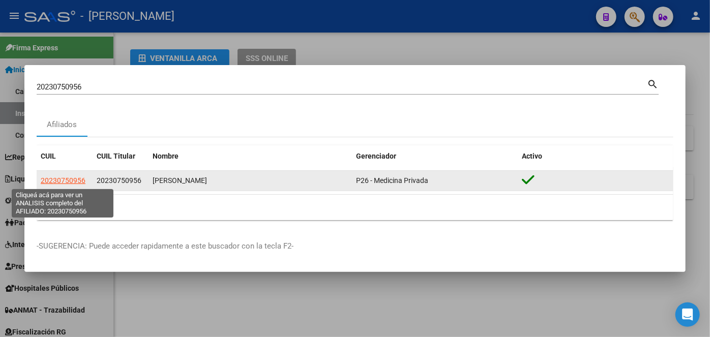
click at [74, 179] on span "20230750956" at bounding box center [63, 181] width 45 height 8
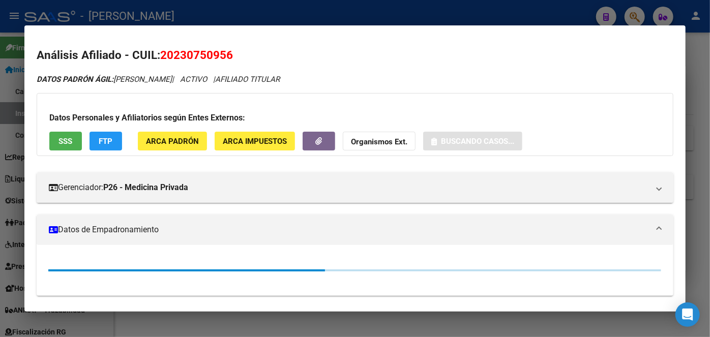
click at [193, 130] on div "Datos Personales y Afiliatorios según Entes Externos: SSS FTP ARCA Padrón ARCA …" at bounding box center [355, 124] width 637 height 63
click at [193, 134] on button "ARCA Padrón" at bounding box center [172, 141] width 69 height 19
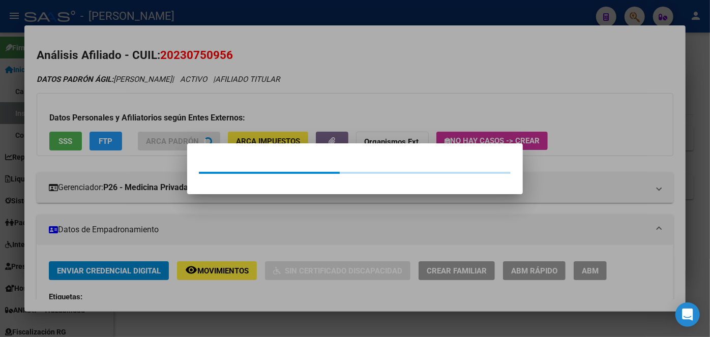
click at [194, 91] on div at bounding box center [355, 168] width 710 height 337
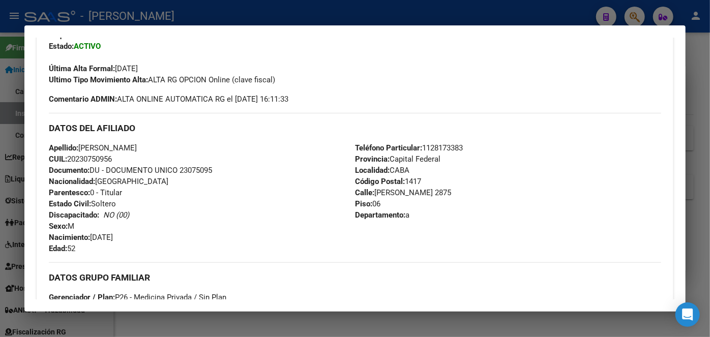
scroll to position [277, 0]
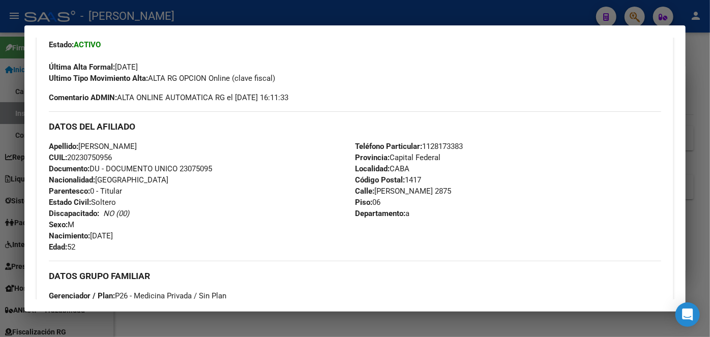
click at [194, 173] on span "Documento: DU - DOCUMENTO UNICO 23075095" at bounding box center [130, 168] width 163 height 9
drag, startPoint x: 142, startPoint y: 146, endPoint x: 186, endPoint y: 145, distance: 43.3
click at [186, 145] on div "Apellido: [PERSON_NAME] CUIL: 20230750956 Documento: DU - DOCUMENTO UNICO 23075…" at bounding box center [202, 197] width 306 height 112
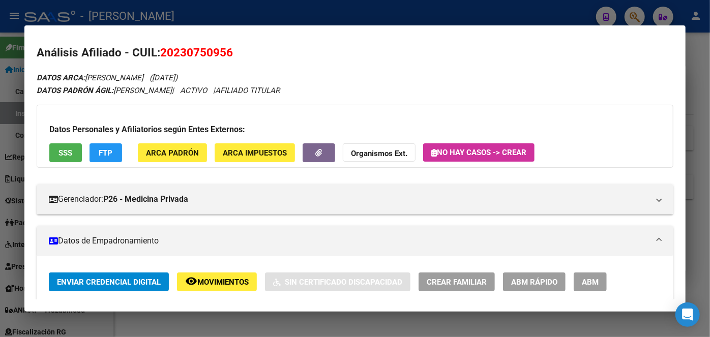
scroll to position [0, 0]
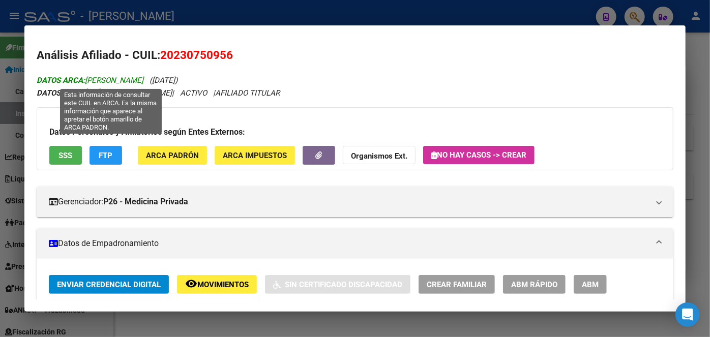
drag, startPoint x: 129, startPoint y: 78, endPoint x: 140, endPoint y: 78, distance: 11.7
click at [140, 78] on span "DATOS ARCA: [PERSON_NAME]" at bounding box center [90, 80] width 107 height 9
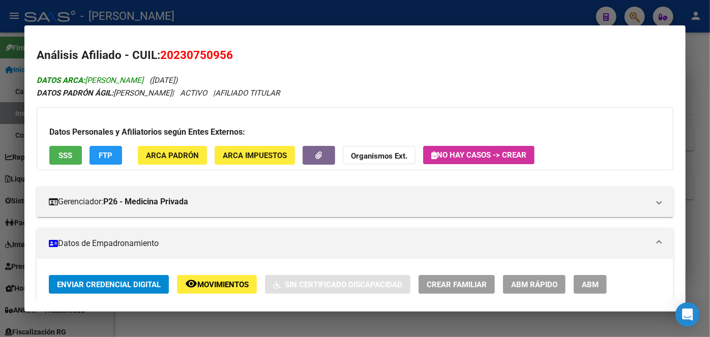
click at [140, 78] on span "DATOS ARCA: [PERSON_NAME]" at bounding box center [90, 80] width 107 height 9
drag, startPoint x: 126, startPoint y: 79, endPoint x: 182, endPoint y: 81, distance: 56.0
click at [144, 81] on span "DATOS ARCA: [PERSON_NAME]" at bounding box center [90, 80] width 107 height 9
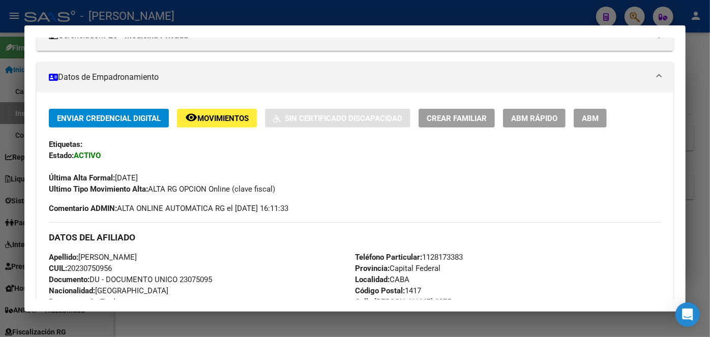
scroll to position [277, 0]
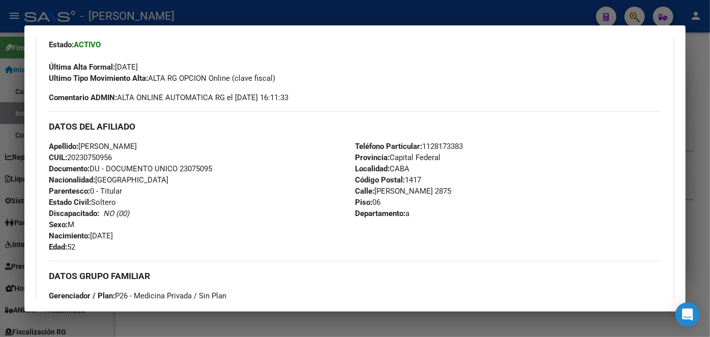
click at [440, 146] on span "Teléfono Particular: [PHONE_NUMBER]" at bounding box center [409, 146] width 108 height 9
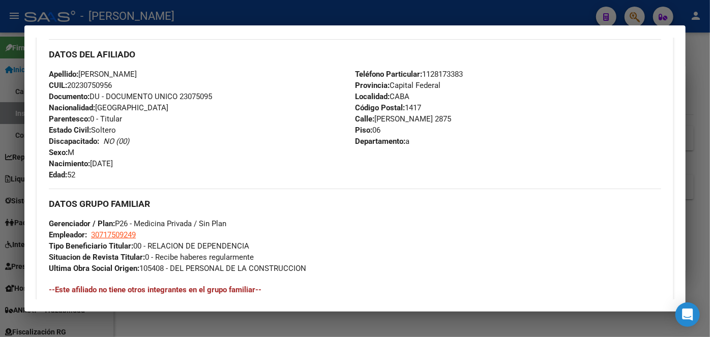
scroll to position [463, 0]
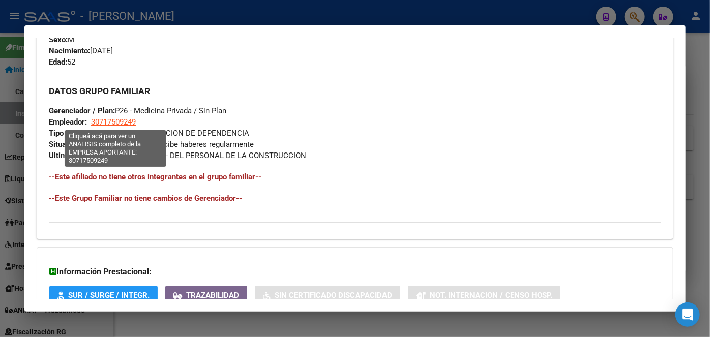
click at [121, 122] on span "30717509249" at bounding box center [113, 122] width 45 height 9
type textarea "30717509249"
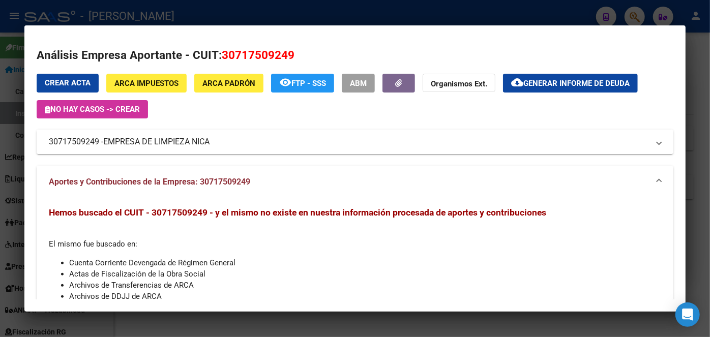
click at [182, 146] on span "EMPRESA DE LIMPIEZA NICA" at bounding box center [156, 142] width 106 height 12
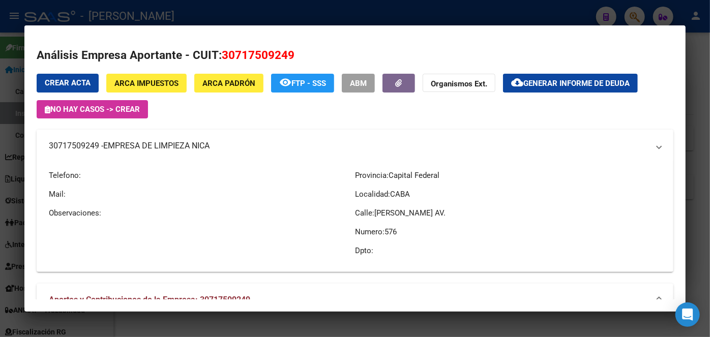
click at [182, 146] on span "EMPRESA DE LIMPIEZA NICA" at bounding box center [156, 146] width 106 height 12
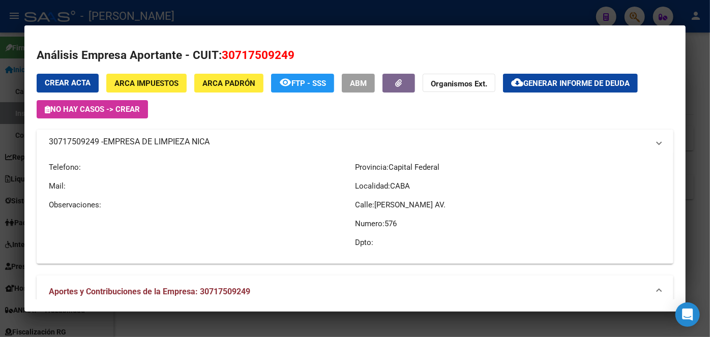
click at [182, 146] on span "EMPRESA DE LIMPIEZA NICA" at bounding box center [156, 142] width 106 height 12
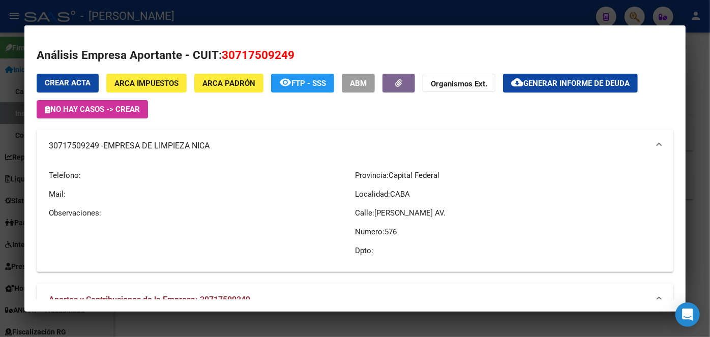
click at [128, 11] on div at bounding box center [355, 168] width 710 height 337
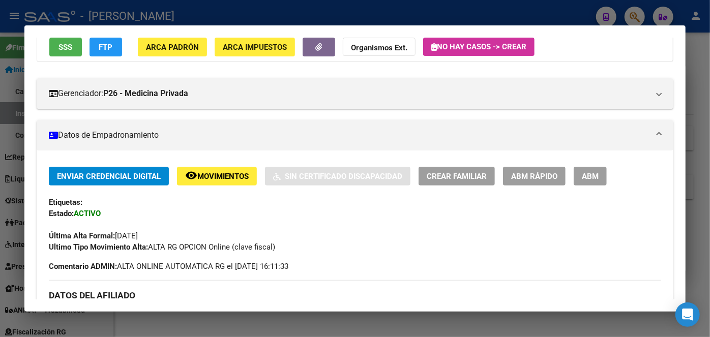
scroll to position [92, 0]
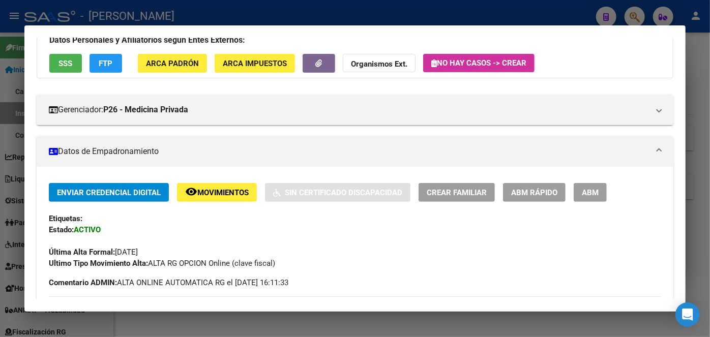
click at [152, 17] on div at bounding box center [355, 168] width 710 height 337
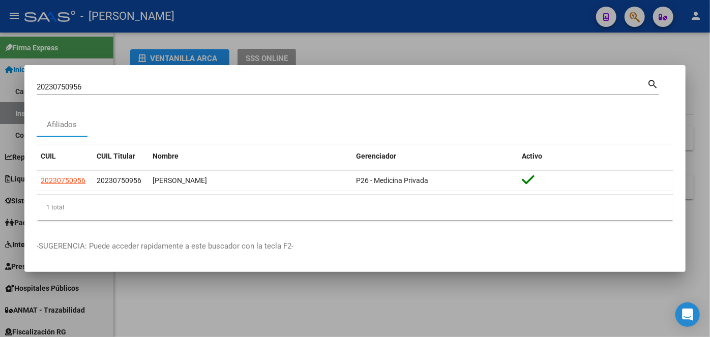
click at [149, 84] on input "20230750956" at bounding box center [342, 86] width 611 height 9
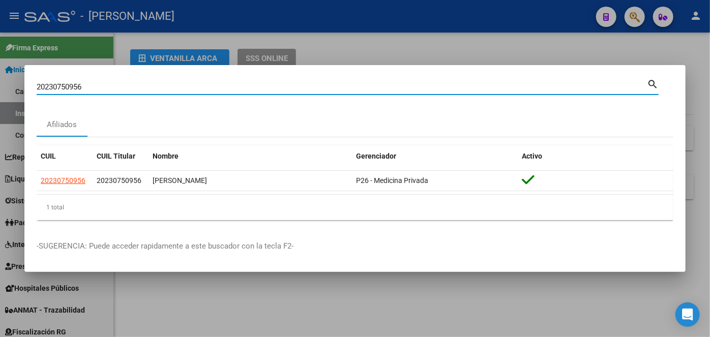
click at [149, 84] on input "20230750956" at bounding box center [342, 86] width 611 height 9
paste input "7253315755"
type input "27253315755"
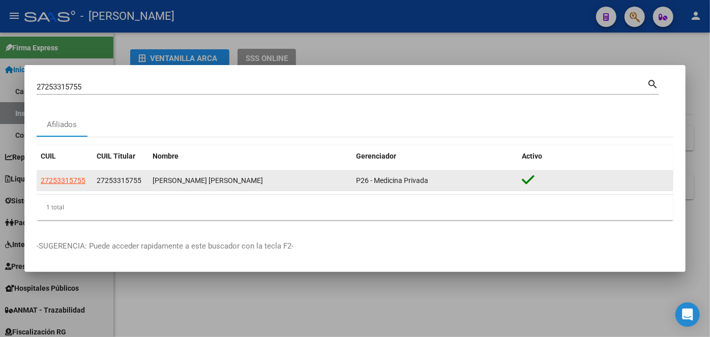
drag, startPoint x: 61, startPoint y: 174, endPoint x: 61, endPoint y: 183, distance: 9.2
click at [61, 175] on datatable-body-cell "27253315755" at bounding box center [65, 181] width 56 height 20
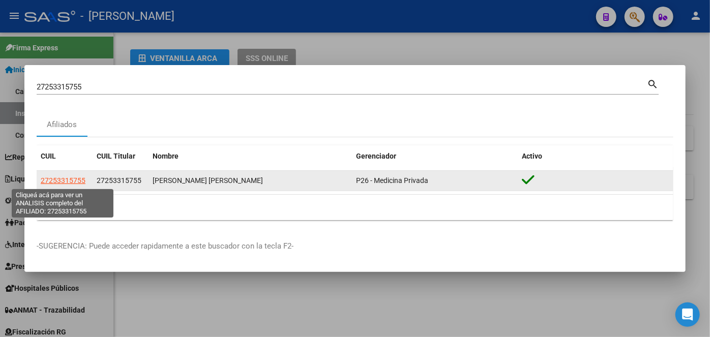
click at [61, 183] on span "27253315755" at bounding box center [63, 181] width 45 height 8
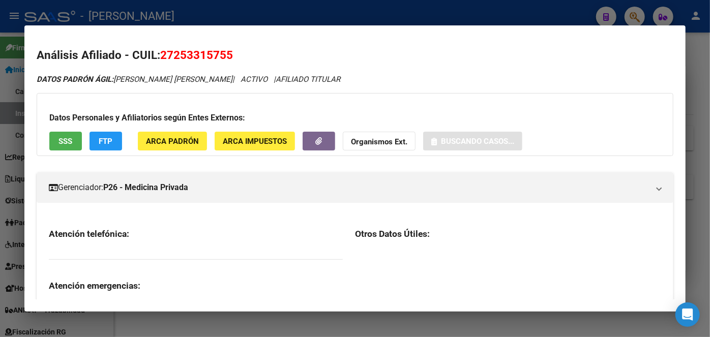
click at [174, 150] on button "ARCA Padrón" at bounding box center [172, 141] width 69 height 19
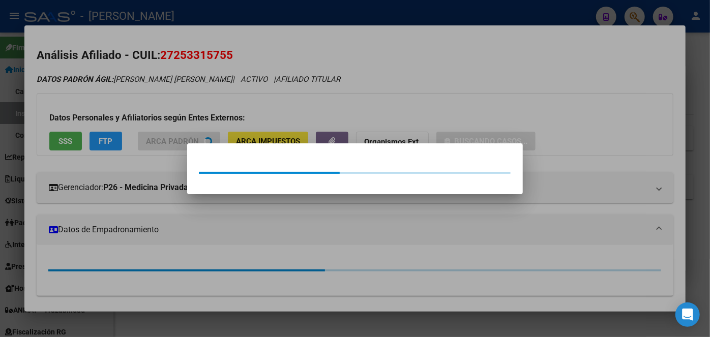
click at [176, 136] on div at bounding box center [355, 168] width 710 height 337
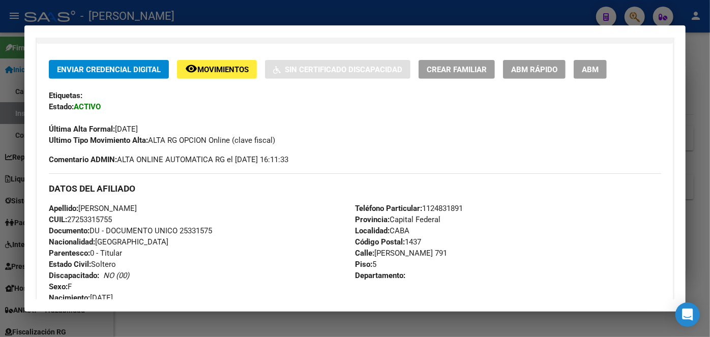
scroll to position [231, 0]
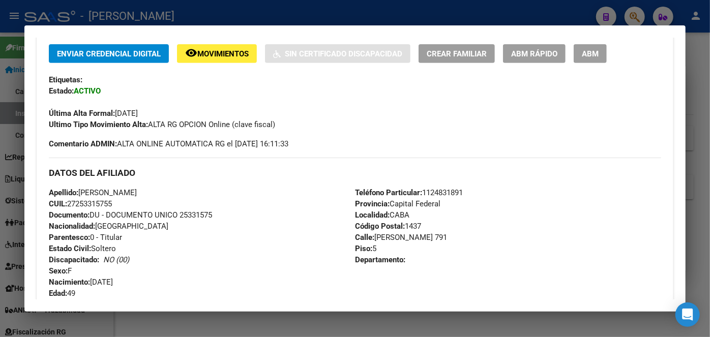
click at [196, 220] on div "Apellido: [PERSON_NAME]: 27253315755 Documento: DU - DOCUMENTO UNICO 25331575 N…" at bounding box center [202, 243] width 306 height 112
click at [198, 218] on span "Documento: DU - DOCUMENTO UNICO 25331575" at bounding box center [130, 215] width 163 height 9
drag, startPoint x: 82, startPoint y: 191, endPoint x: 153, endPoint y: 189, distance: 70.2
click at [137, 189] on span "Apellido: [PERSON_NAME]" at bounding box center [93, 192] width 88 height 9
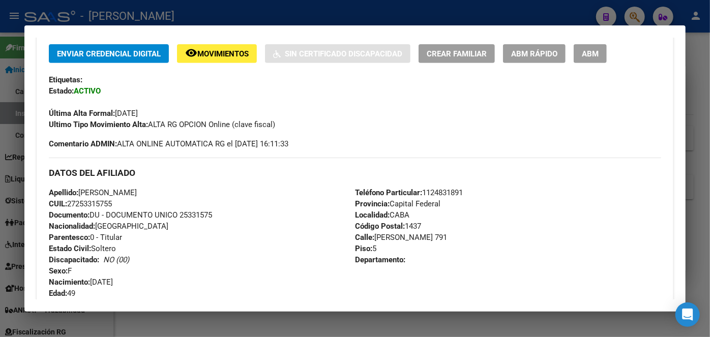
click at [459, 190] on span "Teléfono Particular: [PHONE_NUMBER]" at bounding box center [409, 192] width 108 height 9
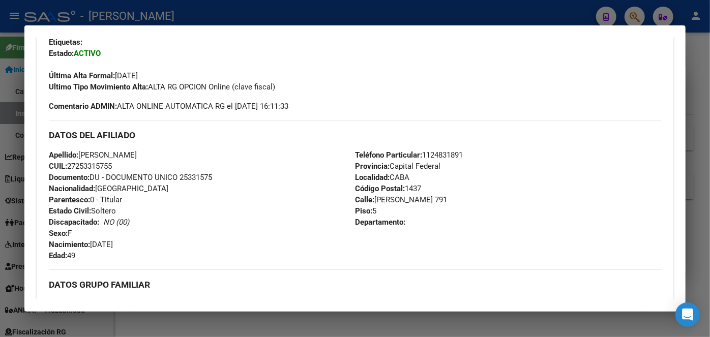
scroll to position [370, 0]
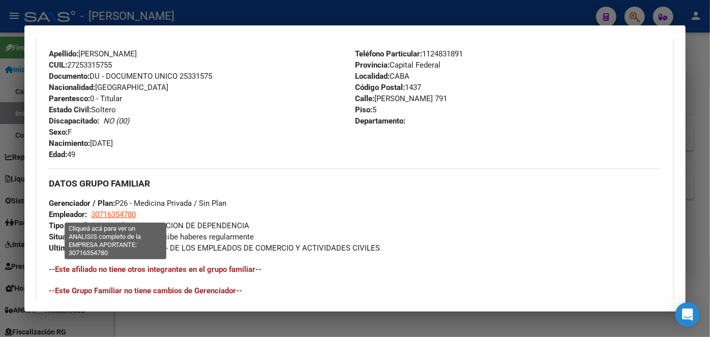
click at [114, 212] on span "30716354780" at bounding box center [113, 214] width 45 height 9
type textarea "30716354780"
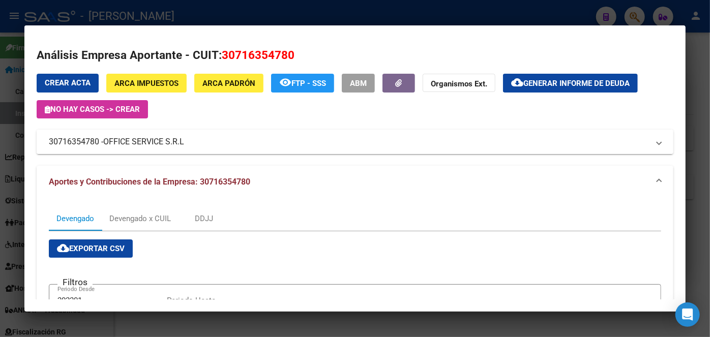
click at [149, 144] on span "OFFICE SERVICE S.R.L" at bounding box center [143, 142] width 81 height 12
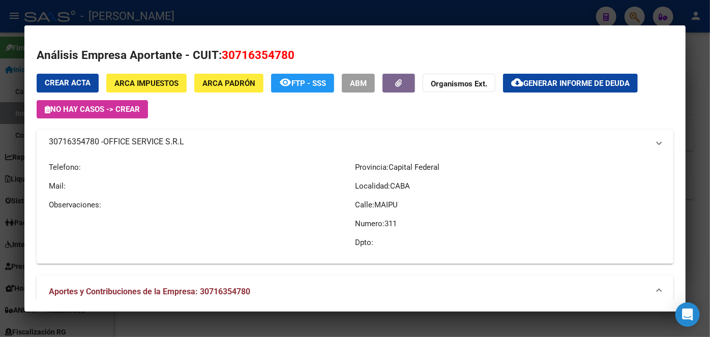
click at [149, 144] on span "OFFICE SERVICE S.R.L" at bounding box center [143, 142] width 81 height 12
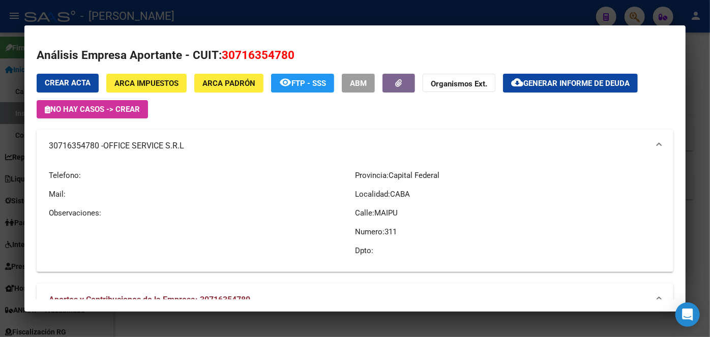
click at [173, 13] on div at bounding box center [355, 168] width 710 height 337
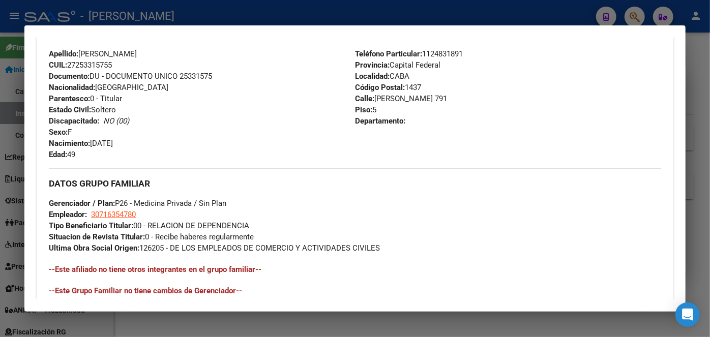
click at [155, 24] on div at bounding box center [355, 168] width 710 height 337
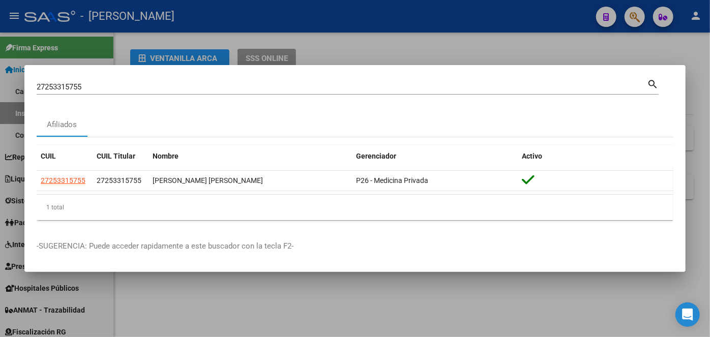
click at [122, 84] on input "27253315755" at bounding box center [342, 86] width 611 height 9
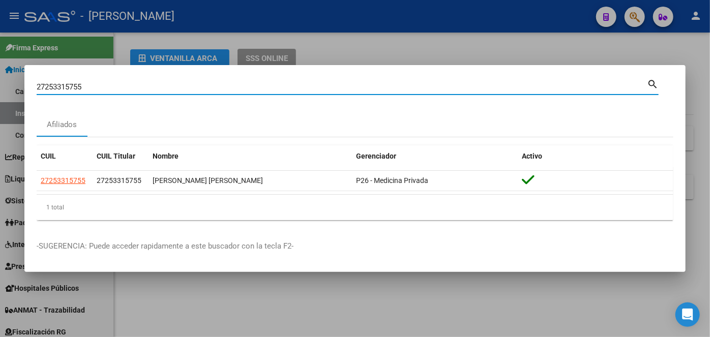
click at [122, 84] on input "27253315755" at bounding box center [342, 86] width 611 height 9
paste input "031457886"
type input "20314578865"
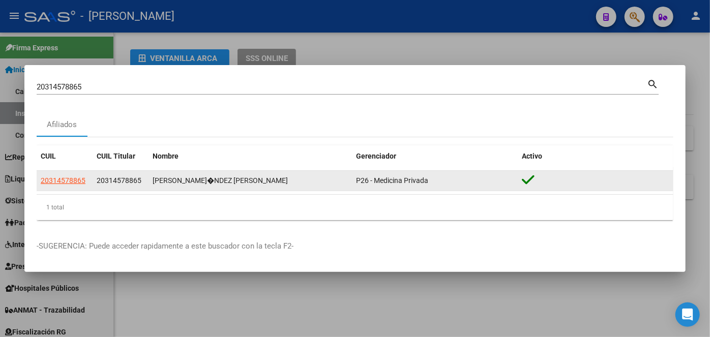
click at [48, 173] on datatable-body-cell "20314578865" at bounding box center [65, 181] width 56 height 20
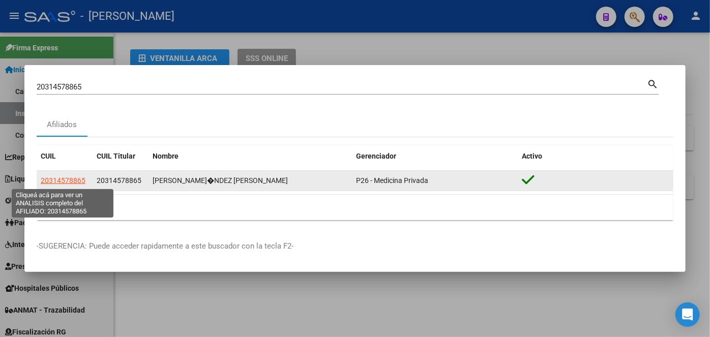
click at [53, 180] on span "20314578865" at bounding box center [63, 181] width 45 height 8
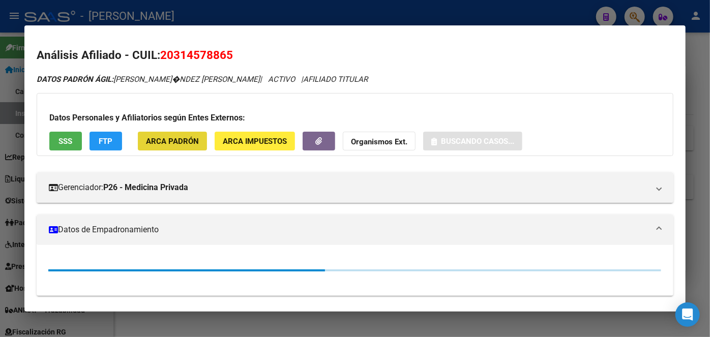
click at [206, 148] on button "ARCA Padrón" at bounding box center [172, 141] width 69 height 19
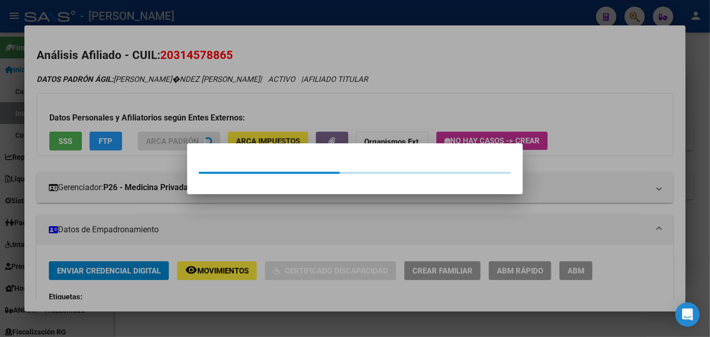
click at [192, 117] on div at bounding box center [355, 168] width 710 height 337
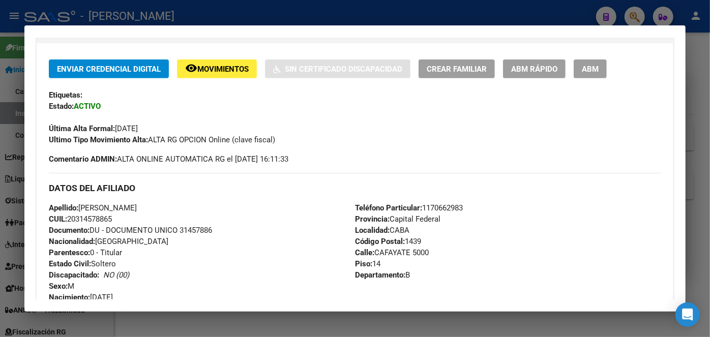
scroll to position [277, 0]
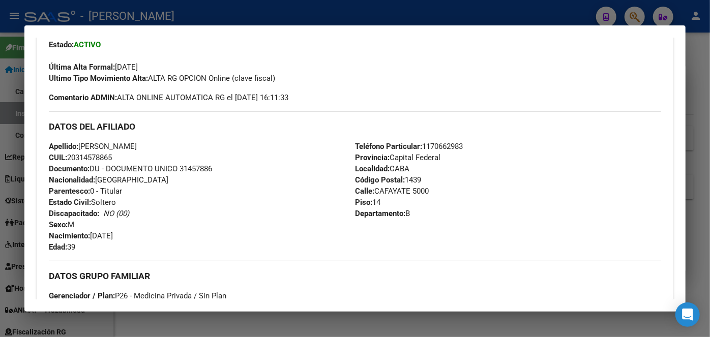
click at [193, 164] on span "Documento: DU - DOCUMENTO UNICO 31457886" at bounding box center [130, 168] width 163 height 9
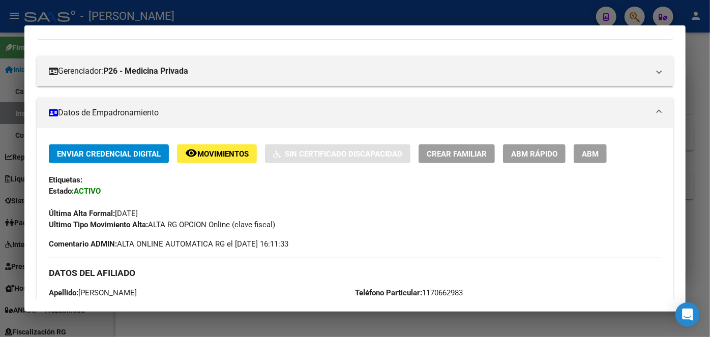
scroll to position [231, 0]
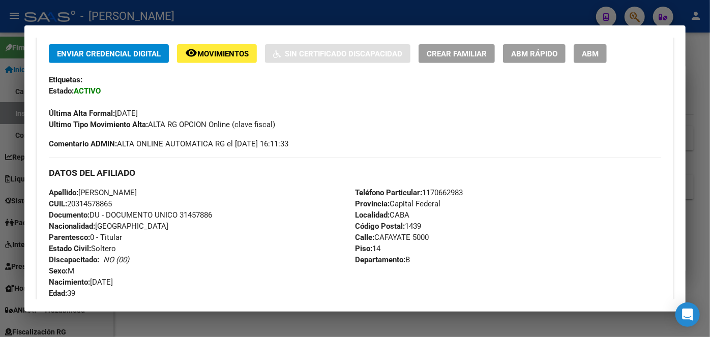
click at [458, 194] on span "Teléfono Particular: [PHONE_NUMBER]" at bounding box center [409, 192] width 108 height 9
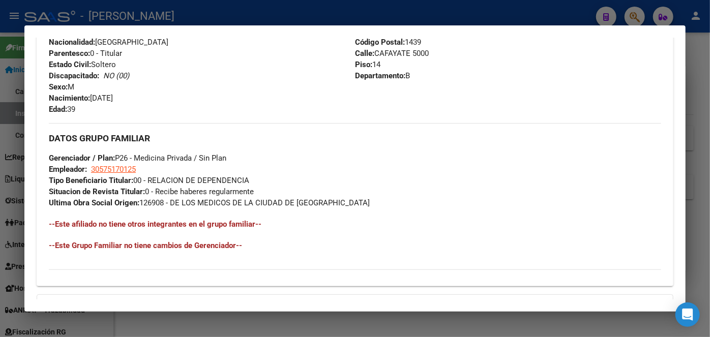
scroll to position [416, 0]
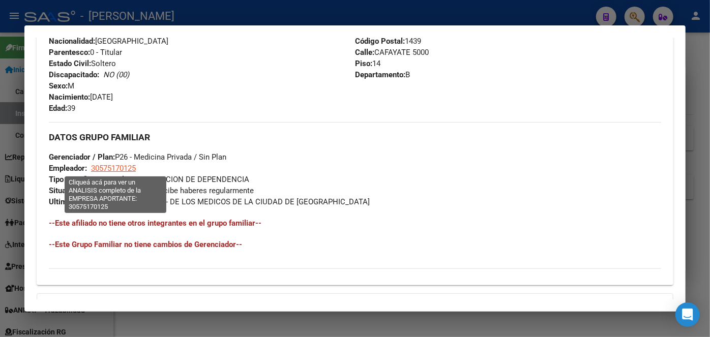
click at [107, 170] on span "30575170125" at bounding box center [113, 168] width 45 height 9
type textarea "30575170125"
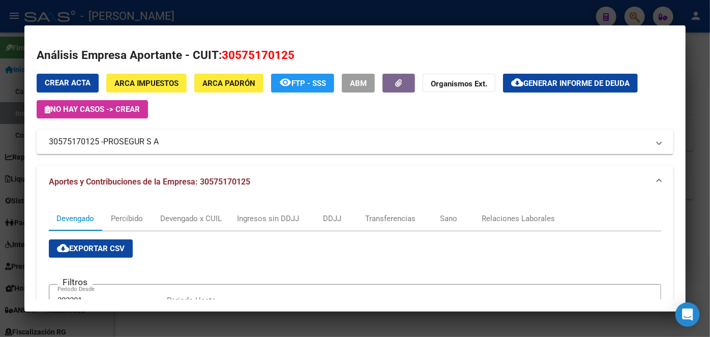
click at [156, 20] on div at bounding box center [355, 168] width 710 height 337
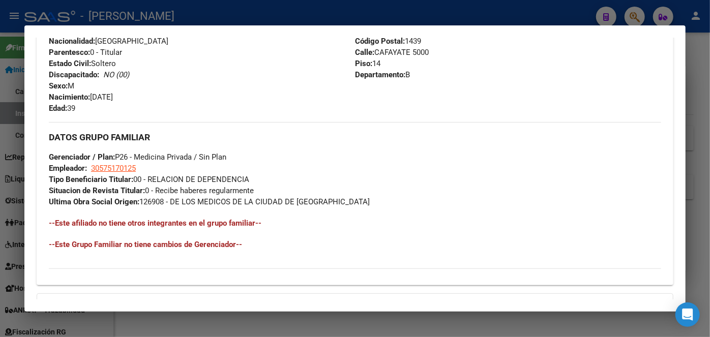
click at [135, 19] on div at bounding box center [355, 168] width 710 height 337
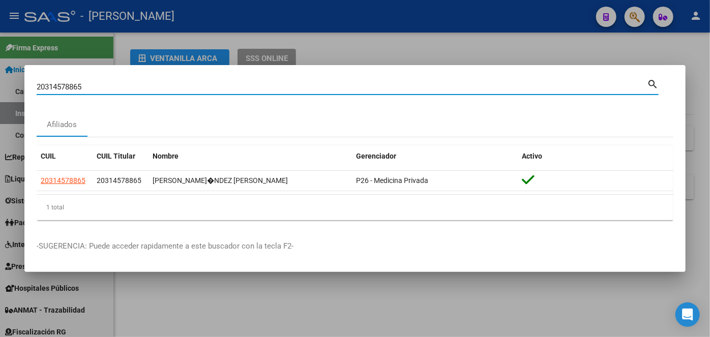
click at [118, 90] on input "20314578865" at bounding box center [342, 86] width 611 height 9
paste input "445396053"
type input "20445396053"
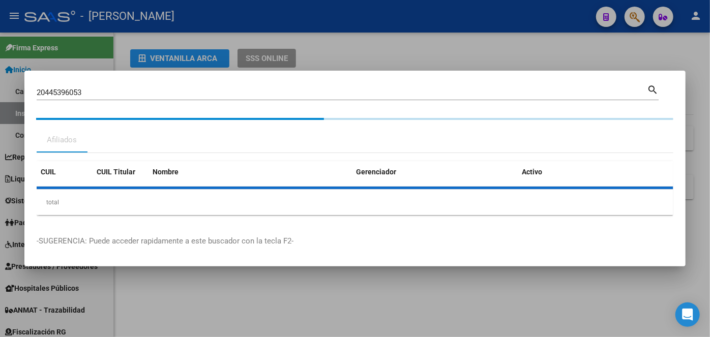
click at [75, 185] on datatable-header "CUIL CUIL Titular Nombre Gerenciador Activo" at bounding box center [355, 173] width 637 height 25
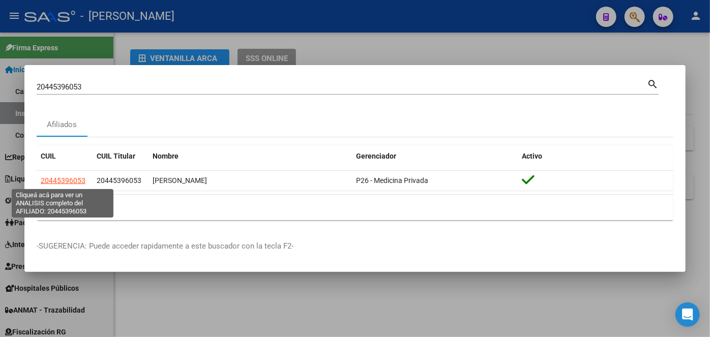
click at [75, 185] on span "20445396053" at bounding box center [63, 181] width 45 height 8
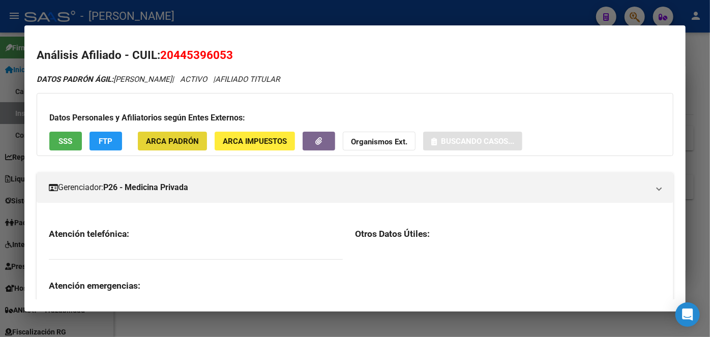
click at [198, 134] on button "ARCA Padrón" at bounding box center [172, 141] width 69 height 19
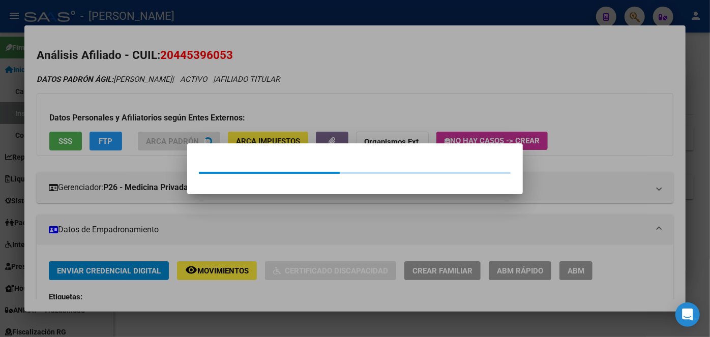
click at [190, 113] on div at bounding box center [355, 168] width 710 height 337
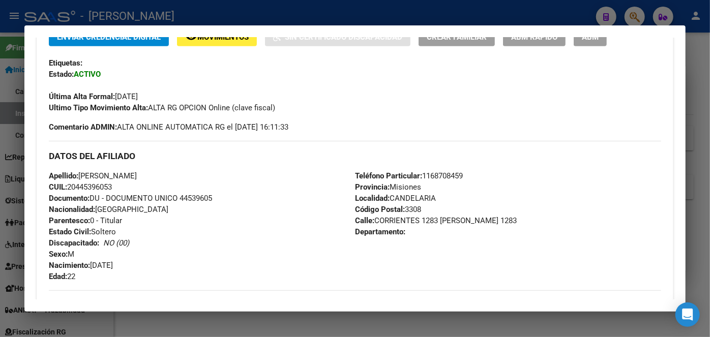
scroll to position [277, 0]
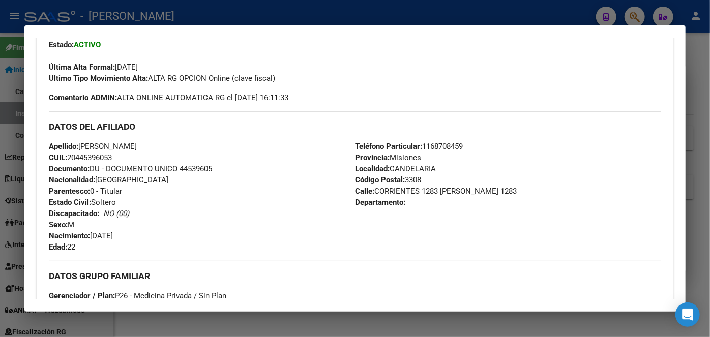
click at [194, 171] on span "Documento: DU - DOCUMENTO UNICO 44539605" at bounding box center [130, 168] width 163 height 9
drag, startPoint x: 81, startPoint y: 142, endPoint x: 129, endPoint y: 144, distance: 47.8
click at [129, 144] on span "Apellido: [PERSON_NAME]" at bounding box center [93, 146] width 88 height 9
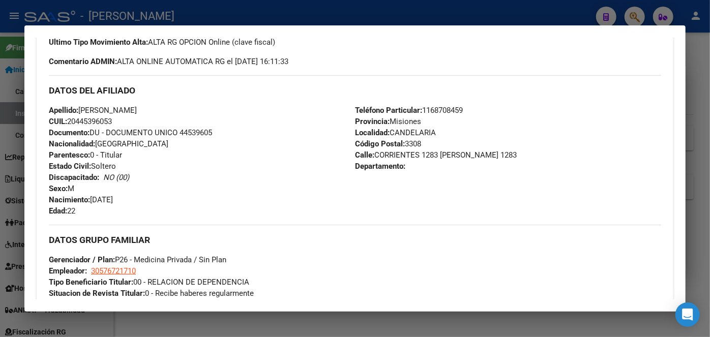
scroll to position [370, 0]
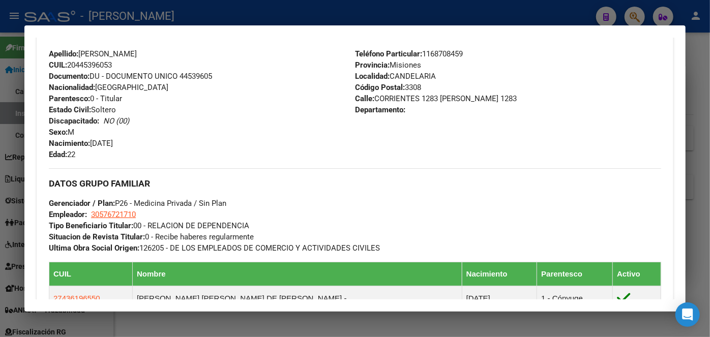
click at [448, 54] on span "Teléfono Particular: [PHONE_NUMBER]" at bounding box center [409, 53] width 108 height 9
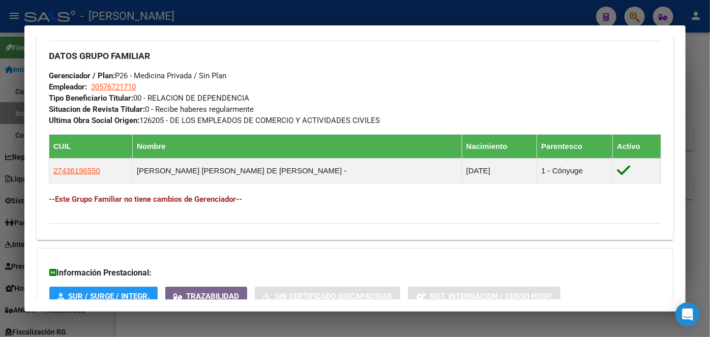
scroll to position [509, 0]
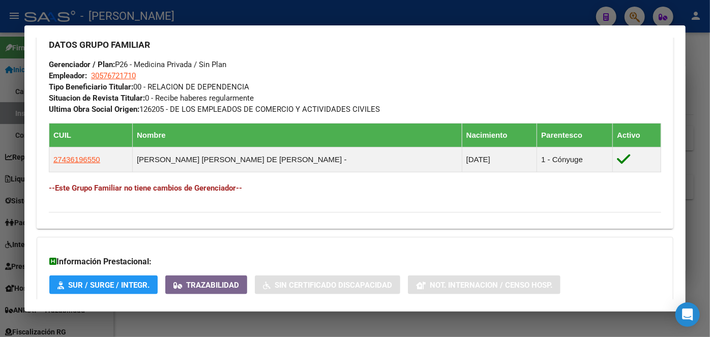
click at [126, 80] on app-link-go-to "30576721710" at bounding box center [113, 75] width 45 height 11
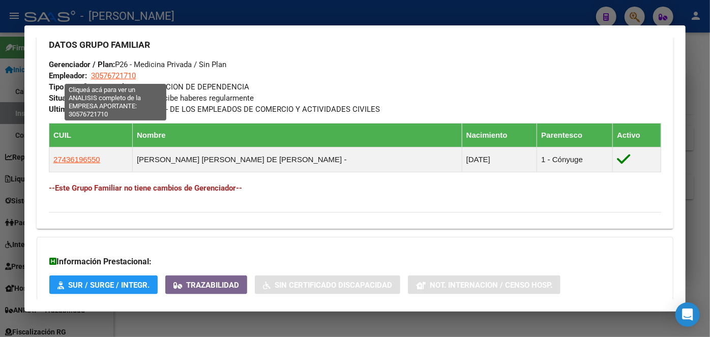
click at [126, 76] on span "30576721710" at bounding box center [113, 75] width 45 height 9
type textarea "30576721710"
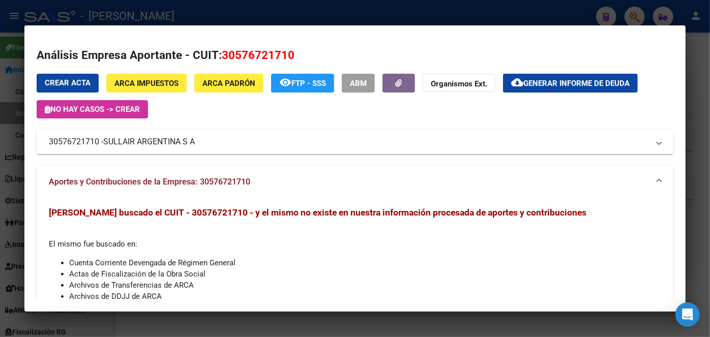
click at [139, 141] on span "SULLAIR ARGENTINA S A" at bounding box center [149, 142] width 92 height 12
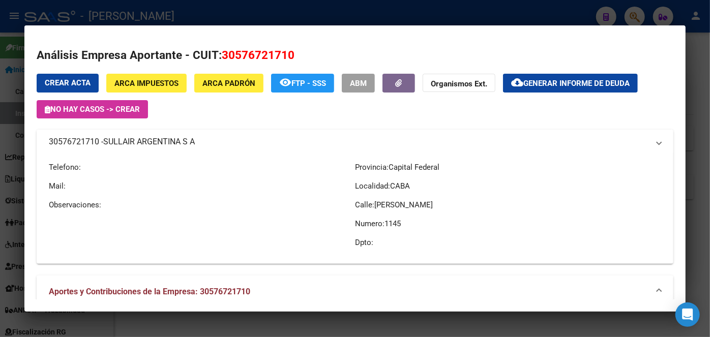
click at [139, 141] on span "SULLAIR ARGENTINA S A" at bounding box center [149, 142] width 92 height 12
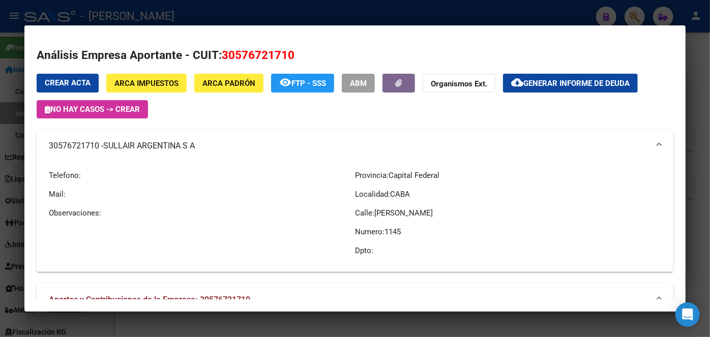
click at [164, 7] on div at bounding box center [355, 168] width 710 height 337
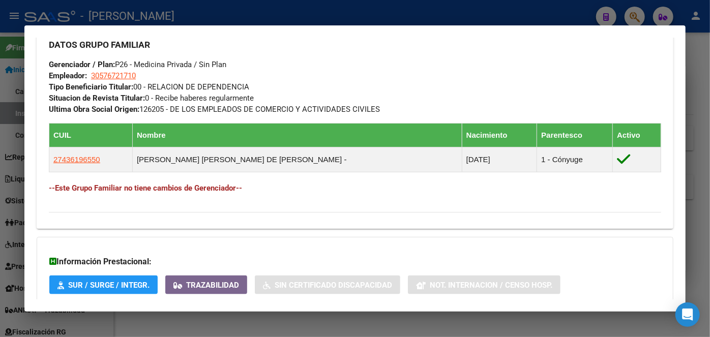
click at [118, 14] on div at bounding box center [355, 168] width 710 height 337
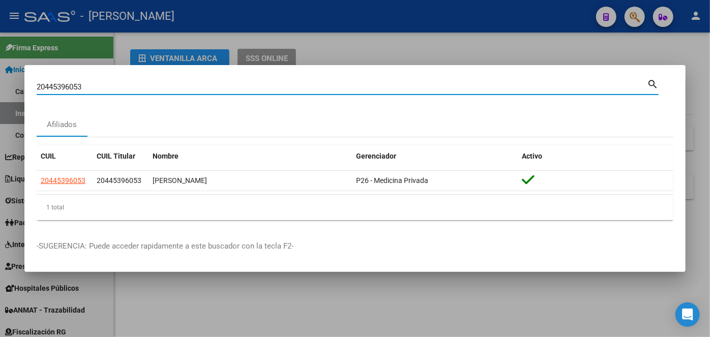
click at [117, 84] on input "20445396053" at bounding box center [342, 86] width 611 height 9
drag, startPoint x: 117, startPoint y: 83, endPoint x: 123, endPoint y: 77, distance: 8.6
click at [118, 83] on input "20445396053" at bounding box center [342, 86] width 611 height 9
paste input "186537514"
type input "20186537514"
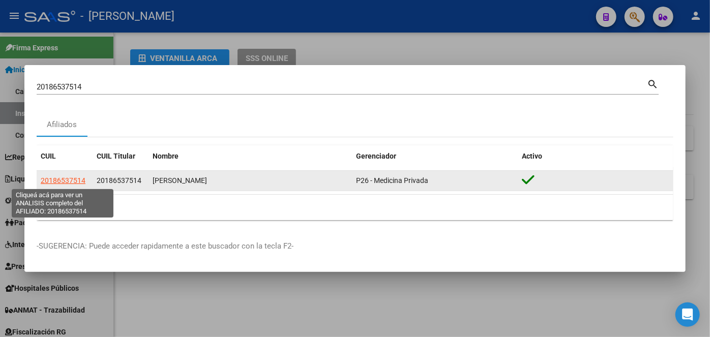
click at [56, 178] on span "20186537514" at bounding box center [63, 181] width 45 height 8
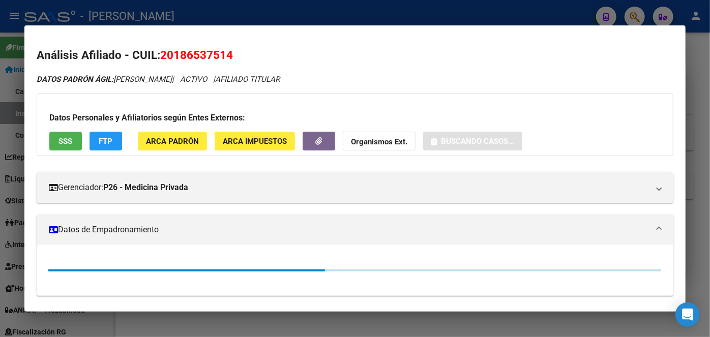
click at [161, 153] on div "Datos Personales y Afiliatorios según Entes Externos: SSS FTP ARCA Padrón ARCA …" at bounding box center [355, 124] width 637 height 63
click at [163, 147] on button "ARCA Padrón" at bounding box center [172, 141] width 69 height 19
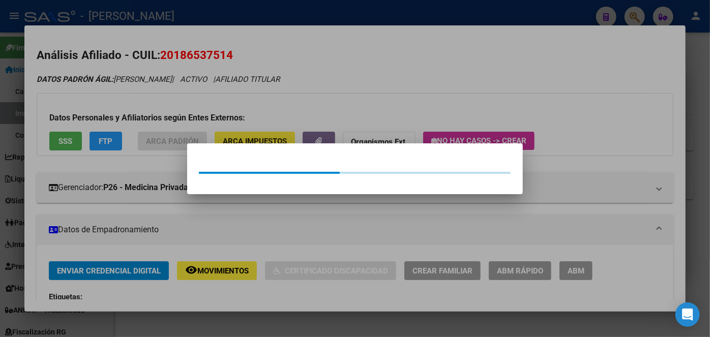
click at [144, 97] on div at bounding box center [355, 168] width 710 height 337
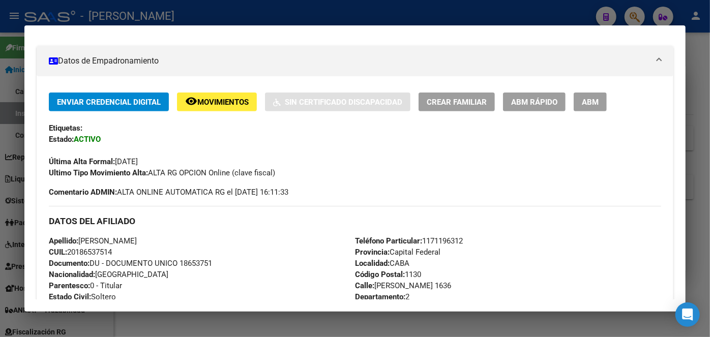
scroll to position [277, 0]
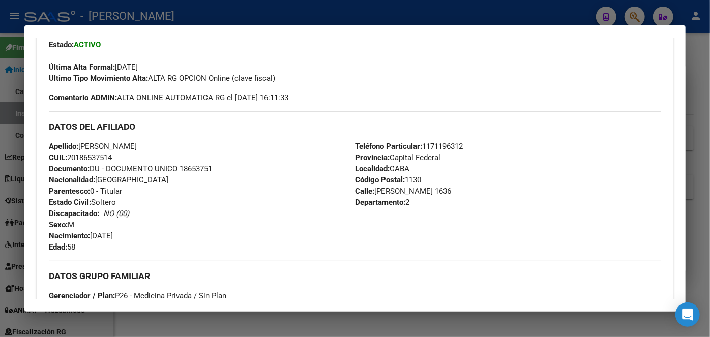
click at [191, 172] on span "Documento: DU - DOCUMENTO UNICO 18653751" at bounding box center [130, 168] width 163 height 9
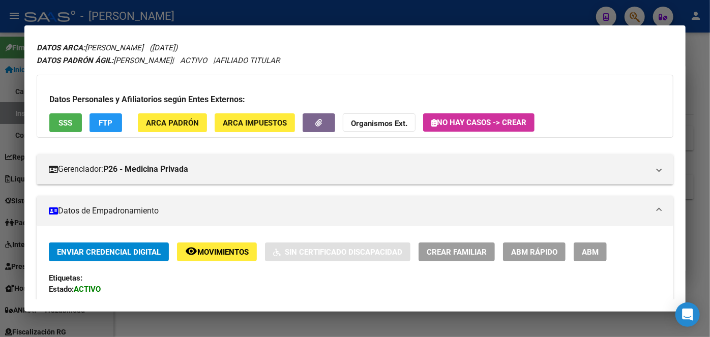
scroll to position [0, 0]
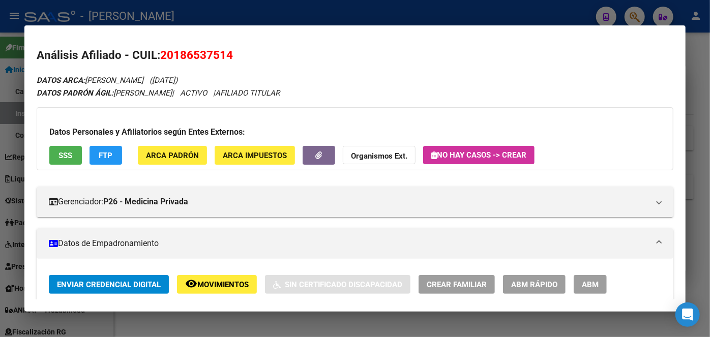
drag, startPoint x: 167, startPoint y: 134, endPoint x: 181, endPoint y: 153, distance: 23.6
click at [167, 136] on h3 "Datos Personales y Afiliatorios según Entes Externos:" at bounding box center [355, 132] width 612 height 12
click at [181, 153] on span "ARCA Padrón" at bounding box center [172, 155] width 53 height 9
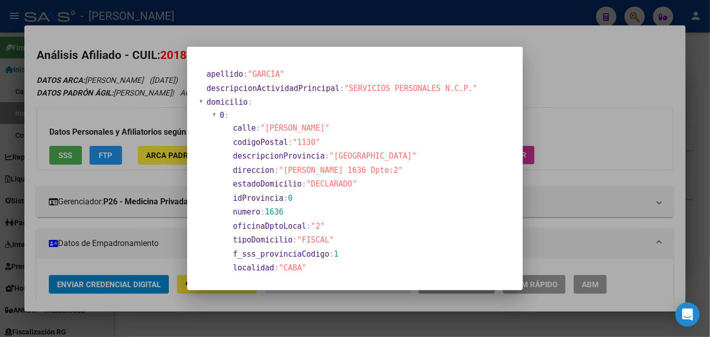
click at [144, 95] on div at bounding box center [355, 168] width 710 height 337
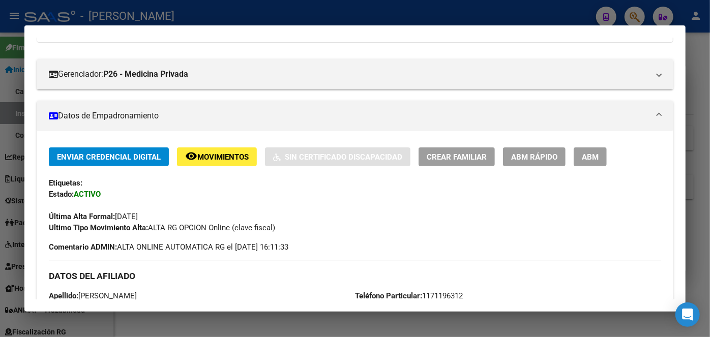
scroll to position [277, 0]
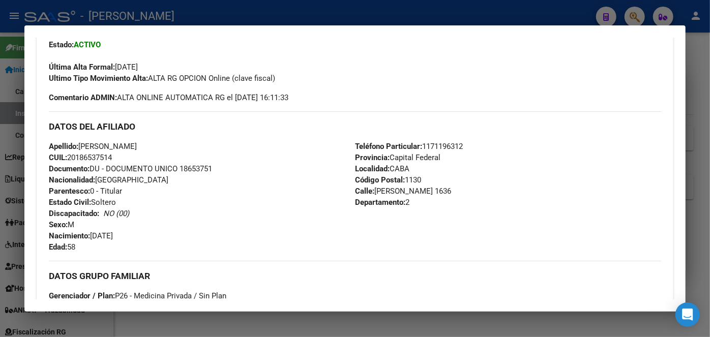
click at [461, 140] on div "DATOS DEL AFILIADO" at bounding box center [355, 126] width 613 height 30
click at [460, 142] on span "Teléfono Particular: [PHONE_NUMBER]" at bounding box center [409, 146] width 108 height 9
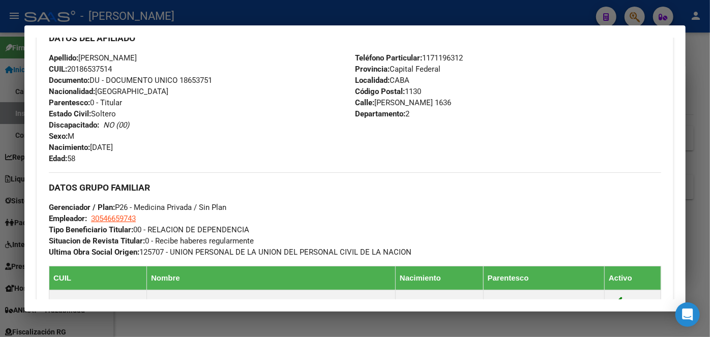
scroll to position [416, 0]
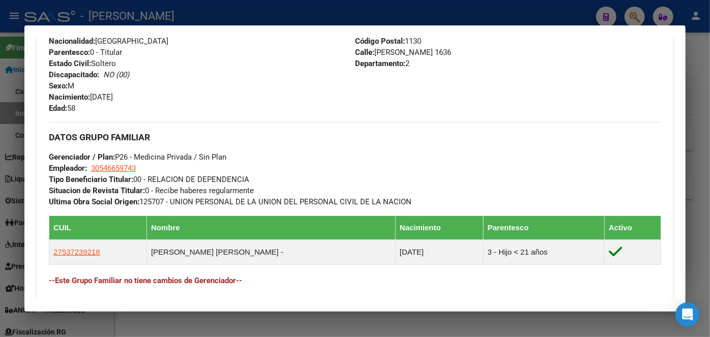
drag, startPoint x: 123, startPoint y: 164, endPoint x: 123, endPoint y: 169, distance: 5.6
click at [123, 165] on app-link-go-to "30546659743" at bounding box center [113, 168] width 45 height 11
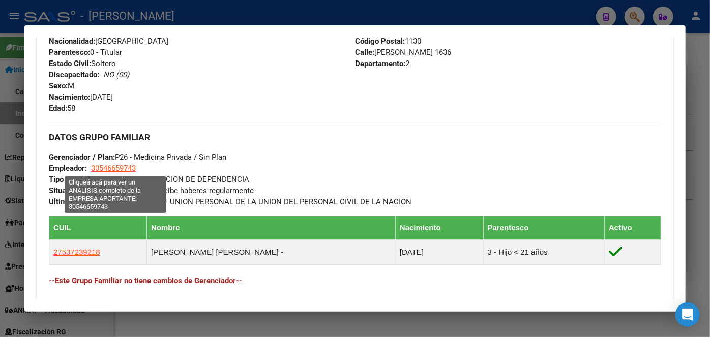
click at [123, 169] on span "30546659743" at bounding box center [113, 168] width 45 height 9
type textarea "30546659743"
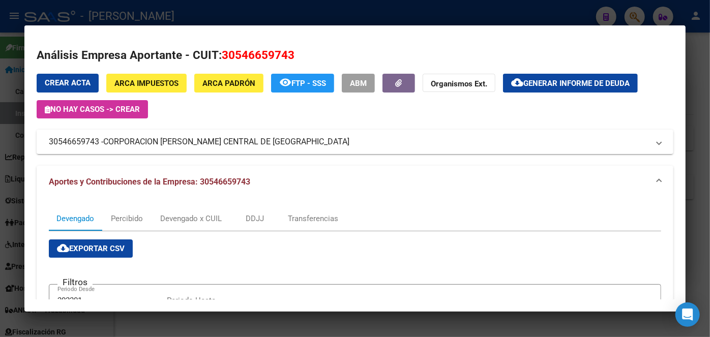
click at [176, 16] on div at bounding box center [355, 168] width 710 height 337
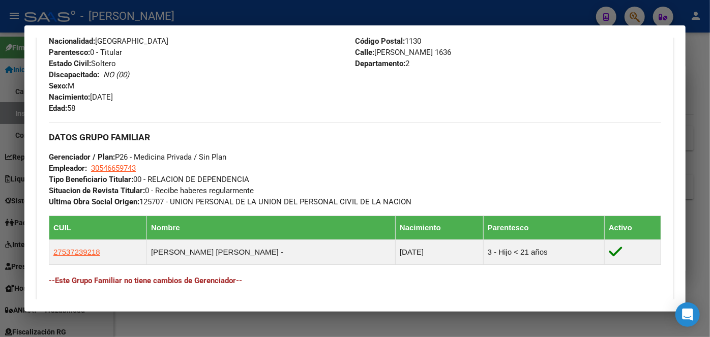
click at [173, 18] on div at bounding box center [355, 168] width 710 height 337
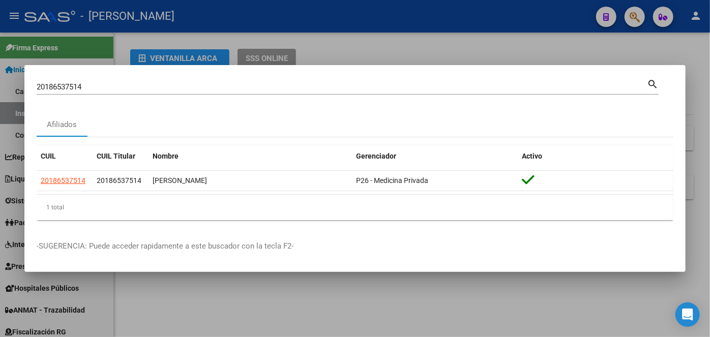
click at [121, 85] on input "20186537514" at bounding box center [342, 86] width 611 height 9
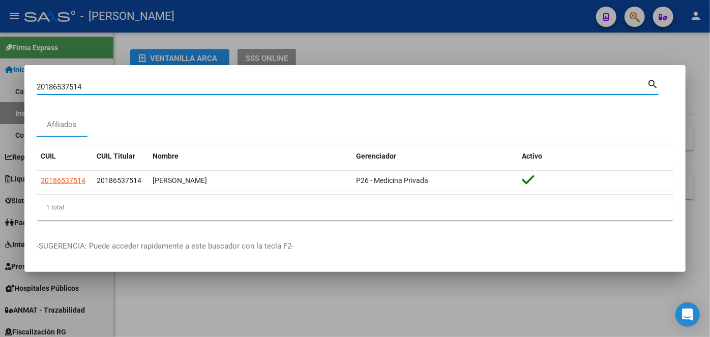
click at [121, 85] on input "20186537514" at bounding box center [342, 86] width 611 height 9
paste input "324451472"
type input "20324451472"
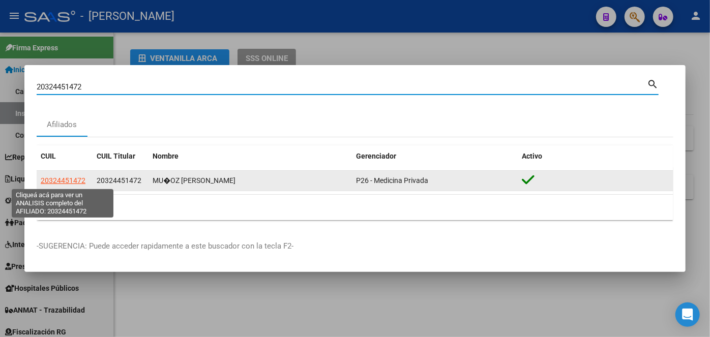
click at [71, 181] on span "20324451472" at bounding box center [63, 181] width 45 height 8
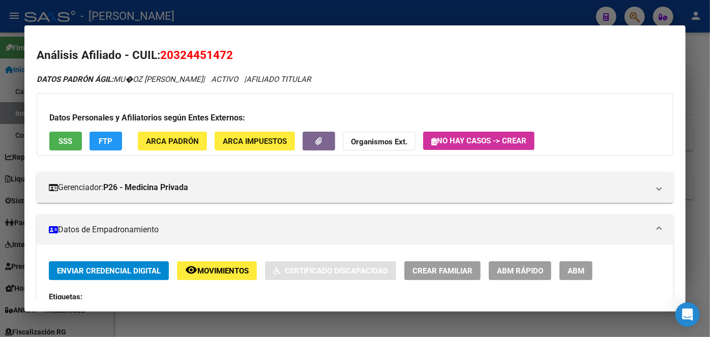
click at [181, 144] on span "ARCA Padrón" at bounding box center [172, 141] width 53 height 9
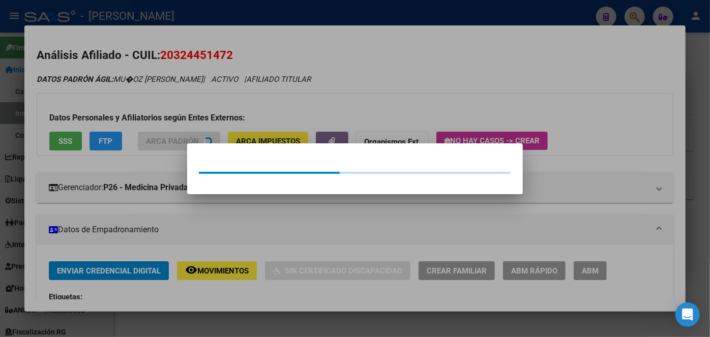
click at [182, 134] on div at bounding box center [355, 168] width 710 height 337
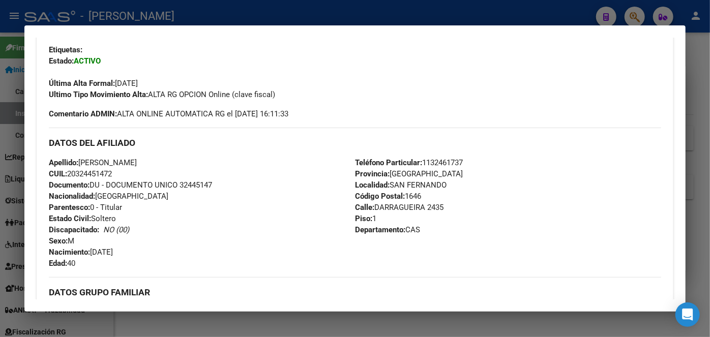
scroll to position [277, 0]
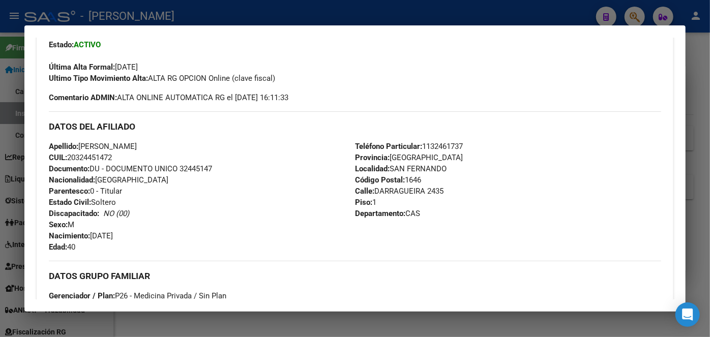
click at [211, 173] on div "Apellido: [PERSON_NAME]: 20324451472 Documento: DU - DOCUMENTO UNICO 32445147 N…" at bounding box center [202, 197] width 306 height 112
click at [210, 170] on span "Documento: DU - DOCUMENTO UNICO 32445147" at bounding box center [130, 168] width 163 height 9
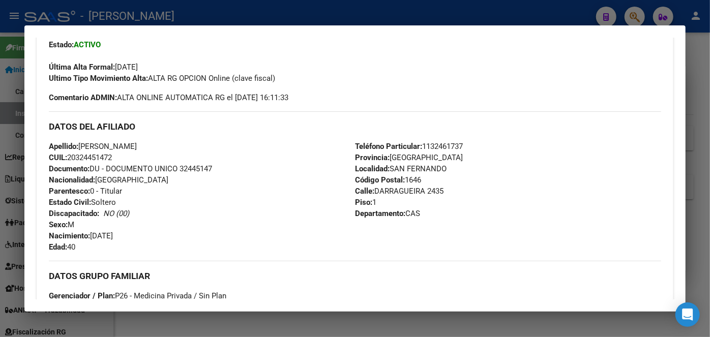
drag, startPoint x: 83, startPoint y: 146, endPoint x: 124, endPoint y: 146, distance: 41.2
click at [124, 146] on span "Apellido: [PERSON_NAME]" at bounding box center [93, 146] width 88 height 9
click at [152, 141] on div "Apellido: [PERSON_NAME]: 20324451472 Documento: DU - DOCUMENTO UNICO 32445147 N…" at bounding box center [202, 197] width 306 height 112
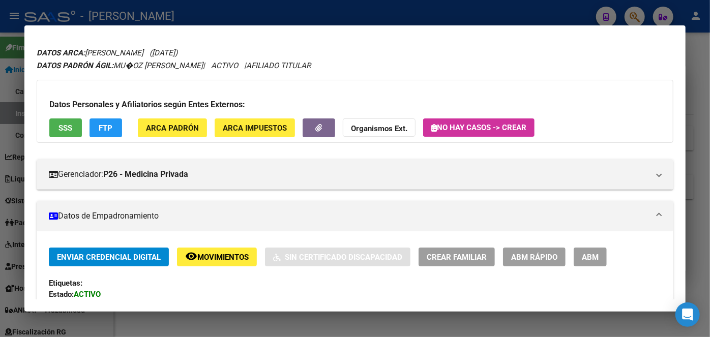
scroll to position [0, 0]
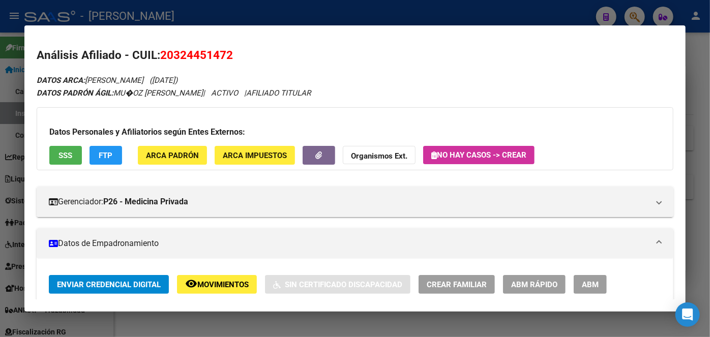
click at [207, 161] on div "Datos Personales y Afiliatorios según Entes Externos: SSS FTP ARCA Padrón ARCA …" at bounding box center [355, 138] width 637 height 63
click at [183, 161] on button "ARCA Padrón" at bounding box center [172, 155] width 69 height 19
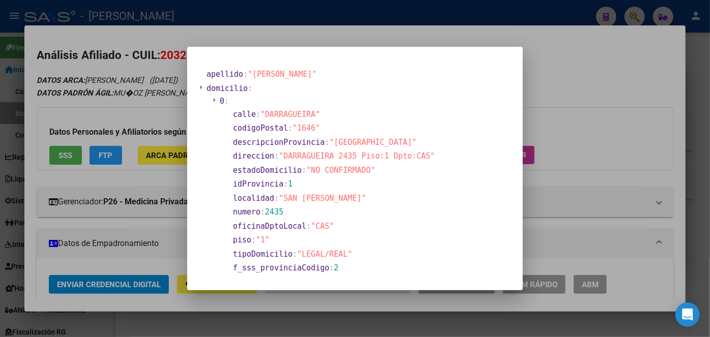
click at [163, 89] on div at bounding box center [355, 168] width 710 height 337
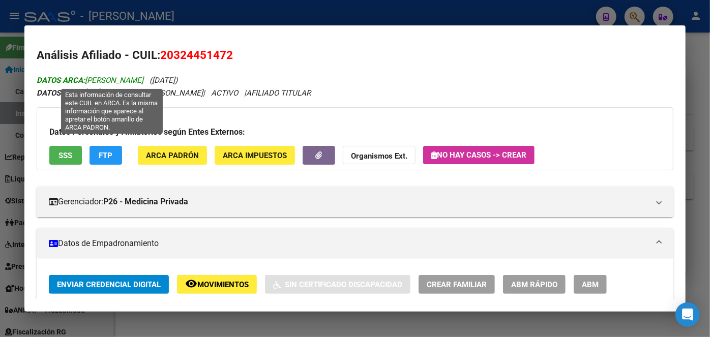
drag, startPoint x: 88, startPoint y: 76, endPoint x: 114, endPoint y: 81, distance: 26.6
click at [114, 81] on span "DATOS ARCA: [PERSON_NAME]" at bounding box center [90, 80] width 107 height 9
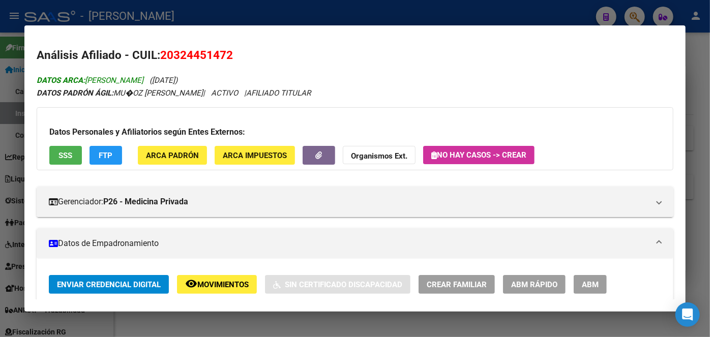
click at [114, 81] on span "DATOS ARCA: [PERSON_NAME]" at bounding box center [90, 80] width 107 height 9
drag, startPoint x: 88, startPoint y: 80, endPoint x: 112, endPoint y: 81, distance: 23.9
click at [112, 81] on span "DATOS ARCA: [PERSON_NAME]" at bounding box center [90, 80] width 107 height 9
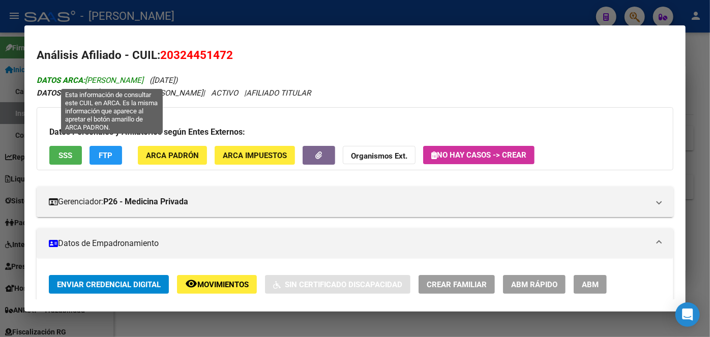
drag, startPoint x: 115, startPoint y: 83, endPoint x: 184, endPoint y: 83, distance: 68.7
click at [144, 83] on span "DATOS ARCA: [PERSON_NAME]" at bounding box center [90, 80] width 107 height 9
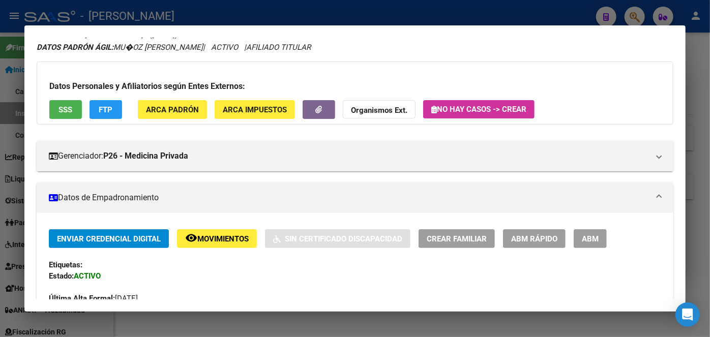
scroll to position [231, 0]
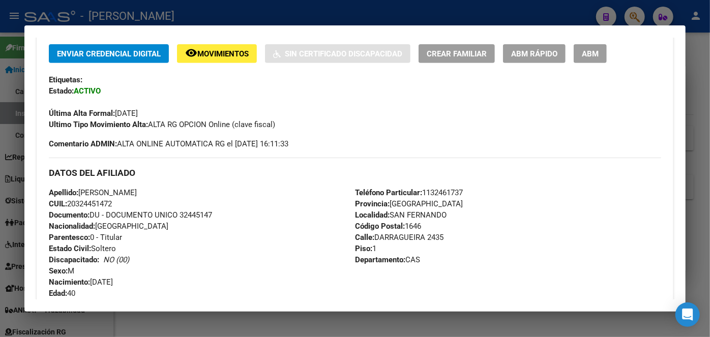
click at [457, 188] on span "Teléfono Particular: [PHONE_NUMBER]" at bounding box center [409, 192] width 108 height 9
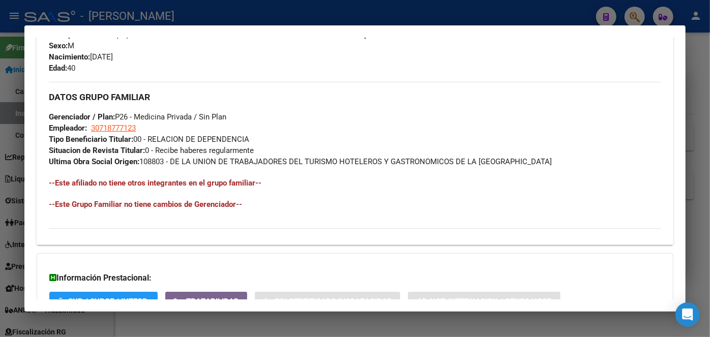
scroll to position [463, 0]
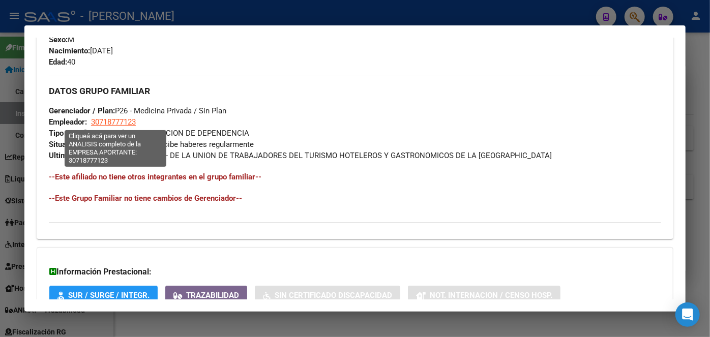
click at [130, 122] on span "30718777123" at bounding box center [113, 122] width 45 height 9
type textarea "30718777123"
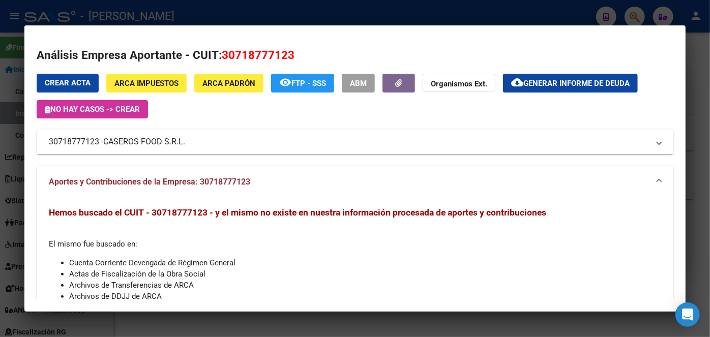
click at [127, 141] on span "CASEROS FOOD S.R.L." at bounding box center [144, 142] width 82 height 12
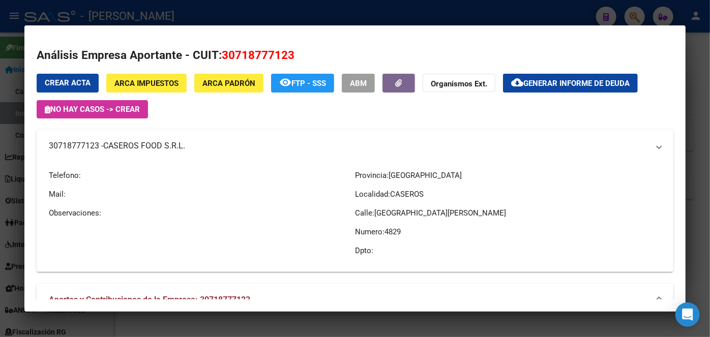
click at [127, 141] on span "CASEROS FOOD S.R.L." at bounding box center [144, 146] width 82 height 12
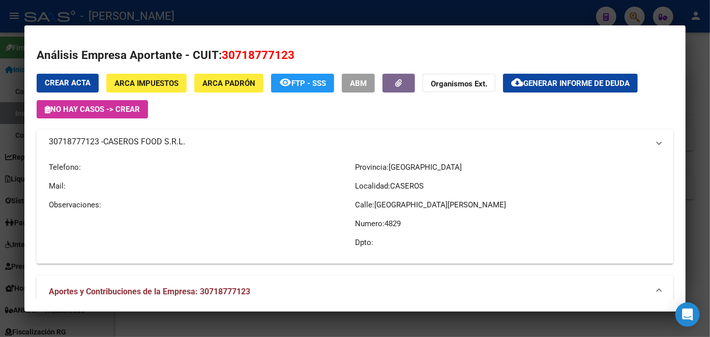
click at [127, 141] on span "CASEROS FOOD S.R.L." at bounding box center [144, 142] width 82 height 12
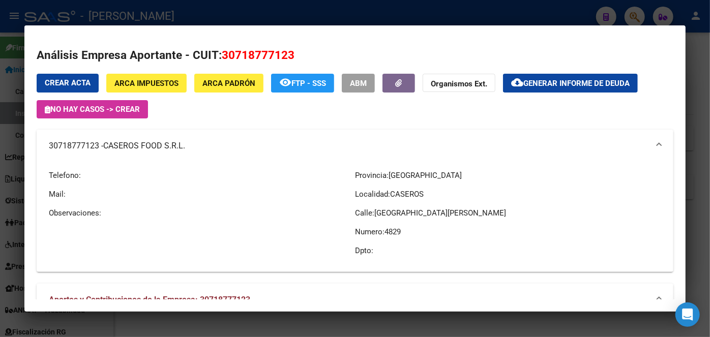
click at [162, 10] on div at bounding box center [355, 168] width 710 height 337
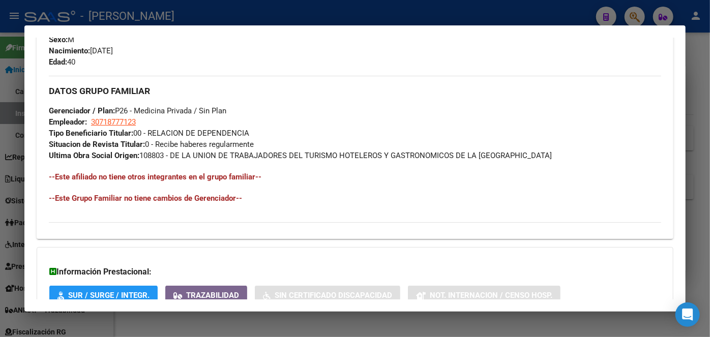
click at [127, 18] on div at bounding box center [355, 168] width 710 height 337
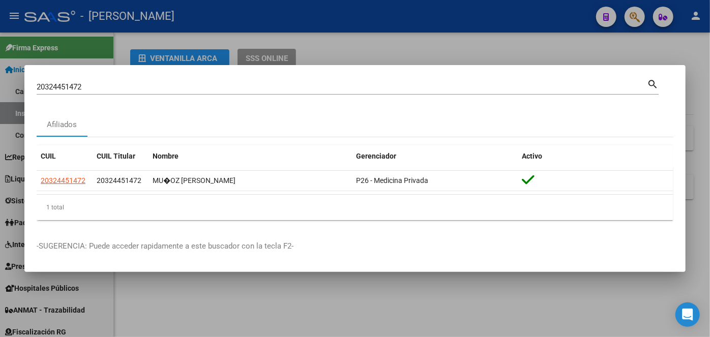
click at [122, 80] on div "20324451472 Buscar (apellido, dni, [PERSON_NAME], [PERSON_NAME], cuit, obra soc…" at bounding box center [342, 86] width 611 height 15
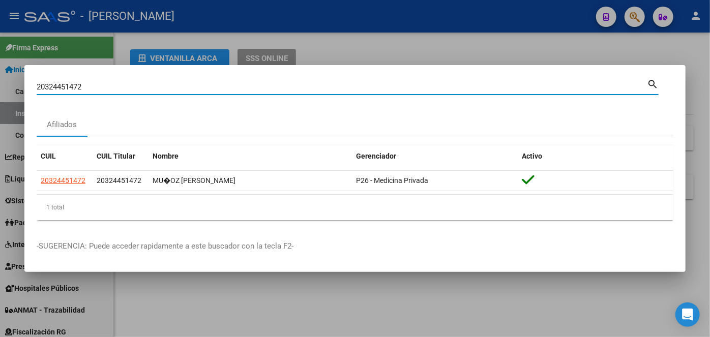
click at [122, 84] on input "20324451472" at bounding box center [342, 86] width 611 height 9
paste input "225499188"
type input "20225499188"
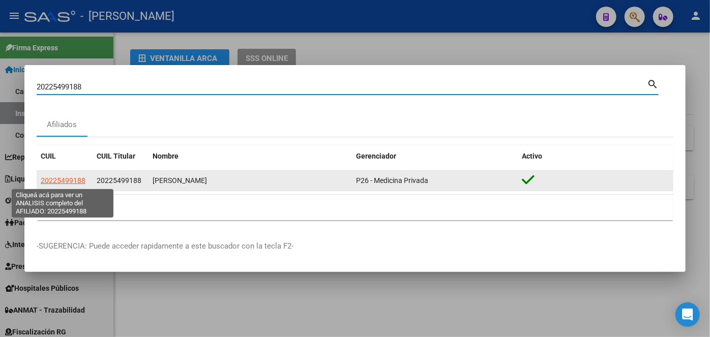
click at [69, 182] on span "20225499188" at bounding box center [63, 181] width 45 height 8
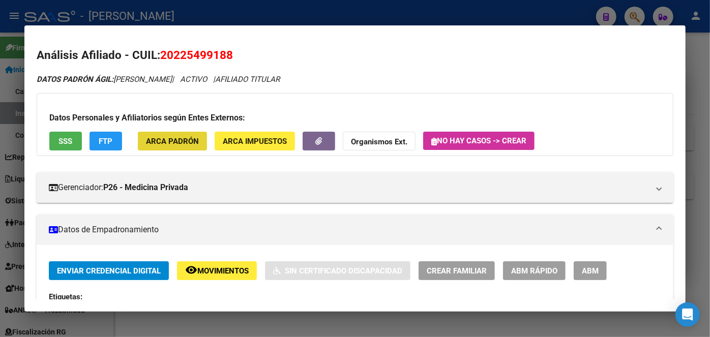
click at [195, 139] on span "ARCA Padrón" at bounding box center [172, 141] width 53 height 9
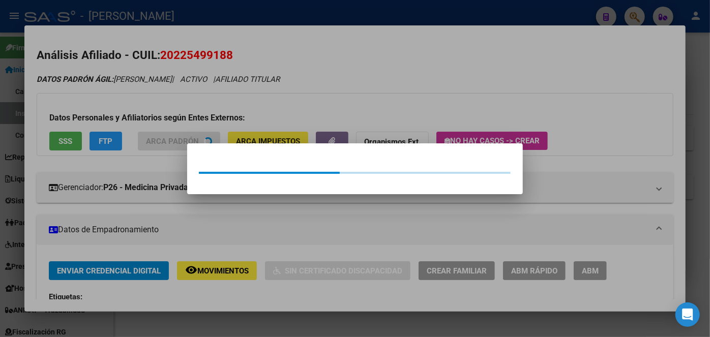
click at [164, 43] on div at bounding box center [355, 168] width 710 height 337
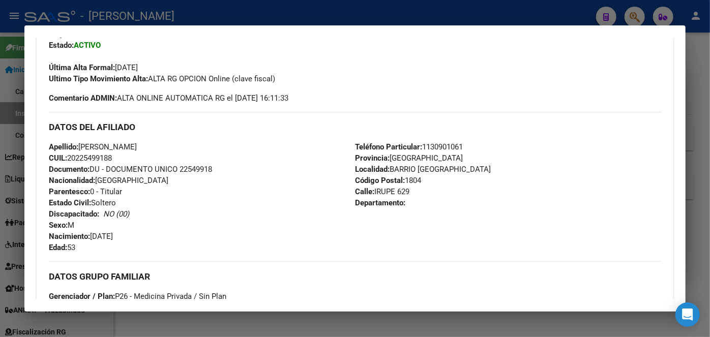
scroll to position [277, 0]
click at [201, 171] on span "Documento: DU - DOCUMENTO UNICO 22549918" at bounding box center [130, 168] width 163 height 9
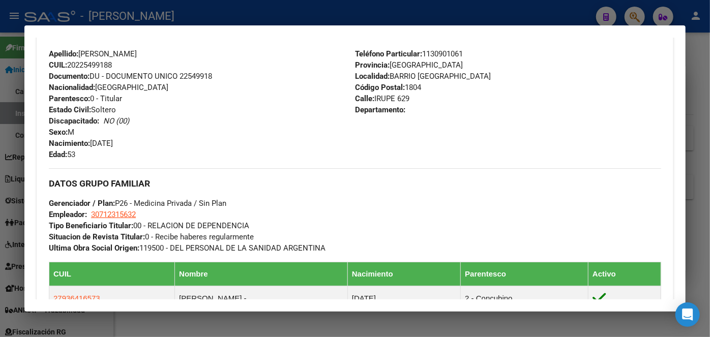
scroll to position [324, 0]
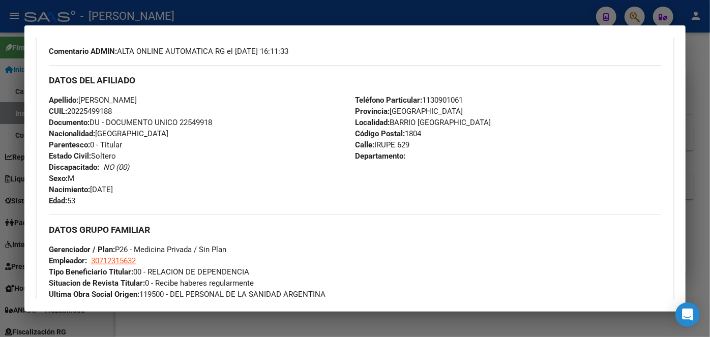
click at [457, 103] on span "Teléfono Particular: [PHONE_NUMBER]" at bounding box center [409, 100] width 108 height 9
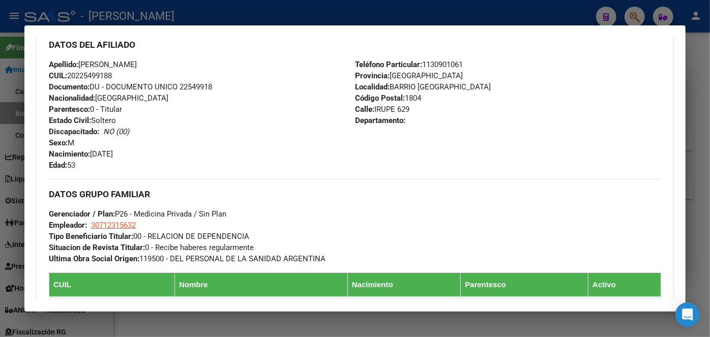
scroll to position [416, 0]
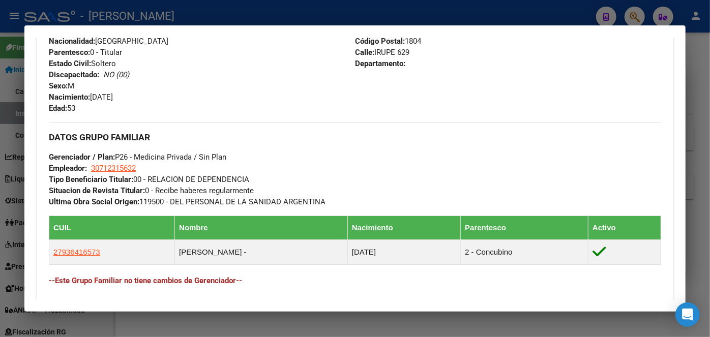
click at [107, 167] on span "30712315632" at bounding box center [113, 168] width 45 height 9
type textarea "30712315632"
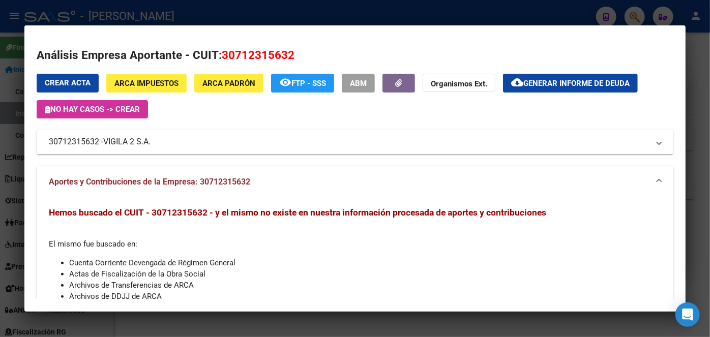
click at [137, 139] on span "VIGILA 2 S.A." at bounding box center [126, 142] width 47 height 12
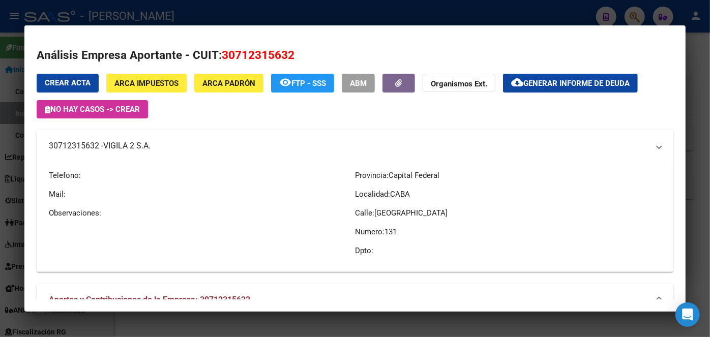
click at [137, 139] on mat-expansion-panel-header "30712315632 - VIGILA 2 S.A." at bounding box center [355, 146] width 637 height 33
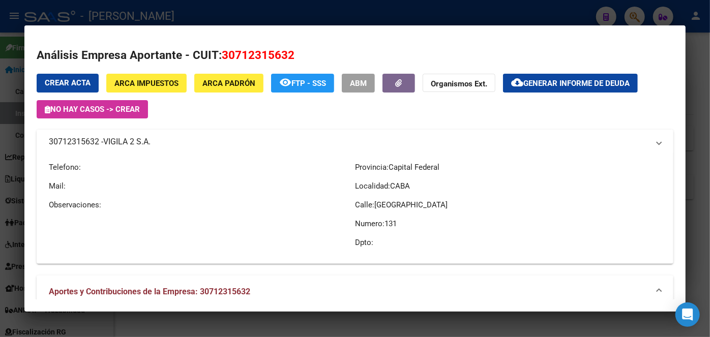
click at [137, 139] on span "VIGILA 2 S.A." at bounding box center [126, 142] width 47 height 12
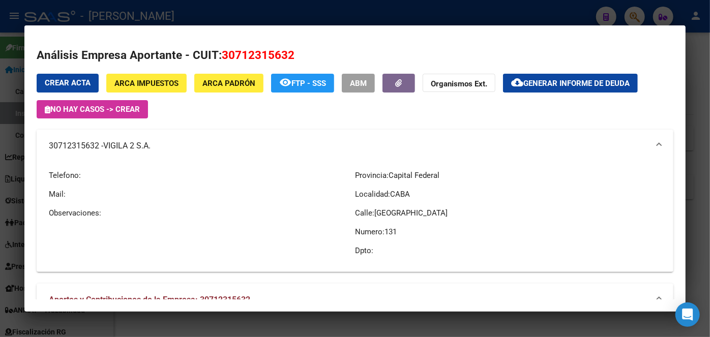
click at [165, 15] on div at bounding box center [355, 168] width 710 height 337
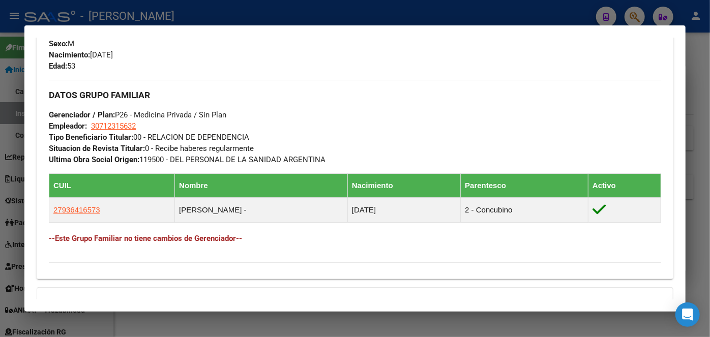
scroll to position [320, 0]
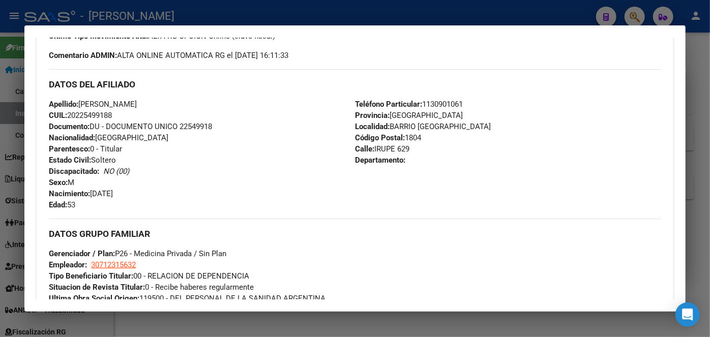
click at [186, 22] on div at bounding box center [355, 168] width 710 height 337
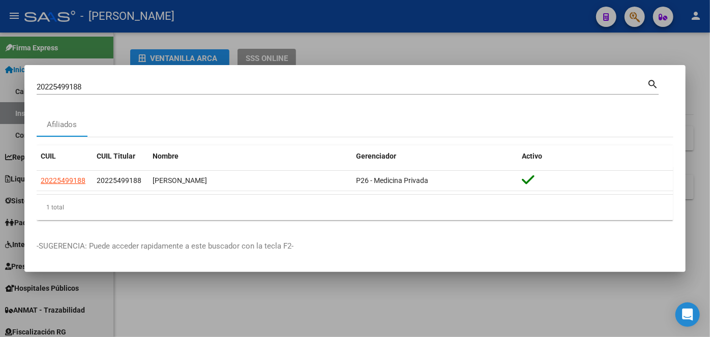
click at [124, 87] on input "20225499188" at bounding box center [342, 86] width 611 height 9
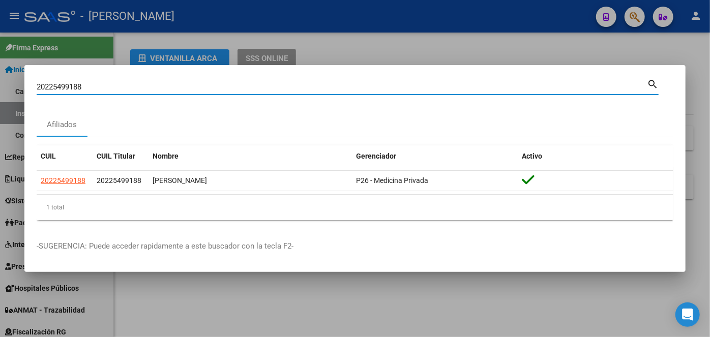
click at [124, 87] on input "20225499188" at bounding box center [342, 86] width 611 height 9
paste input "71886269"
type input "20271886269"
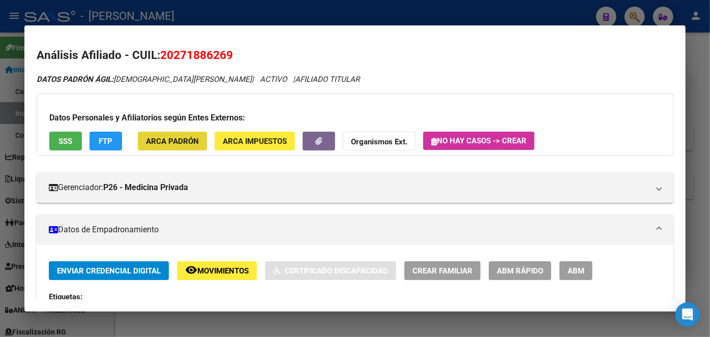
click at [199, 133] on button "ARCA Padrón" at bounding box center [172, 141] width 69 height 19
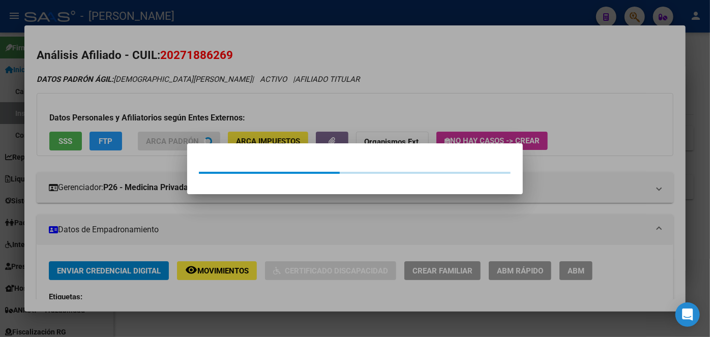
drag, startPoint x: 199, startPoint y: 133, endPoint x: 117, endPoint y: 4, distance: 153.6
click at [192, 117] on div at bounding box center [355, 168] width 710 height 337
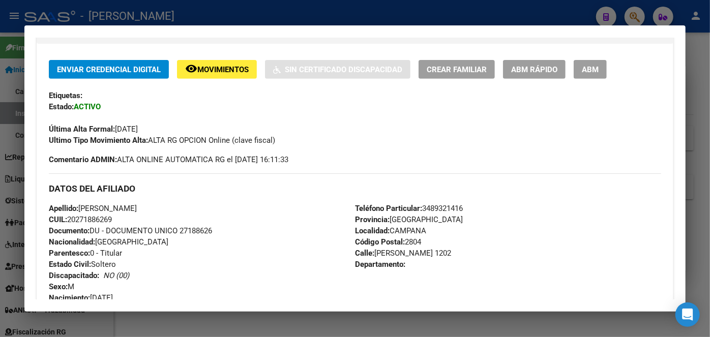
scroll to position [231, 0]
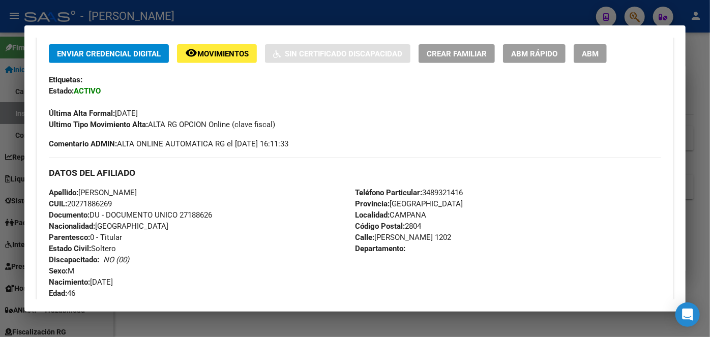
click at [204, 203] on div "Apellido: [PERSON_NAME] CUIL: 20271886269 Documento: DU - DOCUMENTO UNICO 27188…" at bounding box center [202, 243] width 306 height 112
click at [206, 212] on span "Documento: DU - DOCUMENTO UNICO 27188626" at bounding box center [130, 215] width 163 height 9
drag, startPoint x: 80, startPoint y: 189, endPoint x: 133, endPoint y: 191, distance: 52.5
click at [133, 191] on span "Apellido: [PERSON_NAME]" at bounding box center [93, 192] width 88 height 9
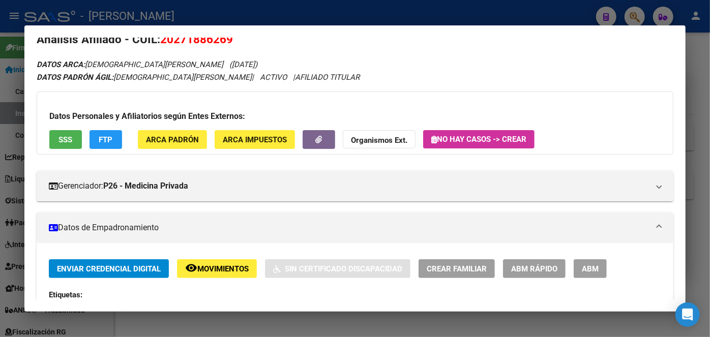
scroll to position [0, 0]
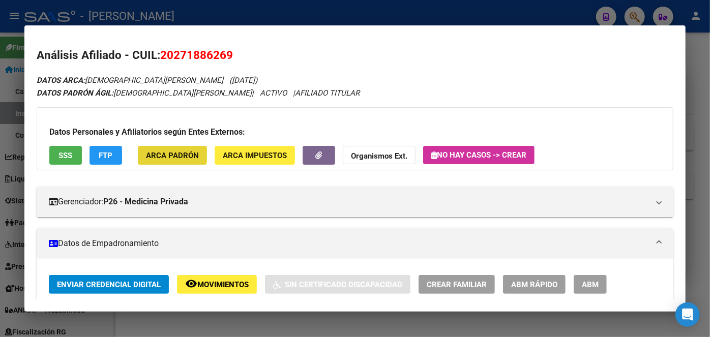
click at [167, 154] on span "ARCA Padrón" at bounding box center [172, 155] width 53 height 9
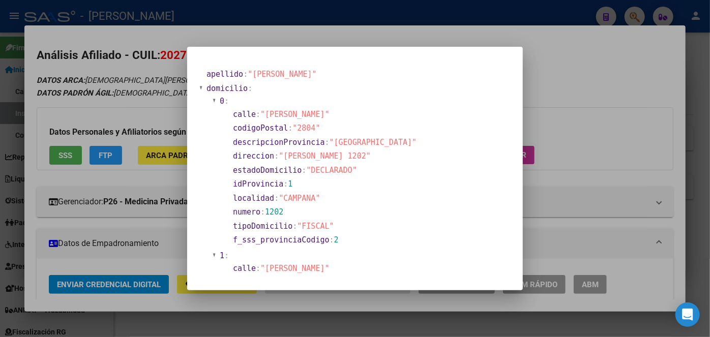
click at [174, 81] on div at bounding box center [355, 168] width 710 height 337
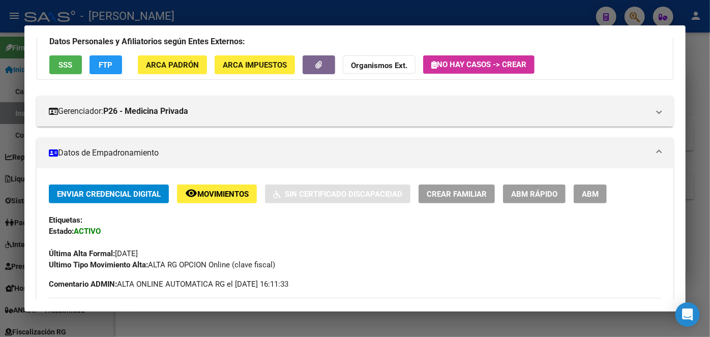
scroll to position [231, 0]
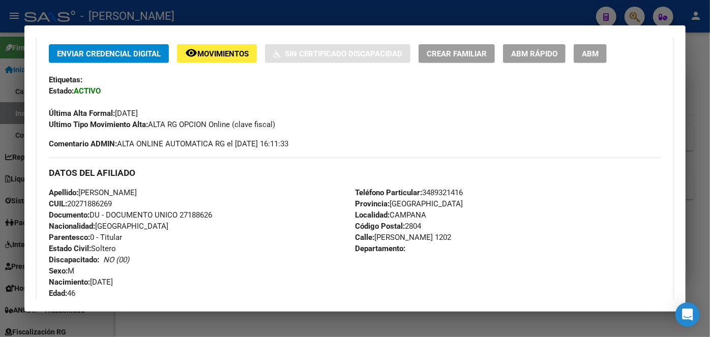
click at [451, 195] on span "Teléfono Particular: [PHONE_NUMBER]" at bounding box center [409, 192] width 108 height 9
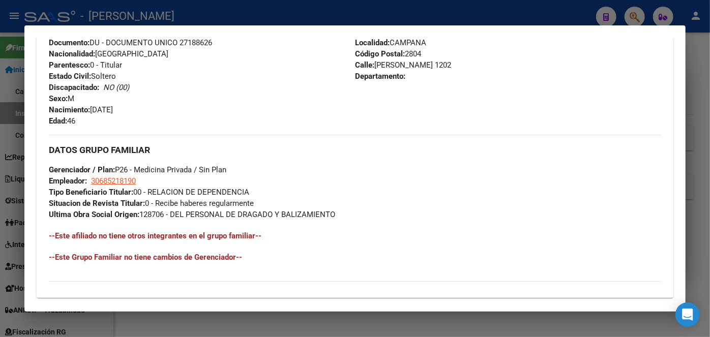
scroll to position [416, 0]
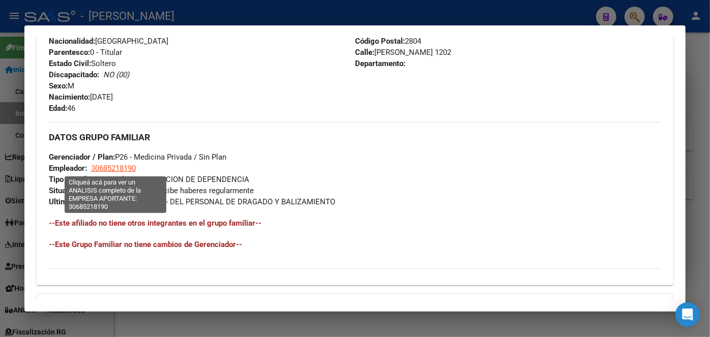
click at [112, 173] on app-link-go-to "30685218190" at bounding box center [113, 168] width 45 height 11
click at [114, 168] on span "30685218190" at bounding box center [113, 168] width 45 height 9
type textarea "30685218190"
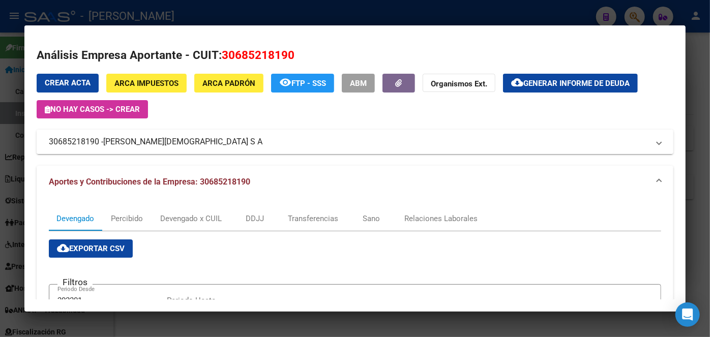
click at [147, 138] on span "[PERSON_NAME][DEMOGRAPHIC_DATA] S A" at bounding box center [182, 142] width 159 height 12
click at [147, 138] on mat-expansion-panel-header "30685218190 - [PERSON_NAME][DEMOGRAPHIC_DATA] S A" at bounding box center [355, 142] width 637 height 24
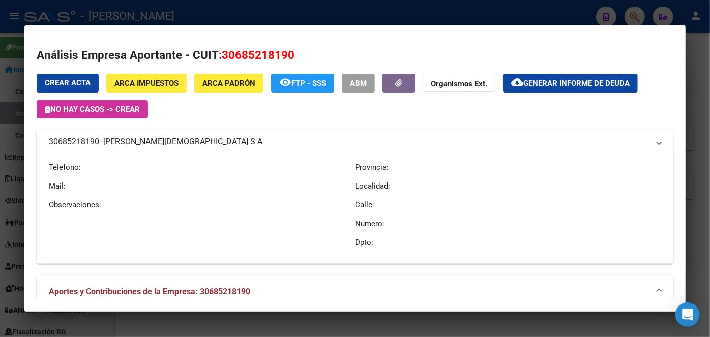
click at [147, 138] on mat-expansion-panel-header "30685218190 - [PERSON_NAME][DEMOGRAPHIC_DATA] S A" at bounding box center [355, 142] width 637 height 24
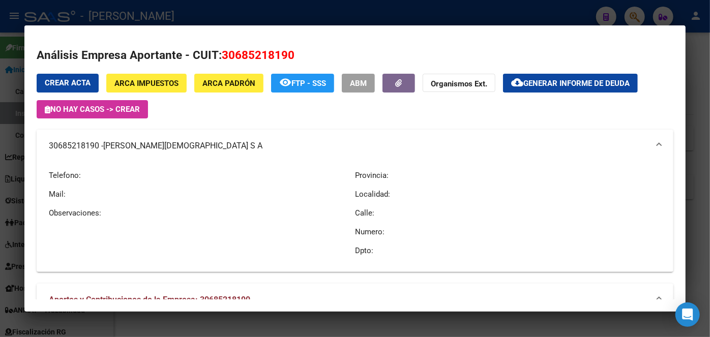
click at [152, 5] on div at bounding box center [355, 168] width 710 height 337
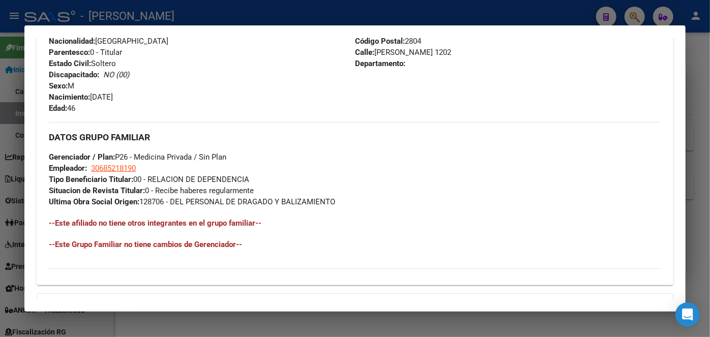
click at [147, 14] on div at bounding box center [355, 168] width 710 height 337
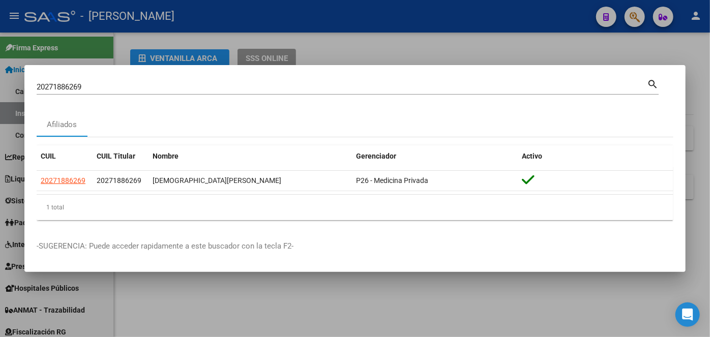
click at [127, 87] on input "20271886269" at bounding box center [342, 86] width 611 height 9
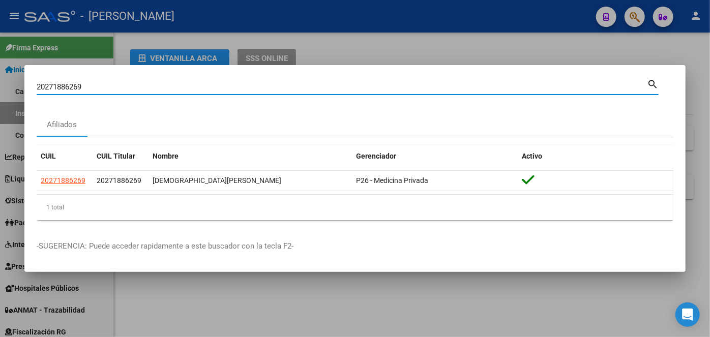
click at [127, 87] on input "20271886269" at bounding box center [342, 86] width 611 height 9
paste input "354912156"
type input "20354912156"
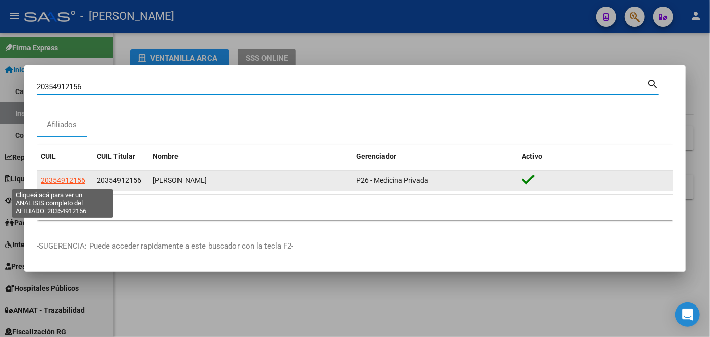
click at [66, 182] on span "20354912156" at bounding box center [63, 181] width 45 height 8
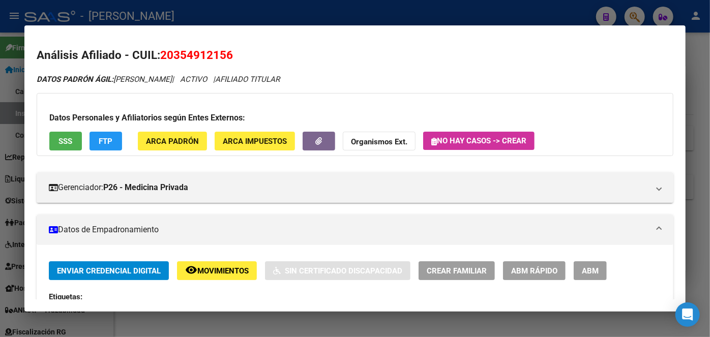
click at [147, 133] on button "ARCA Padrón" at bounding box center [172, 141] width 69 height 19
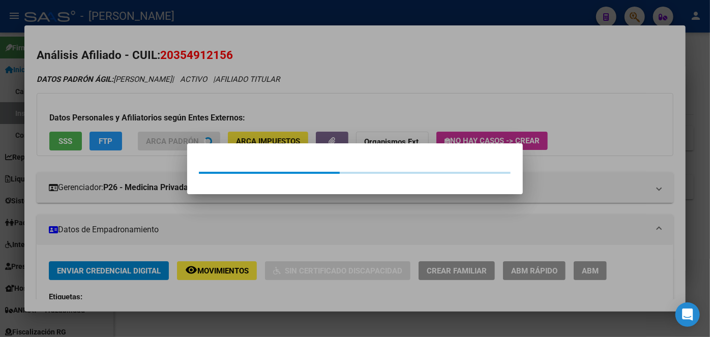
drag, startPoint x: 147, startPoint y: 125, endPoint x: 60, endPoint y: 2, distance: 150.8
click at [147, 123] on div at bounding box center [355, 168] width 710 height 337
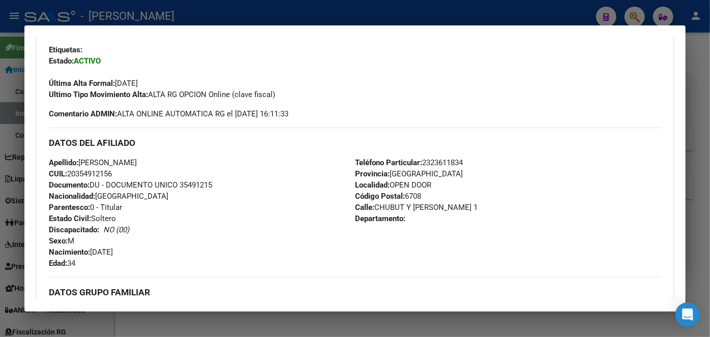
scroll to position [277, 0]
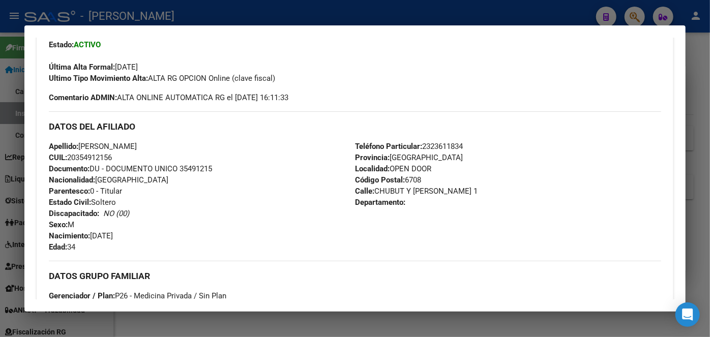
click at [202, 170] on span "Documento: DU - DOCUMENTO UNICO 35491215" at bounding box center [130, 168] width 163 height 9
drag, startPoint x: 104, startPoint y: 145, endPoint x: 129, endPoint y: 144, distance: 25.5
click at [129, 144] on span "Apellido: [PERSON_NAME]" at bounding box center [93, 146] width 88 height 9
click at [440, 150] on span "Teléfono Particular: [PHONE_NUMBER]" at bounding box center [409, 146] width 108 height 9
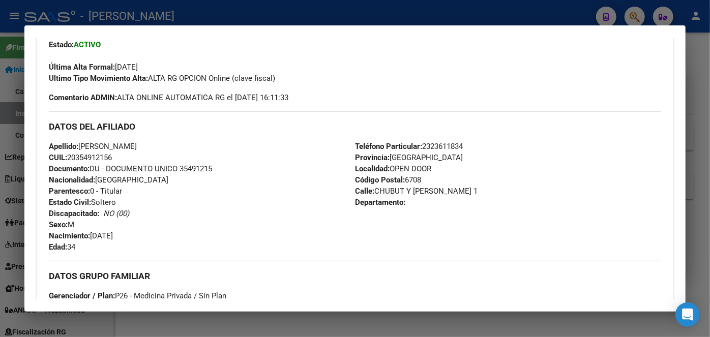
click at [440, 150] on span "Teléfono Particular: [PHONE_NUMBER]" at bounding box center [409, 146] width 108 height 9
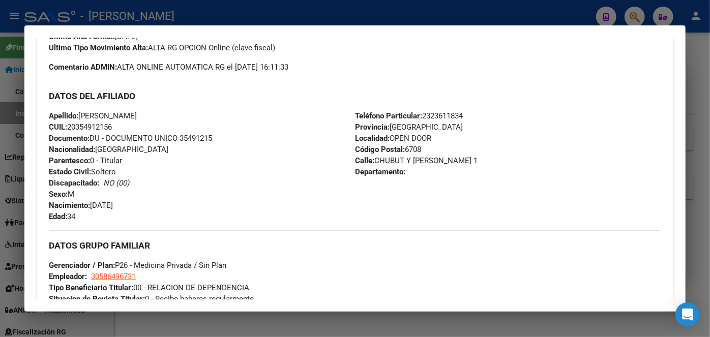
scroll to position [370, 0]
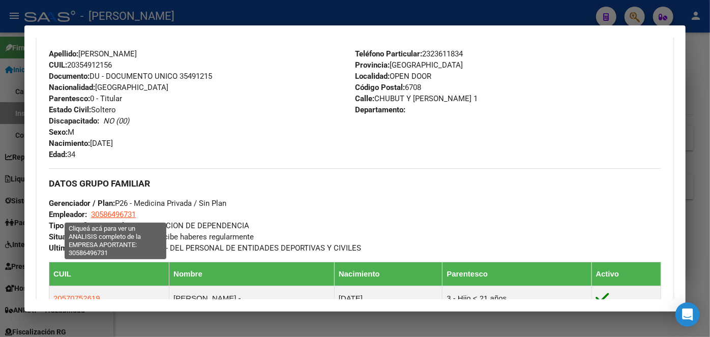
click at [123, 217] on span "30586496731" at bounding box center [113, 214] width 45 height 9
type textarea "30586496731"
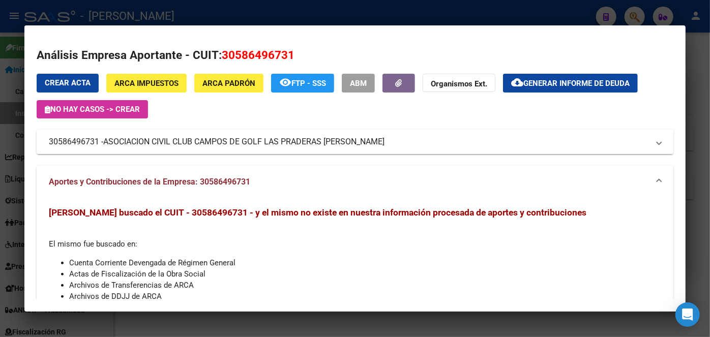
click at [115, 138] on span "ASOCIACION CIVIL CLUB CAMPOS DE GOLF LAS PRADERAS [PERSON_NAME]" at bounding box center [243, 142] width 281 height 12
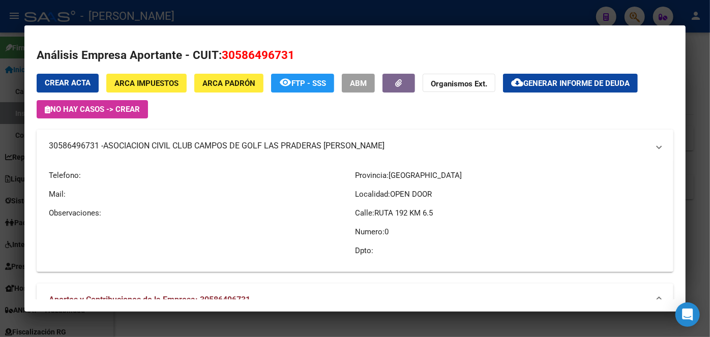
click at [115, 138] on mat-expansion-panel-header "30586496731 - ASOCIACION CIVIL CLUB CAMPOS DE GOLF LAS PRADERAS [PERSON_NAME]" at bounding box center [355, 146] width 637 height 33
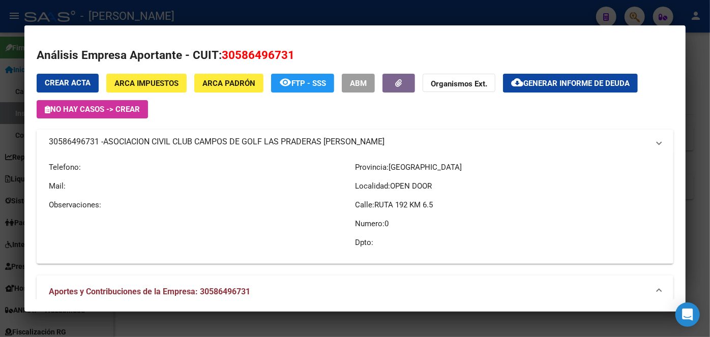
click at [115, 138] on mat-expansion-panel-header "30586496731 - ASOCIACION CIVIL CLUB CAMPOS DE GOLF LAS PRADERAS [PERSON_NAME]" at bounding box center [355, 142] width 637 height 24
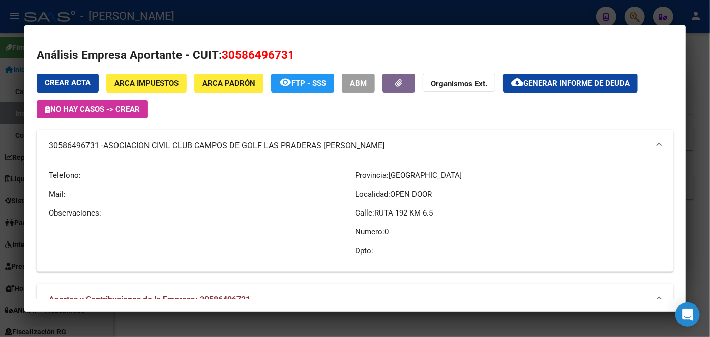
click at [175, 12] on div at bounding box center [355, 168] width 710 height 337
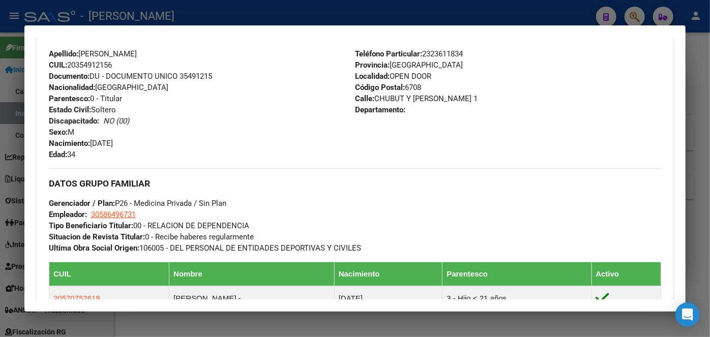
click at [172, 13] on div at bounding box center [355, 168] width 710 height 337
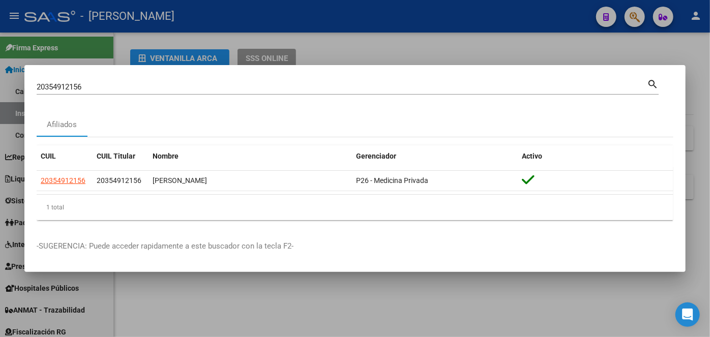
click at [110, 84] on input "20354912156" at bounding box center [342, 86] width 611 height 9
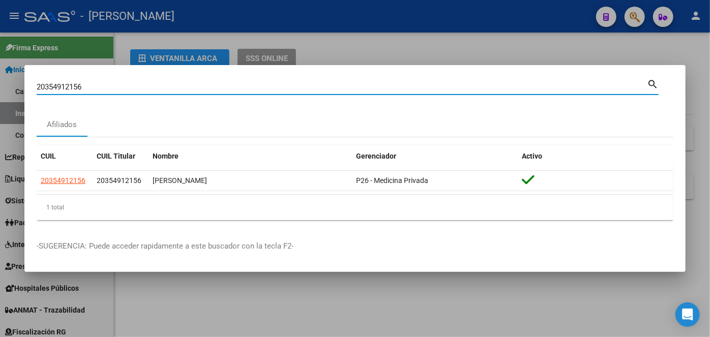
click at [110, 84] on input "20354912156" at bounding box center [342, 86] width 611 height 9
paste input "06647580"
type input "20306647580"
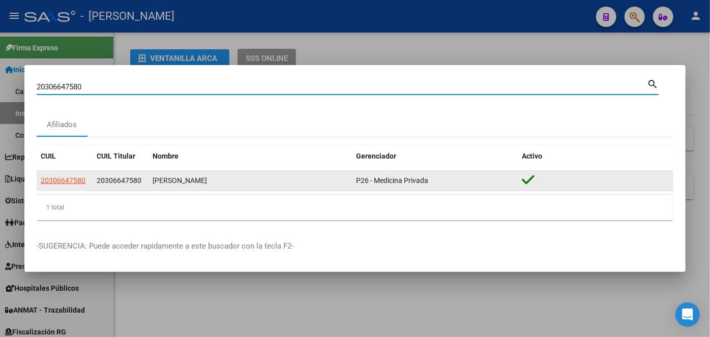
click at [63, 178] on span "20306647580" at bounding box center [63, 181] width 45 height 8
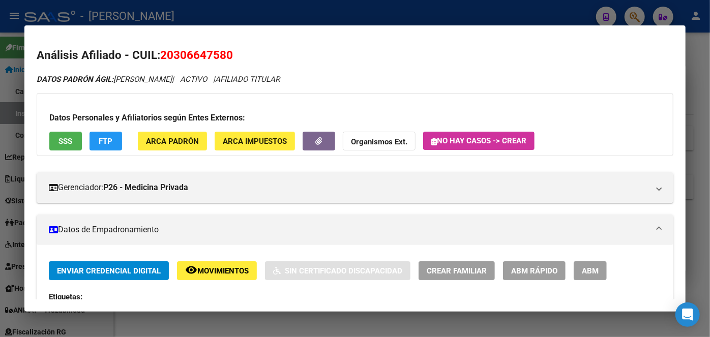
click at [151, 128] on div "Datos Personales y Afiliatorios según Entes Externos: SSS FTP ARCA Padrón ARCA …" at bounding box center [355, 124] width 637 height 63
click at [151, 135] on button "ARCA Padrón" at bounding box center [172, 141] width 69 height 19
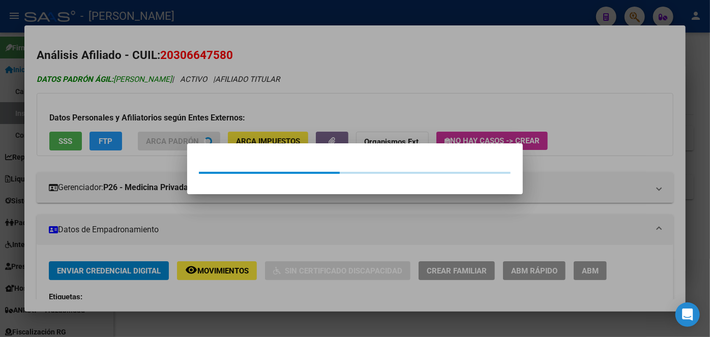
click at [150, 135] on div at bounding box center [355, 168] width 710 height 337
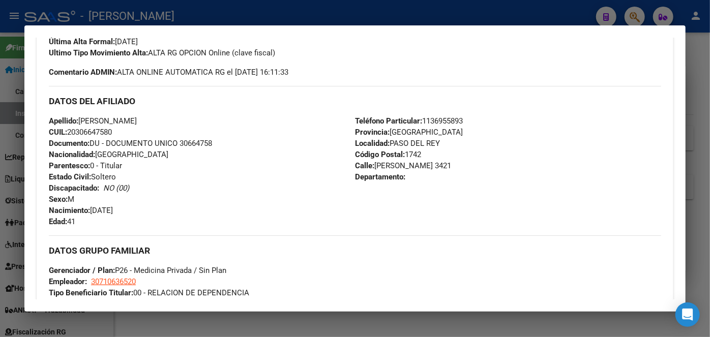
scroll to position [324, 0]
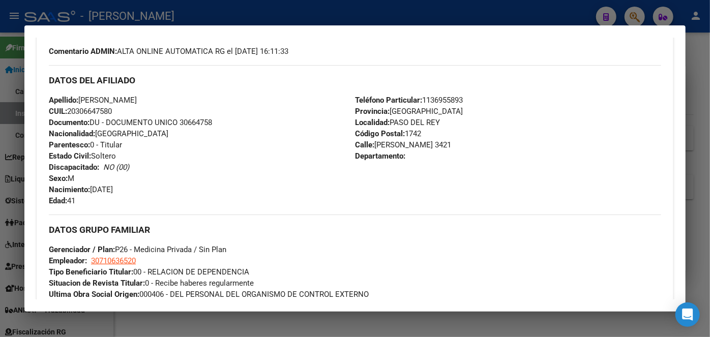
click at [195, 127] on div "Apellido: [PERSON_NAME]: 20306647580 Documento: DU - DOCUMENTO UNICO 30664758 N…" at bounding box center [202, 151] width 306 height 112
click at [195, 124] on span "Documento: DU - DOCUMENTO UNICO 30664758" at bounding box center [130, 122] width 163 height 9
drag, startPoint x: 81, startPoint y: 97, endPoint x: 145, endPoint y: 98, distance: 63.6
click at [137, 98] on span "Apellido: [PERSON_NAME]" at bounding box center [93, 100] width 88 height 9
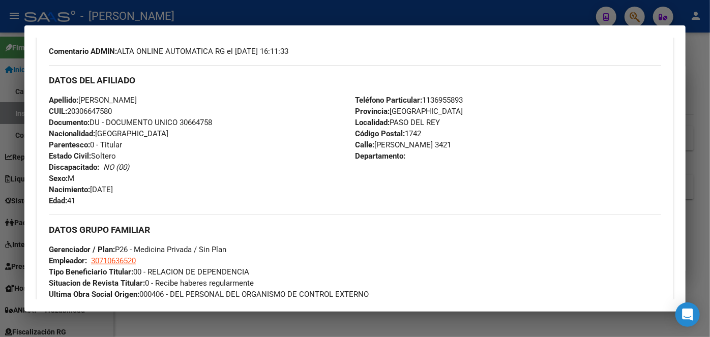
click at [109, 38] on div "Enviar Credencial Digital remove_red_eye Movimientos Sin Certificado Discapacid…" at bounding box center [355, 4] width 613 height 105
click at [126, 49] on span "Comentario ADMIN: ALTA ONLINE AUTOMATICA RG el [DATE] 16:11:33" at bounding box center [169, 51] width 240 height 11
click at [435, 96] on span "Teléfono Particular: [PHONE_NUMBER]" at bounding box center [409, 100] width 108 height 9
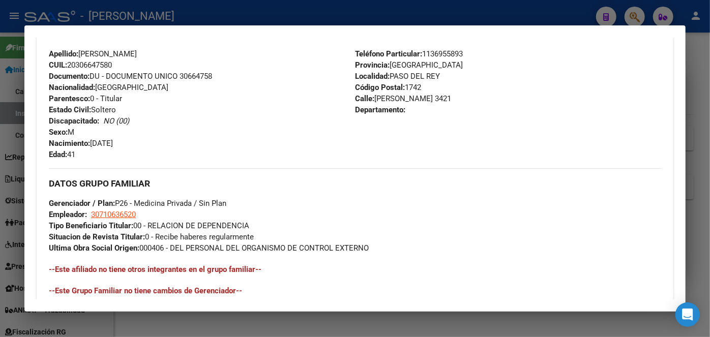
scroll to position [463, 0]
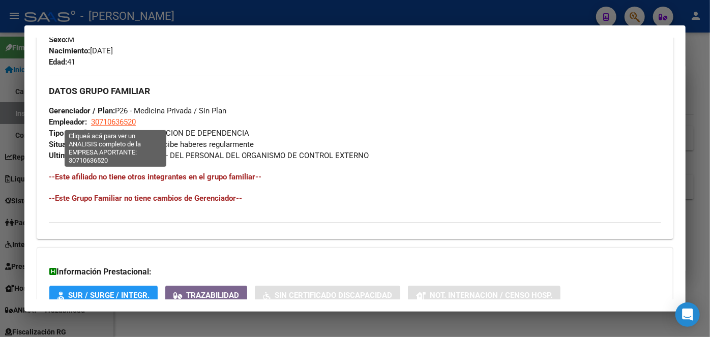
click at [107, 126] on span "30710636520" at bounding box center [113, 122] width 45 height 9
type textarea "30710636520"
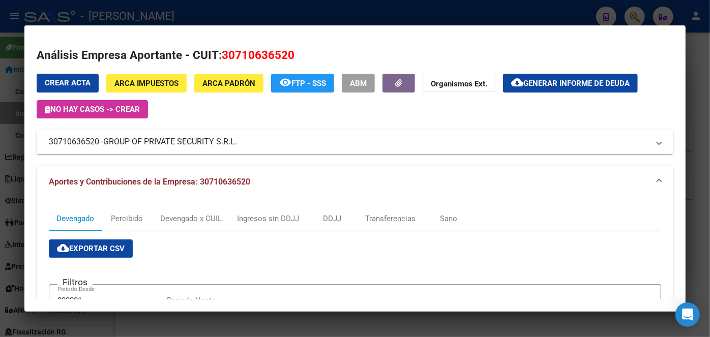
click at [152, 11] on div at bounding box center [355, 168] width 710 height 337
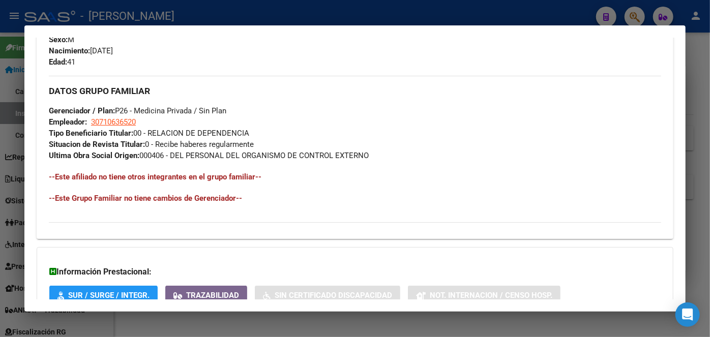
click at [141, 16] on div at bounding box center [355, 168] width 710 height 337
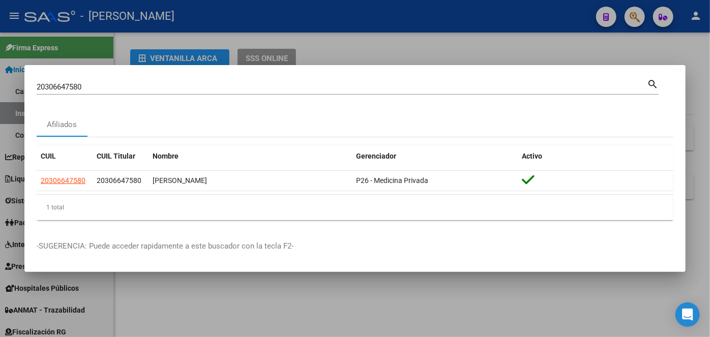
click at [120, 82] on input "20306647580" at bounding box center [342, 86] width 611 height 9
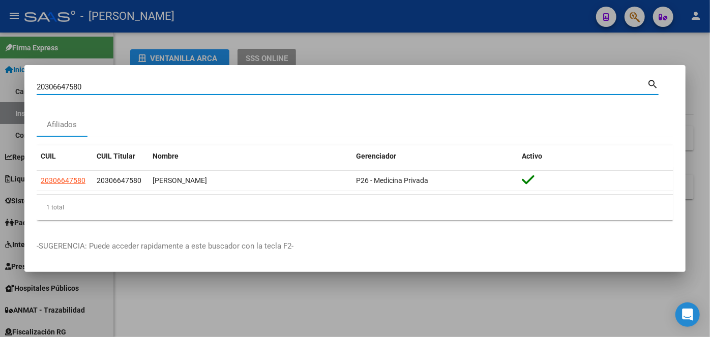
click at [120, 82] on input "20306647580" at bounding box center [342, 86] width 611 height 9
paste input "445841995"
type input "20445841995"
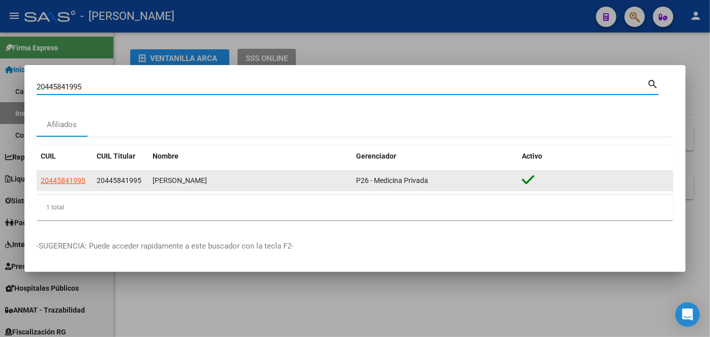
click at [55, 176] on app-link-go-to "20445841995" at bounding box center [63, 181] width 45 height 12
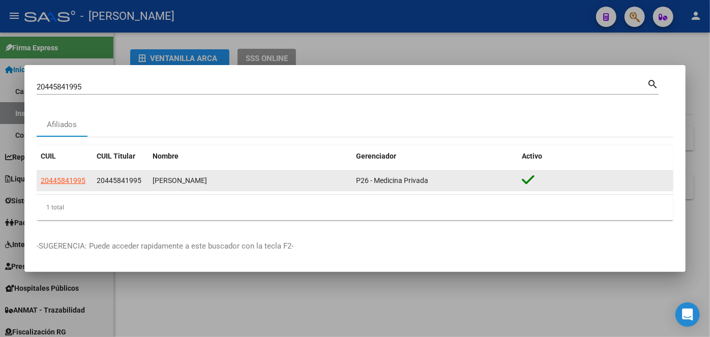
click at [56, 177] on span "20445841995" at bounding box center [63, 181] width 45 height 8
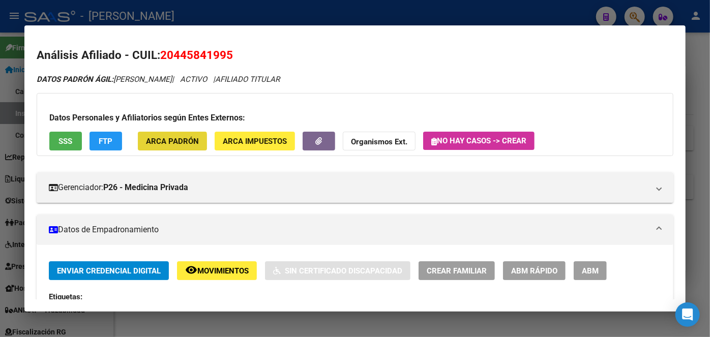
click at [157, 145] on span "ARCA Padrón" at bounding box center [172, 141] width 53 height 9
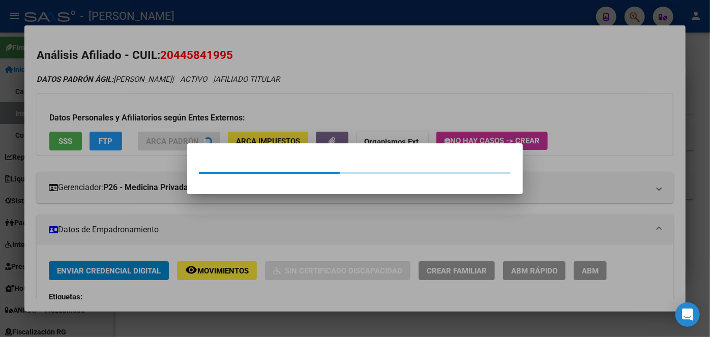
click at [143, 97] on div at bounding box center [355, 168] width 710 height 337
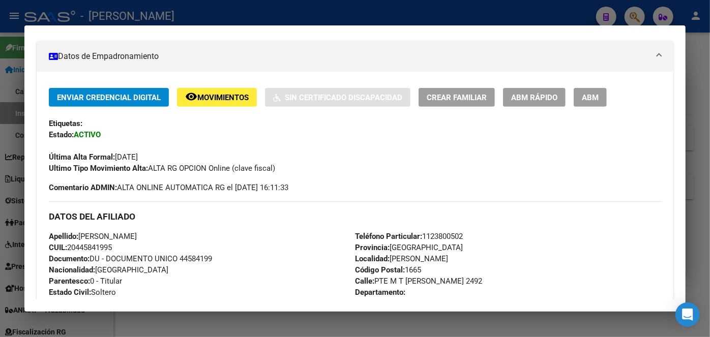
scroll to position [277, 0]
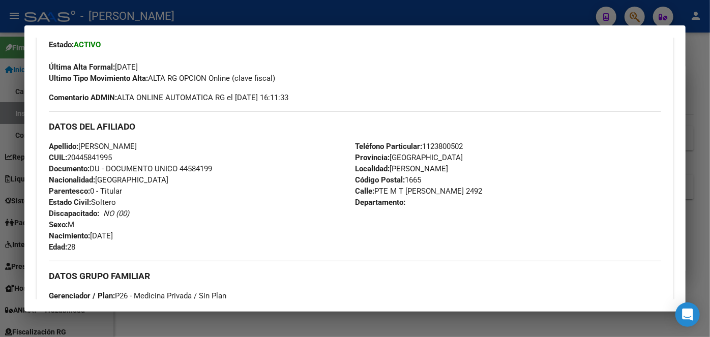
click at [189, 161] on div "Apellido: [PERSON_NAME]: 20445841995 Documento: DU - DOCUMENTO UNICO 44584199 N…" at bounding box center [202, 197] width 306 height 112
click at [191, 170] on span "Documento: DU - DOCUMENTO UNICO 44584199" at bounding box center [130, 168] width 163 height 9
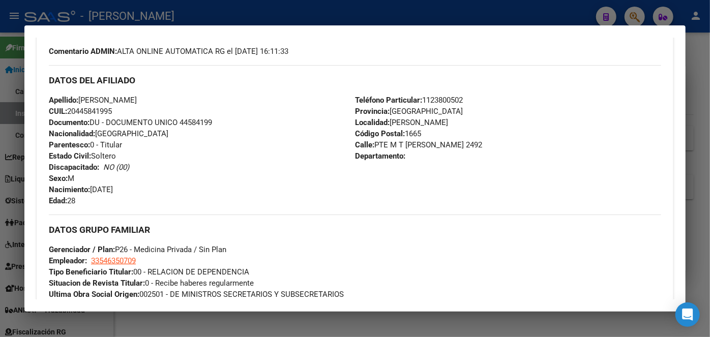
click at [448, 102] on span "Teléfono Particular: [PHONE_NUMBER]" at bounding box center [409, 100] width 108 height 9
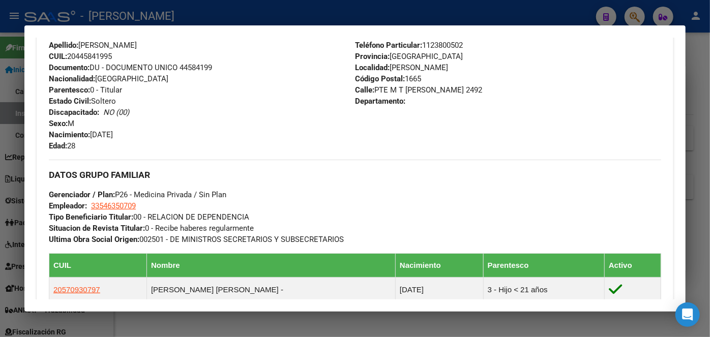
scroll to position [416, 0]
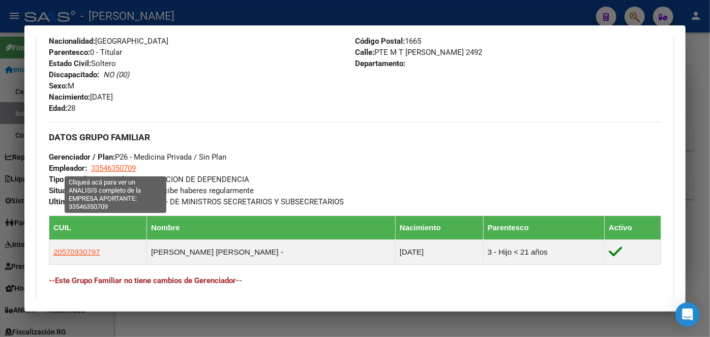
click at [114, 166] on span "33546350709" at bounding box center [113, 168] width 45 height 9
type textarea "33546350709"
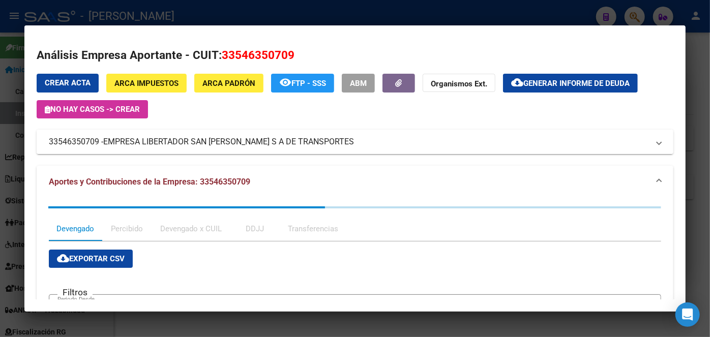
click at [171, 136] on span "EMPRESA LIBERTADOR SAN [PERSON_NAME] S A DE TRANSPORTES" at bounding box center [228, 142] width 251 height 12
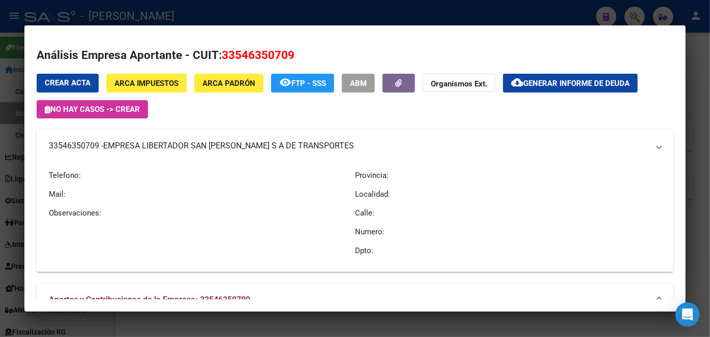
click at [172, 138] on mat-expansion-panel-header "33546350709 - EMPRESA LIBERTADOR SAN [PERSON_NAME] S A DE TRANSPORTES" at bounding box center [355, 146] width 637 height 33
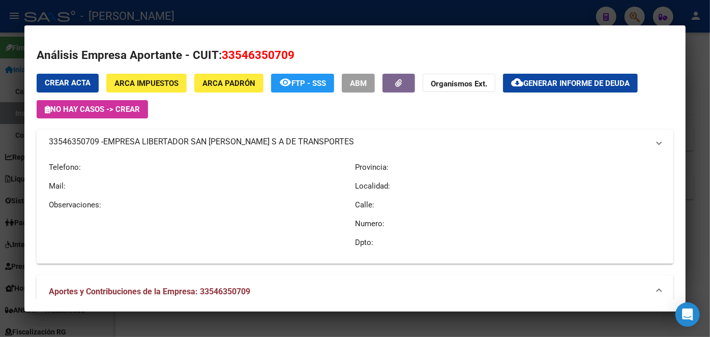
click at [172, 138] on mat-expansion-panel-header "33546350709 - EMPRESA LIBERTADOR SAN [PERSON_NAME] S A DE TRANSPORTES" at bounding box center [355, 142] width 637 height 24
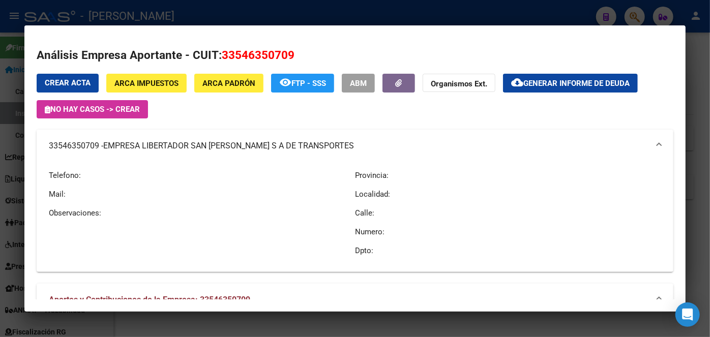
click at [153, 14] on div at bounding box center [355, 168] width 710 height 337
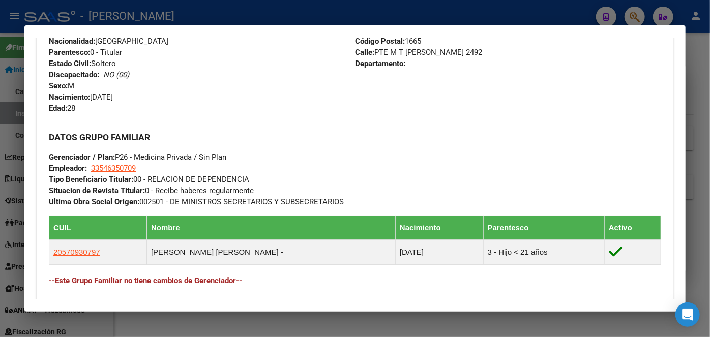
click at [151, 16] on div at bounding box center [355, 168] width 710 height 337
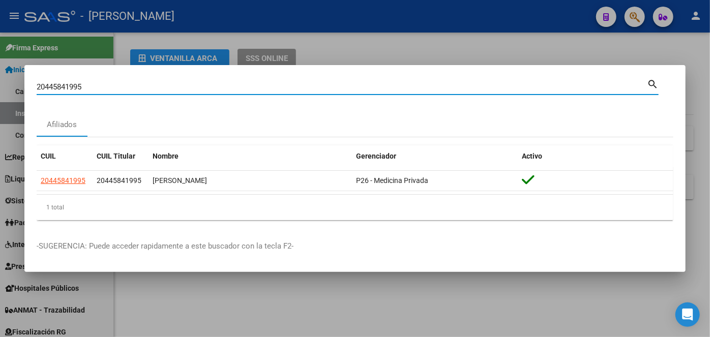
click at [107, 84] on input "20445841995" at bounding box center [342, 86] width 611 height 9
click at [108, 83] on input "20445841995" at bounding box center [342, 86] width 611 height 9
paste input "15696443"
type input "20415696443"
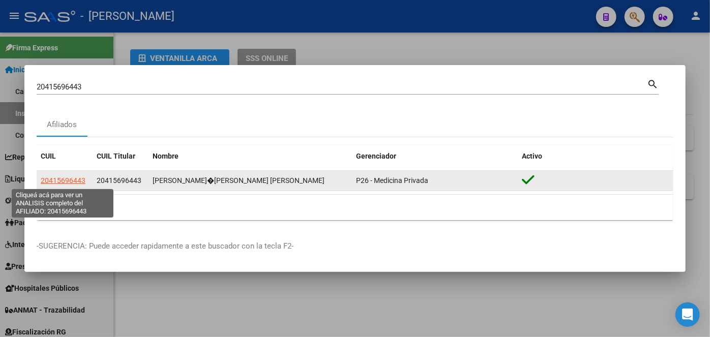
click at [71, 181] on span "20415696443" at bounding box center [63, 181] width 45 height 8
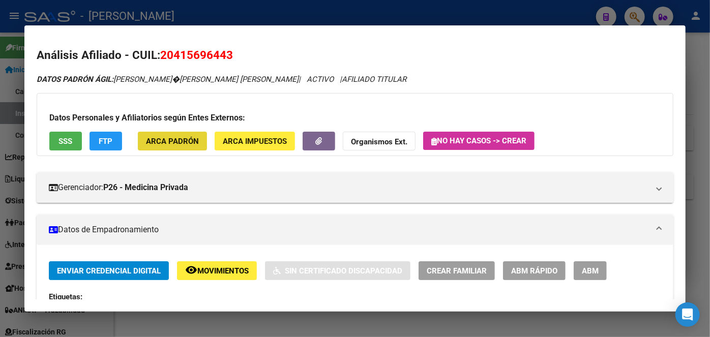
click at [179, 135] on button "ARCA Padrón" at bounding box center [172, 141] width 69 height 19
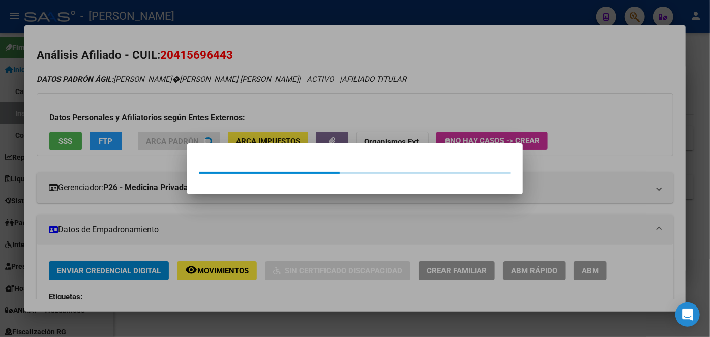
click at [176, 108] on div at bounding box center [355, 168] width 710 height 337
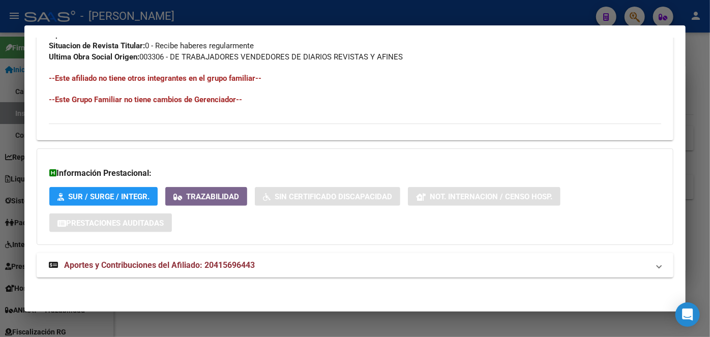
click at [263, 270] on mat-panel-title "Aportes y Contribuciones del Afiliado: 20415696443" at bounding box center [349, 266] width 601 height 12
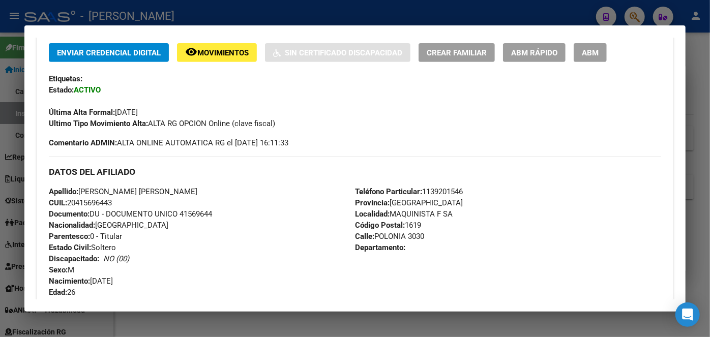
scroll to position [324, 0]
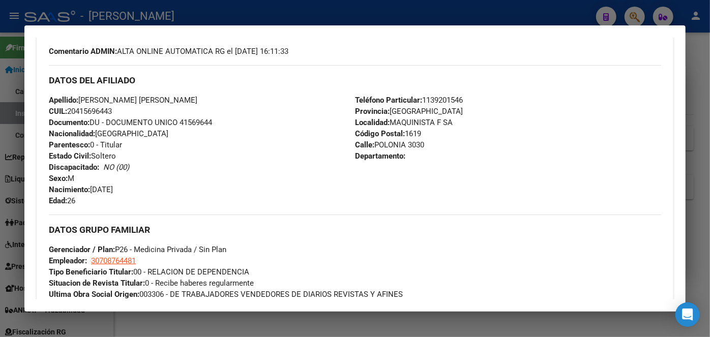
click at [202, 117] on div "Apellido: [PERSON_NAME] [PERSON_NAME] CUIL: 20415696443 Documento: DU - DOCUMEN…" at bounding box center [202, 151] width 306 height 112
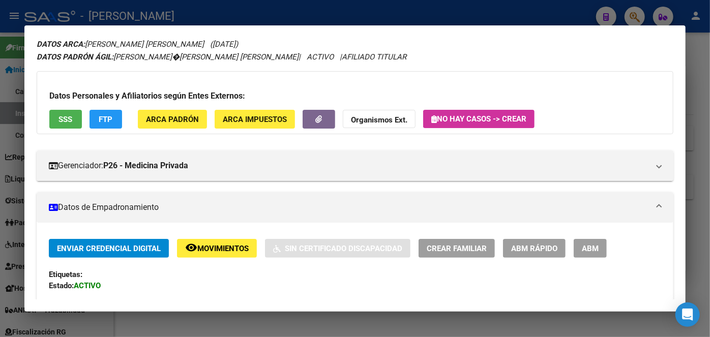
scroll to position [0, 0]
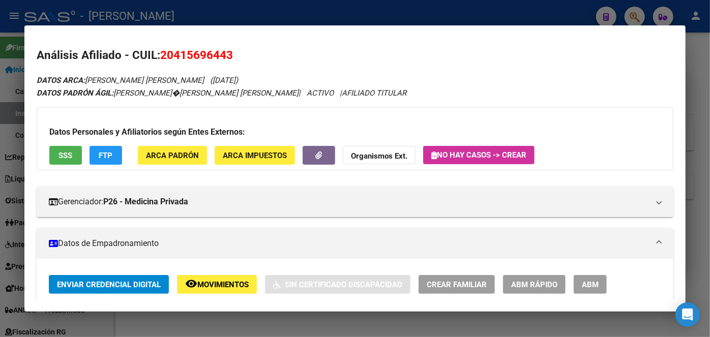
click at [177, 157] on span "ARCA Padrón" at bounding box center [172, 155] width 53 height 9
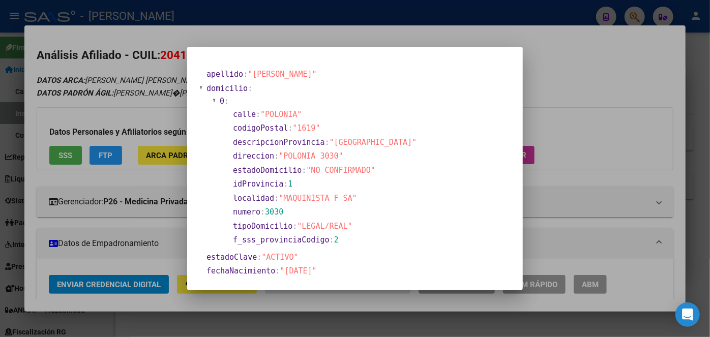
click at [157, 92] on div at bounding box center [355, 168] width 710 height 337
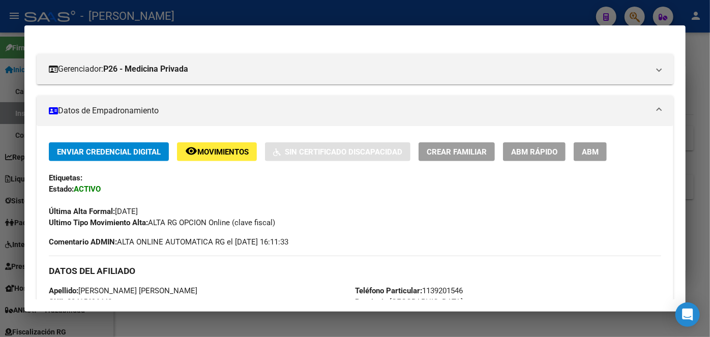
scroll to position [277, 0]
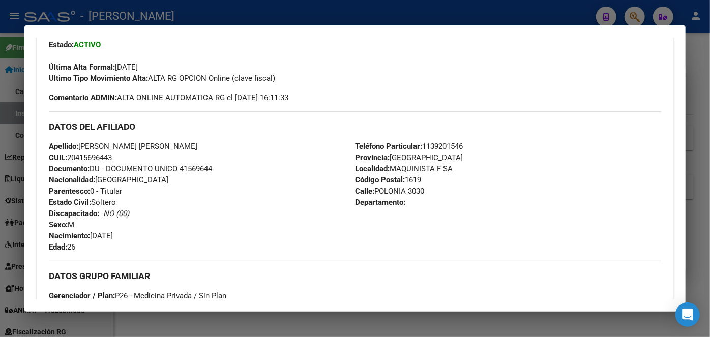
drag, startPoint x: 187, startPoint y: 143, endPoint x: 283, endPoint y: 142, distance: 95.7
click at [283, 142] on div "Apellido: [PERSON_NAME] [PERSON_NAME] CUIL: 20415696443 Documento: DU - DOCUMEN…" at bounding box center [202, 197] width 306 height 112
drag, startPoint x: 82, startPoint y: 145, endPoint x: 182, endPoint y: 146, distance: 100.3
click at [182, 146] on span "Apellido: [PERSON_NAME] [PERSON_NAME]" at bounding box center [123, 146] width 149 height 9
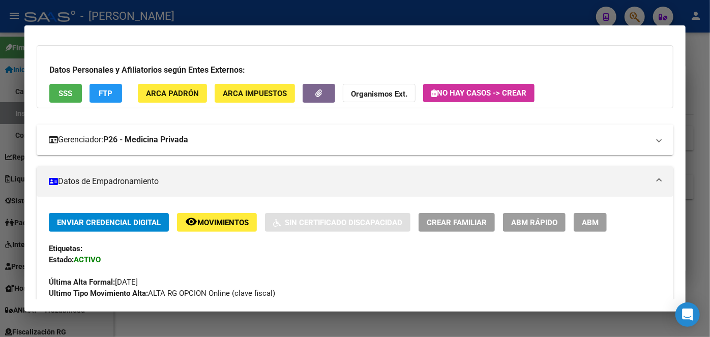
scroll to position [46, 0]
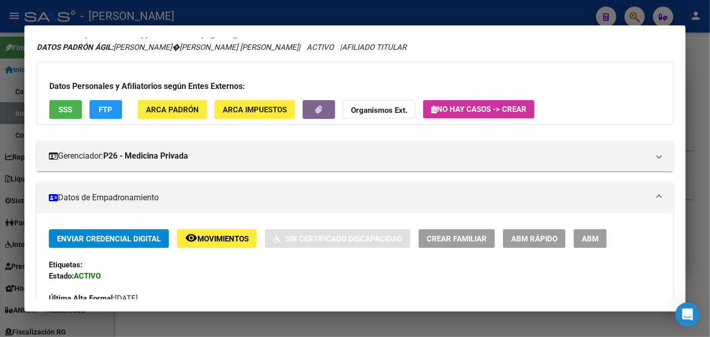
click at [187, 133] on div "Gerenciador: P26 - Medicina Privada Atención telefónica: Atención emergencias: …" at bounding box center [355, 152] width 637 height 39
click at [187, 117] on button "ARCA Padrón" at bounding box center [172, 109] width 69 height 19
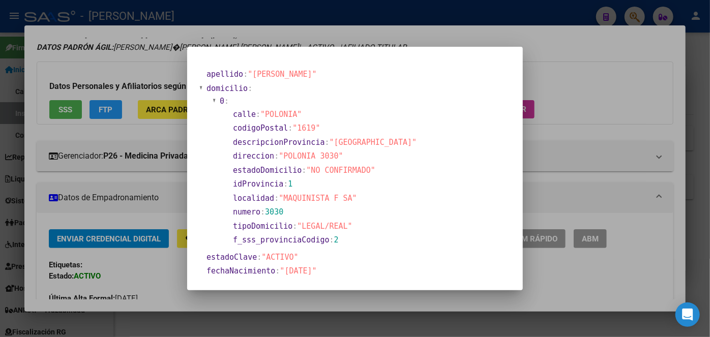
click at [156, 56] on div at bounding box center [355, 168] width 710 height 337
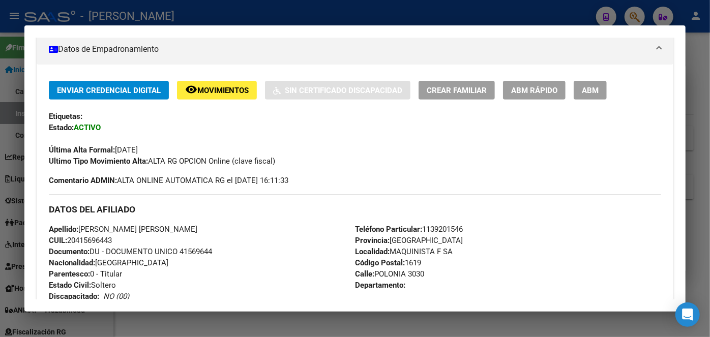
scroll to position [277, 0]
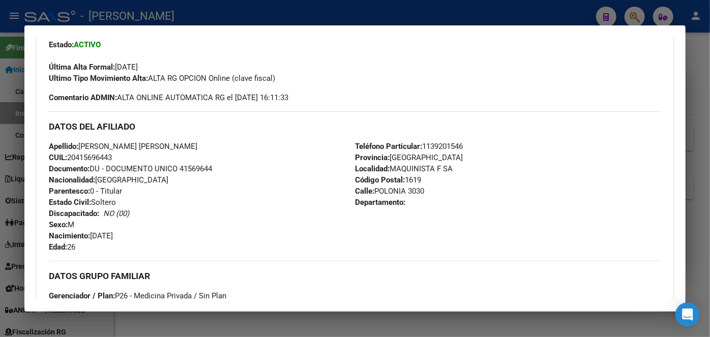
click at [464, 142] on div "Teléfono Particular: [PHONE_NUMBER] Provincia: [GEOGRAPHIC_DATA] Localidad: MAQ…" at bounding box center [508, 197] width 306 height 112
click at [459, 145] on span "Teléfono Particular: [PHONE_NUMBER]" at bounding box center [409, 146] width 108 height 9
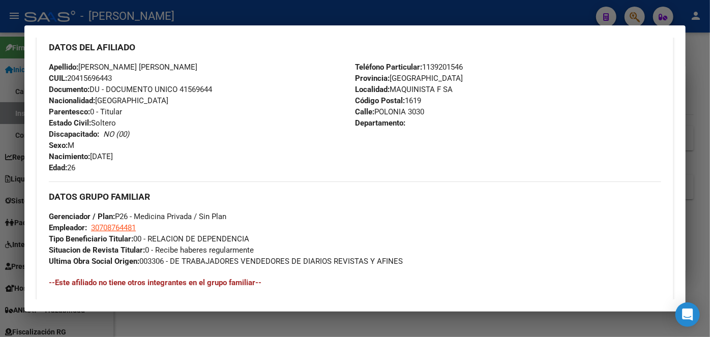
scroll to position [370, 0]
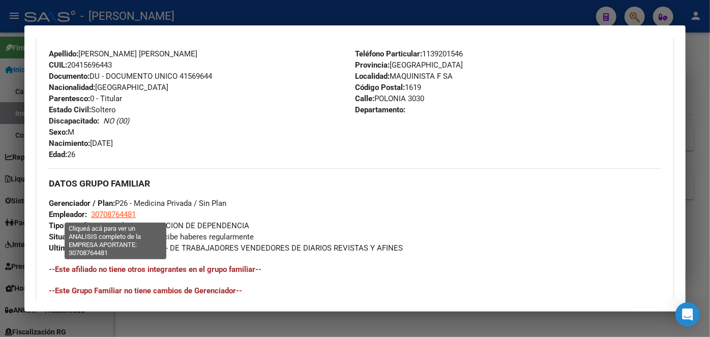
click at [115, 210] on span "30708764481" at bounding box center [113, 214] width 45 height 9
type textarea "30708764481"
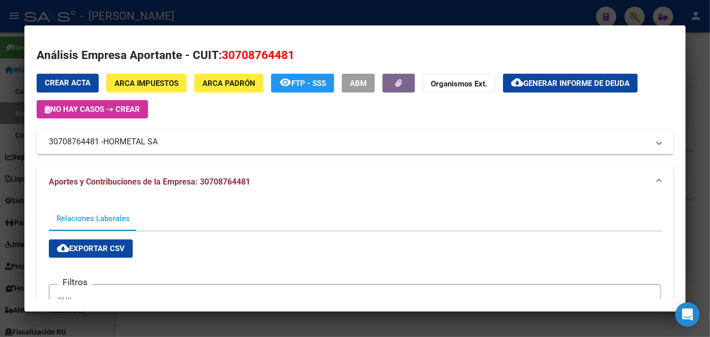
click at [129, 143] on span "HORMETAL SA" at bounding box center [130, 142] width 54 height 12
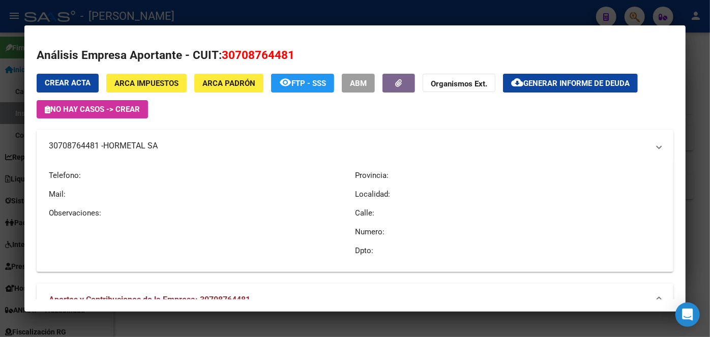
click at [129, 143] on span "HORMETAL SA" at bounding box center [130, 146] width 54 height 12
click at [174, 8] on div at bounding box center [355, 168] width 710 height 337
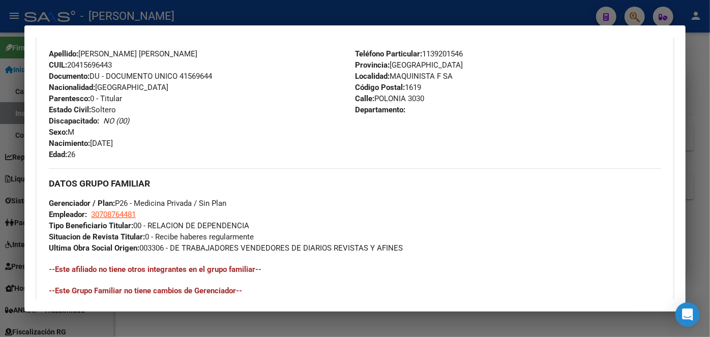
click at [149, 16] on div at bounding box center [355, 168] width 710 height 337
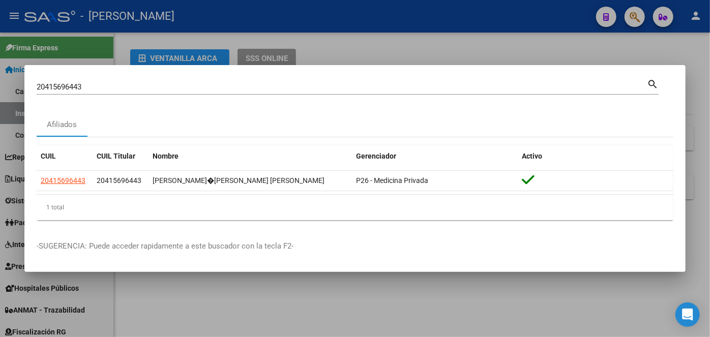
click at [130, 91] on input "20415696443" at bounding box center [342, 86] width 611 height 9
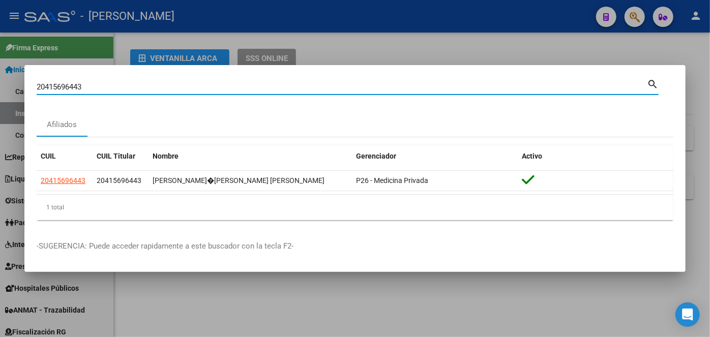
paste input "743696726"
drag, startPoint x: 130, startPoint y: 91, endPoint x: 130, endPoint y: 85, distance: 6.1
click at [130, 90] on input "20415696443" at bounding box center [342, 86] width 611 height 9
type input "27436967263"
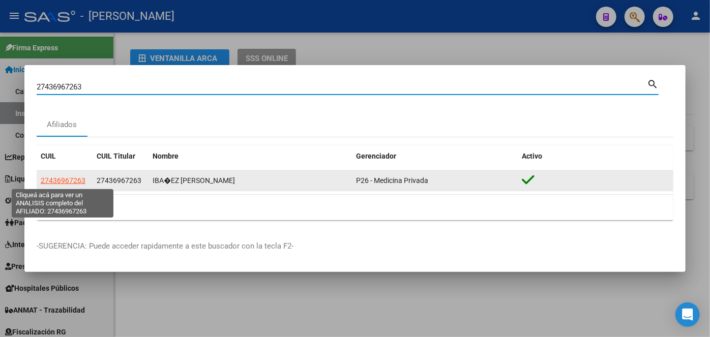
click at [65, 178] on span "27436967263" at bounding box center [63, 181] width 45 height 8
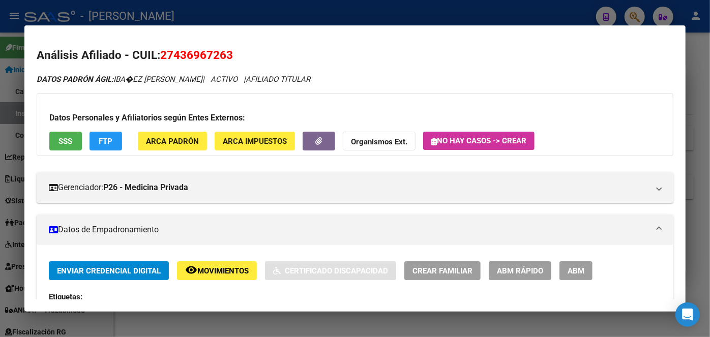
click at [181, 137] on span "ARCA Padrón" at bounding box center [172, 141] width 53 height 9
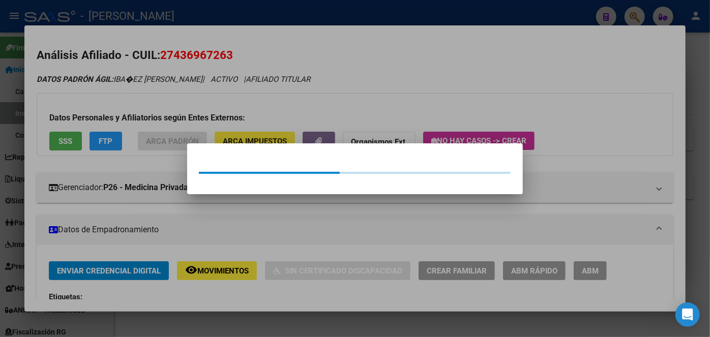
drag, startPoint x: 172, startPoint y: 110, endPoint x: 112, endPoint y: 12, distance: 114.4
click at [171, 109] on div at bounding box center [355, 168] width 710 height 337
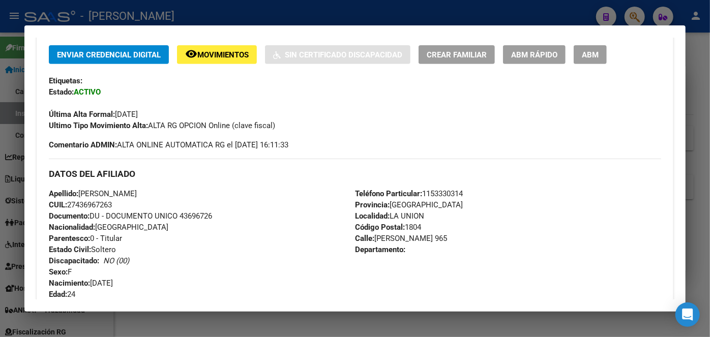
scroll to position [231, 0]
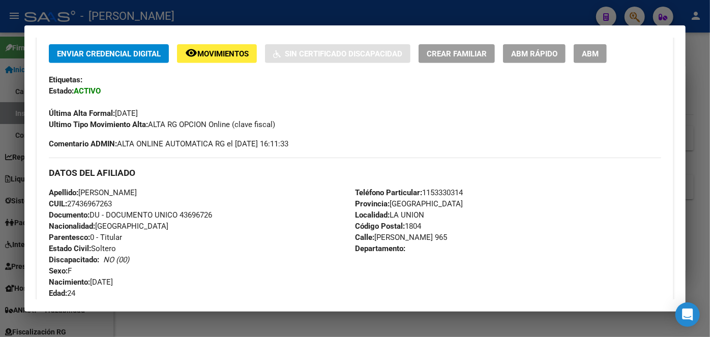
click at [205, 213] on span "Documento: DU - DOCUMENTO UNICO 43696726" at bounding box center [130, 215] width 163 height 9
drag, startPoint x: 82, startPoint y: 191, endPoint x: 139, endPoint y: 191, distance: 57.0
click at [137, 191] on span "Apellido: [PERSON_NAME]" at bounding box center [93, 192] width 88 height 9
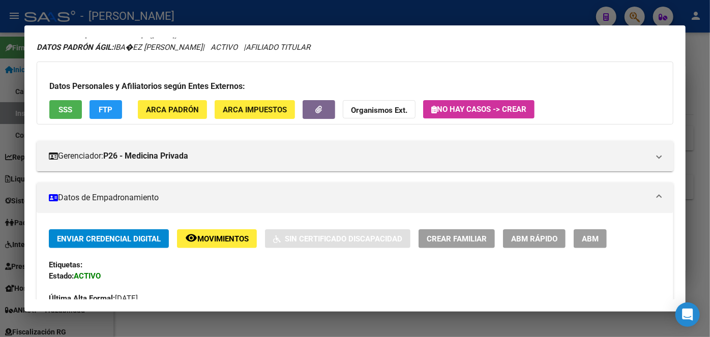
scroll to position [0, 0]
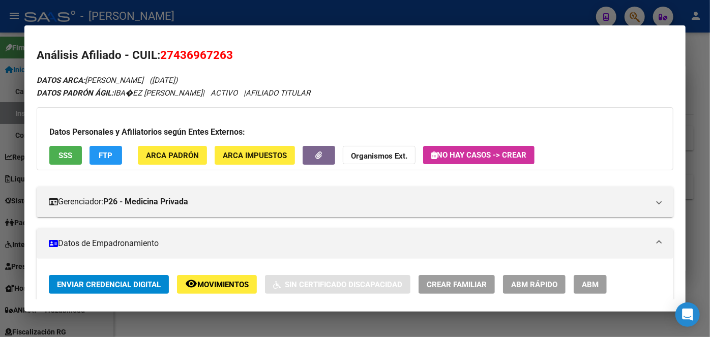
click at [188, 148] on button "ARCA Padrón" at bounding box center [172, 155] width 69 height 19
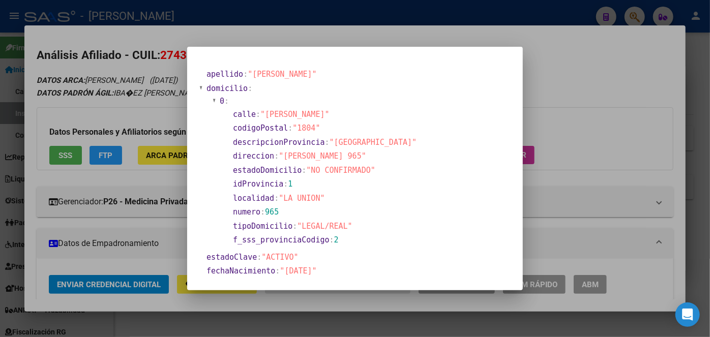
click at [135, 91] on div at bounding box center [355, 168] width 710 height 337
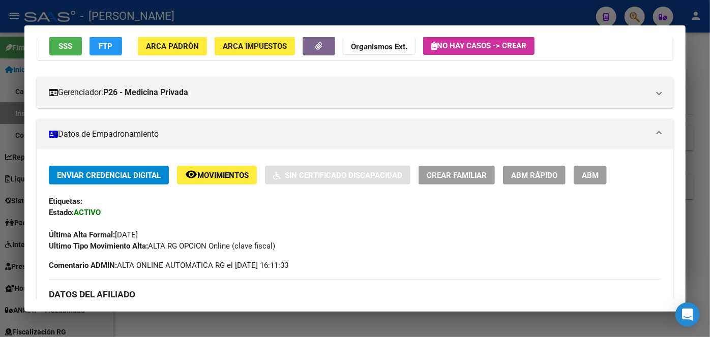
scroll to position [277, 0]
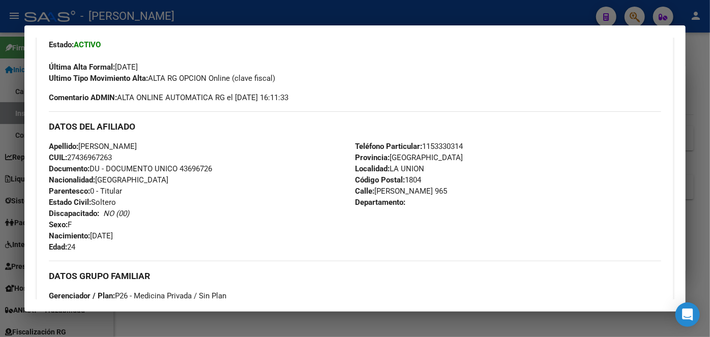
click at [448, 144] on span "Teléfono Particular: [PHONE_NUMBER]" at bounding box center [409, 146] width 108 height 9
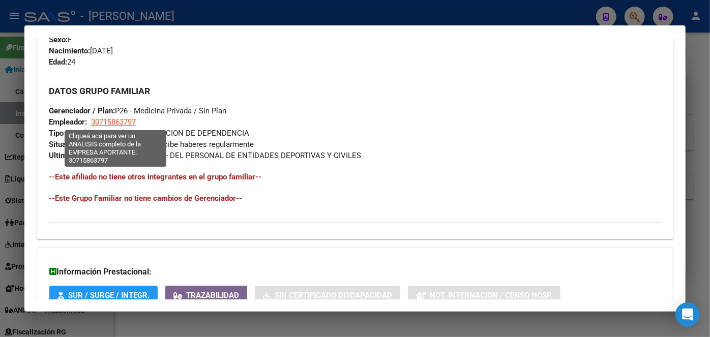
click at [133, 120] on span "30715863797" at bounding box center [113, 122] width 45 height 9
type textarea "30715863797"
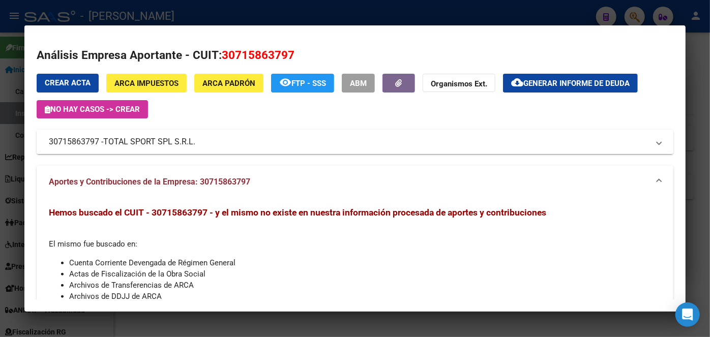
click at [147, 144] on span "TOTAL SPORT SPL S.R.L." at bounding box center [149, 142] width 92 height 12
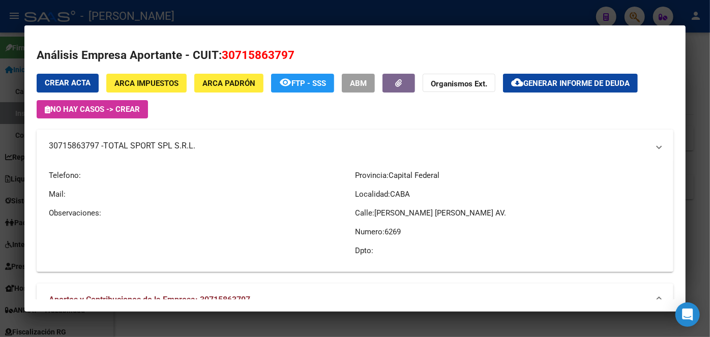
click at [147, 144] on span "TOTAL SPORT SPL S.R.L." at bounding box center [149, 146] width 92 height 12
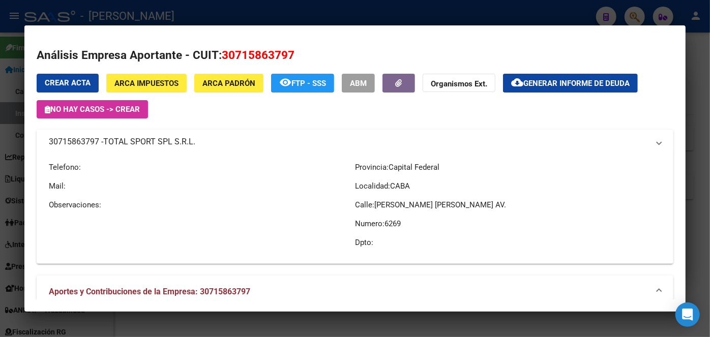
click at [147, 144] on span "TOTAL SPORT SPL S.R.L." at bounding box center [149, 142] width 92 height 12
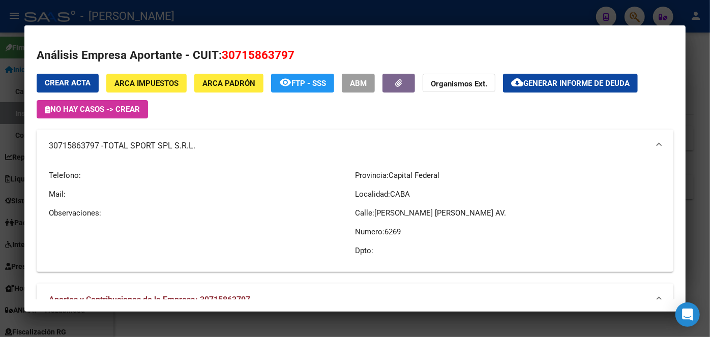
click at [133, 11] on div at bounding box center [355, 168] width 710 height 337
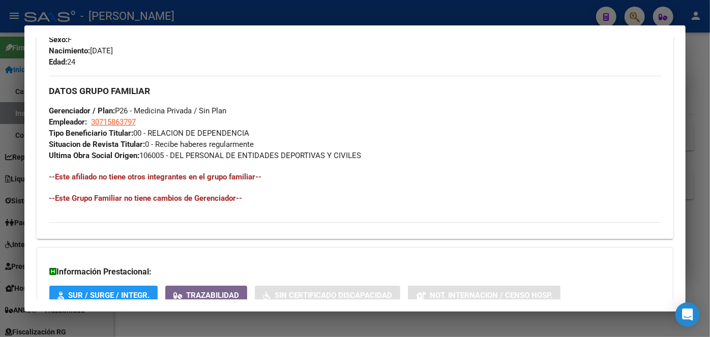
click at [133, 12] on div at bounding box center [355, 168] width 710 height 337
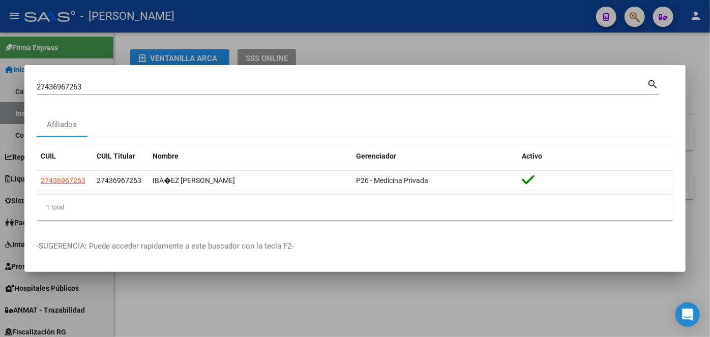
click at [143, 89] on input "27436967263" at bounding box center [342, 86] width 611 height 9
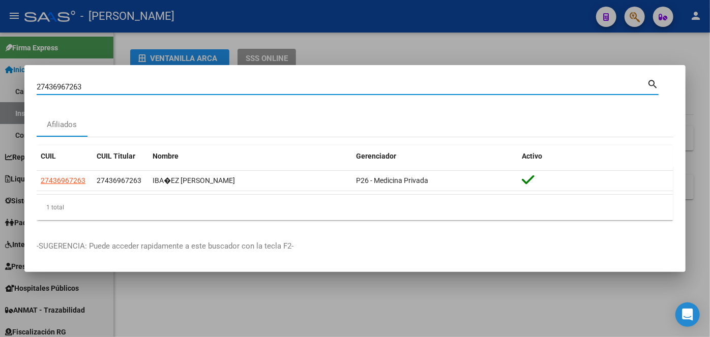
click at [143, 89] on input "27436967263" at bounding box center [342, 86] width 611 height 9
paste input "312952748"
type input "27312952748"
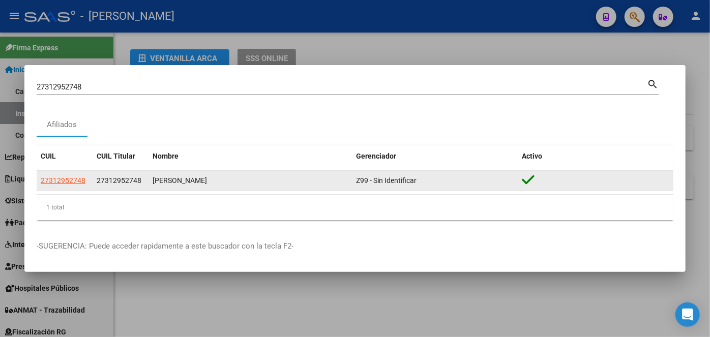
click at [71, 177] on app-link-go-to "27312952748" at bounding box center [63, 181] width 45 height 12
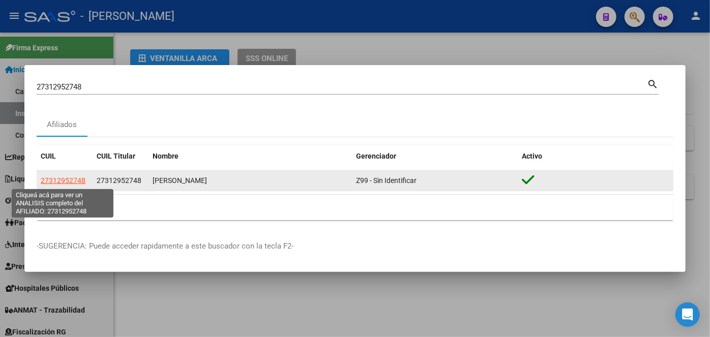
click at [71, 178] on span "27312952748" at bounding box center [63, 181] width 45 height 8
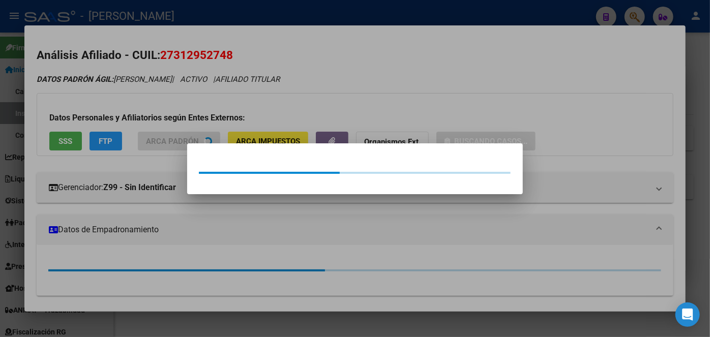
click at [188, 121] on div at bounding box center [355, 168] width 710 height 337
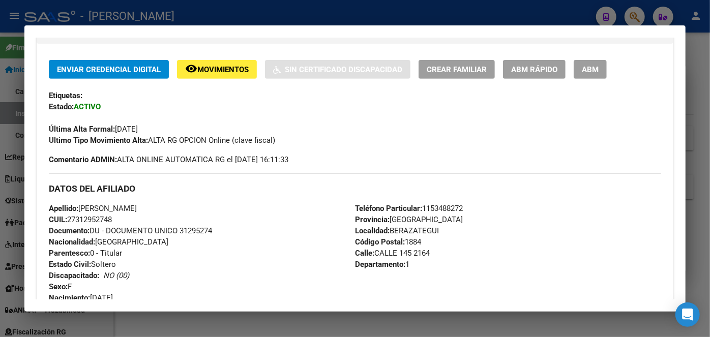
scroll to position [231, 0]
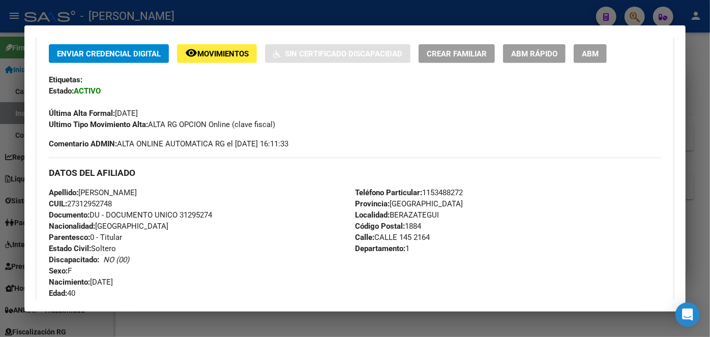
click at [207, 219] on span "Documento: DU - DOCUMENTO UNICO 31295274" at bounding box center [130, 215] width 163 height 9
drag, startPoint x: 82, startPoint y: 189, endPoint x: 142, endPoint y: 189, distance: 60.1
click at [137, 189] on span "Apellido: [PERSON_NAME]" at bounding box center [93, 192] width 88 height 9
click at [440, 193] on span "Teléfono Particular: [PHONE_NUMBER]" at bounding box center [409, 192] width 108 height 9
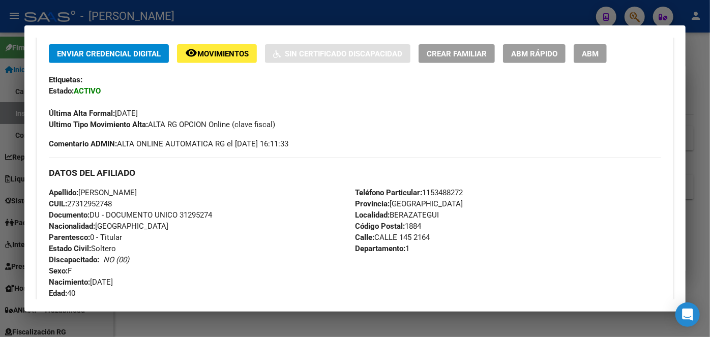
click at [440, 193] on span "Teléfono Particular: [PHONE_NUMBER]" at bounding box center [409, 192] width 108 height 9
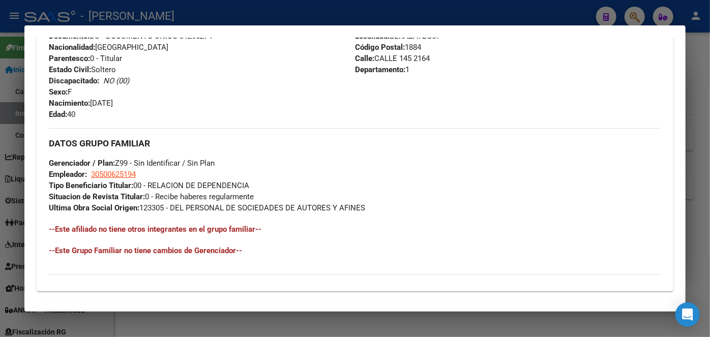
scroll to position [416, 0]
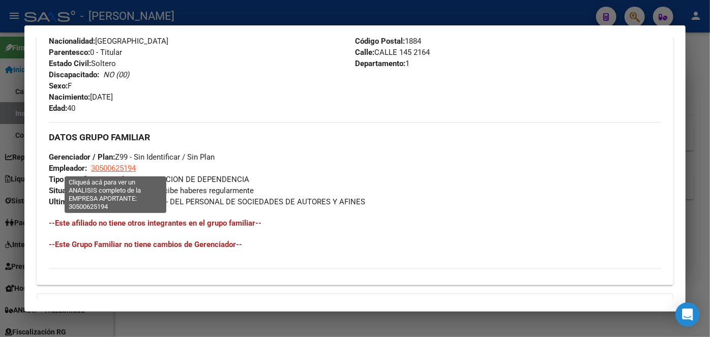
click at [106, 171] on span "30500625194" at bounding box center [113, 168] width 45 height 9
type textarea "30500625194"
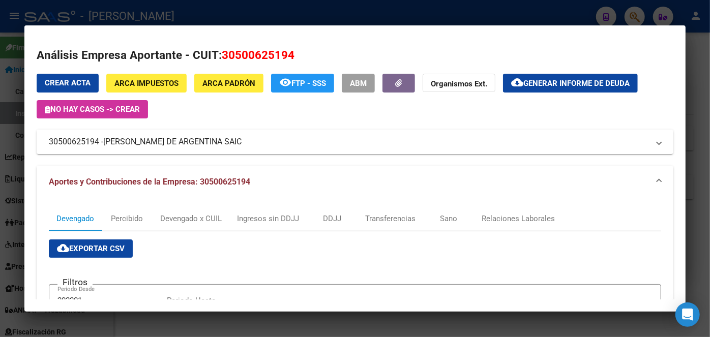
scroll to position [416, 0]
click at [138, 23] on div at bounding box center [355, 168] width 710 height 337
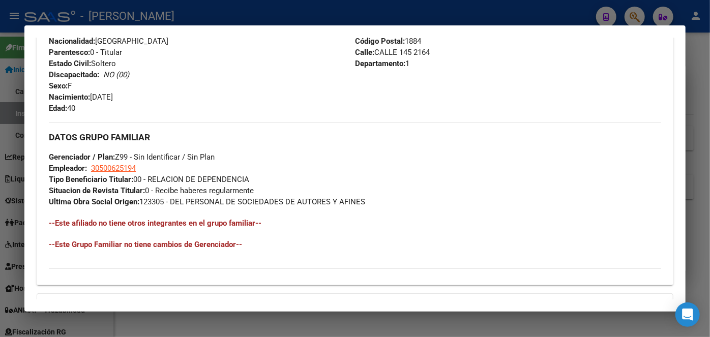
click at [130, 19] on div at bounding box center [355, 168] width 710 height 337
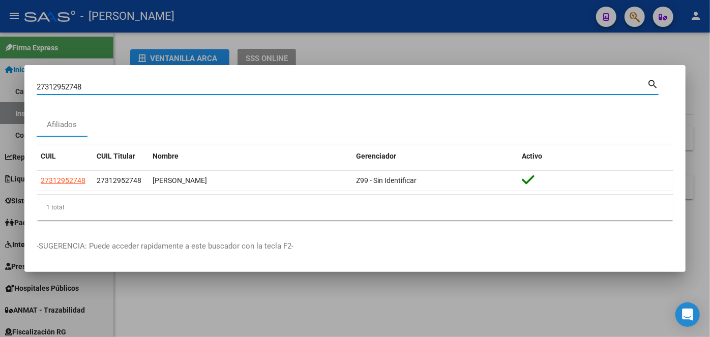
click at [120, 82] on input "27312952748" at bounding box center [342, 86] width 611 height 9
paste input "0470237466"
type input "20470237466"
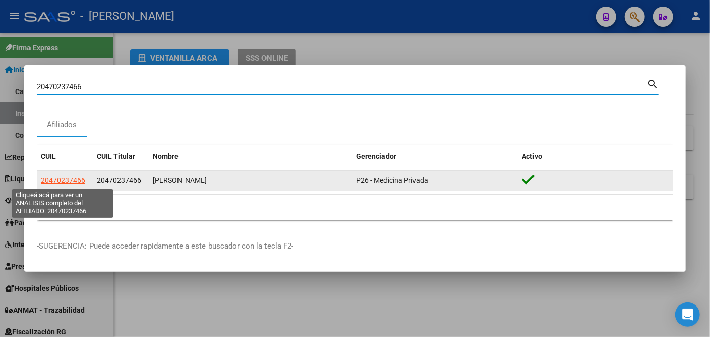
click at [71, 183] on span "20470237466" at bounding box center [63, 181] width 45 height 8
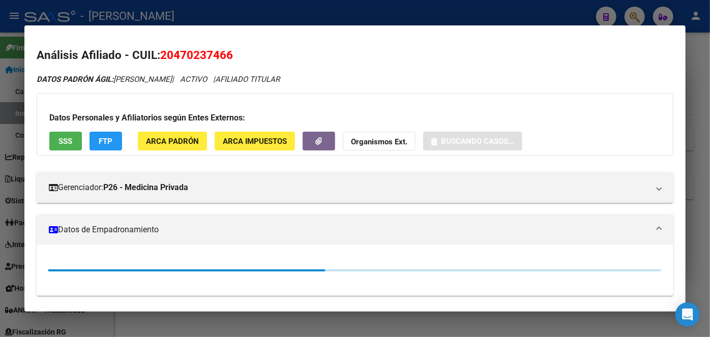
drag, startPoint x: 161, startPoint y: 130, endPoint x: 164, endPoint y: 135, distance: 6.1
click at [161, 130] on div "Datos Personales y Afiliatorios según Entes Externos: SSS FTP ARCA Padrón ARCA …" at bounding box center [355, 124] width 637 height 63
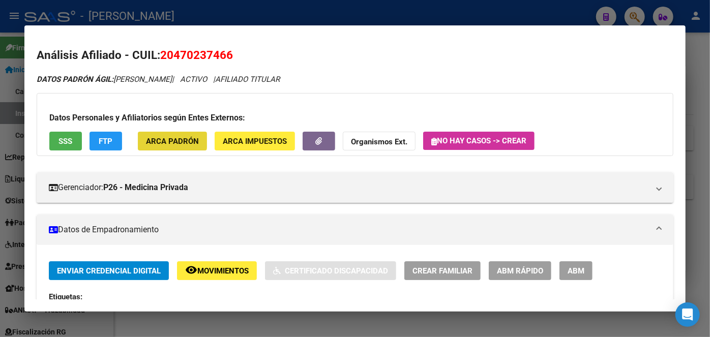
click at [164, 136] on span "ARCA Padrón" at bounding box center [172, 140] width 53 height 9
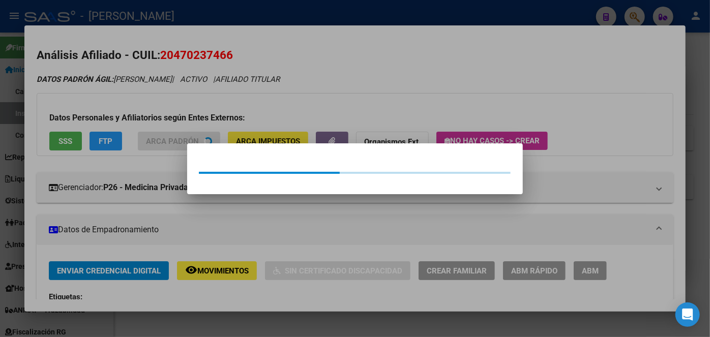
click at [164, 107] on div at bounding box center [355, 168] width 710 height 337
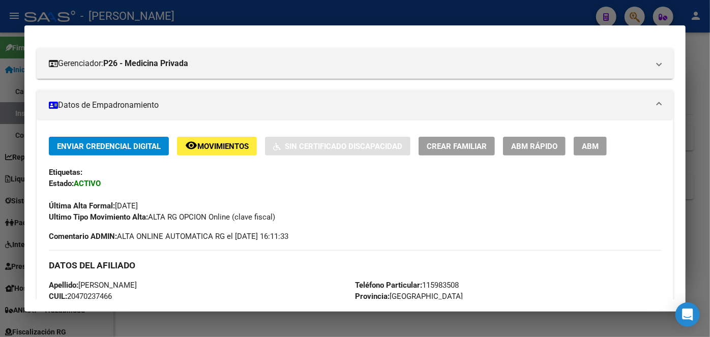
scroll to position [185, 0]
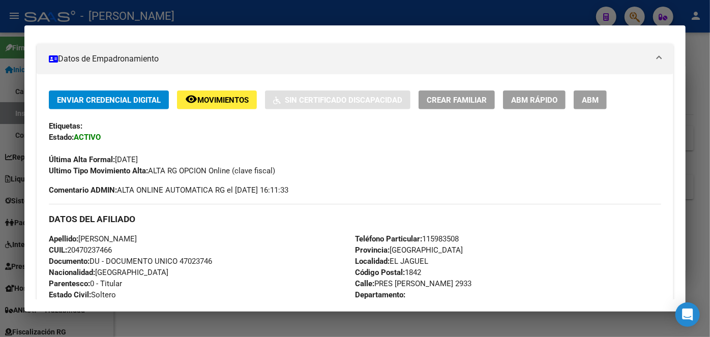
click at [197, 257] on span "Documento: DU - DOCUMENTO UNICO 47023746" at bounding box center [130, 261] width 163 height 9
copy span "47023746"
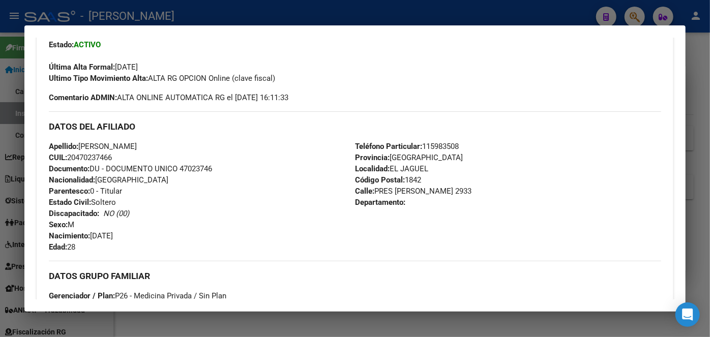
scroll to position [324, 0]
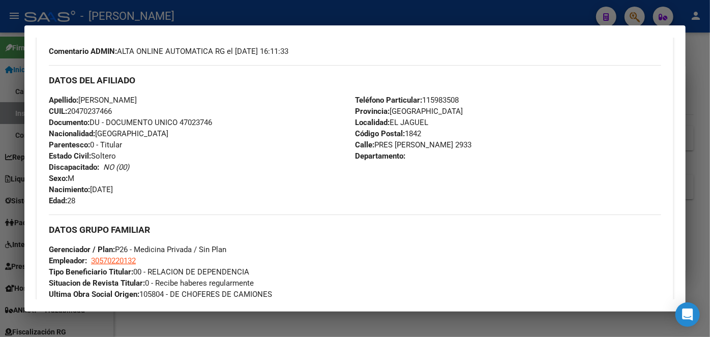
click at [442, 101] on span "Teléfono Particular: 115983508" at bounding box center [407, 100] width 104 height 9
copy span "115983508"
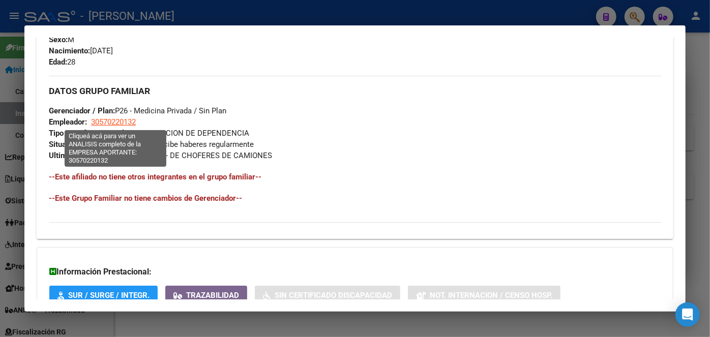
click at [126, 122] on span "30570220132" at bounding box center [113, 122] width 45 height 9
type textarea "30570220132"
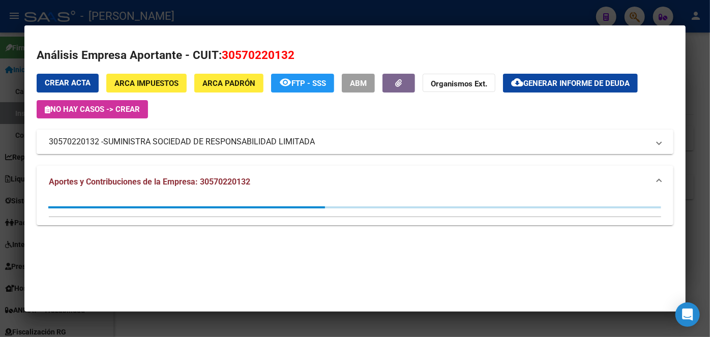
click at [139, 145] on span "SUMINISTRA SOCIEDAD DE RESPONSABILIDAD LIMITADA" at bounding box center [209, 142] width 212 height 12
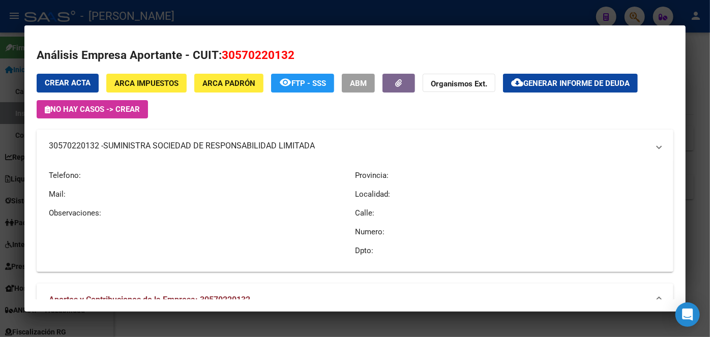
copy span "SUMINISTRA"
click at [160, 15] on div at bounding box center [355, 168] width 710 height 337
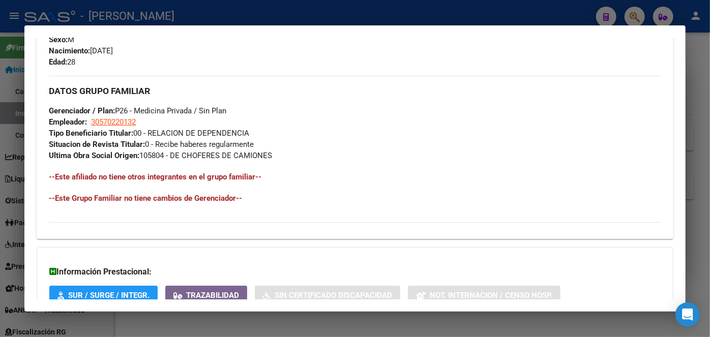
click at [132, 19] on div at bounding box center [355, 168] width 710 height 337
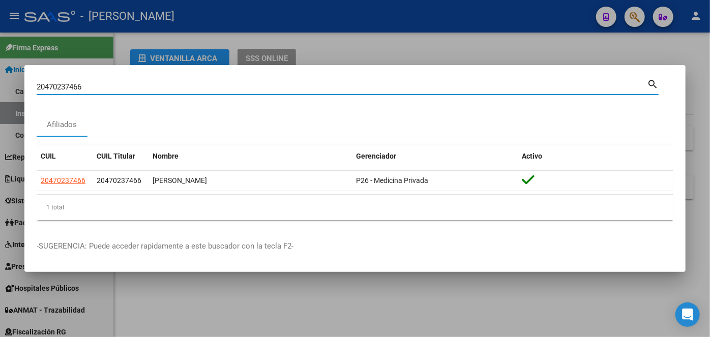
click at [116, 83] on input "20470237466" at bounding box center [342, 86] width 611 height 9
drag, startPoint x: 116, startPoint y: 83, endPoint x: 121, endPoint y: 64, distance: 20.1
click at [118, 82] on div "20470237466 Buscar (apellido, dni, cuil, nro traspaso, cuit, obra social)" at bounding box center [342, 86] width 611 height 15
paste input "21534760"
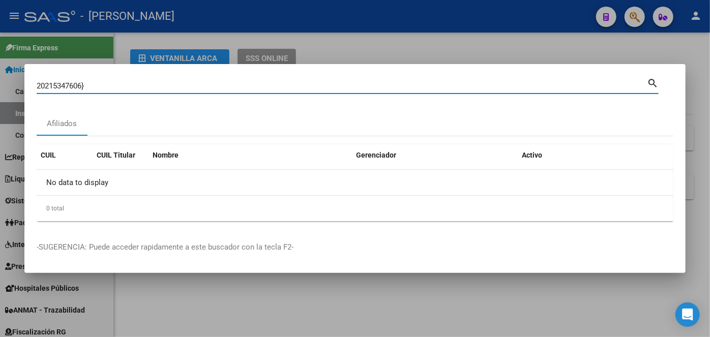
type input "20215347606"
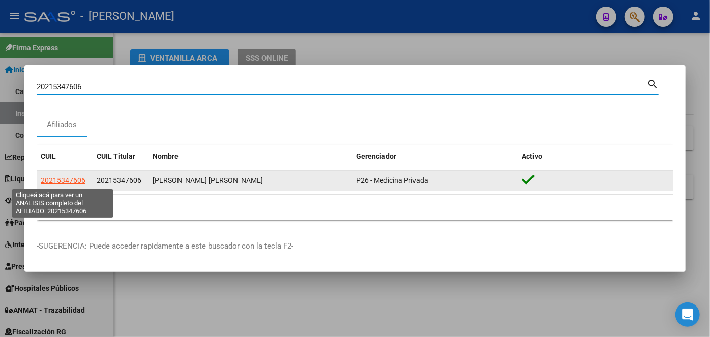
click at [56, 182] on span "20215347606" at bounding box center [63, 181] width 45 height 8
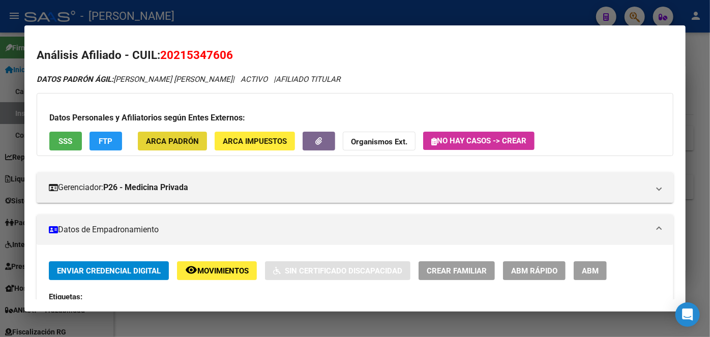
click at [162, 135] on button "ARCA Padrón" at bounding box center [172, 141] width 69 height 19
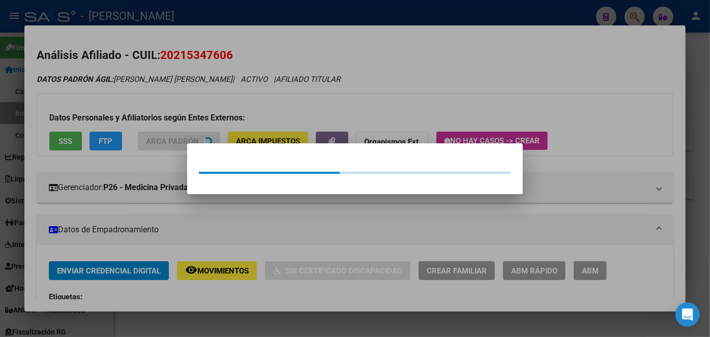
click at [134, 105] on div at bounding box center [355, 168] width 710 height 337
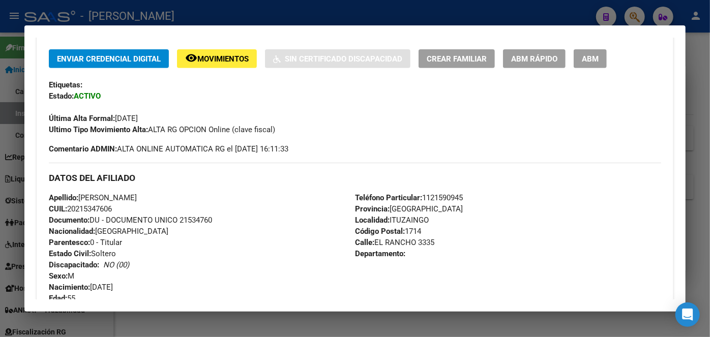
scroll to position [231, 0]
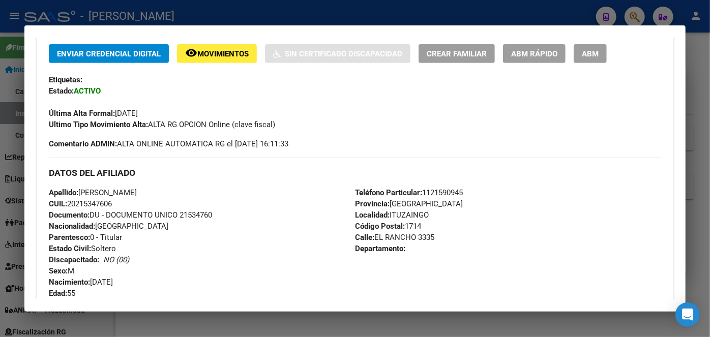
click at [198, 216] on span "Documento: DU - DOCUMENTO UNICO 21534760" at bounding box center [130, 215] width 163 height 9
copy span "21534760"
drag, startPoint x: 81, startPoint y: 194, endPoint x: 132, endPoint y: 186, distance: 51.1
click at [132, 188] on span "Apellido: RAUL ALFREDO ROCHA" at bounding box center [93, 192] width 88 height 9
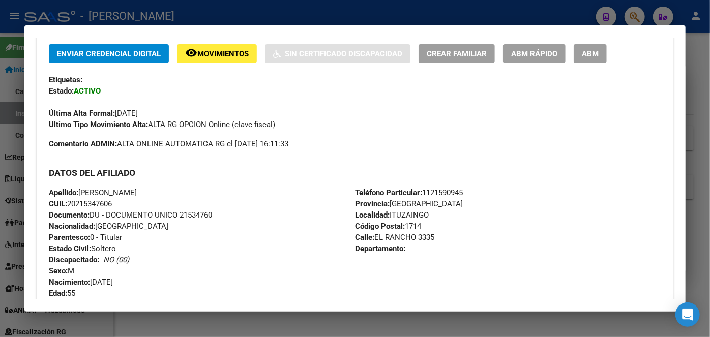
copy span "RAUL ALFREDO"
click at [449, 193] on span "Teléfono Particular: 1121590945" at bounding box center [409, 192] width 108 height 9
copy span "1121590945"
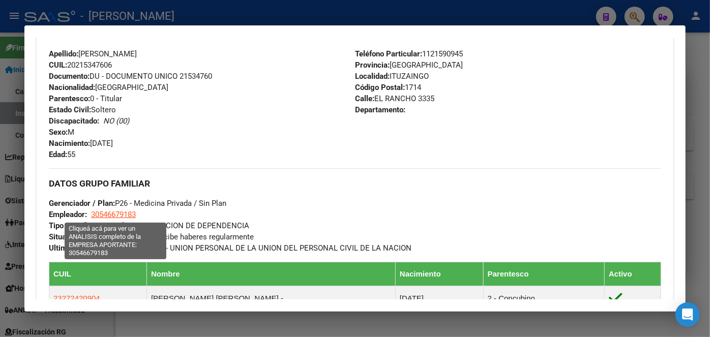
click at [126, 211] on span "30546679183" at bounding box center [113, 214] width 45 height 9
type textarea "30546679183"
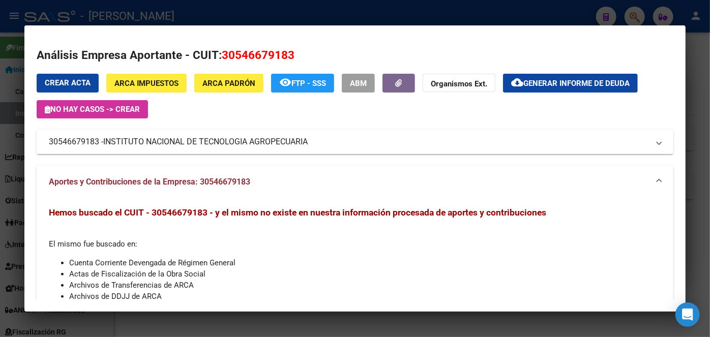
click at [174, 142] on span "INSTITUTO NACIONAL DE TECNOLOGIA AGROPECUARIA" at bounding box center [205, 142] width 205 height 12
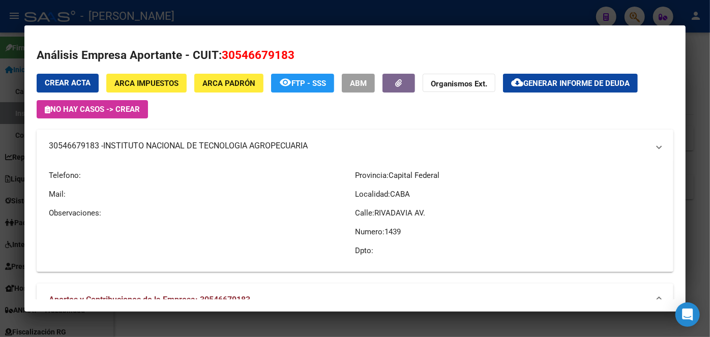
click at [174, 142] on span "INSTITUTO NACIONAL DE TECNOLOGIA AGROPECUARIA" at bounding box center [205, 146] width 205 height 12
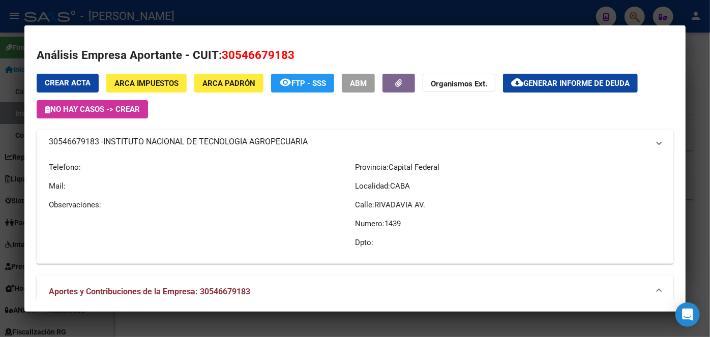
click at [174, 142] on span "INSTITUTO NACIONAL DE TECNOLOGIA AGROPECUARIA" at bounding box center [205, 142] width 205 height 12
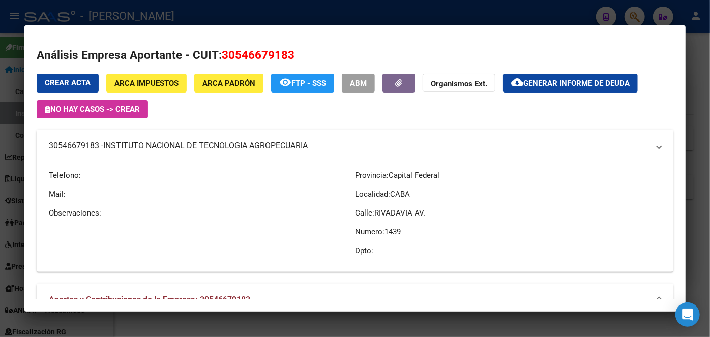
copy span "INSTITUTO NACIONAL DE TECNOLOGIA AGROPECUARIA"
click at [164, 20] on div at bounding box center [355, 168] width 710 height 337
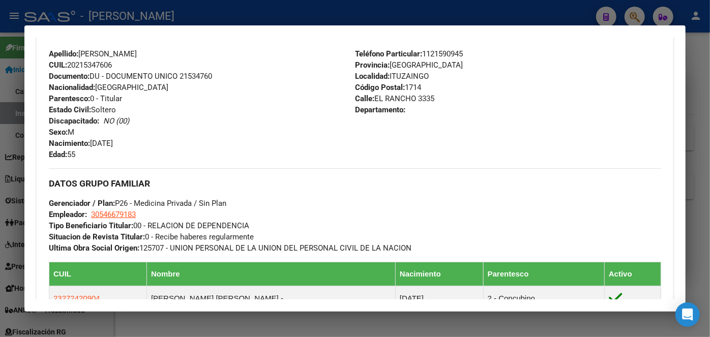
click at [137, 5] on div at bounding box center [355, 168] width 710 height 337
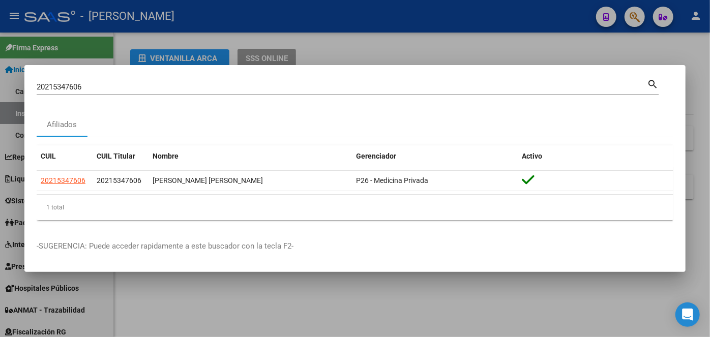
click at [122, 79] on div "20215347606 Buscar (apellido, dni, cuil, nro traspaso, cuit, obra social) search" at bounding box center [348, 85] width 622 height 17
click at [122, 80] on div "20215347606 Buscar (apellido, dni, cuil, nro traspaso, cuit, obra social)" at bounding box center [342, 86] width 611 height 15
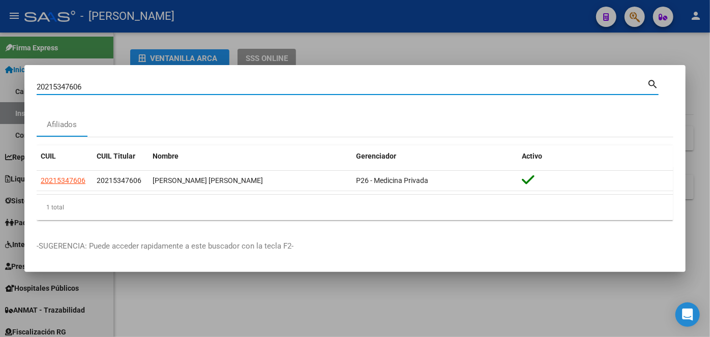
click at [122, 84] on input "20215347606" at bounding box center [342, 86] width 611 height 9
paste input "7344155351"
type input "27344155351"
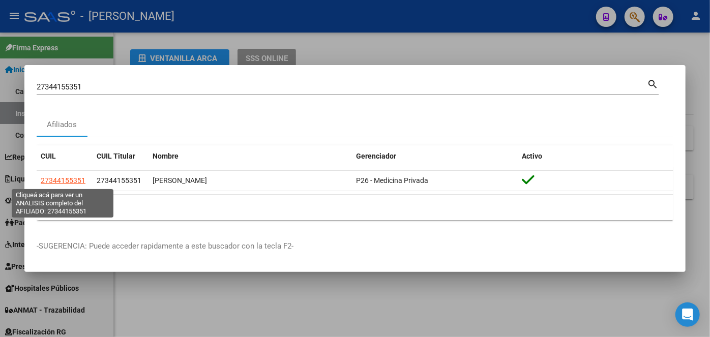
click at [55, 181] on span "27344155351" at bounding box center [63, 181] width 45 height 8
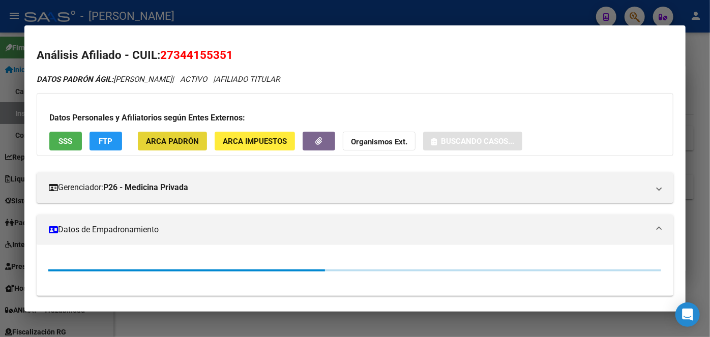
click at [180, 140] on span "ARCA Padrón" at bounding box center [172, 141] width 53 height 9
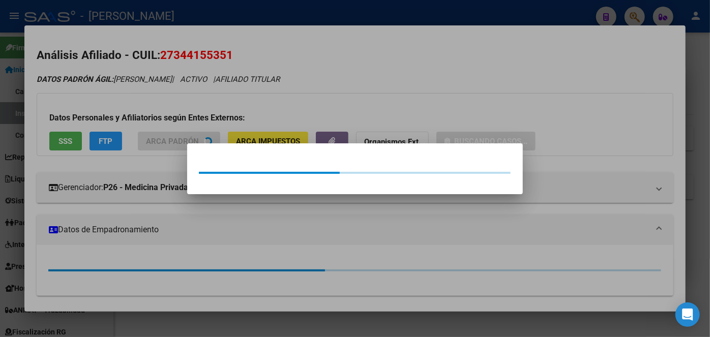
click at [180, 123] on div at bounding box center [355, 168] width 710 height 337
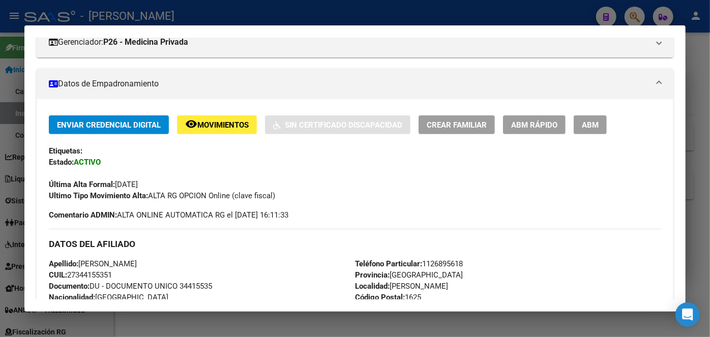
scroll to position [277, 0]
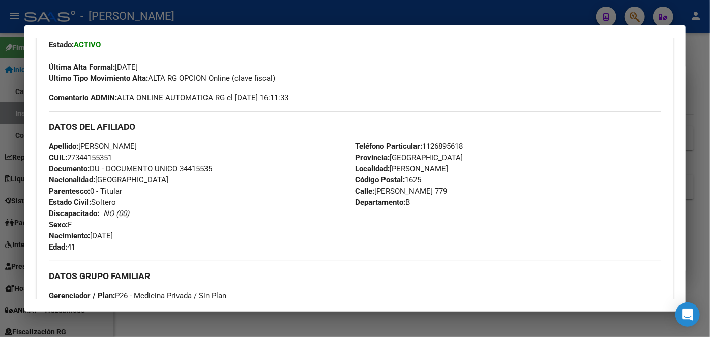
click at [203, 168] on span "Documento: DU - DOCUMENTO UNICO 34415535" at bounding box center [130, 168] width 163 height 9
copy span "34415535"
click at [122, 40] on div "Enviar Credencial Digital remove_red_eye Movimientos Sin Certificado Discapacid…" at bounding box center [355, 41] width 613 height 86
click at [97, 44] on strong "ACTIVO" at bounding box center [87, 44] width 27 height 9
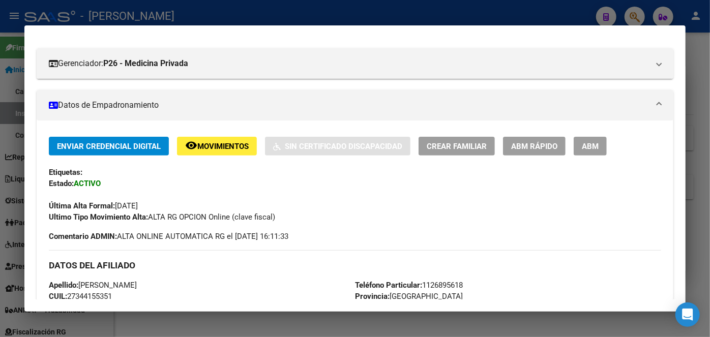
scroll to position [0, 0]
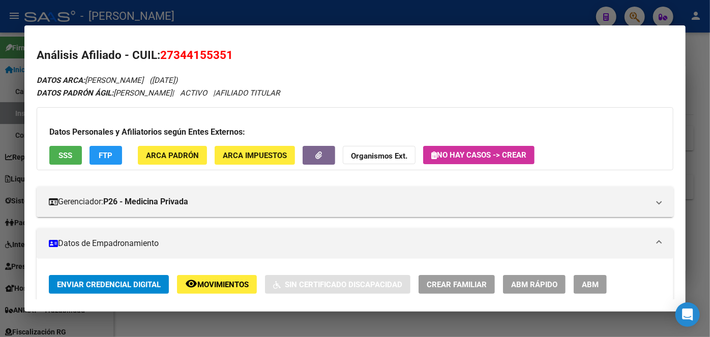
click at [167, 156] on span "ARCA Padrón" at bounding box center [172, 155] width 53 height 9
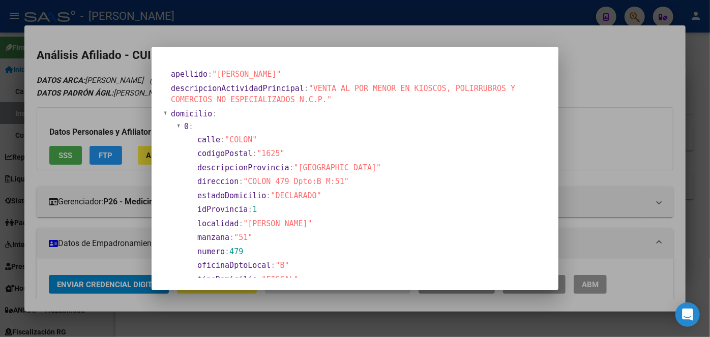
click at [173, 109] on span "domicilio" at bounding box center [191, 113] width 41 height 9
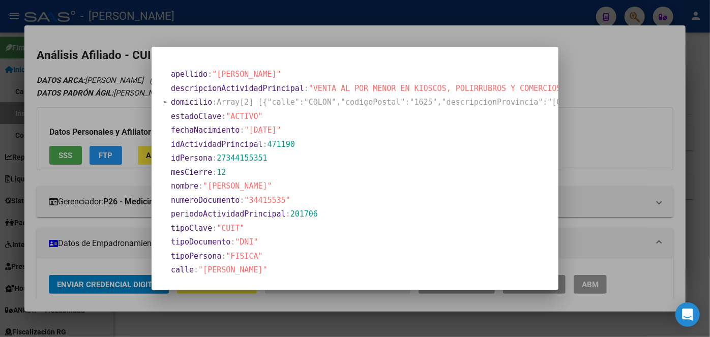
click at [109, 97] on div at bounding box center [355, 168] width 710 height 337
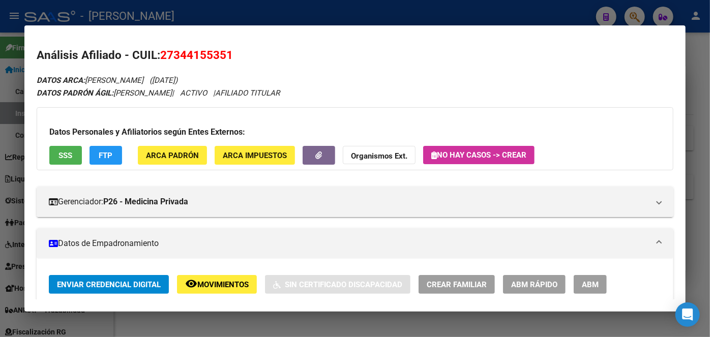
scroll to position [185, 0]
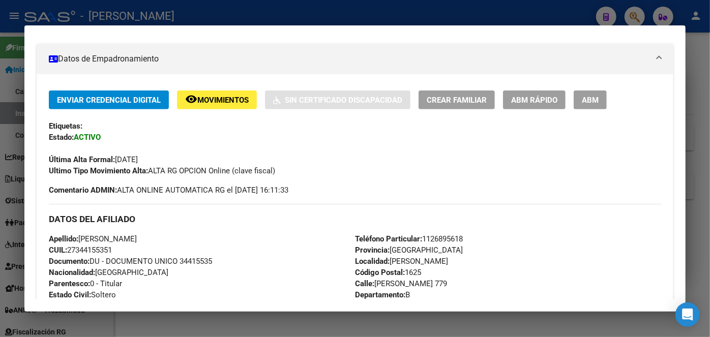
click at [436, 236] on span "Teléfono Particular: 1126895618" at bounding box center [409, 239] width 108 height 9
copy span "1126895618"
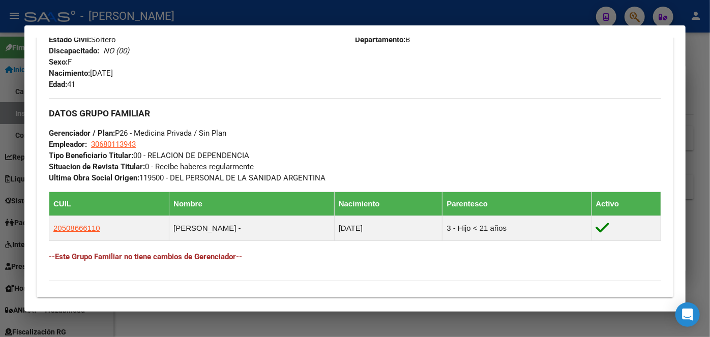
scroll to position [463, 0]
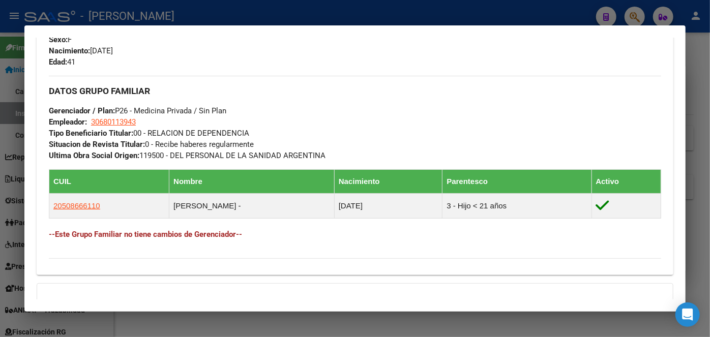
click at [120, 127] on div "DATOS GRUPO FAMILIAR Gerenciador / Plan: P26 - Medicina Privada / Sin Plan Empl…" at bounding box center [355, 118] width 613 height 85
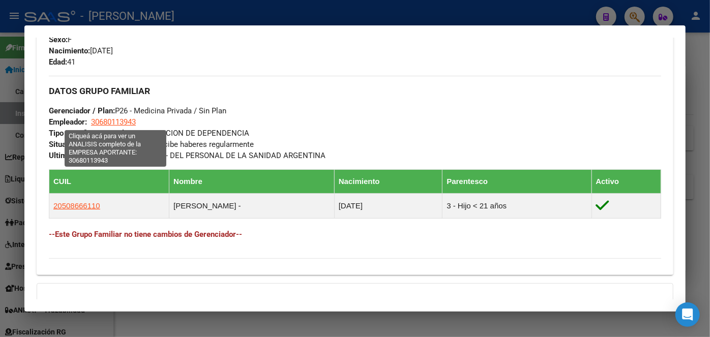
click at [121, 124] on span "30680113943" at bounding box center [113, 122] width 45 height 9
copy div "3943 Tipo Beneficiario Tit"
type textarea "30680113943"
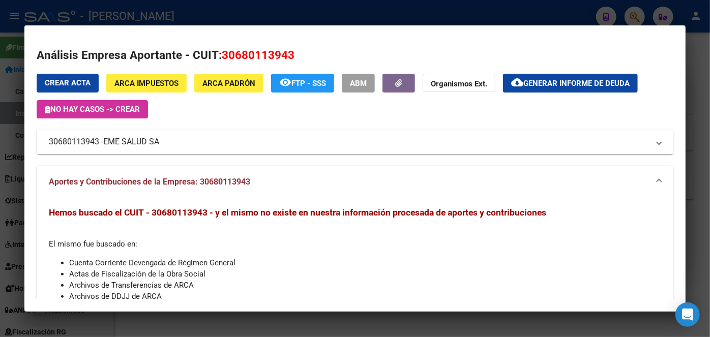
click at [129, 143] on span "EME SALUD SA" at bounding box center [131, 142] width 56 height 12
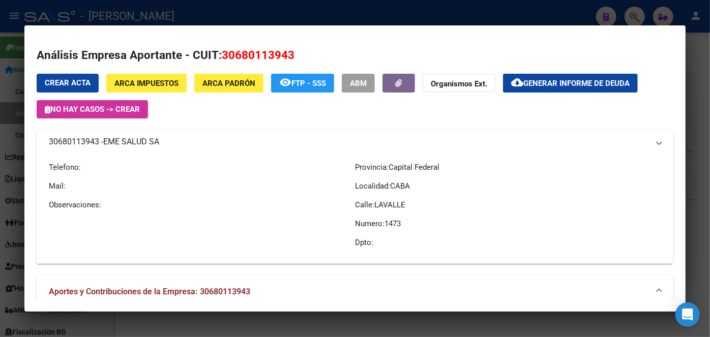
click at [129, 143] on span "EME SALUD SA" at bounding box center [131, 142] width 56 height 12
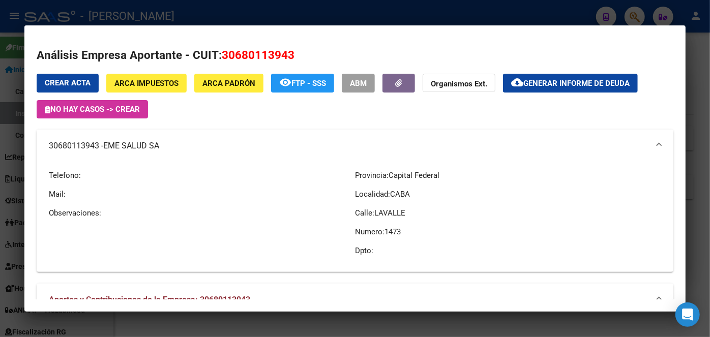
click at [166, 15] on div at bounding box center [355, 168] width 710 height 337
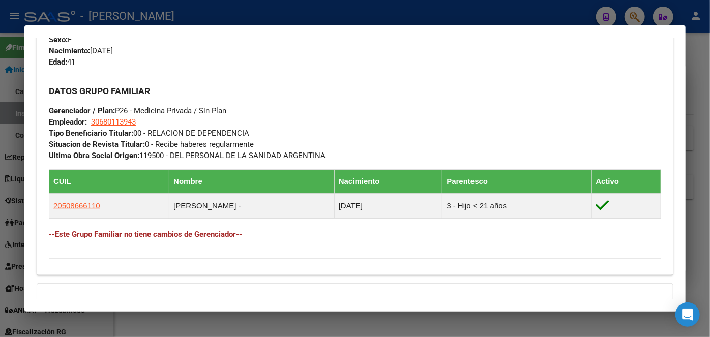
click at [166, 15] on div at bounding box center [355, 168] width 710 height 337
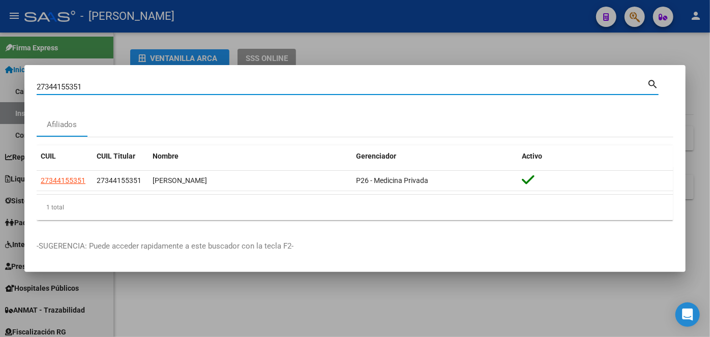
click at [112, 89] on input "27344155351" at bounding box center [342, 86] width 611 height 9
click at [113, 89] on input "27344155351" at bounding box center [342, 86] width 611 height 9
paste input "0172283900"
type input "20172283900"
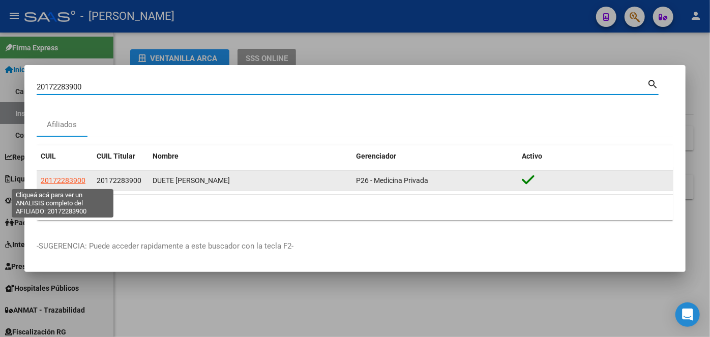
click at [74, 182] on span "20172283900" at bounding box center [63, 181] width 45 height 8
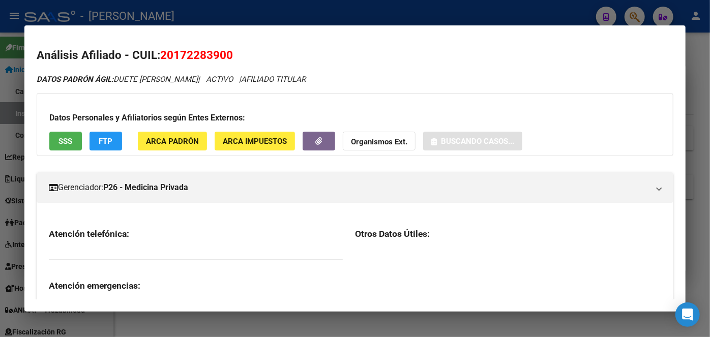
click at [215, 144] on button "ARCA Impuestos" at bounding box center [255, 141] width 80 height 19
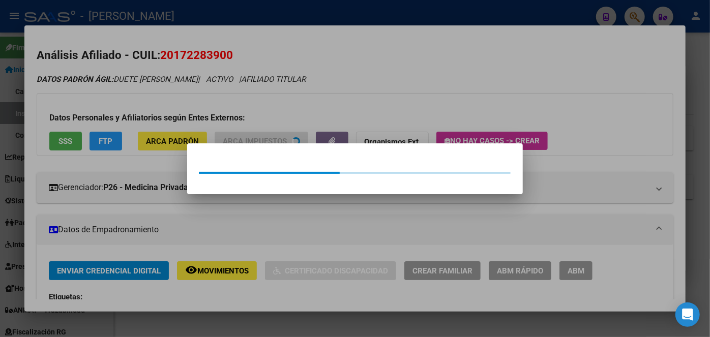
drag, startPoint x: 199, startPoint y: 144, endPoint x: 176, endPoint y: 134, distance: 24.9
click at [198, 144] on mat-dialog-container at bounding box center [355, 169] width 336 height 51
drag, startPoint x: 176, startPoint y: 134, endPoint x: 175, endPoint y: 140, distance: 5.7
click at [175, 138] on div at bounding box center [355, 168] width 710 height 337
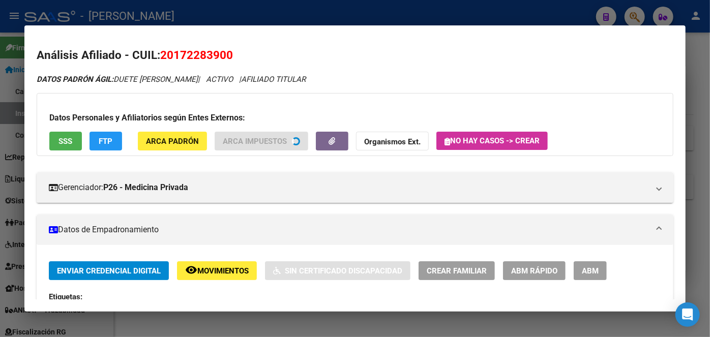
click at [175, 140] on span "ARCA Padrón" at bounding box center [172, 141] width 53 height 9
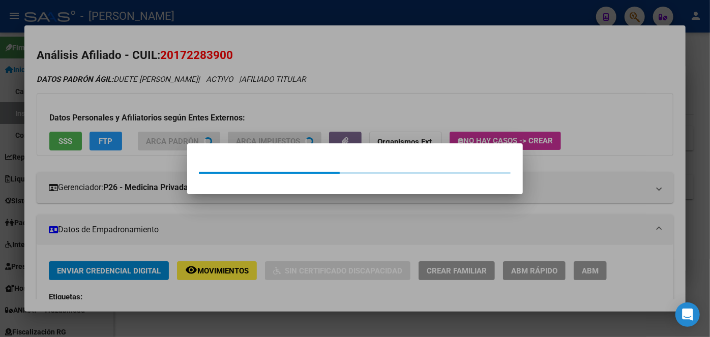
click at [165, 90] on div at bounding box center [355, 168] width 710 height 337
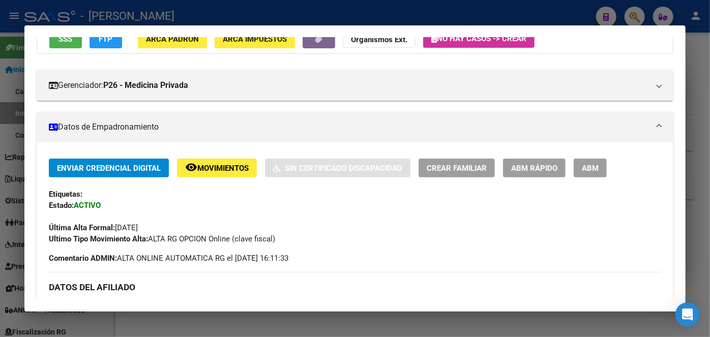
scroll to position [231, 0]
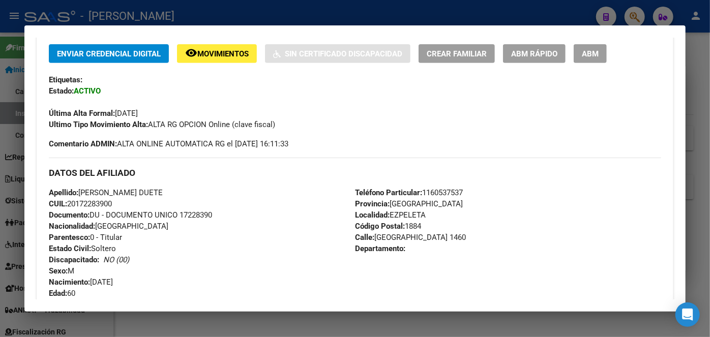
click at [210, 214] on span "Documento: DU - DOCUMENTO UNICO 17228390" at bounding box center [130, 215] width 163 height 9
click at [117, 40] on div "Enviar Credencial Digital remove_red_eye Movimientos Sin Certificado Discapacid…" at bounding box center [355, 249] width 637 height 443
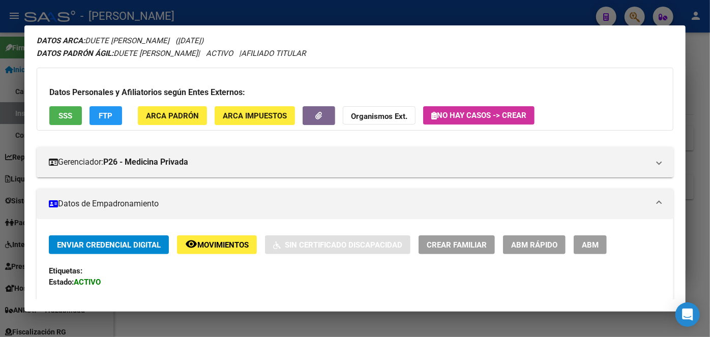
scroll to position [0, 0]
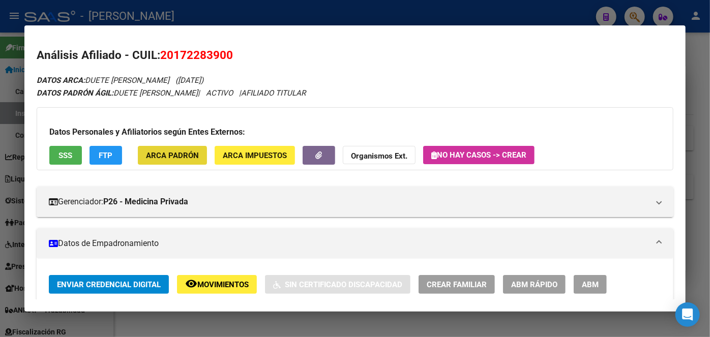
click at [167, 161] on button "ARCA Padrón" at bounding box center [172, 155] width 69 height 19
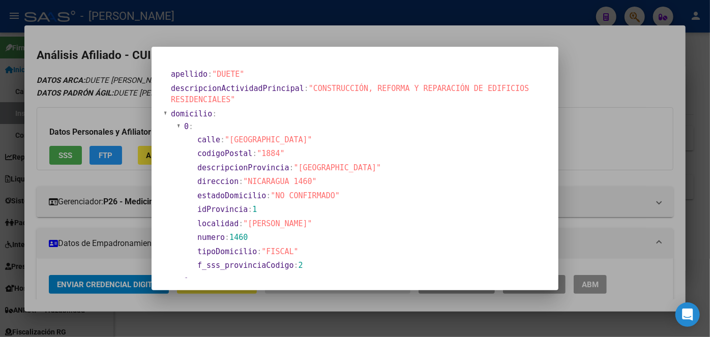
click at [93, 102] on div at bounding box center [355, 168] width 710 height 337
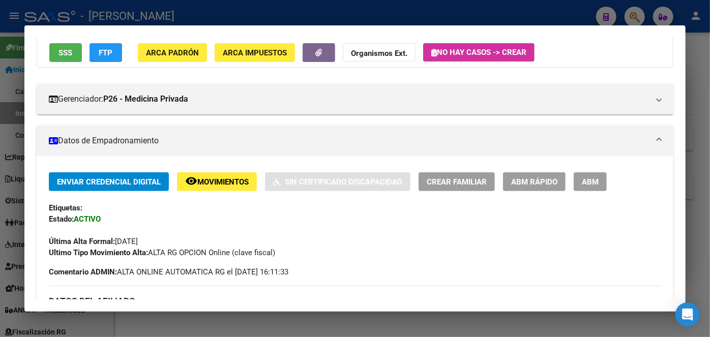
scroll to position [277, 0]
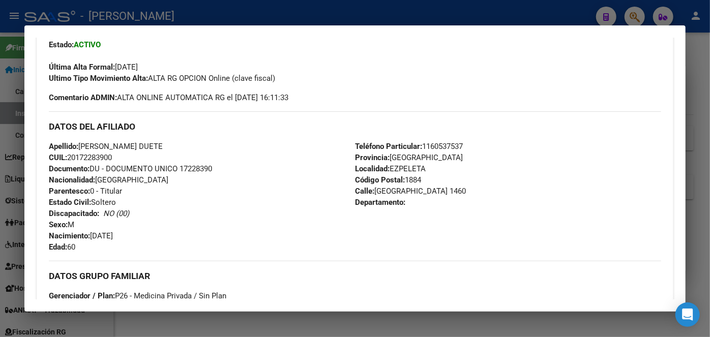
click at [447, 146] on span "Teléfono Particular: 1160537537" at bounding box center [409, 146] width 108 height 9
drag, startPoint x: 447, startPoint y: 146, endPoint x: 425, endPoint y: 141, distance: 23.0
click at [447, 146] on span "Teléfono Particular: 1160537537" at bounding box center [409, 146] width 108 height 9
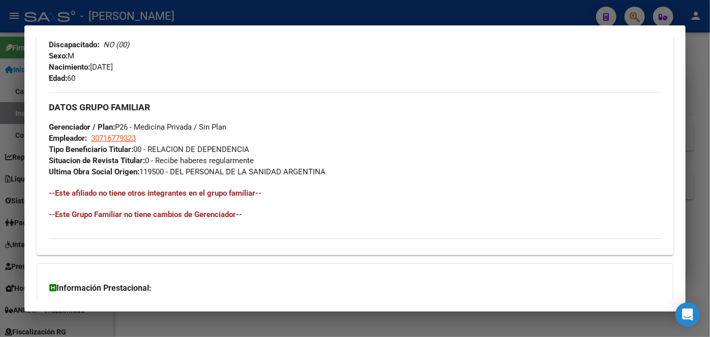
scroll to position [463, 0]
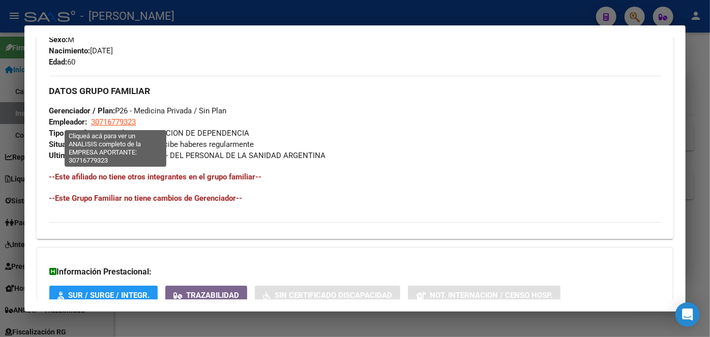
click at [130, 122] on span "30716779323" at bounding box center [113, 122] width 45 height 9
type textarea "30716779323"
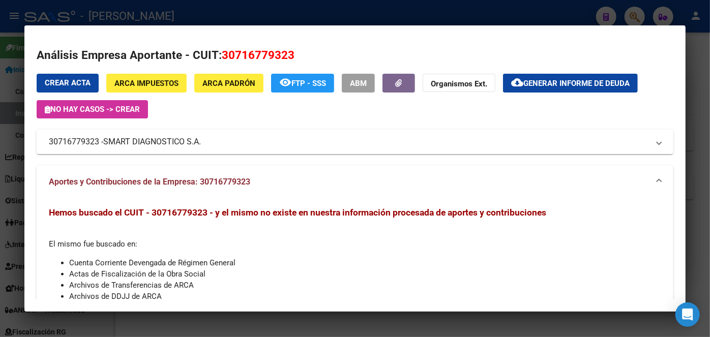
click at [156, 145] on span "SMART DIAGNOSTICO S.A." at bounding box center [152, 142] width 98 height 12
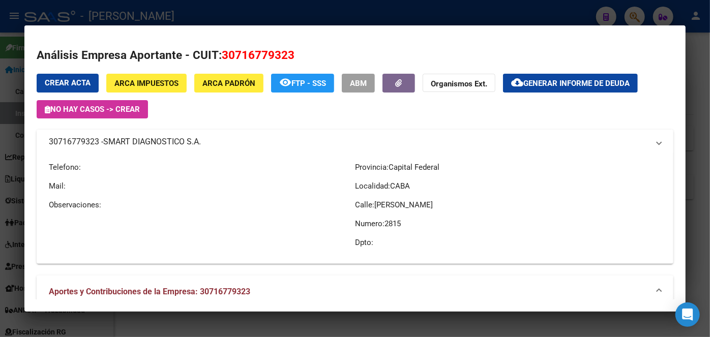
click at [156, 145] on span "SMART DIAGNOSTICO S.A." at bounding box center [152, 142] width 98 height 12
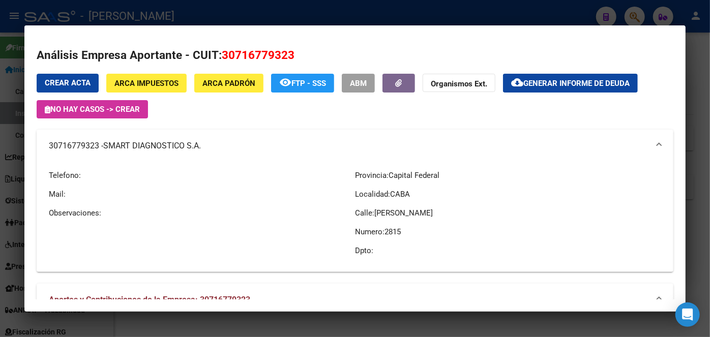
click at [154, 14] on div at bounding box center [355, 168] width 710 height 337
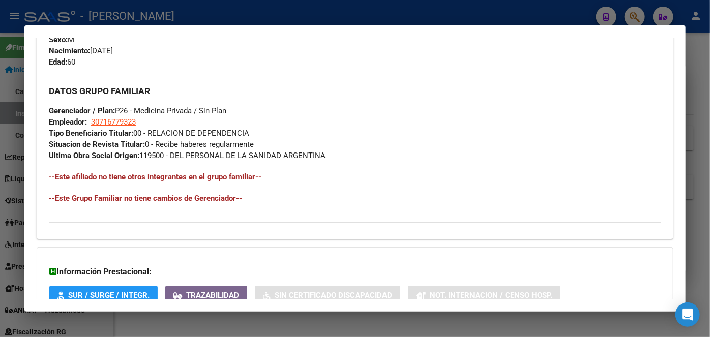
click at [137, 25] on mat-dialog-container "Análisis Afiliado - CUIL: 20172283900 DATOS ARCA: DUETE MIGUEL ANGEL (16/01/196…" at bounding box center [355, 168] width 662 height 287
click at [123, 18] on div at bounding box center [355, 168] width 710 height 337
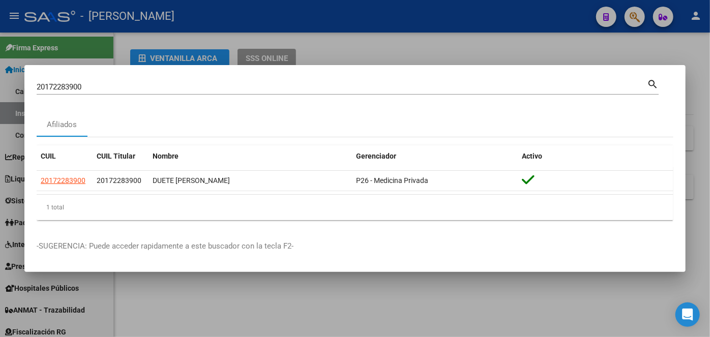
click at [109, 87] on input "20172283900" at bounding box center [342, 86] width 611 height 9
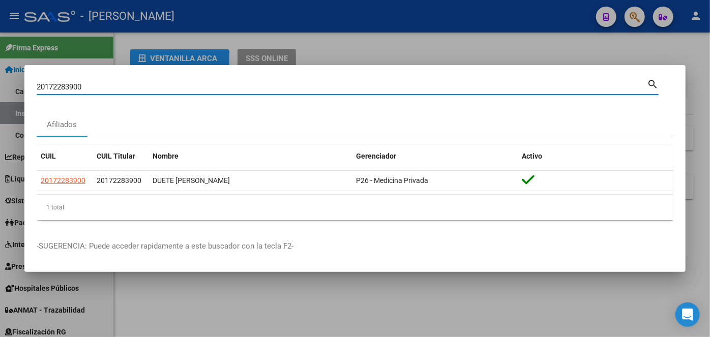
click at [110, 85] on input "20172283900" at bounding box center [342, 86] width 611 height 9
paste input "327424239"
type input "20327424239"
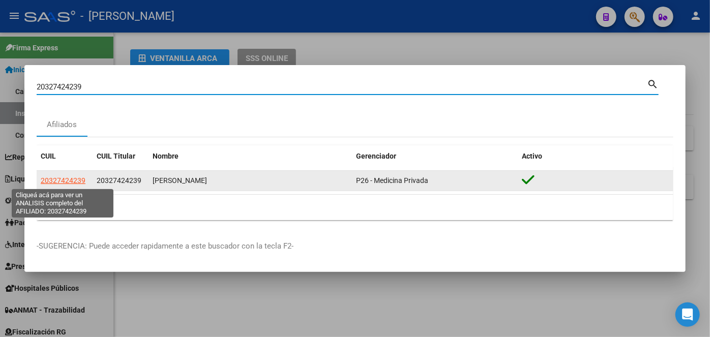
click at [63, 177] on span "20327424239" at bounding box center [63, 181] width 45 height 8
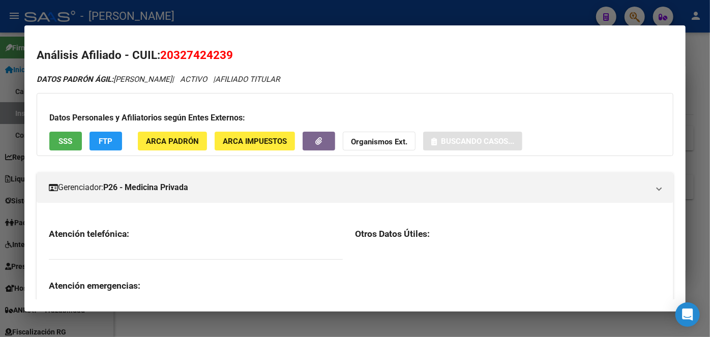
click at [155, 145] on span "ARCA Padrón" at bounding box center [172, 141] width 53 height 9
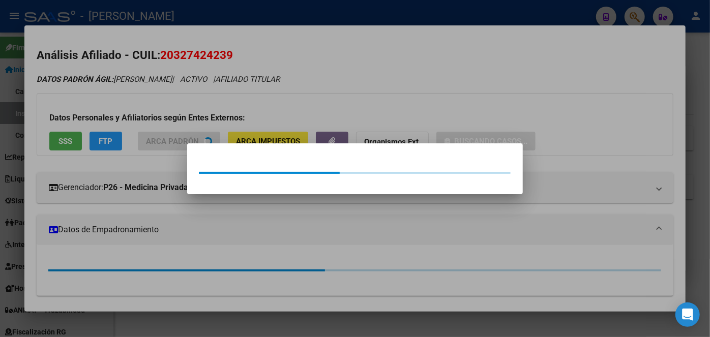
drag, startPoint x: 157, startPoint y: 119, endPoint x: 156, endPoint y: 114, distance: 5.2
click at [157, 118] on div at bounding box center [355, 168] width 710 height 337
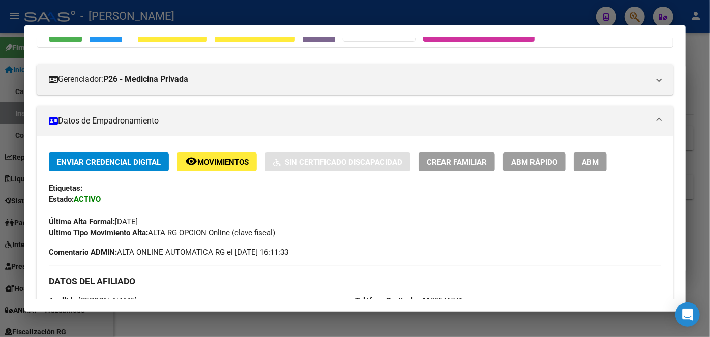
scroll to position [277, 0]
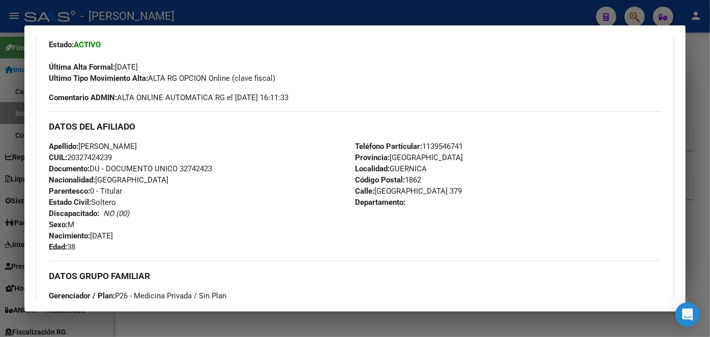
click at [205, 172] on span "Documento: DU - DOCUMENTO UNICO 32742423" at bounding box center [130, 168] width 163 height 9
click at [455, 151] on div "Teléfono Particular: 1139546741 Provincia: Buenos Aires Localidad: GUERNICA Cód…" at bounding box center [508, 197] width 306 height 112
click at [455, 148] on span "Teléfono Particular: 1139546741" at bounding box center [409, 146] width 108 height 9
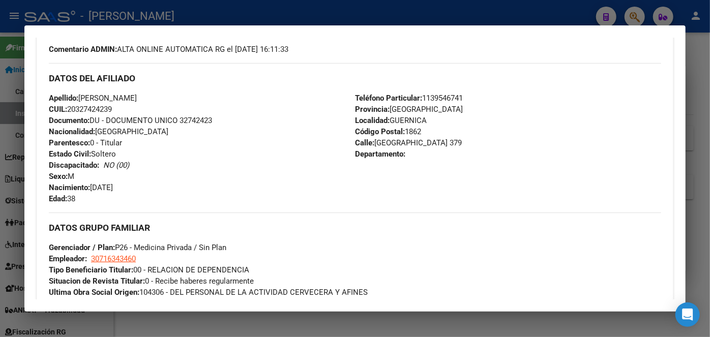
scroll to position [370, 0]
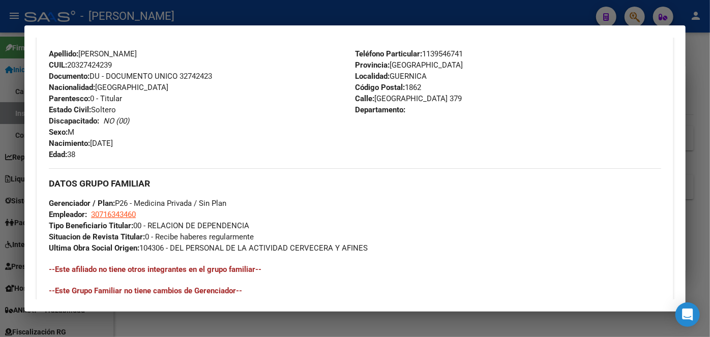
click at [101, 220] on div "DATOS GRUPO FAMILIAR Gerenciador / Plan: P26 - Medicina Privada / Sin Plan Empl…" at bounding box center [355, 210] width 613 height 85
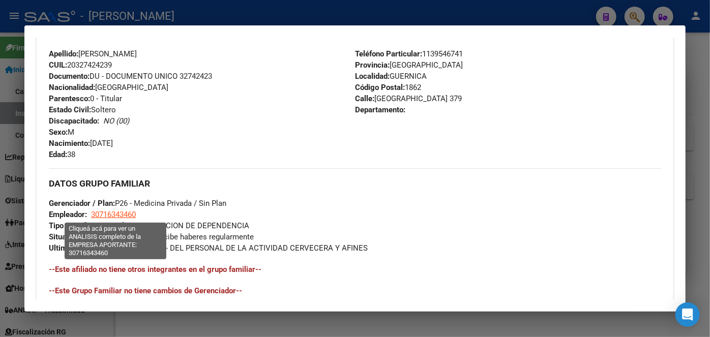
click at [106, 213] on span "30716343460" at bounding box center [113, 214] width 45 height 9
type textarea "30716343460"
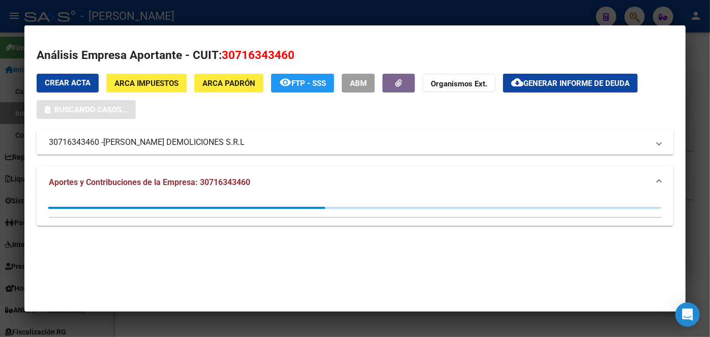
click at [142, 144] on span "SUAREZ DEMOLICIONES S.R.L" at bounding box center [173, 142] width 141 height 12
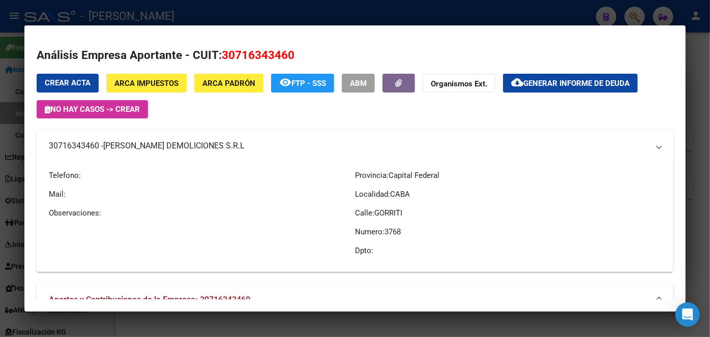
click at [142, 144] on span "SUAREZ DEMOLICIONES S.R.L" at bounding box center [173, 146] width 141 height 12
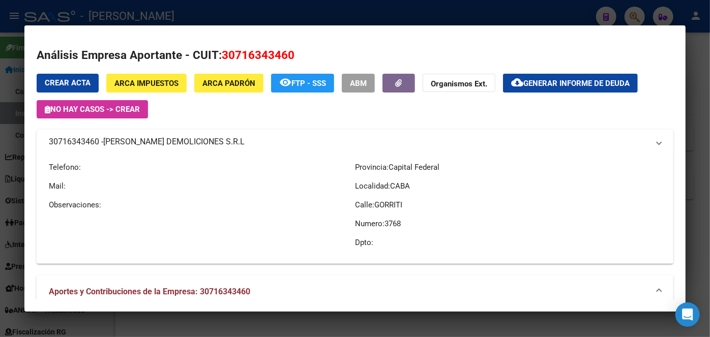
click at [142, 144] on span "SUAREZ DEMOLICIONES S.R.L" at bounding box center [173, 142] width 141 height 12
